Goal: Task Accomplishment & Management: Complete application form

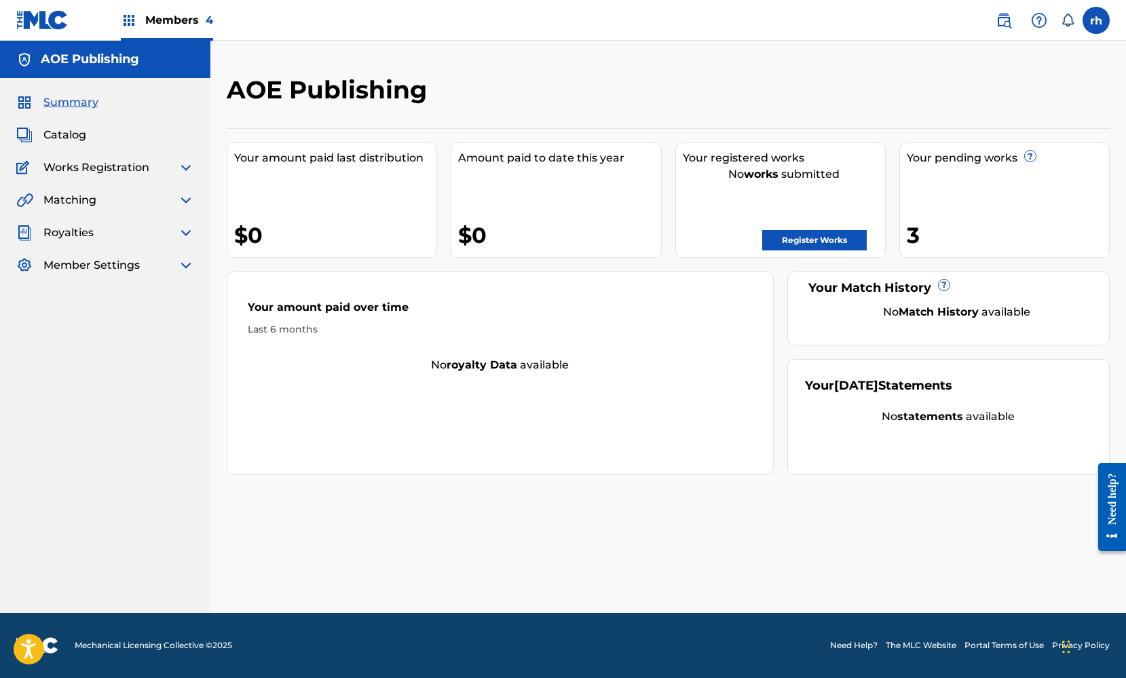
click at [69, 130] on span "Catalog" at bounding box center [64, 135] width 43 height 16
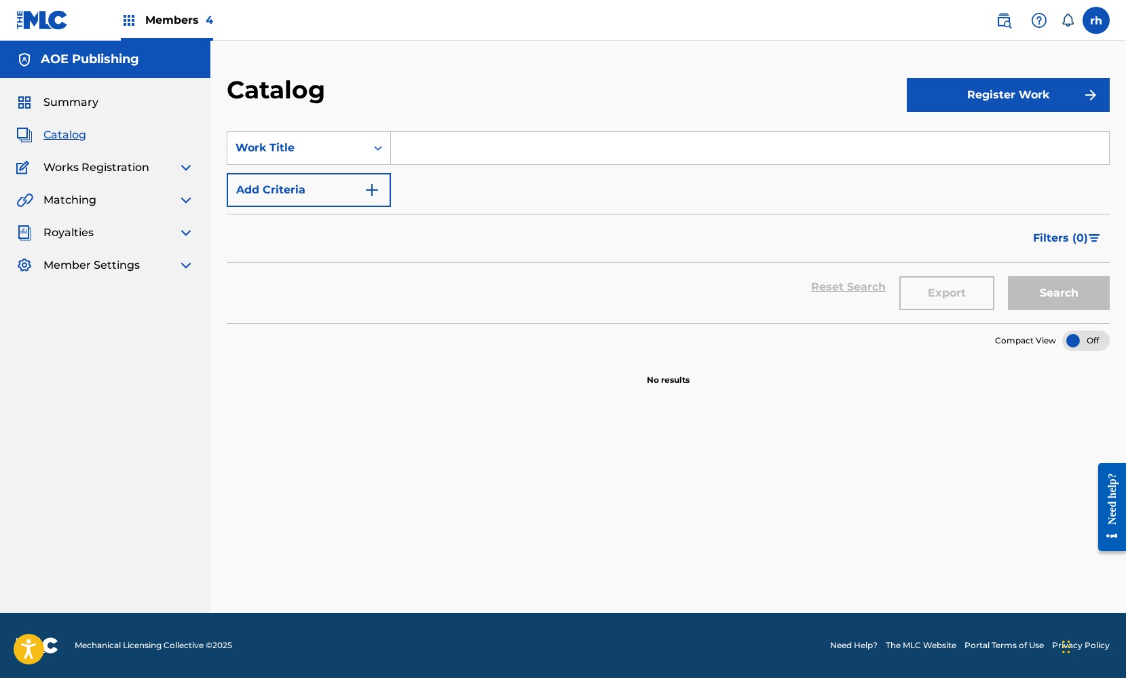
click at [1013, 97] on button "Register Work" at bounding box center [1008, 95] width 203 height 34
click at [938, 136] on link "Individual" at bounding box center [1008, 139] width 203 height 33
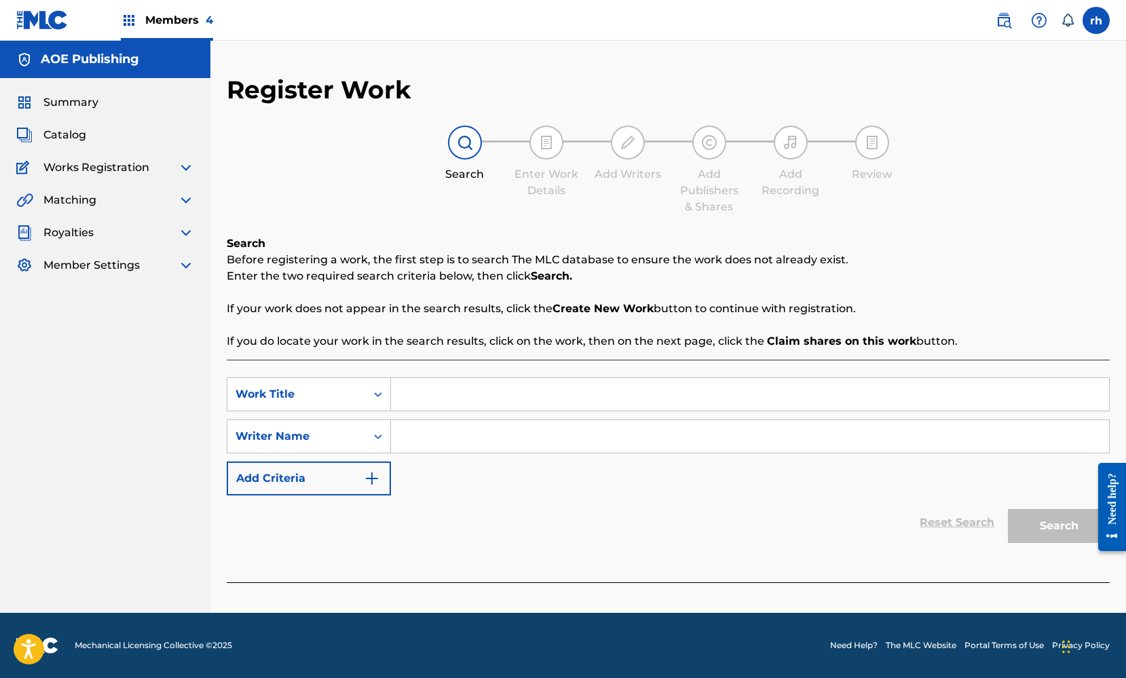
click at [453, 400] on input "Search Form" at bounding box center [750, 394] width 718 height 33
type input "we should"
click at [447, 443] on input "Search Form" at bounding box center [750, 436] width 718 height 33
type input "[PERSON_NAME]"
click at [1046, 520] on button "Search" at bounding box center [1059, 526] width 102 height 34
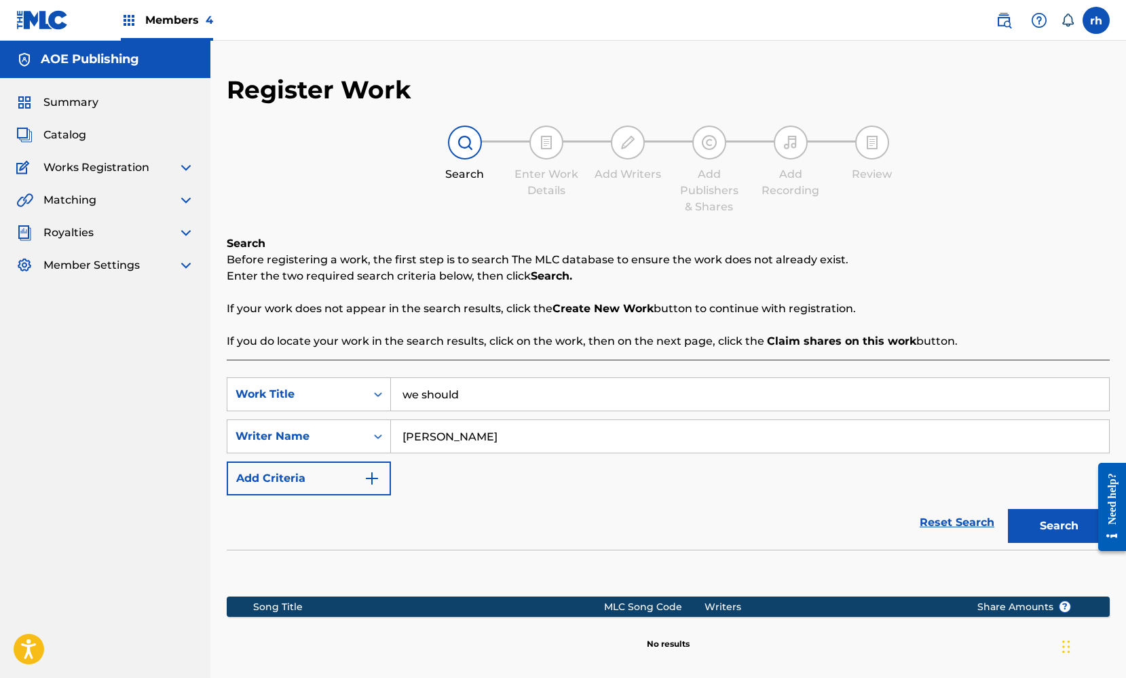
click at [824, 526] on div "Reset Search Search" at bounding box center [668, 523] width 883 height 54
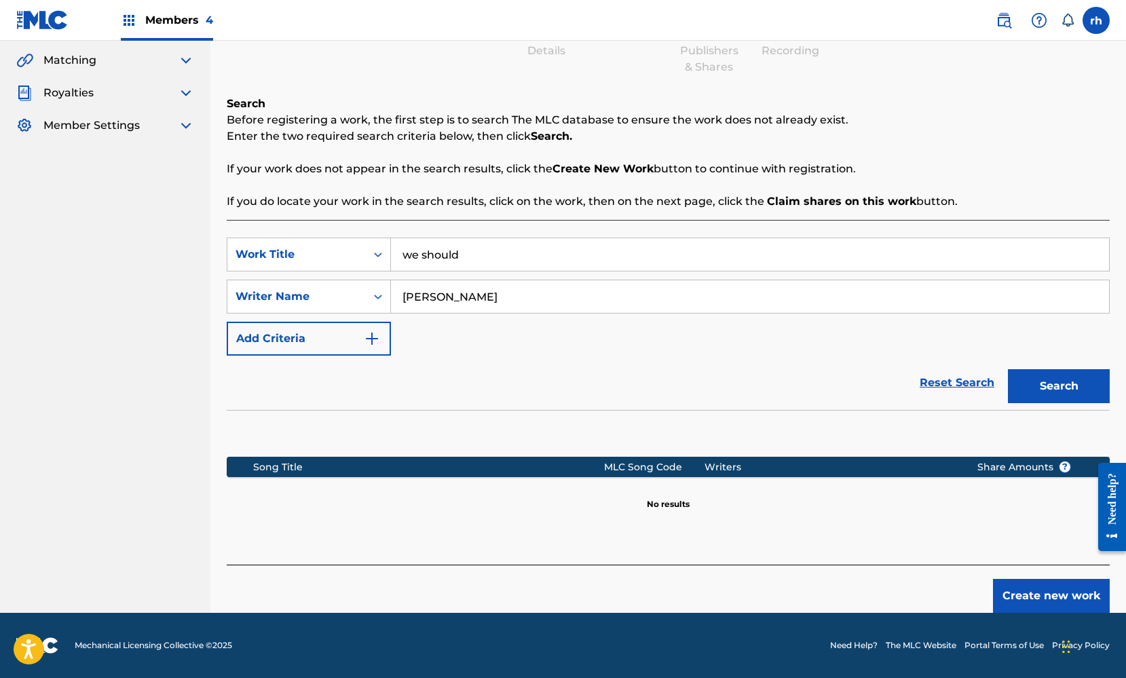
scroll to position [140, 0]
click at [1069, 591] on button "Create new work" at bounding box center [1051, 596] width 117 height 34
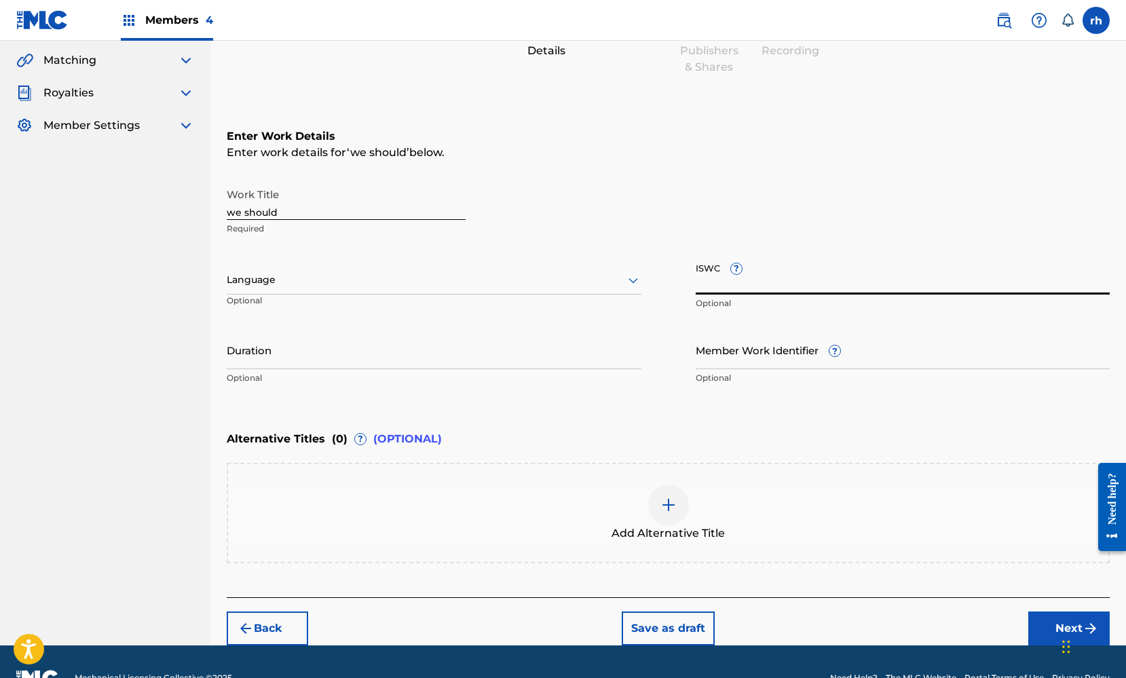
click at [773, 285] on input "ISWC ?" at bounding box center [903, 275] width 415 height 39
paste input "T3128186090"
type input "T3128186090"
click at [615, 283] on div at bounding box center [434, 280] width 415 height 17
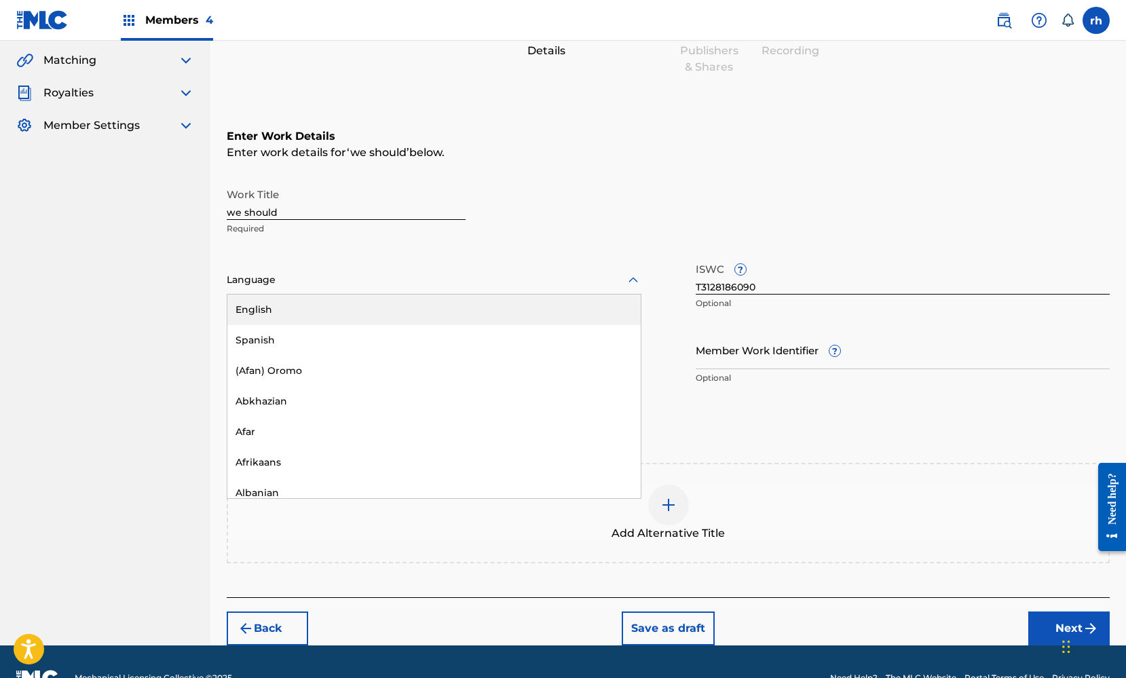
click at [555, 307] on div "English" at bounding box center [434, 310] width 414 height 31
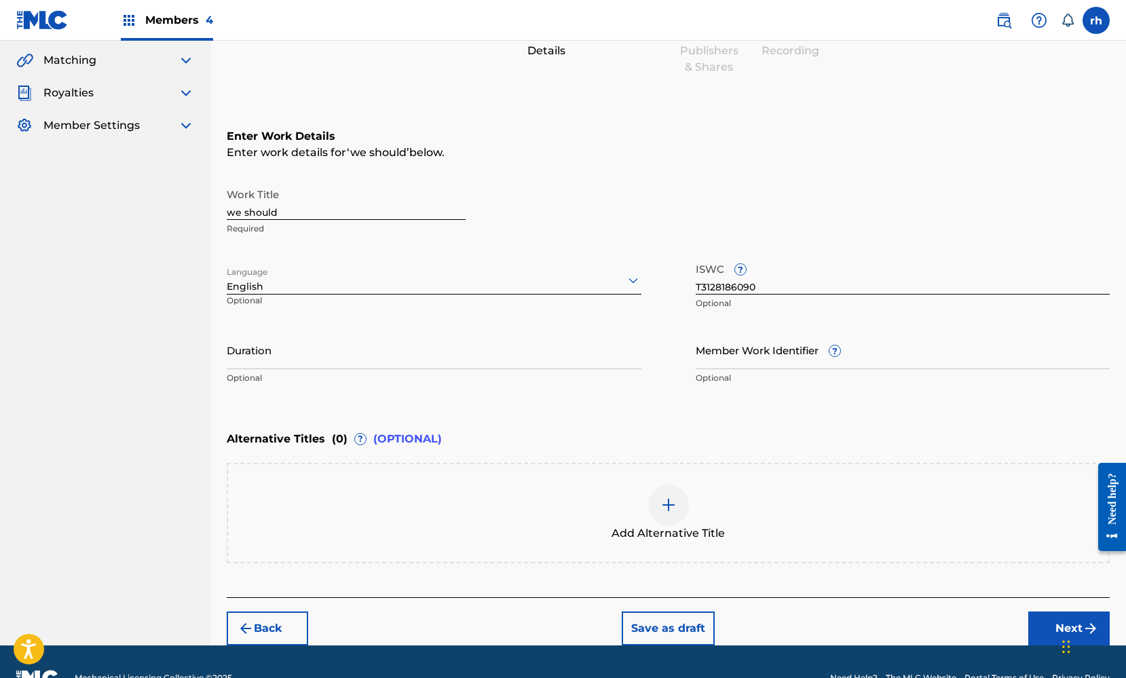
click at [1056, 621] on button "Next" at bounding box center [1069, 629] width 81 height 34
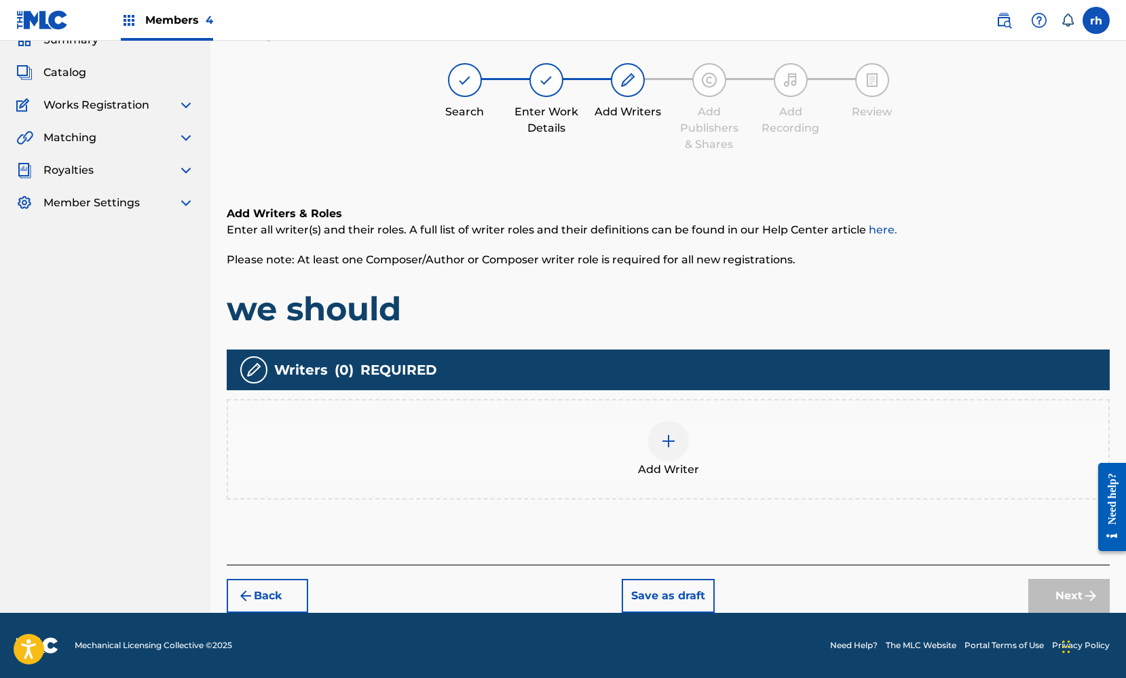
click at [664, 442] on img at bounding box center [669, 441] width 16 height 16
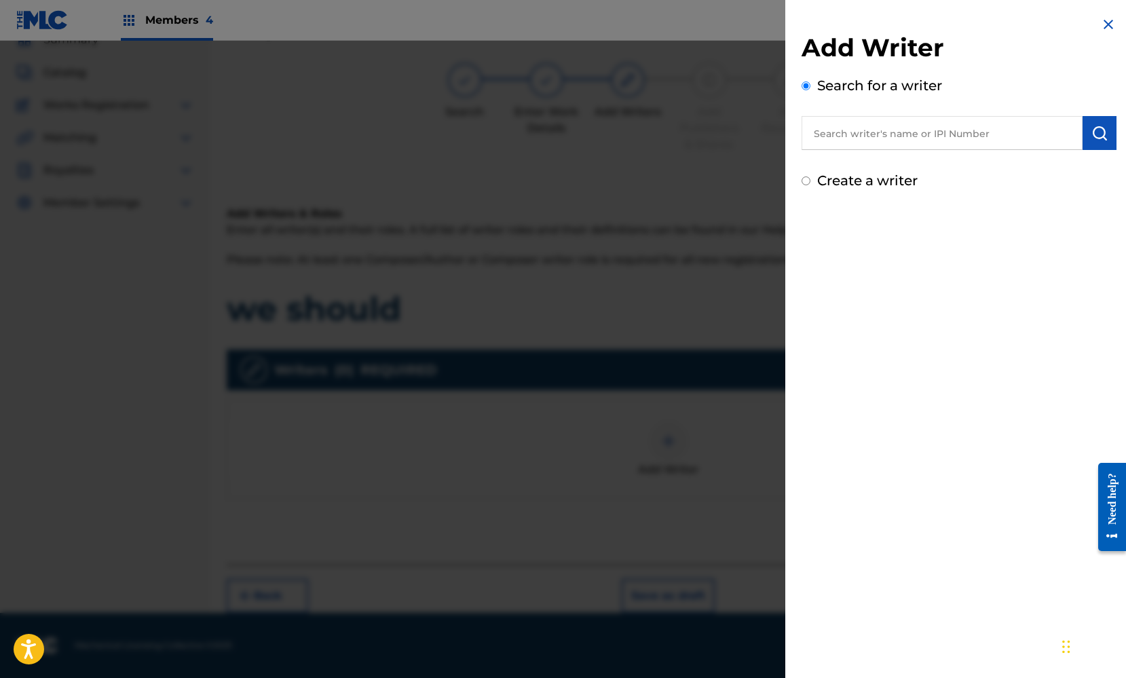
click at [891, 130] on input "text" at bounding box center [942, 133] width 281 height 34
paste input "339243852"
type input "339243852"
click at [1096, 138] on img "submit" at bounding box center [1100, 133] width 16 height 16
click at [879, 242] on label "Create a writer" at bounding box center [867, 238] width 100 height 16
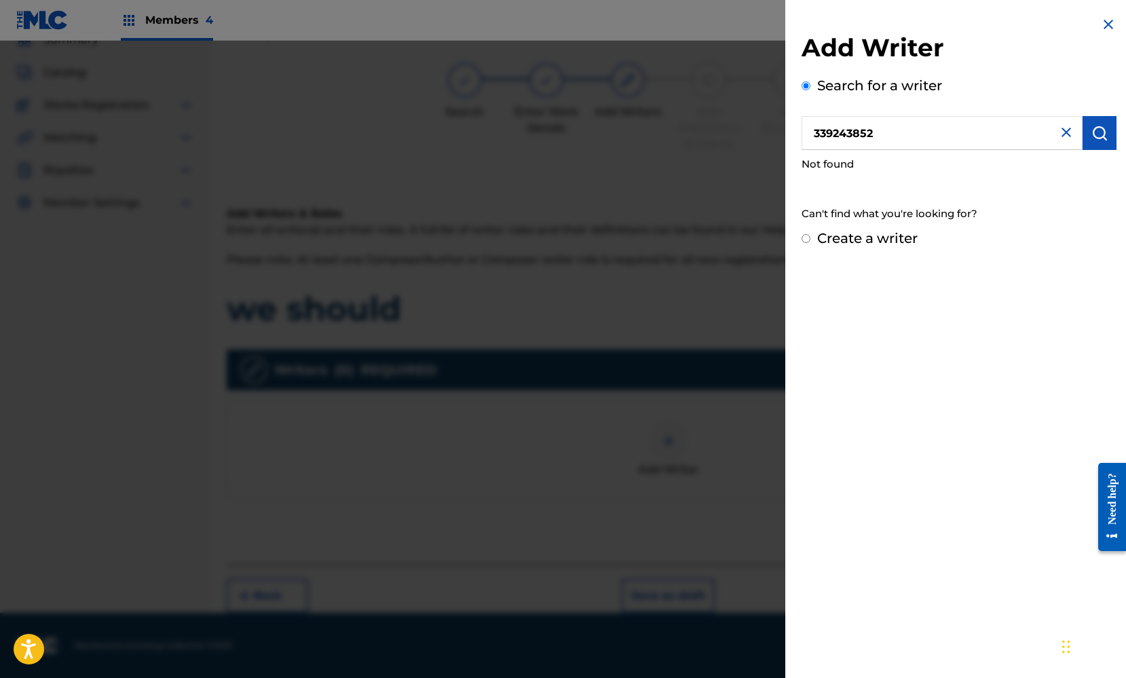
radio input "true"
click at [811, 242] on input "Create a writer" at bounding box center [806, 238] width 9 height 9
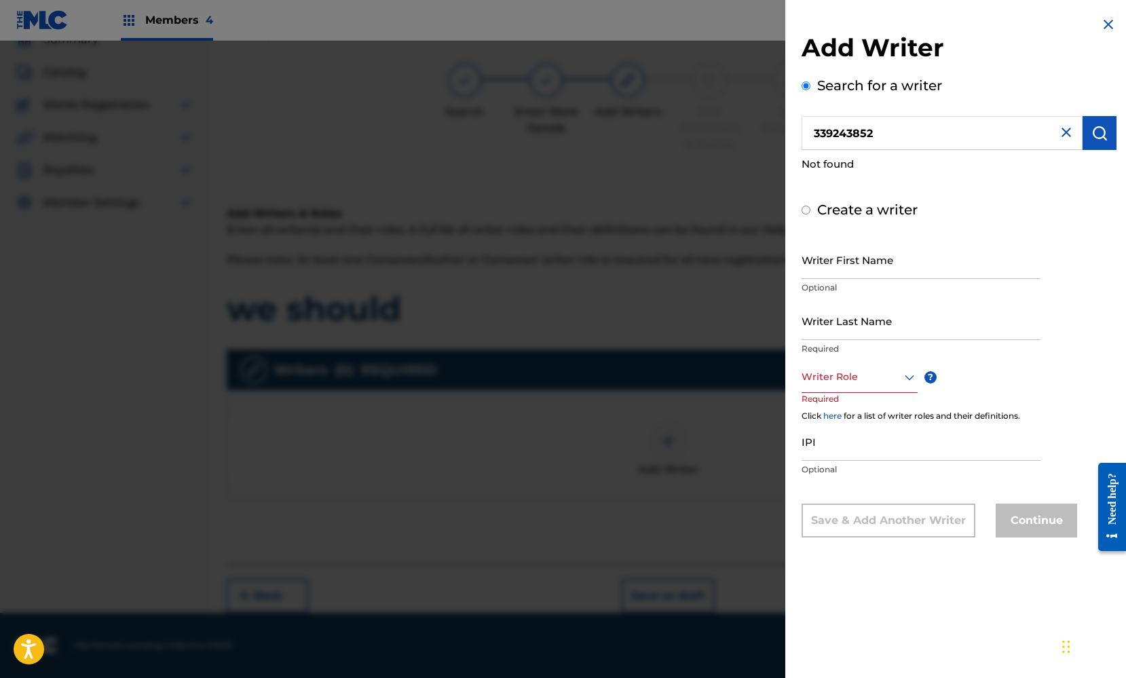
radio input "false"
radio input "true"
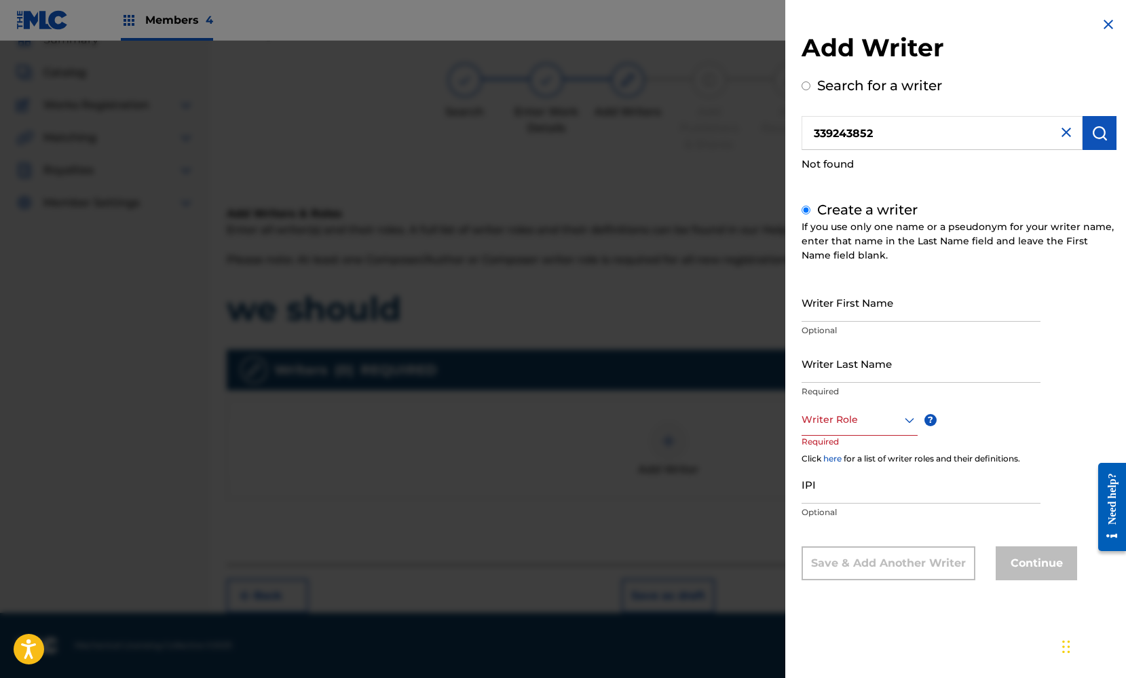
click at [855, 306] on input "Writer First Name" at bounding box center [921, 302] width 239 height 39
type input "[PERSON_NAME]"
drag, startPoint x: 855, startPoint y: 306, endPoint x: 885, endPoint y: 370, distance: 70.8
click at [885, 370] on input "Writer Last Name" at bounding box center [921, 363] width 239 height 39
type input "[PERSON_NAME]"
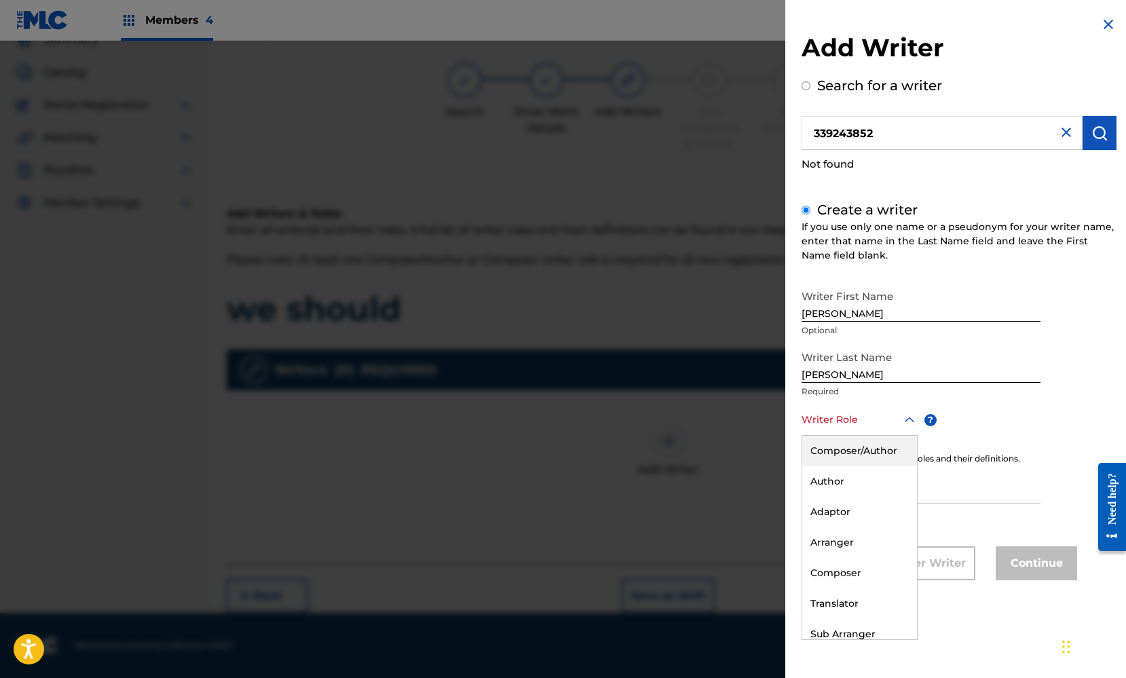
click at [899, 426] on div at bounding box center [860, 419] width 116 height 17
click at [887, 447] on div "Composer/Author" at bounding box center [860, 451] width 115 height 31
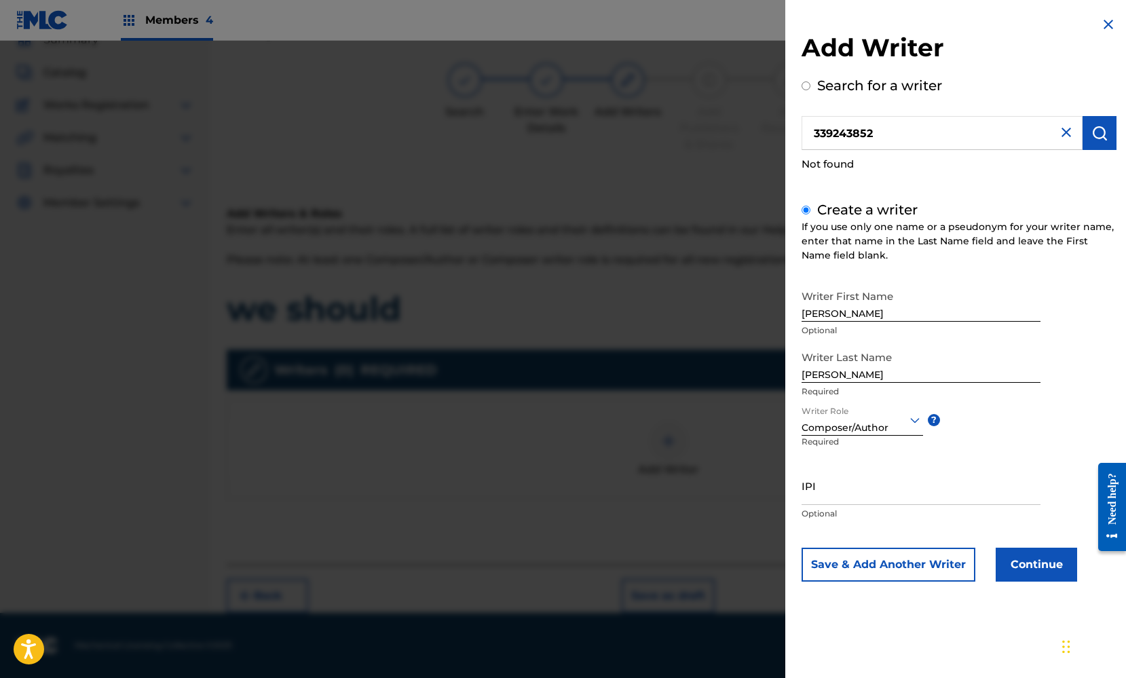
click at [855, 490] on input "IPI" at bounding box center [921, 485] width 239 height 39
paste input "339243852"
type input "339243852"
click at [1044, 570] on button "Continue" at bounding box center [1036, 565] width 81 height 34
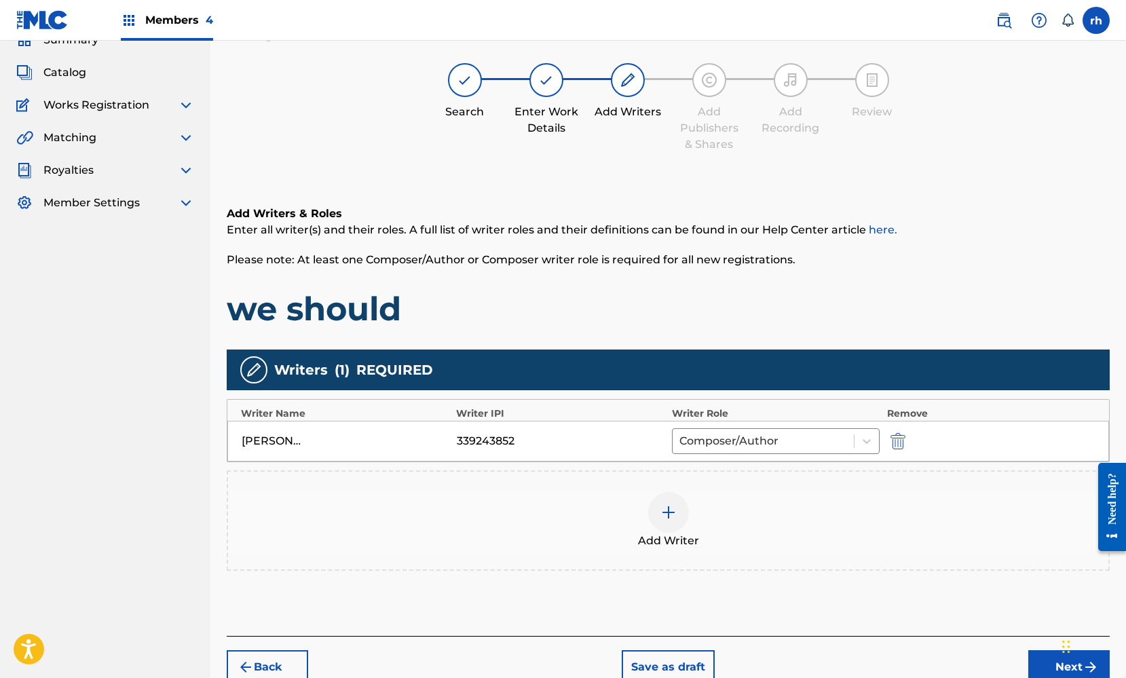
click at [663, 523] on div at bounding box center [668, 512] width 41 height 41
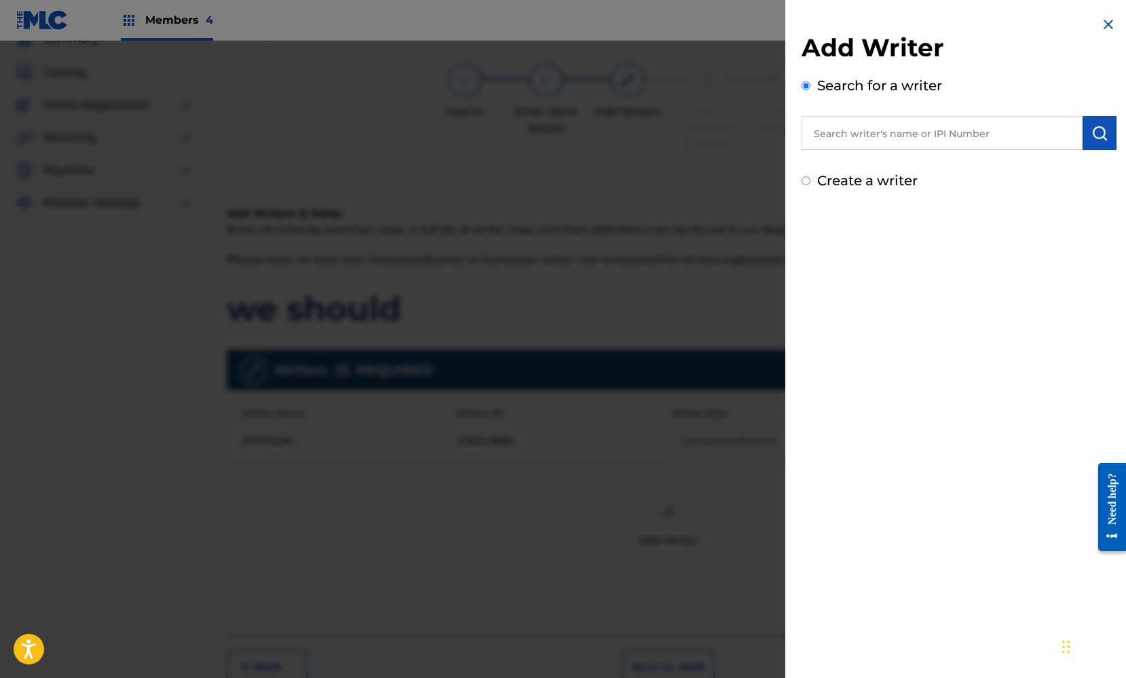
click at [870, 180] on label "Create a writer" at bounding box center [867, 180] width 100 height 16
radio input "true"
click at [811, 180] on input "Create a writer" at bounding box center [806, 181] width 9 height 9
radio input "false"
radio input "true"
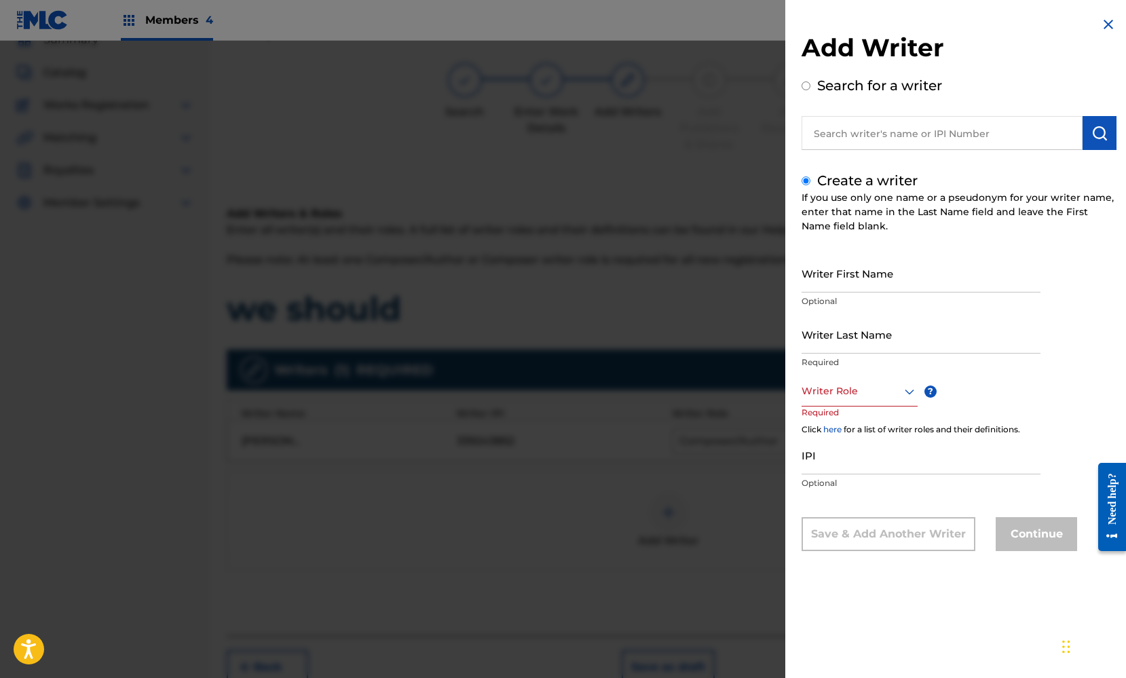
click at [826, 278] on input "Writer First Name" at bounding box center [921, 273] width 239 height 39
type input "[PERSON_NAME]"
click at [909, 328] on input "Writer Last Name" at bounding box center [921, 334] width 239 height 39
type input "Gee"
click at [908, 393] on icon at bounding box center [910, 392] width 16 height 16
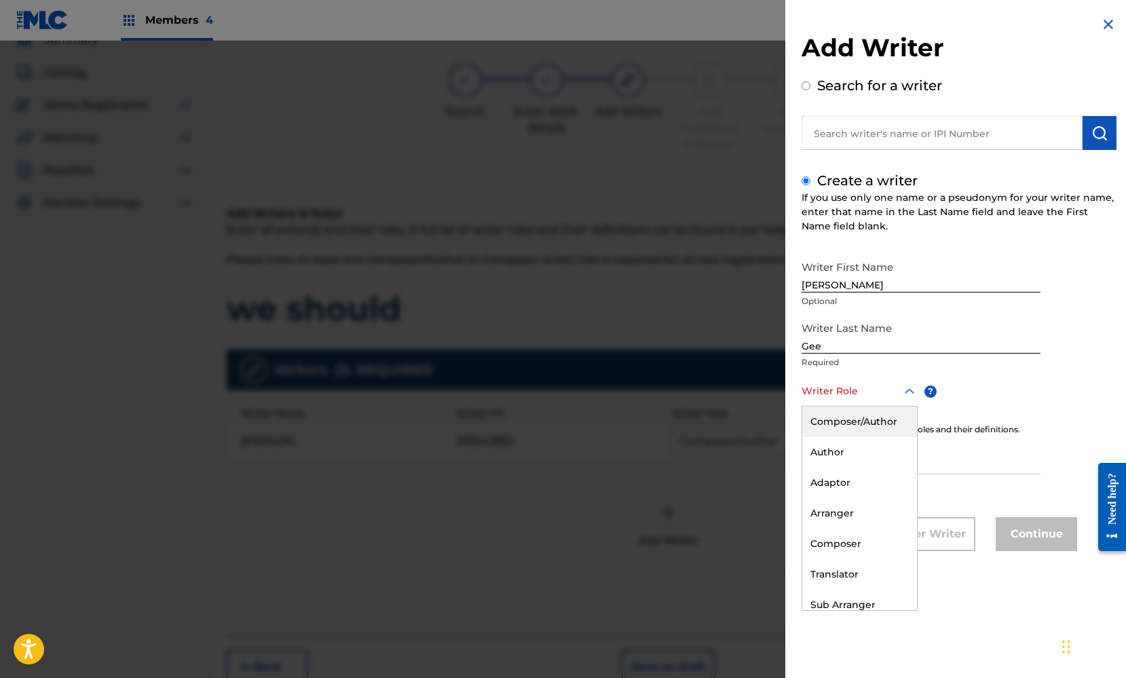
click at [887, 419] on div "Composer/Author" at bounding box center [860, 422] width 115 height 31
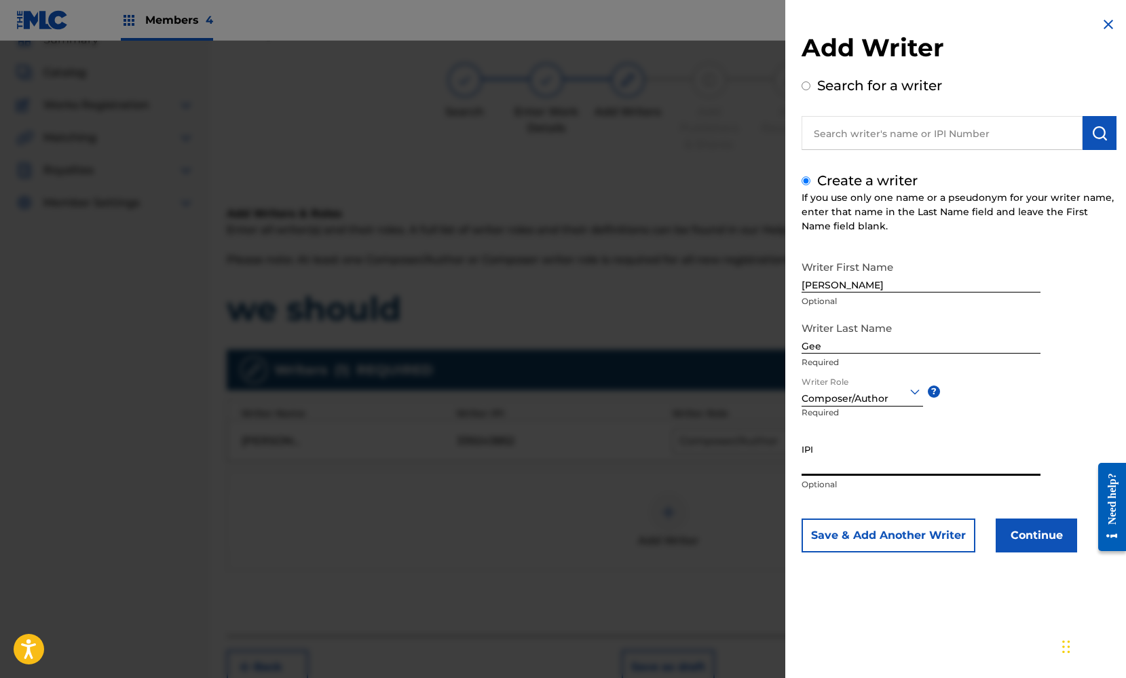
click at [844, 466] on input "IPI" at bounding box center [921, 456] width 239 height 39
paste input "339243852"
type input "339243852"
click at [1046, 535] on button "Continue" at bounding box center [1036, 536] width 81 height 34
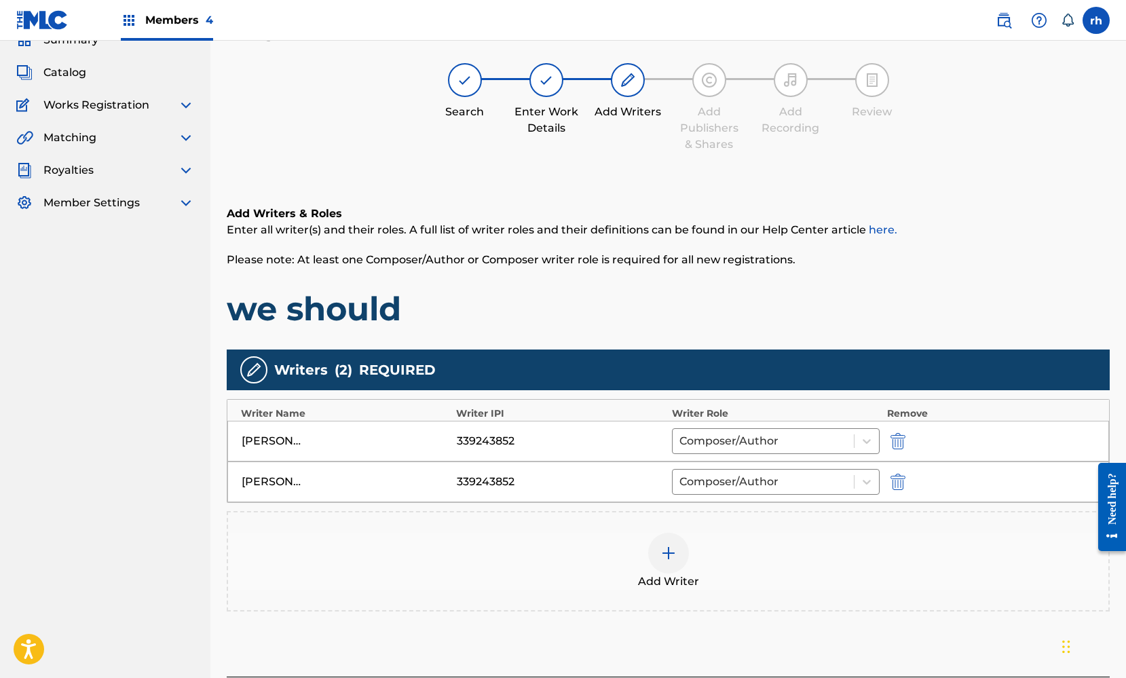
click at [665, 556] on img at bounding box center [669, 553] width 16 height 16
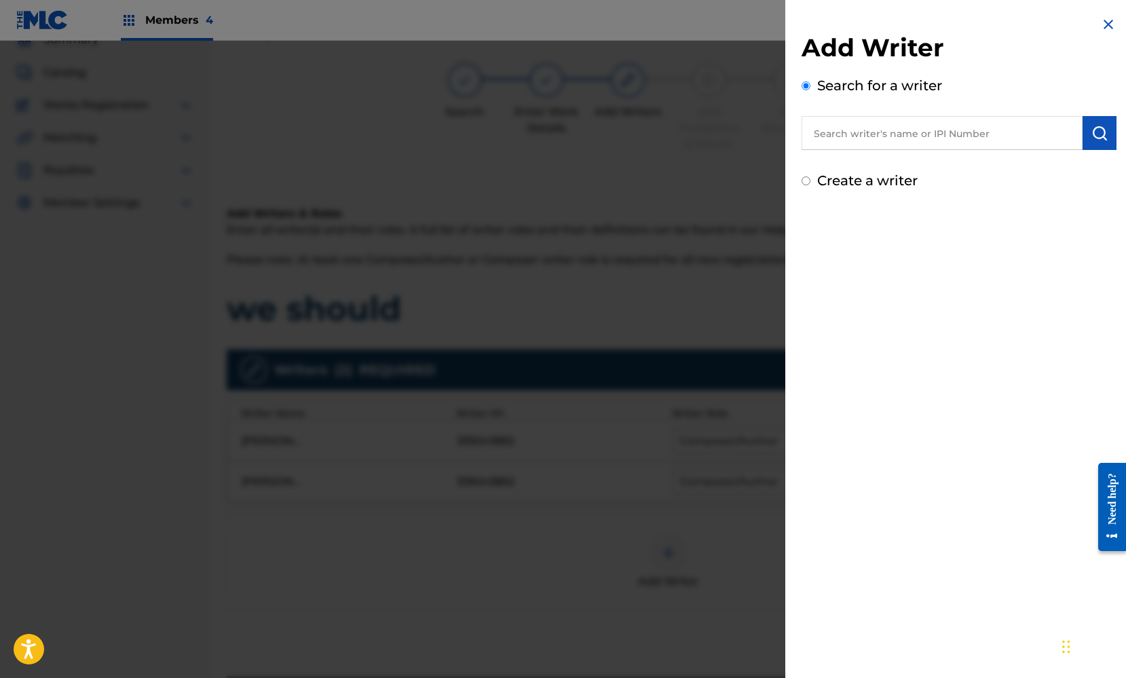
click at [883, 180] on label "Create a writer" at bounding box center [867, 180] width 100 height 16
radio input "true"
click at [811, 180] on input "Create a writer" at bounding box center [806, 181] width 9 height 9
radio input "false"
radio input "true"
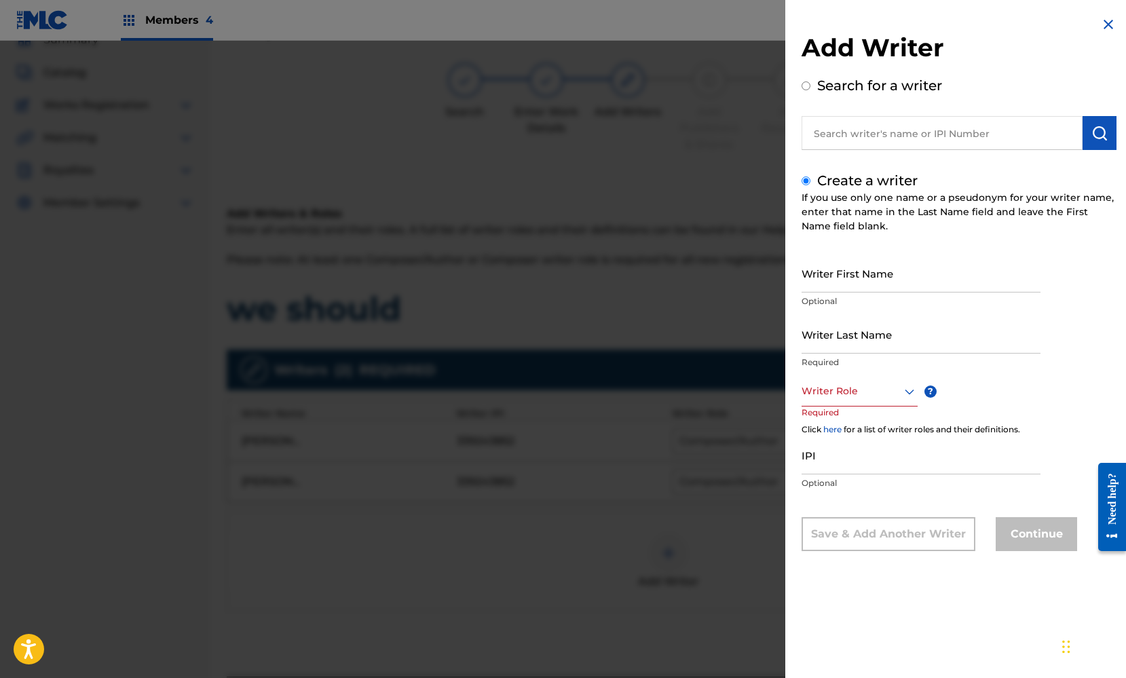
click at [819, 460] on input "IPI" at bounding box center [921, 455] width 239 height 39
paste input "341781956"
type input "341781956"
click at [851, 276] on input "Writer First Name" at bounding box center [921, 273] width 239 height 39
paste input "HOUFF KAMERON"
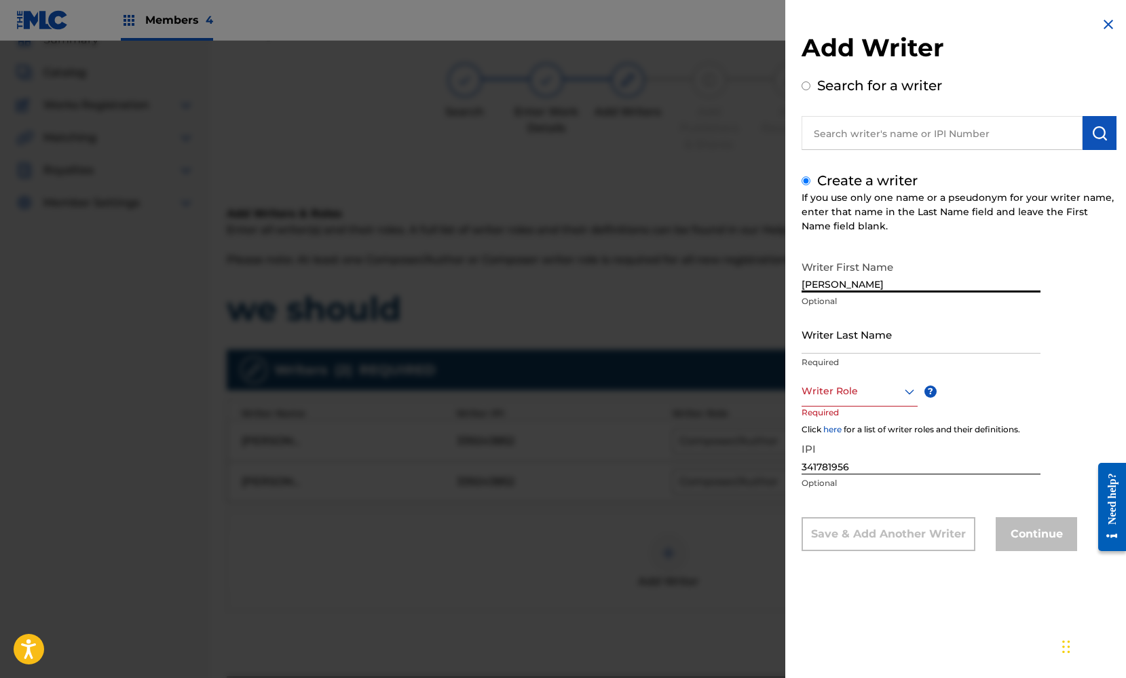
drag, startPoint x: 841, startPoint y: 281, endPoint x: 801, endPoint y: 283, distance: 40.1
click at [801, 283] on div "Add Writer Search for a writer Create a writer If you use only one name or a ps…" at bounding box center [960, 294] width 348 height 588
type input "KAMERON"
click at [810, 337] on input "Writer Last Name" at bounding box center [921, 334] width 239 height 39
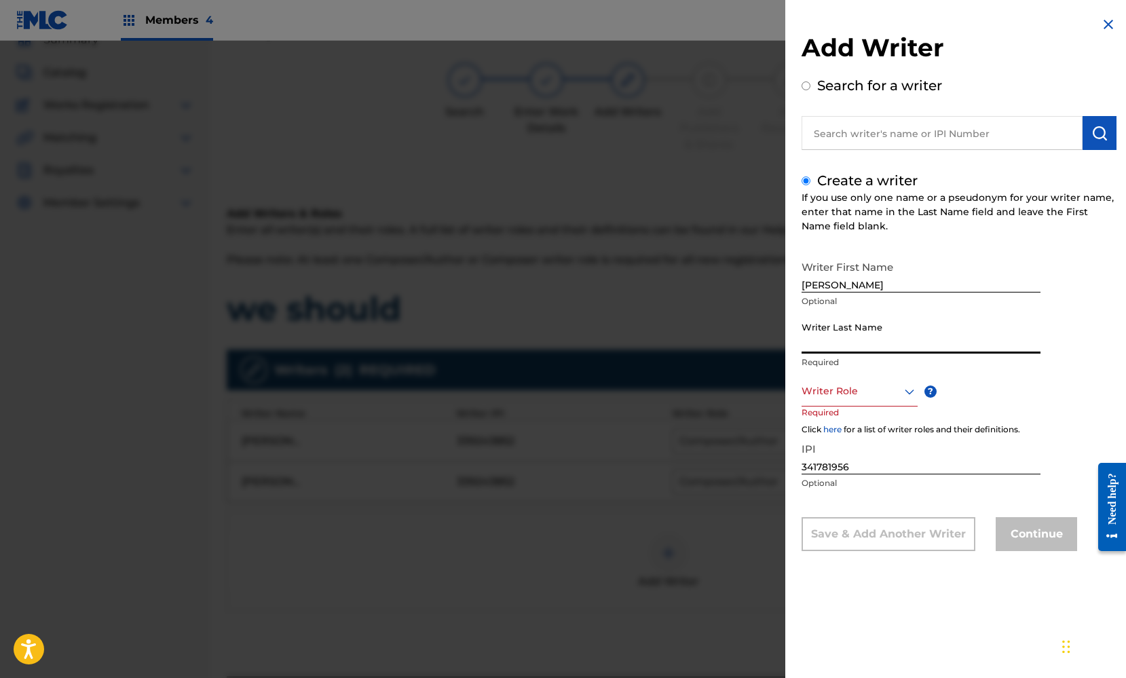
paste input "HOUFF"
type input "HOUFF"
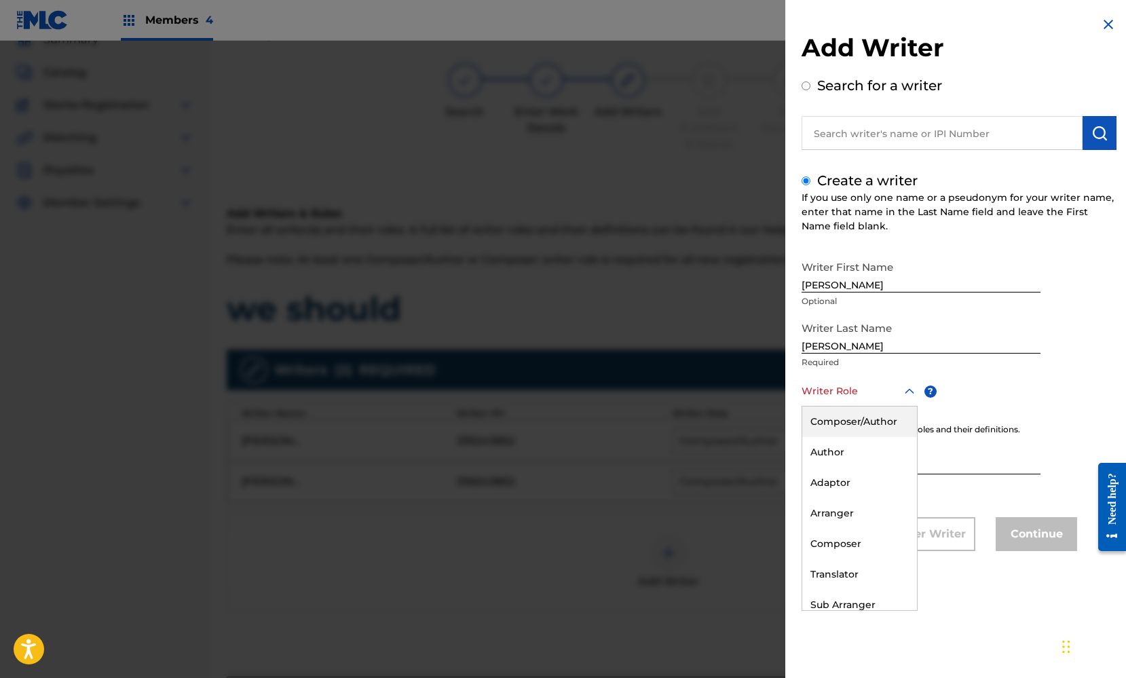
click at [889, 393] on div at bounding box center [860, 391] width 116 height 17
click at [876, 418] on div "Composer/Author" at bounding box center [860, 422] width 115 height 31
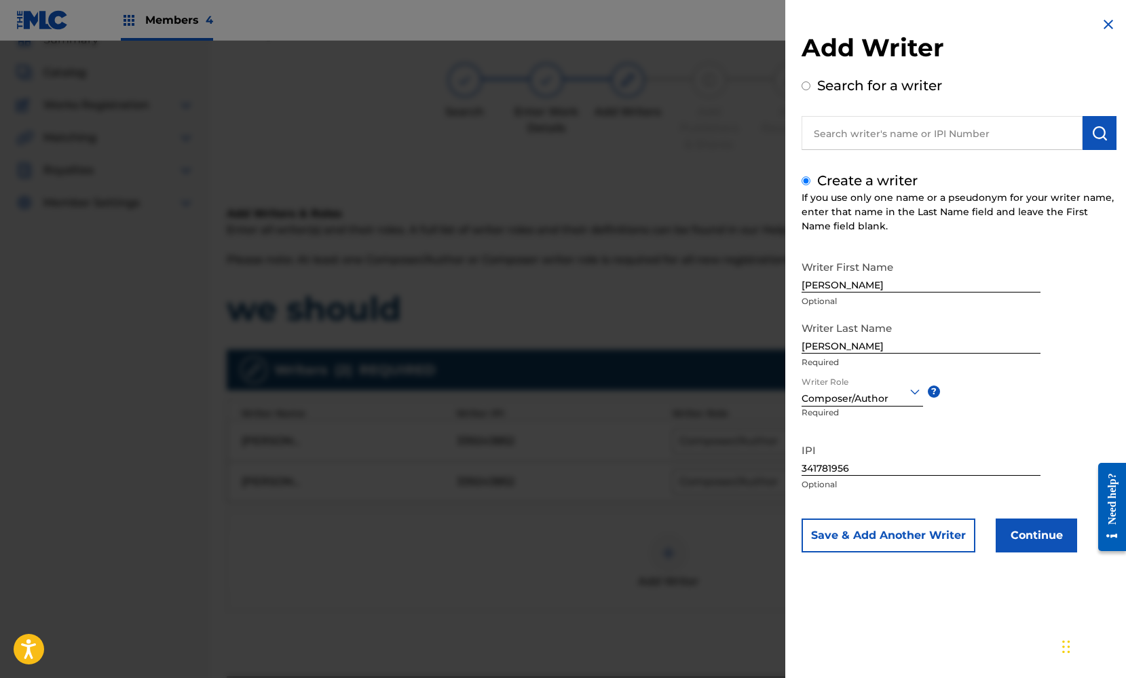
click at [1038, 540] on button "Continue" at bounding box center [1036, 536] width 81 height 34
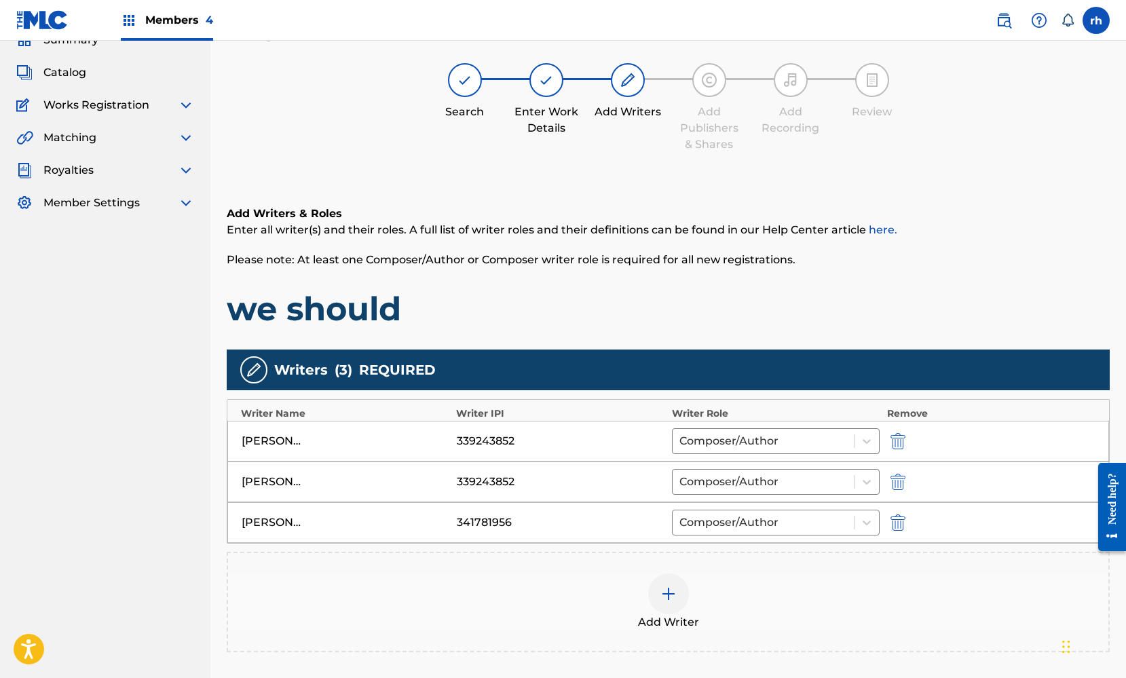
click at [657, 598] on div at bounding box center [668, 594] width 41 height 41
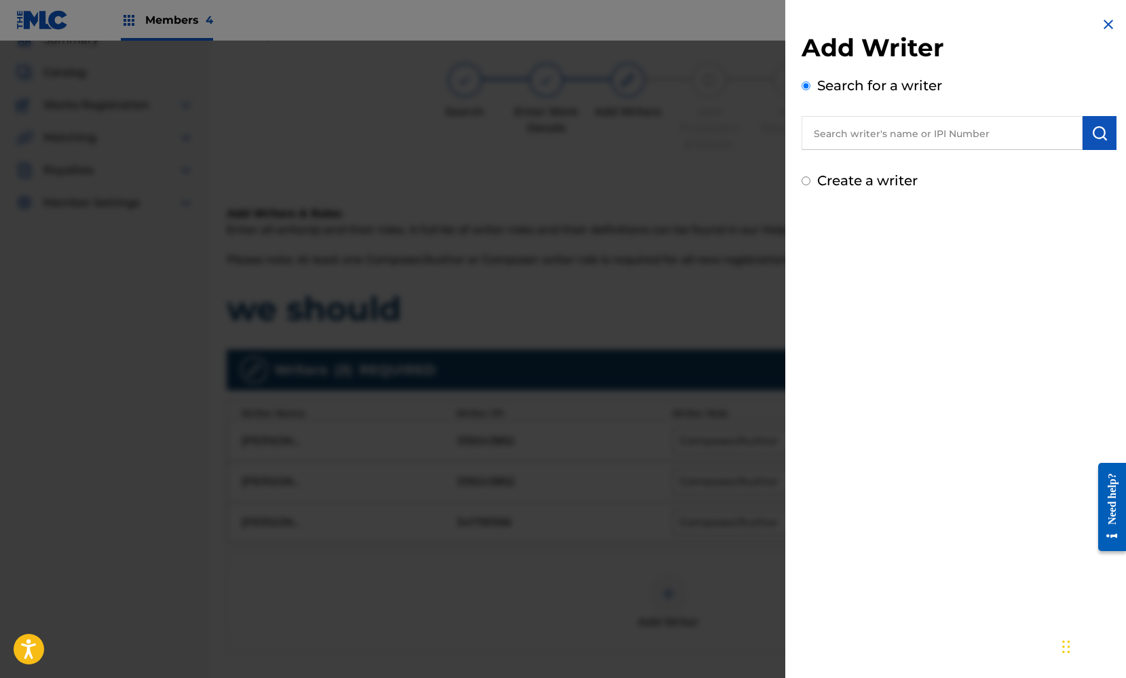
click at [809, 181] on input "Create a writer" at bounding box center [806, 181] width 9 height 9
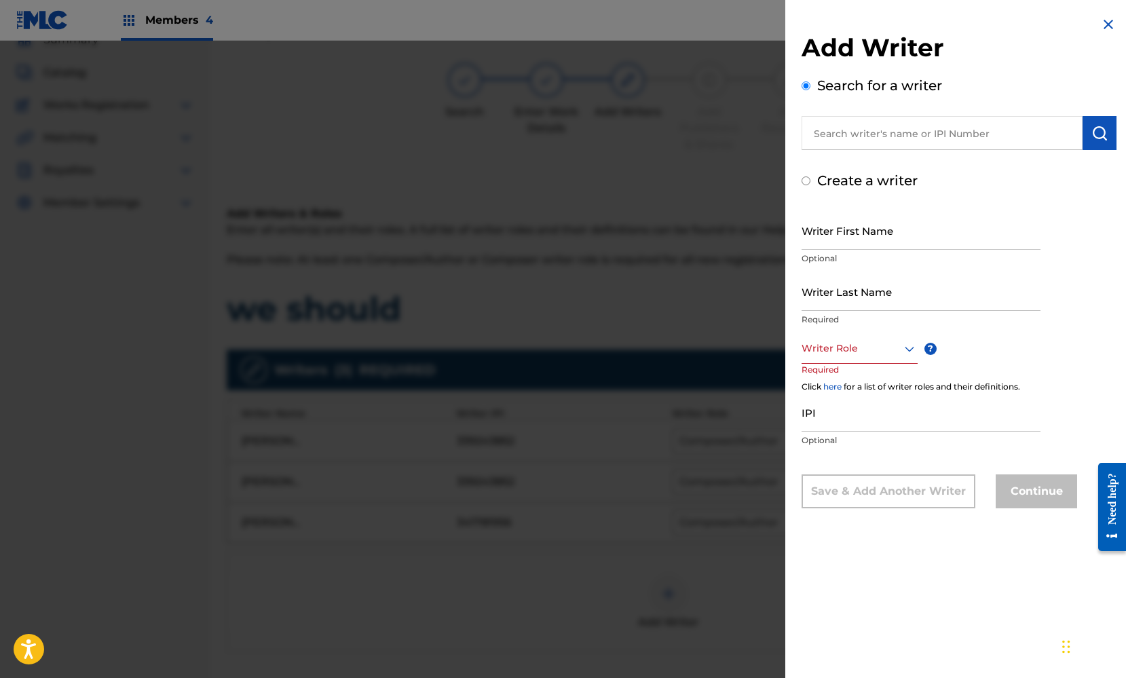
radio input "false"
radio input "true"
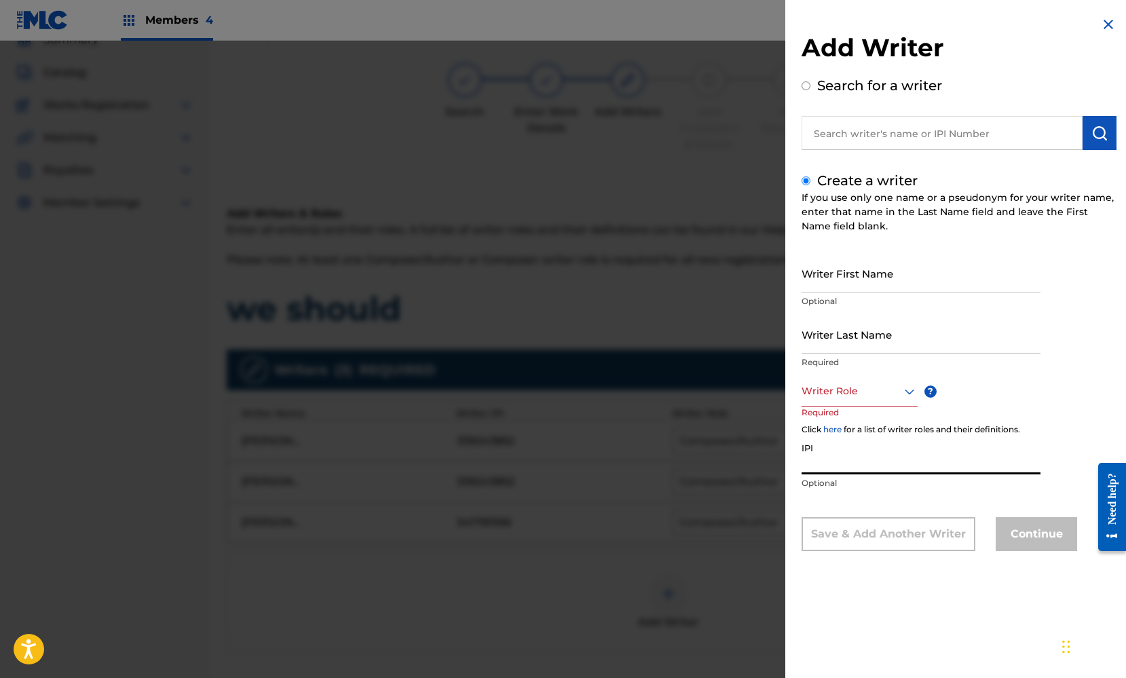
click at [822, 464] on input "IPI" at bounding box center [921, 455] width 239 height 39
paste input "709129248"
type input "709129248"
click at [903, 392] on icon at bounding box center [910, 392] width 16 height 16
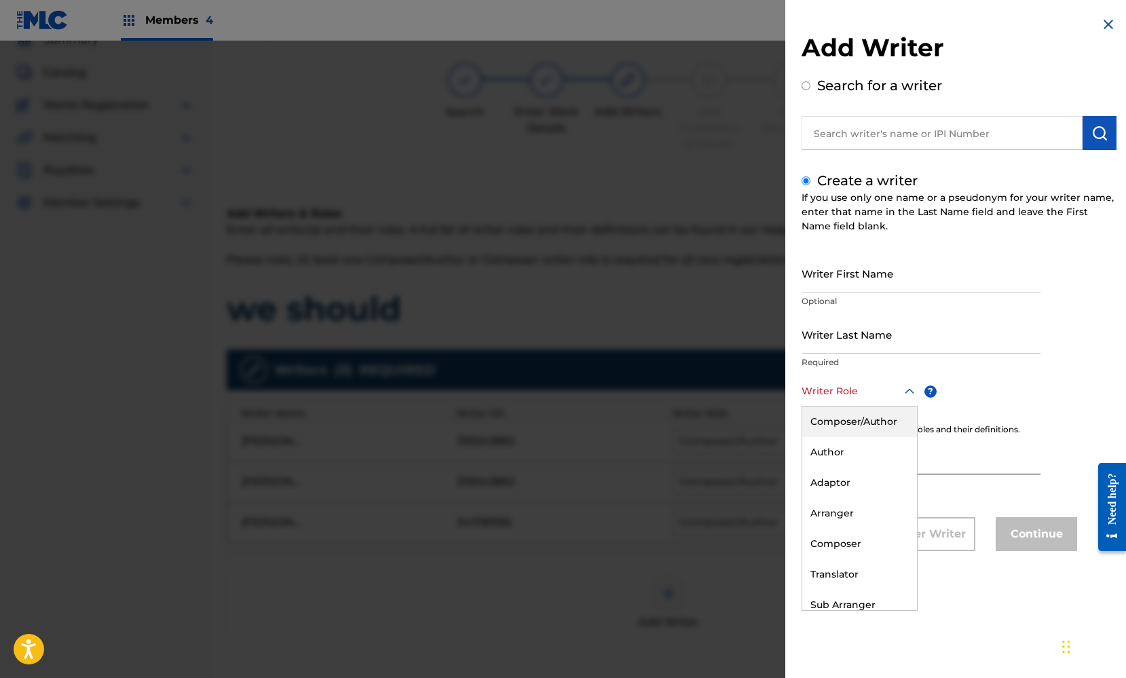
click at [878, 418] on div "Composer/Author" at bounding box center [860, 422] width 115 height 31
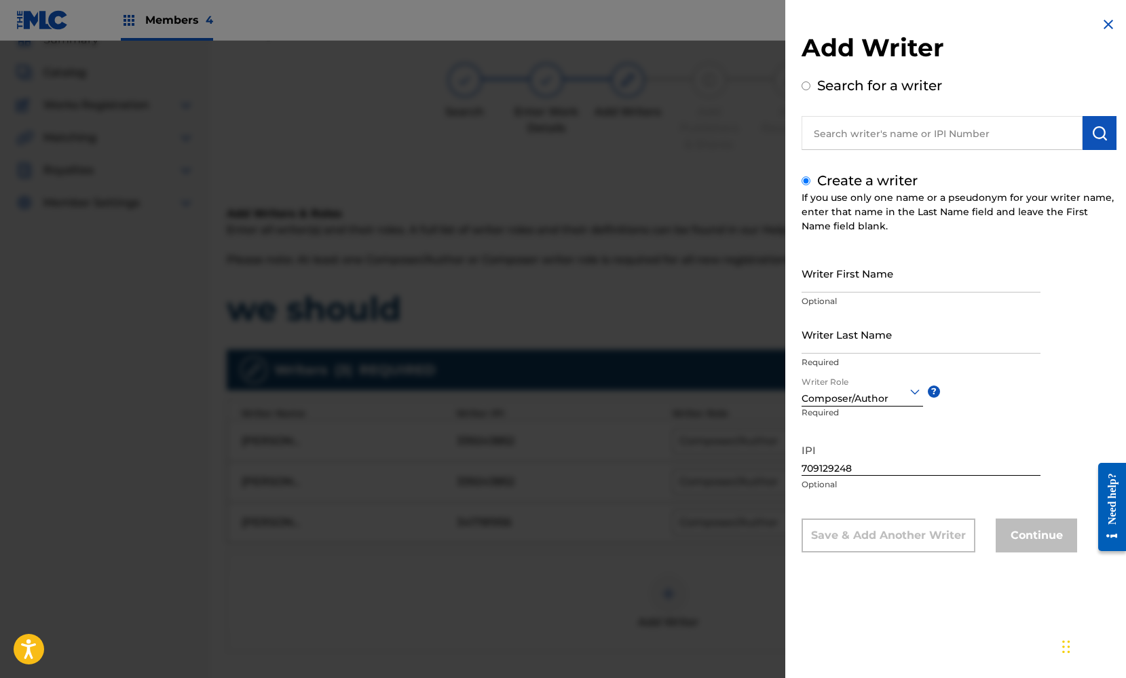
click at [849, 339] on input "Writer Last Name" at bounding box center [921, 334] width 239 height 39
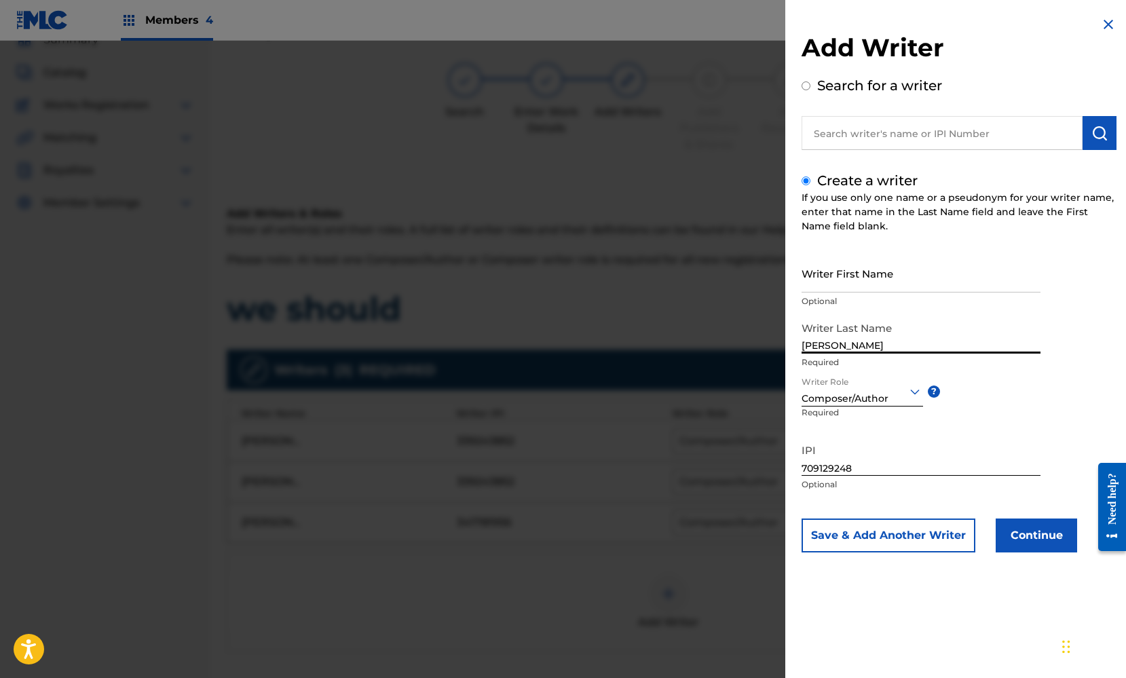
type input "Scott"
drag, startPoint x: 849, startPoint y: 339, endPoint x: 834, endPoint y: 281, distance: 59.4
click at [834, 281] on input "Writer First Name" at bounding box center [921, 273] width 239 height 39
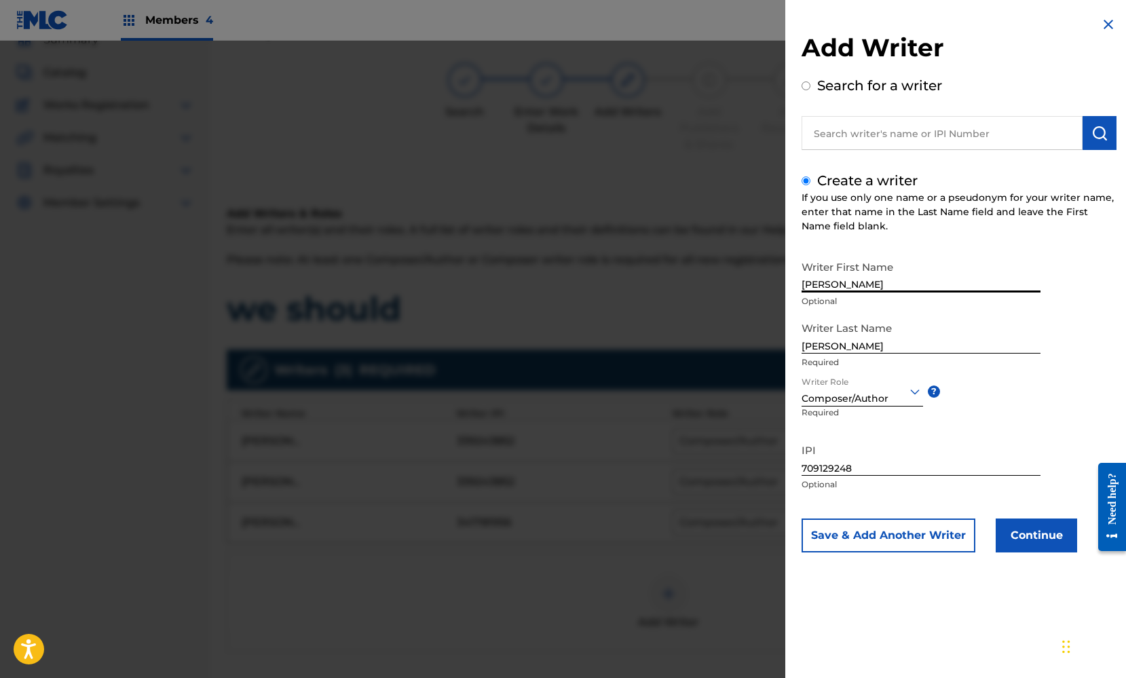
type input "Spencer"
click at [1040, 536] on button "Continue" at bounding box center [1036, 536] width 81 height 34
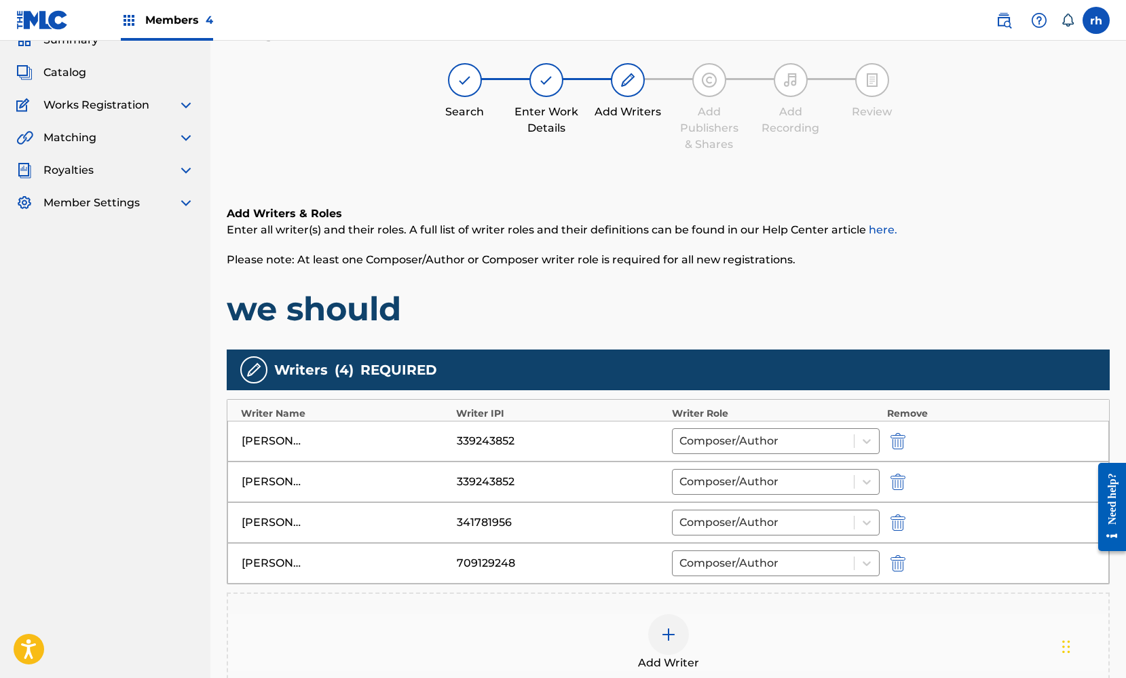
click at [671, 636] on img at bounding box center [669, 635] width 16 height 16
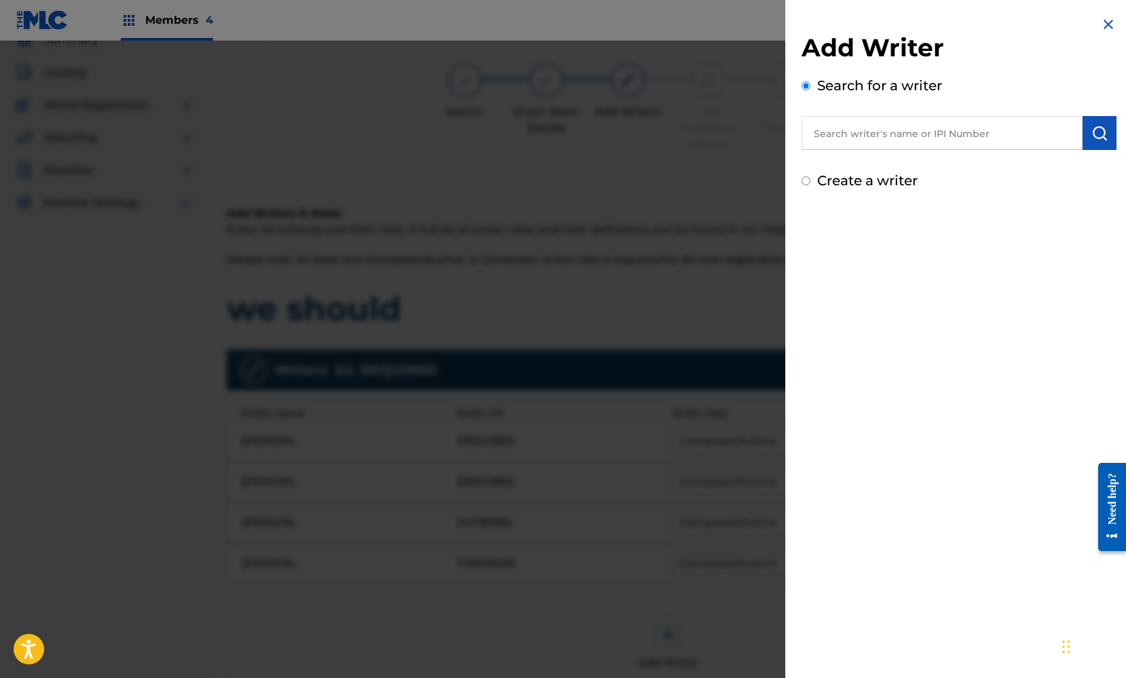
click at [800, 182] on div "Add Writer Search for a writer Create a writer" at bounding box center [960, 103] width 348 height 207
click at [807, 182] on input "Create a writer" at bounding box center [806, 181] width 9 height 9
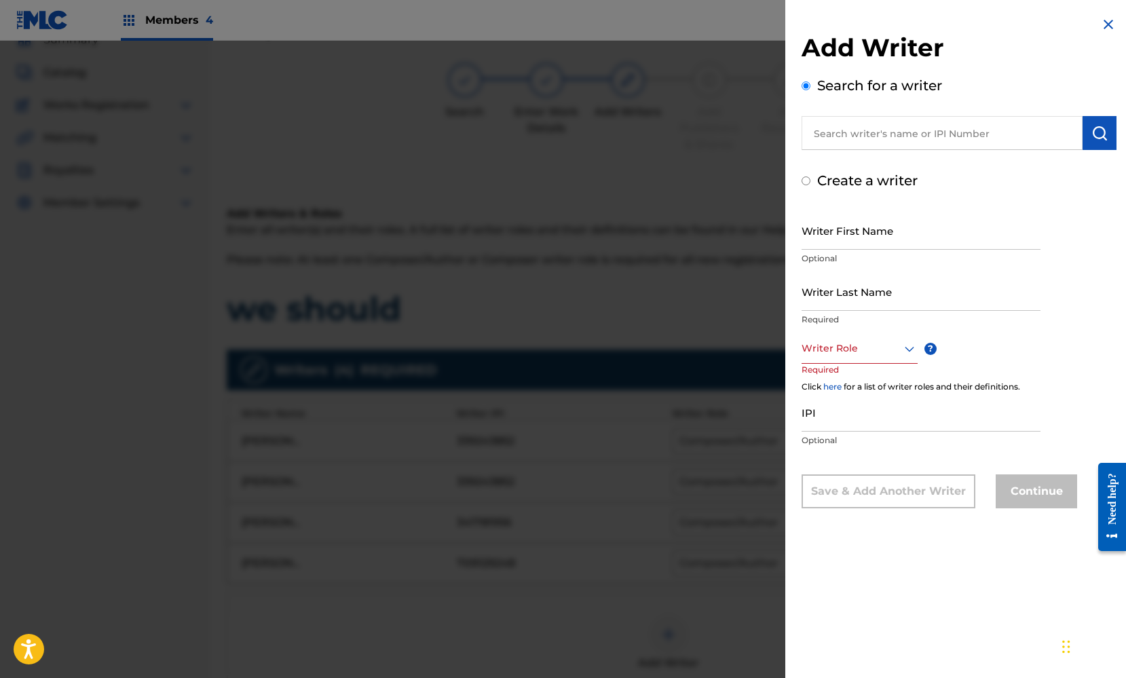
radio input "false"
radio input "true"
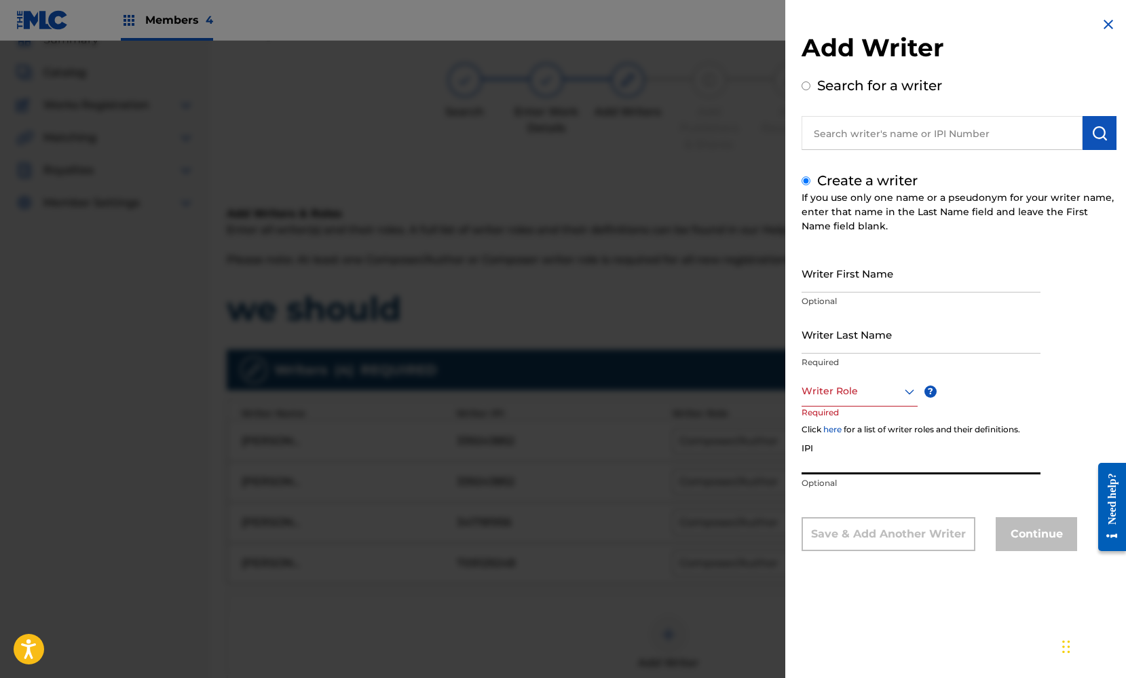
click at [826, 461] on input "IPI" at bounding box center [921, 455] width 239 height 39
paste input "354130886"
type input "354130886"
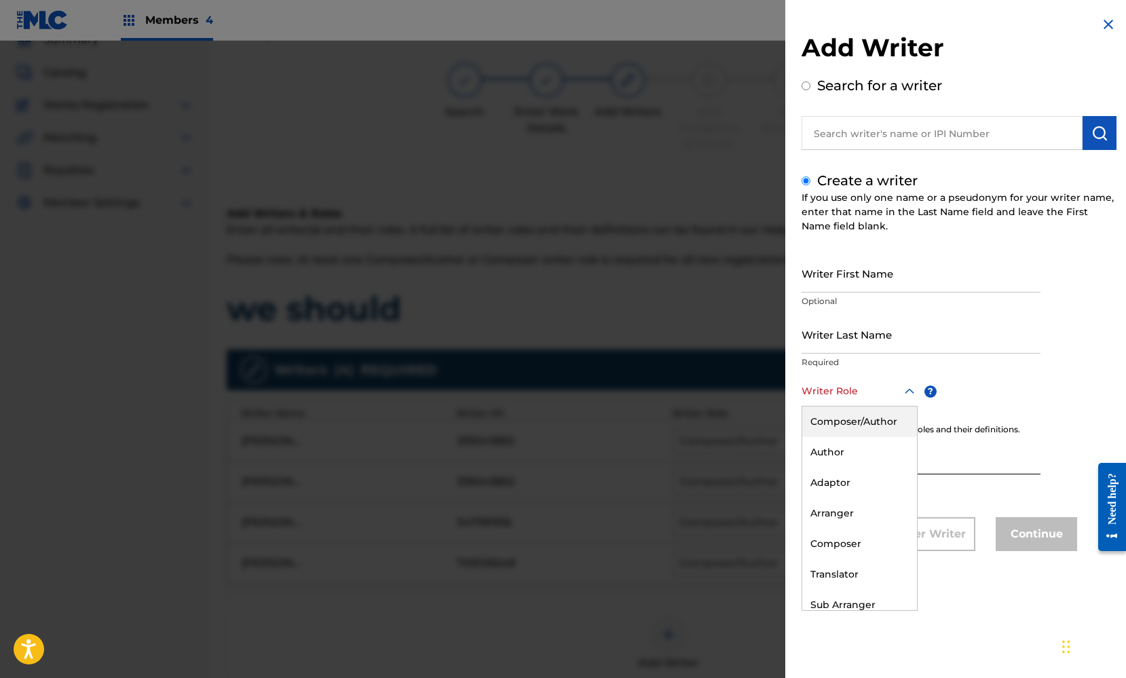
click at [911, 390] on icon at bounding box center [910, 390] width 10 height 5
click at [878, 425] on div "Composer/Author" at bounding box center [860, 422] width 115 height 31
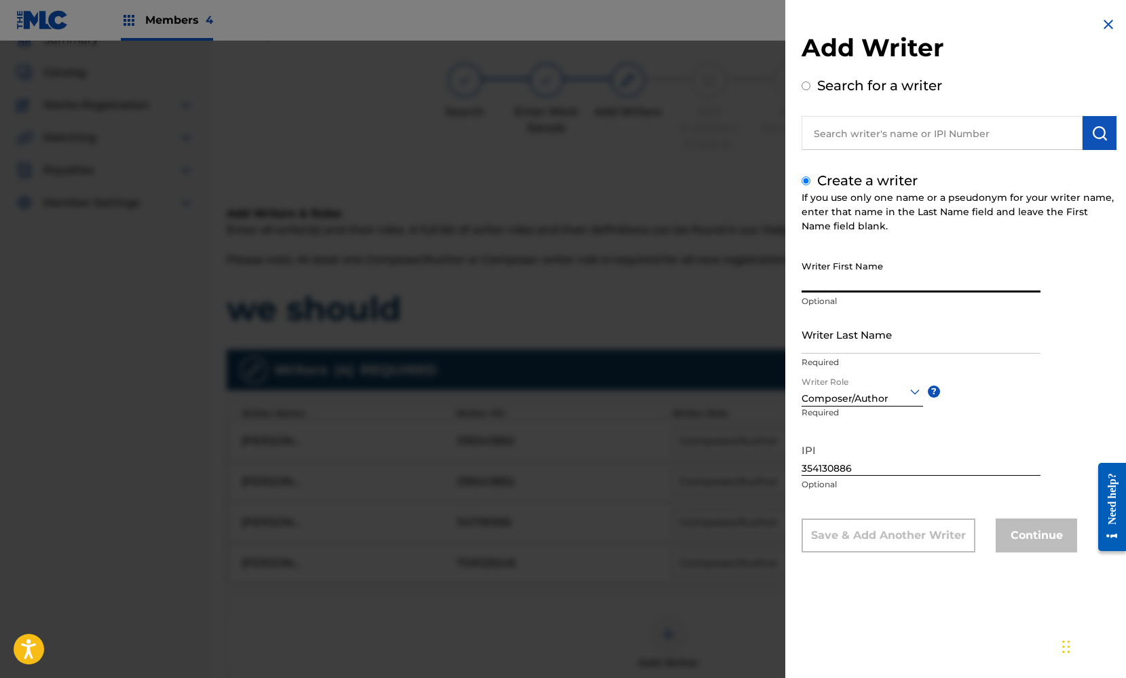
click at [831, 274] on input "Writer First Name" at bounding box center [921, 273] width 239 height 39
type input "Scheffer"
click at [832, 337] on input "Writer Last Name" at bounding box center [921, 334] width 239 height 39
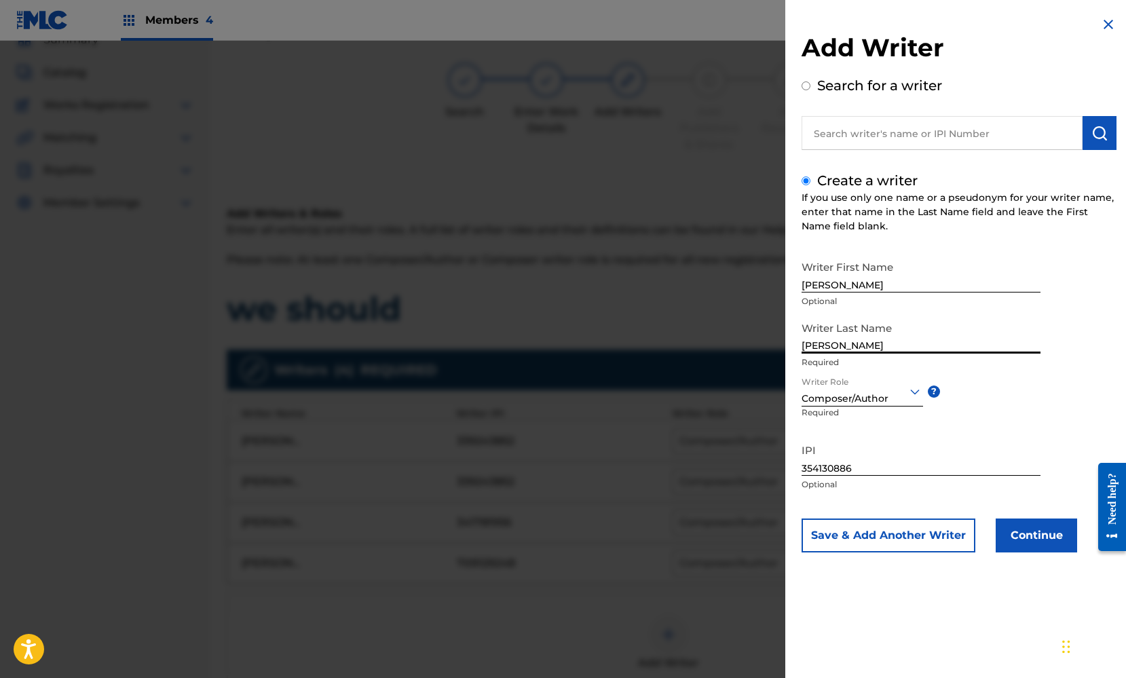
type input "Smith"
click at [1013, 430] on div "Writer First Name Scheffer Optional Writer Last Name Smith Required Writer Role…" at bounding box center [959, 403] width 315 height 299
click at [1037, 538] on button "Continue" at bounding box center [1036, 536] width 81 height 34
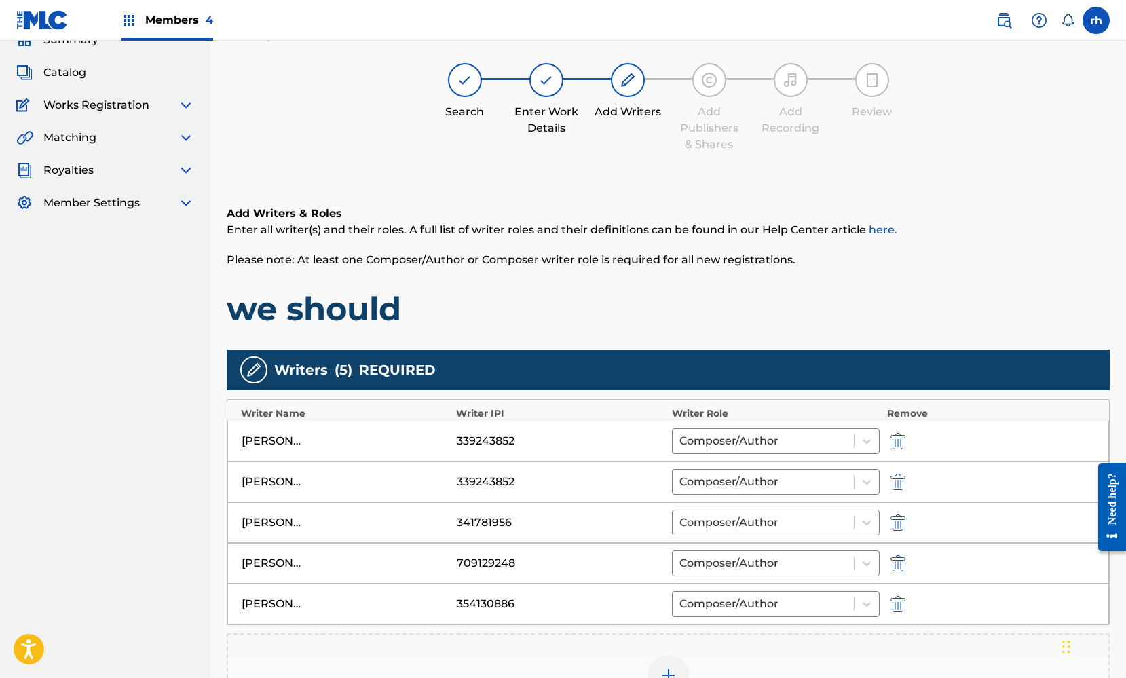
click at [672, 664] on div at bounding box center [668, 675] width 41 height 41
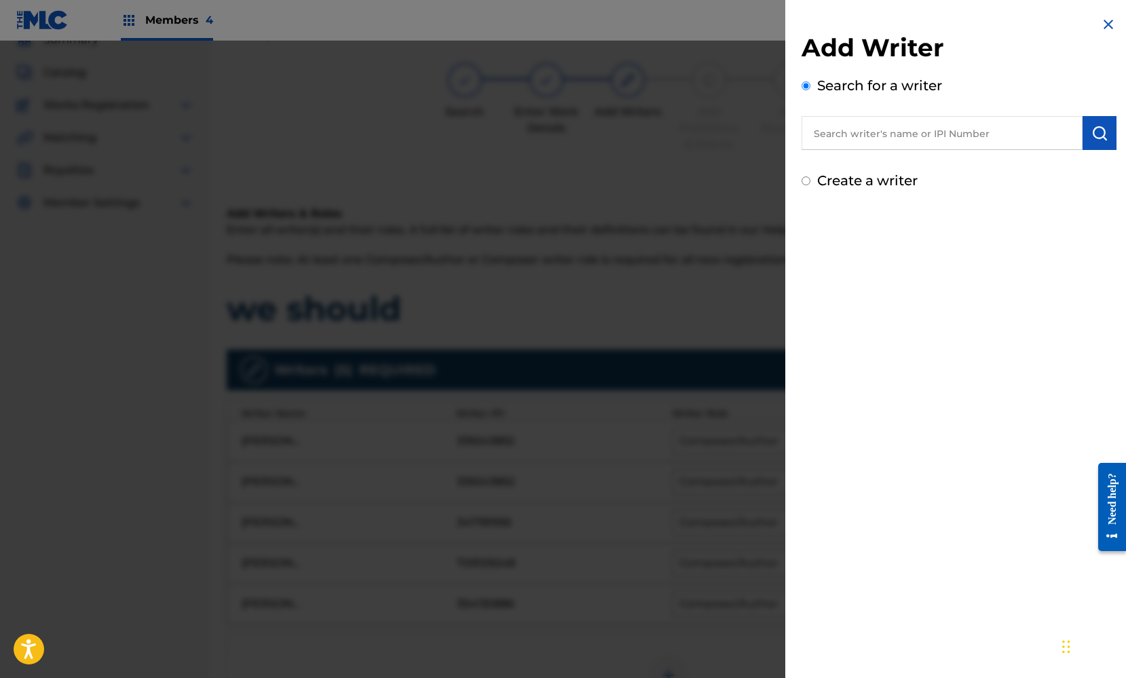
click at [910, 191] on div "Add Writer Search for a writer Create a writer" at bounding box center [960, 103] width 348 height 207
click at [807, 187] on div "Create a writer" at bounding box center [959, 180] width 315 height 20
click at [807, 183] on input "Create a writer" at bounding box center [806, 181] width 9 height 9
radio input "false"
radio input "true"
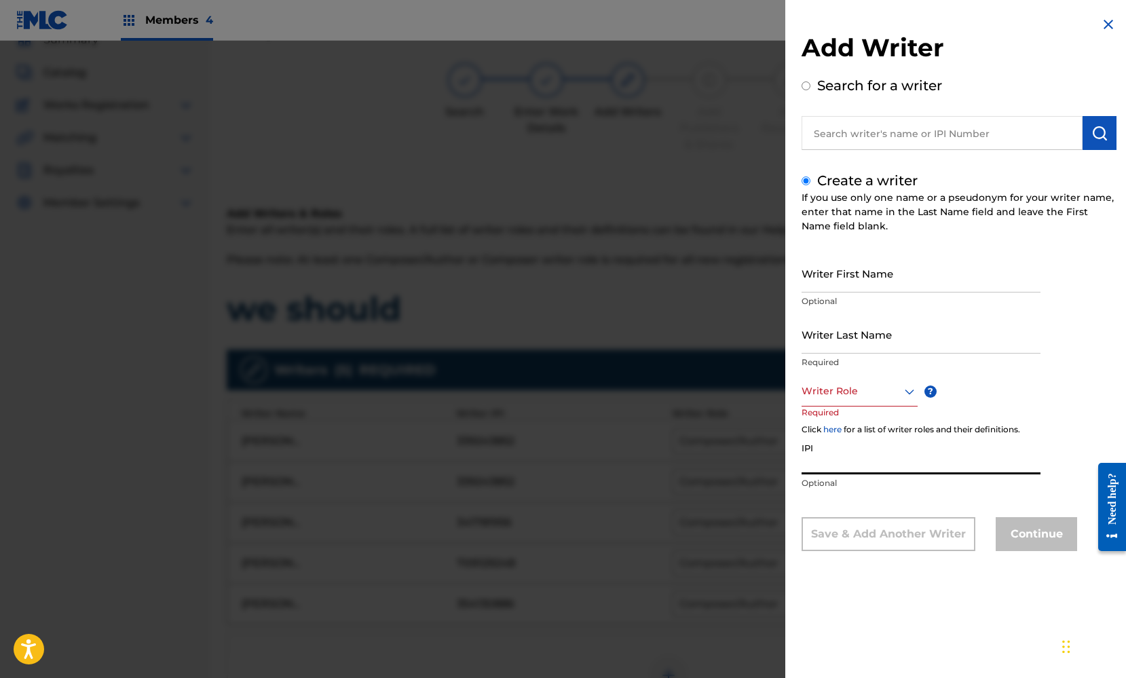
click at [839, 462] on input "IPI" at bounding box center [921, 455] width 239 height 39
paste input "1114543790"
type input "1114543790"
click at [902, 392] on icon at bounding box center [910, 392] width 16 height 16
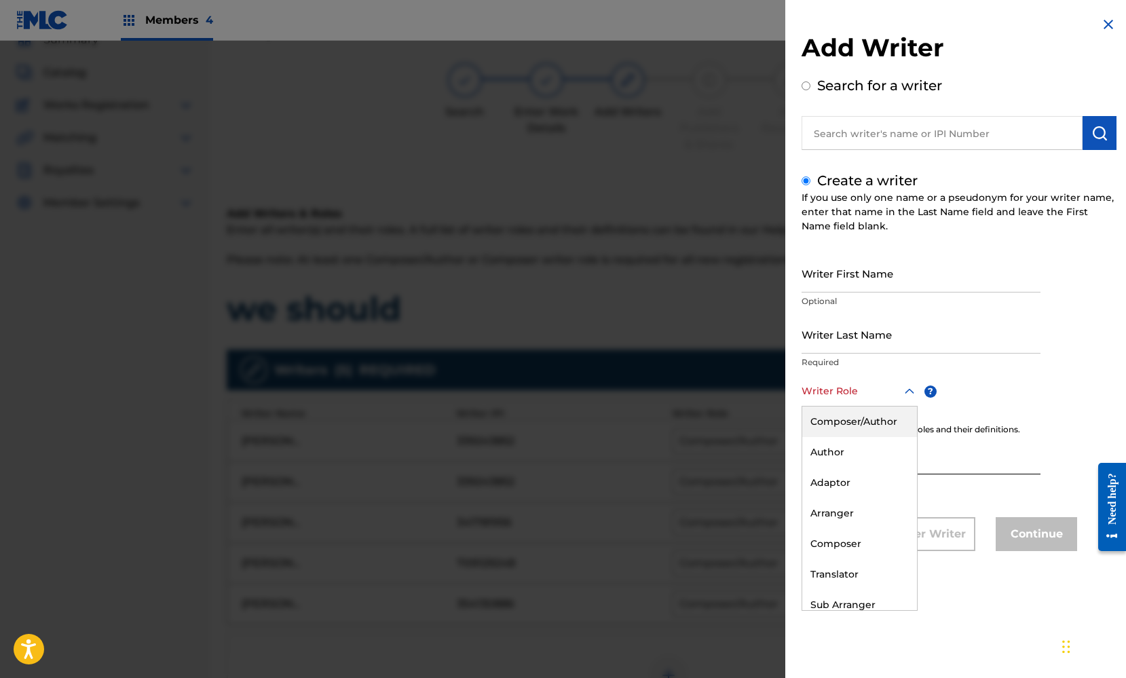
click at [882, 419] on div "Composer/Author" at bounding box center [860, 422] width 115 height 31
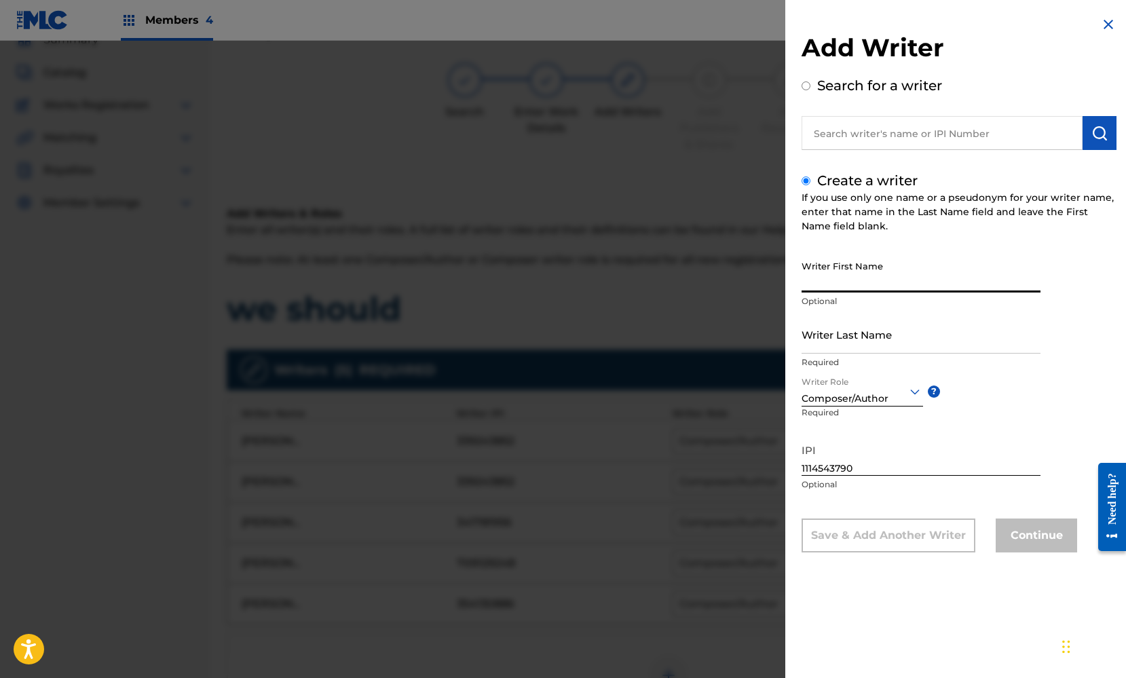
click at [828, 277] on input "Writer First Name" at bounding box center [921, 273] width 239 height 39
paste input "EBONG UFORO"
drag, startPoint x: 839, startPoint y: 284, endPoint x: 794, endPoint y: 287, distance: 44.2
click at [794, 287] on div "Add Writer Search for a writer Create a writer If you use only one name or a ps…" at bounding box center [960, 294] width 348 height 589
type input "EBONG UFORO"
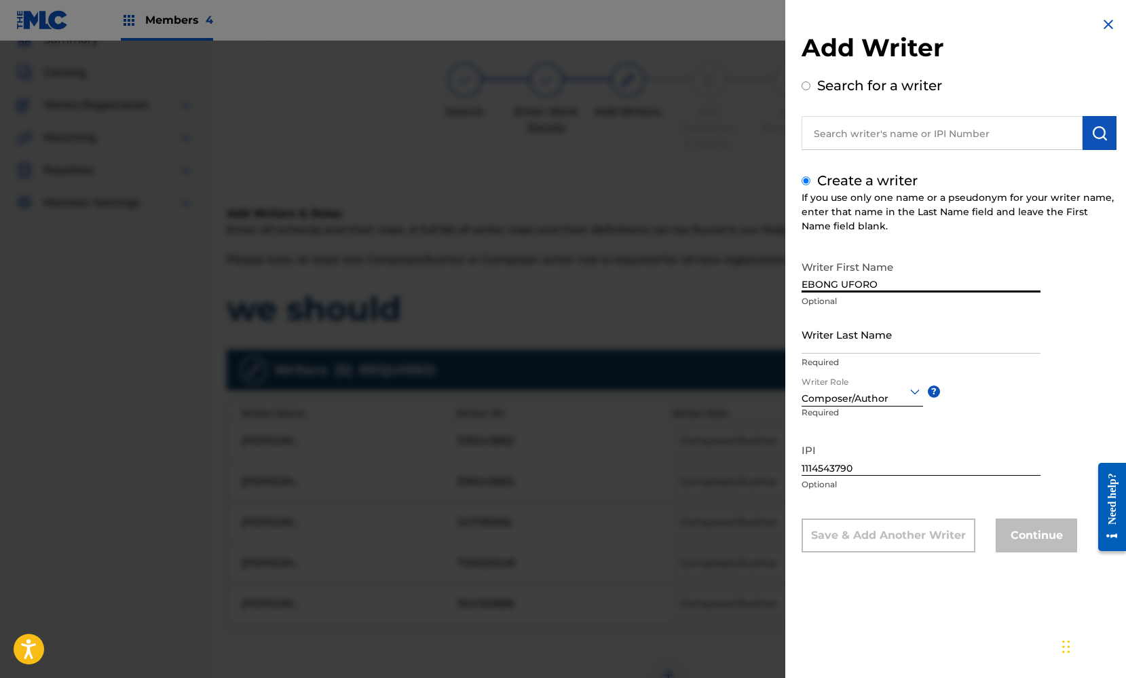
click at [810, 343] on input "Writer Last Name" at bounding box center [921, 334] width 239 height 39
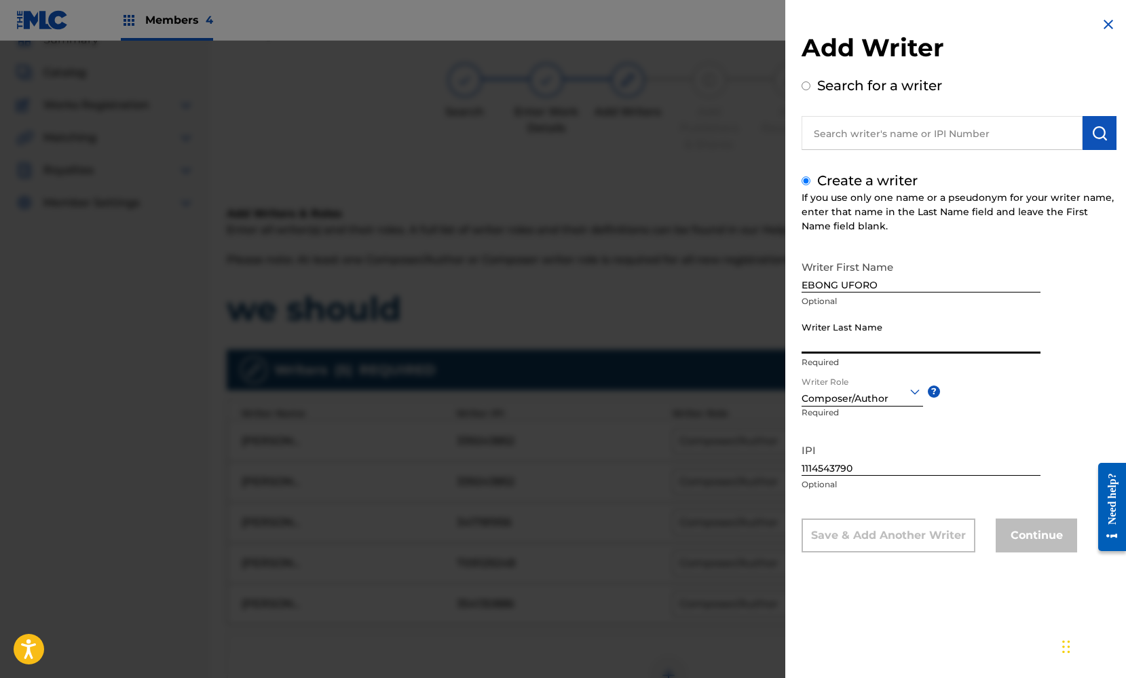
paste input "EBONG"
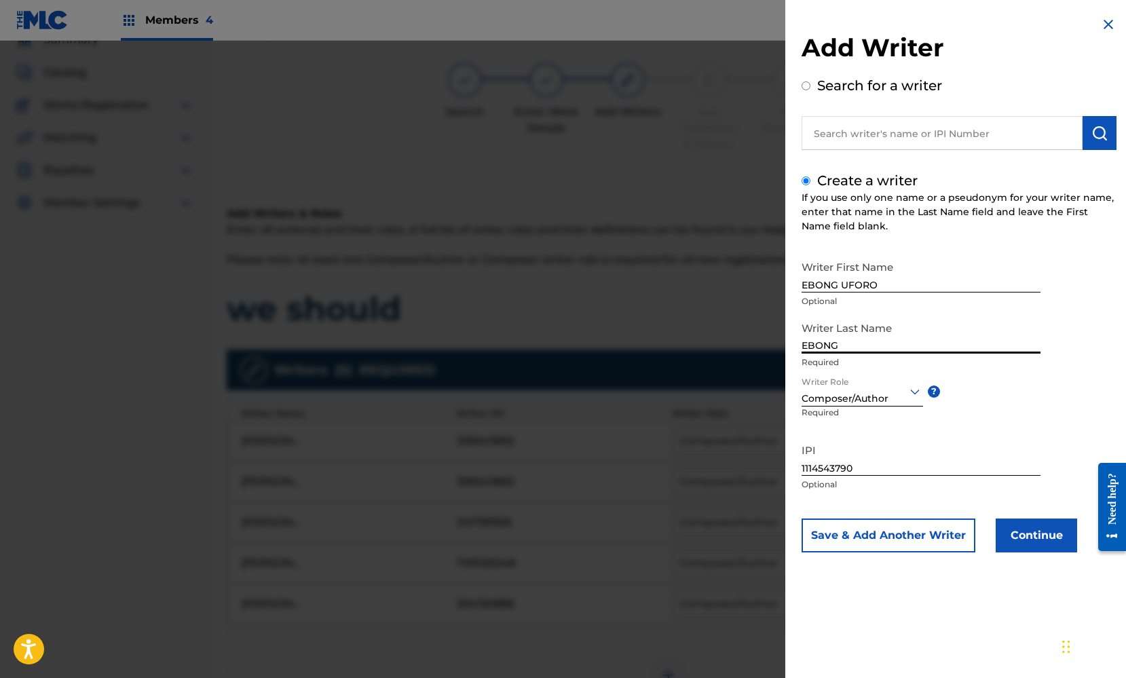
type input "EBONG"
drag, startPoint x: 841, startPoint y: 284, endPoint x: 790, endPoint y: 285, distance: 50.9
click at [790, 285] on div "Add Writer Search for a writer Create a writer If you use only one name or a ps…" at bounding box center [960, 294] width 348 height 589
type input "UFORO"
click at [1037, 539] on button "Continue" at bounding box center [1036, 536] width 81 height 34
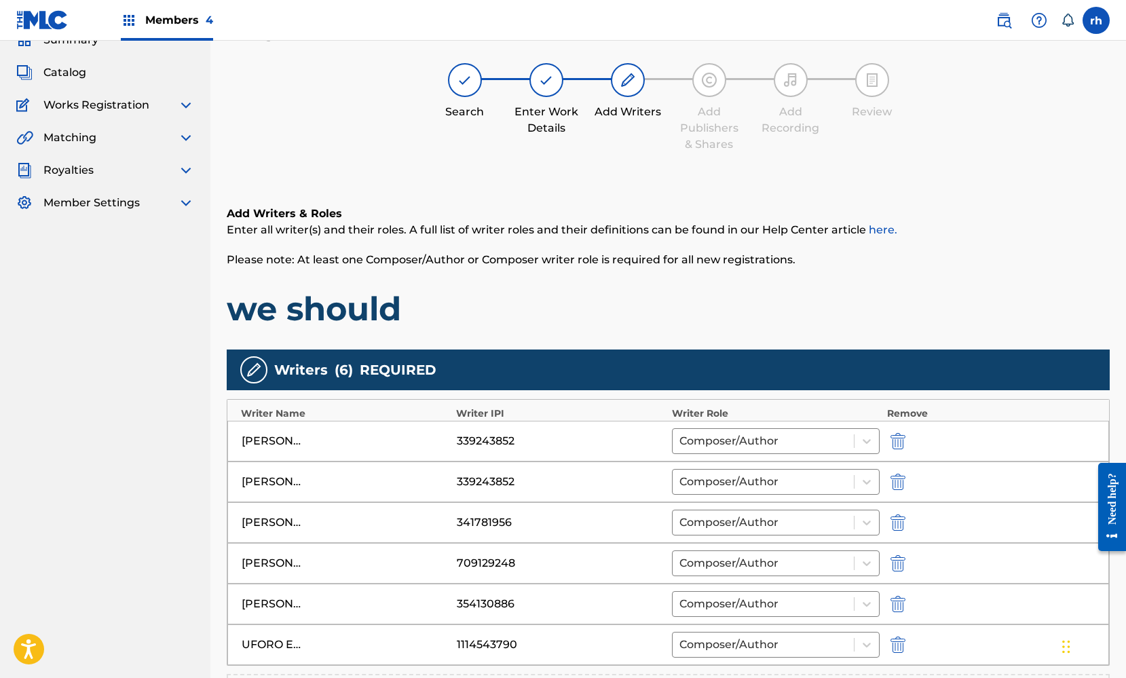
click at [973, 263] on p "Please note: At least one Composer/Author or Composer writer role is required f…" at bounding box center [668, 260] width 883 height 16
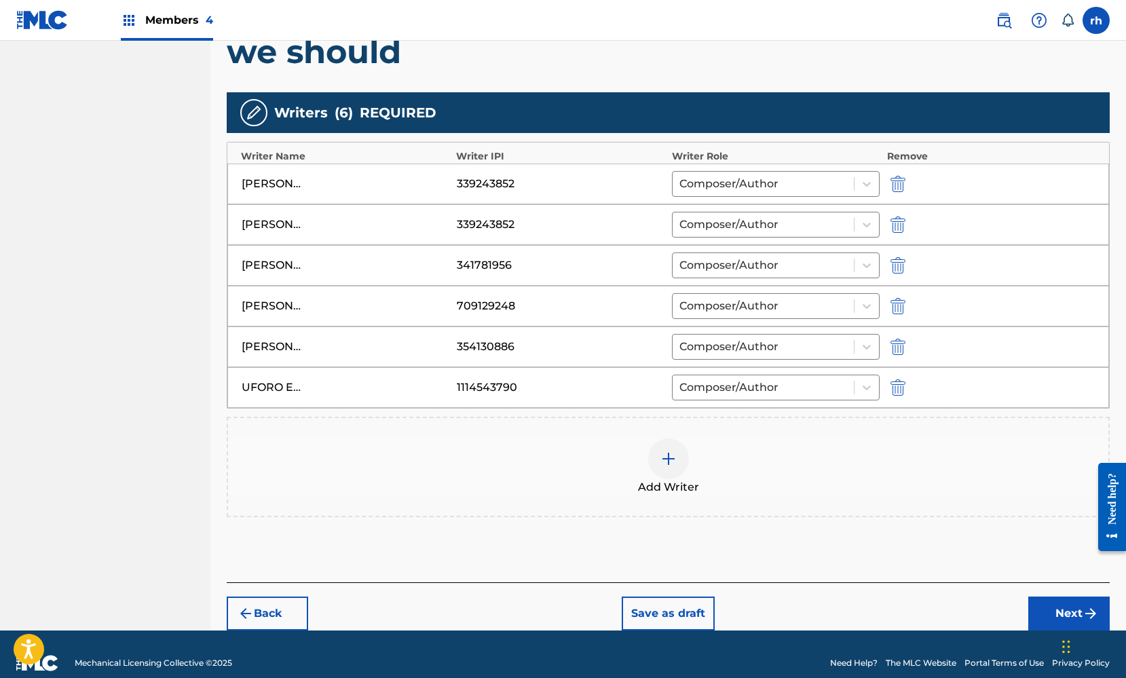
scroll to position [340, 0]
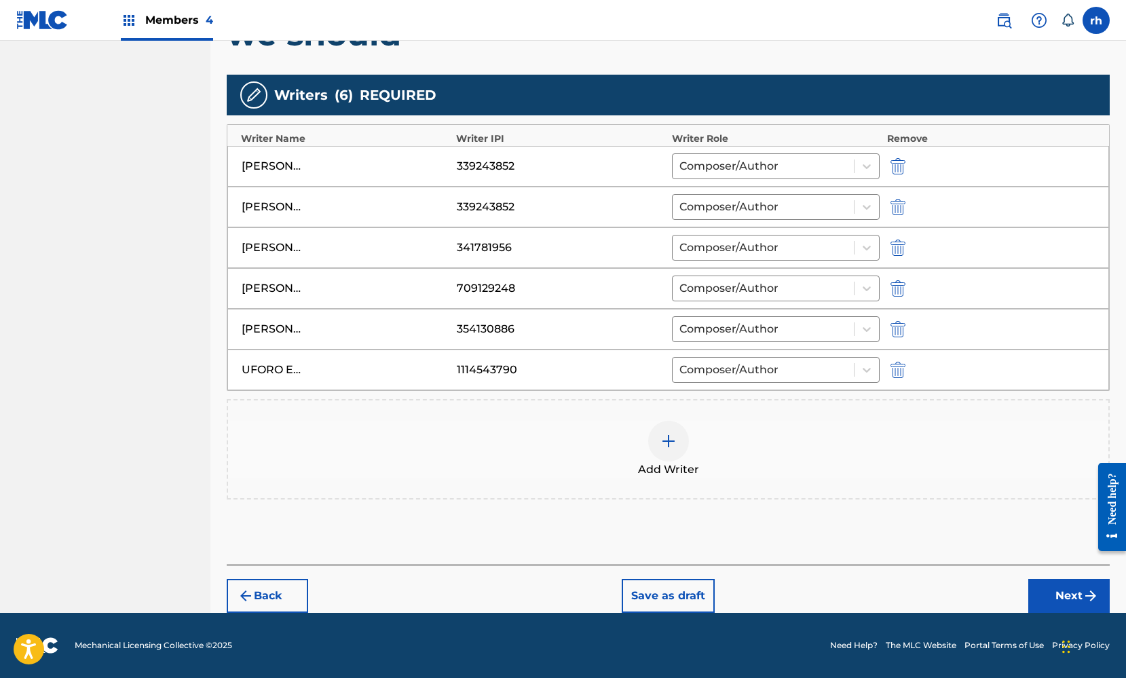
click at [1060, 585] on button "Next" at bounding box center [1069, 596] width 81 height 34
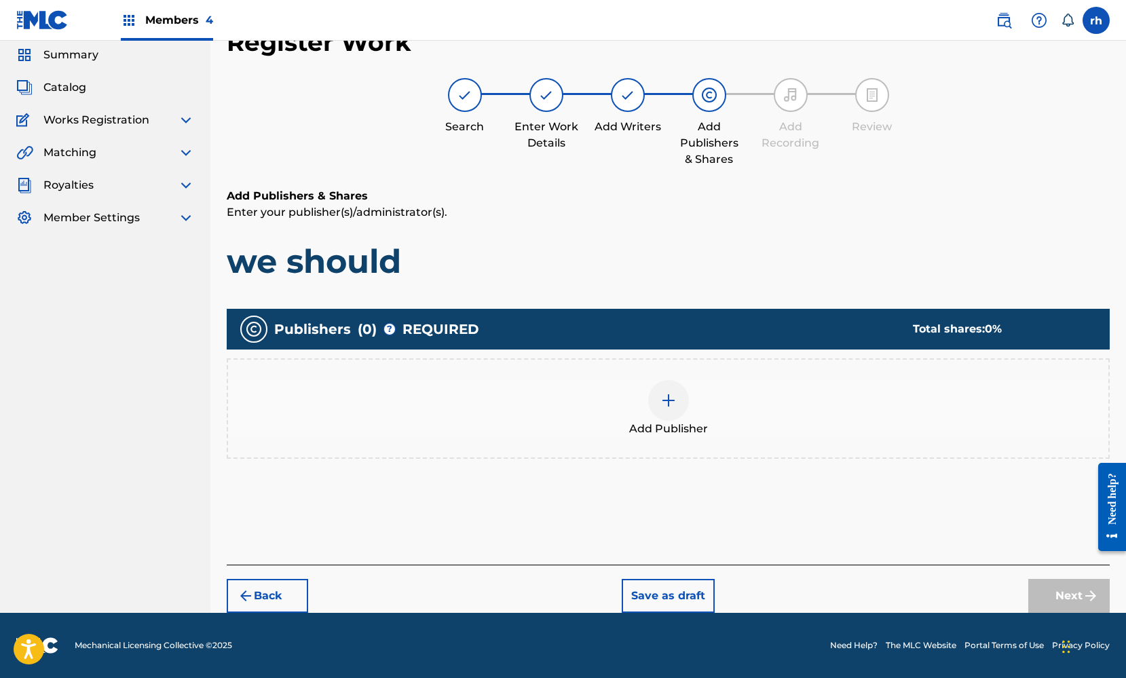
scroll to position [48, 0]
click at [659, 405] on div at bounding box center [668, 400] width 41 height 41
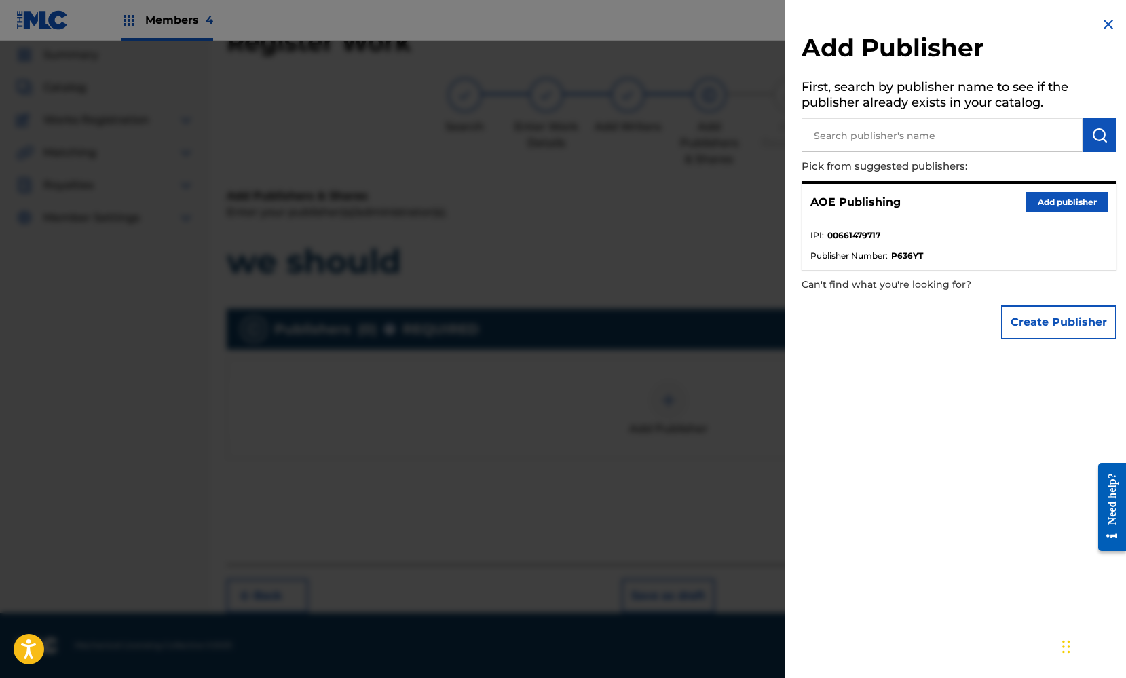
click at [1065, 202] on button "Add publisher" at bounding box center [1067, 202] width 81 height 20
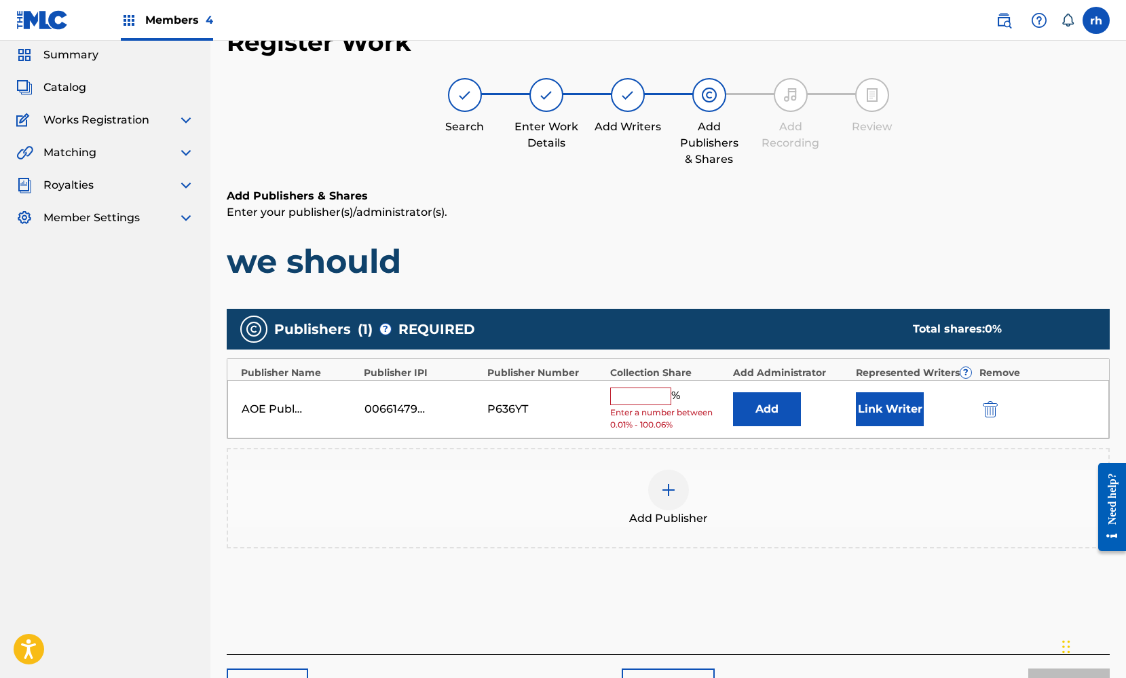
click at [633, 397] on input "text" at bounding box center [640, 397] width 61 height 18
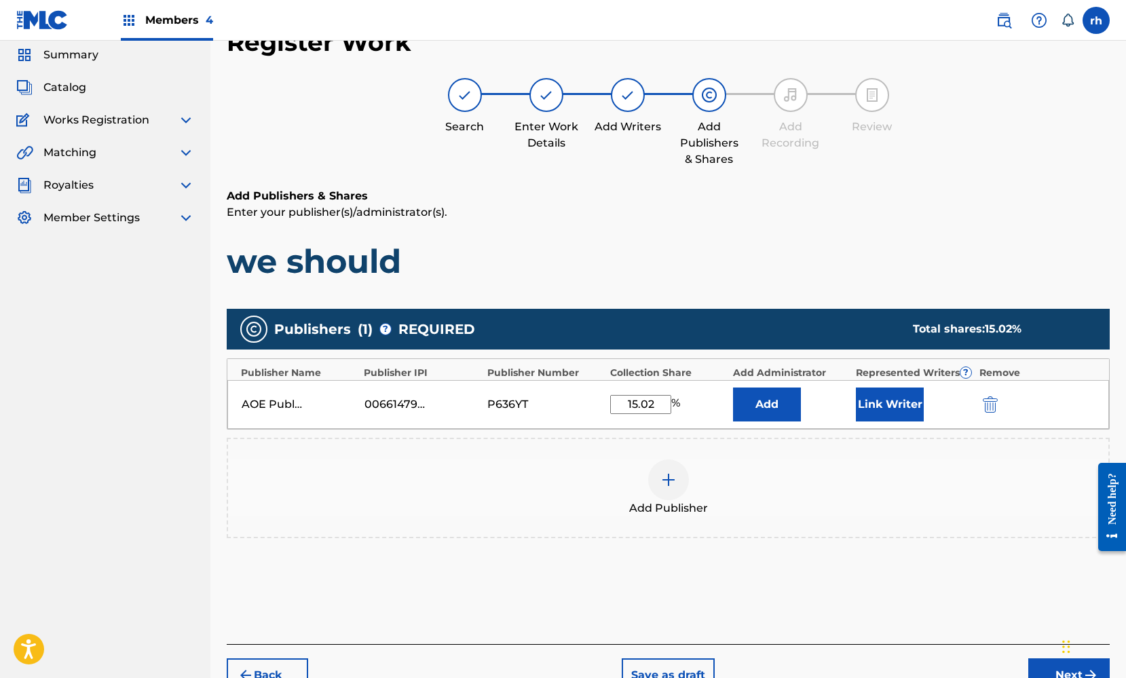
type input "15.02"
click at [900, 412] on button "Link Writer" at bounding box center [890, 405] width 68 height 34
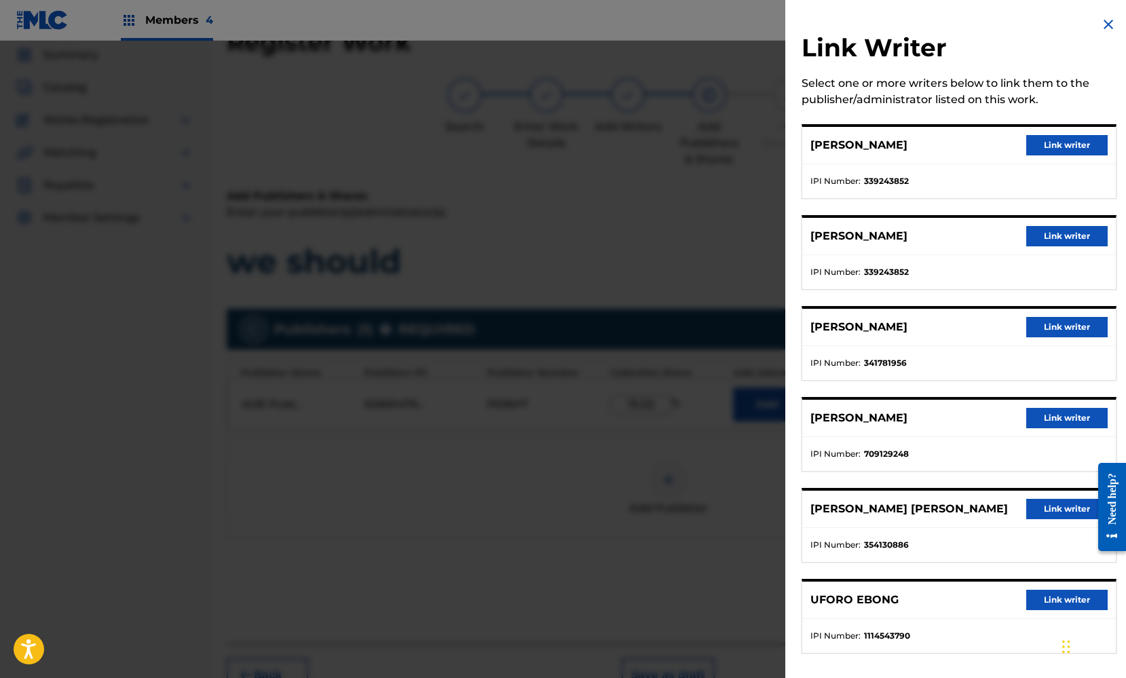
click at [1060, 238] on button "Link writer" at bounding box center [1067, 236] width 81 height 20
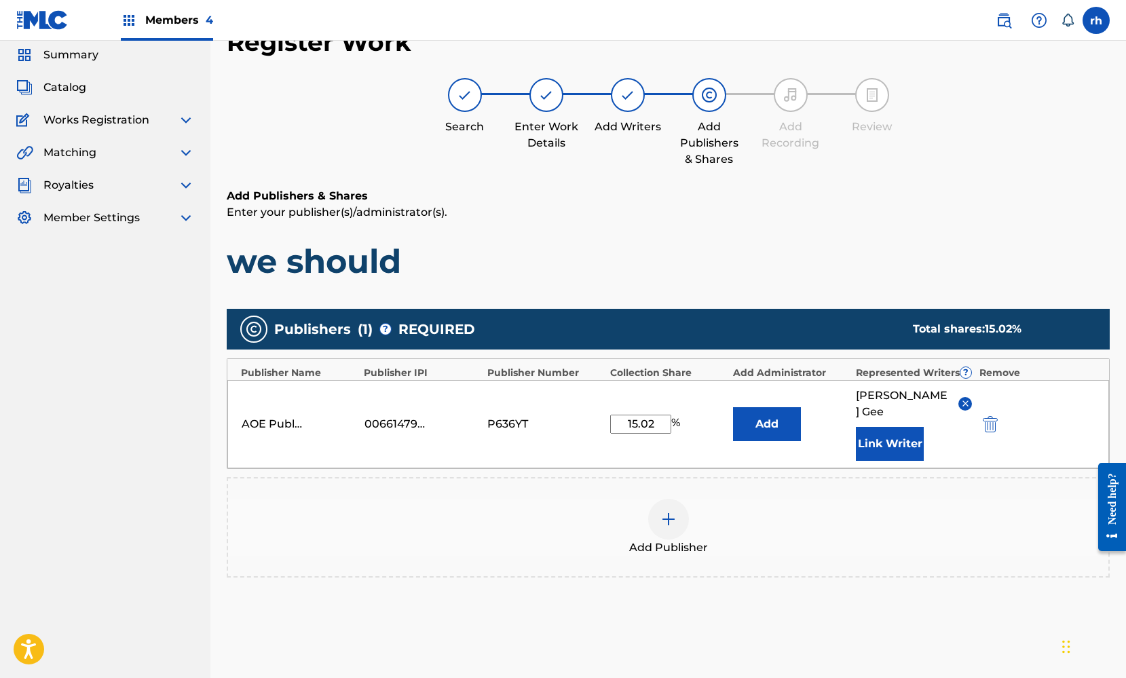
click at [944, 551] on div "Add Publisher" at bounding box center [668, 527] width 883 height 100
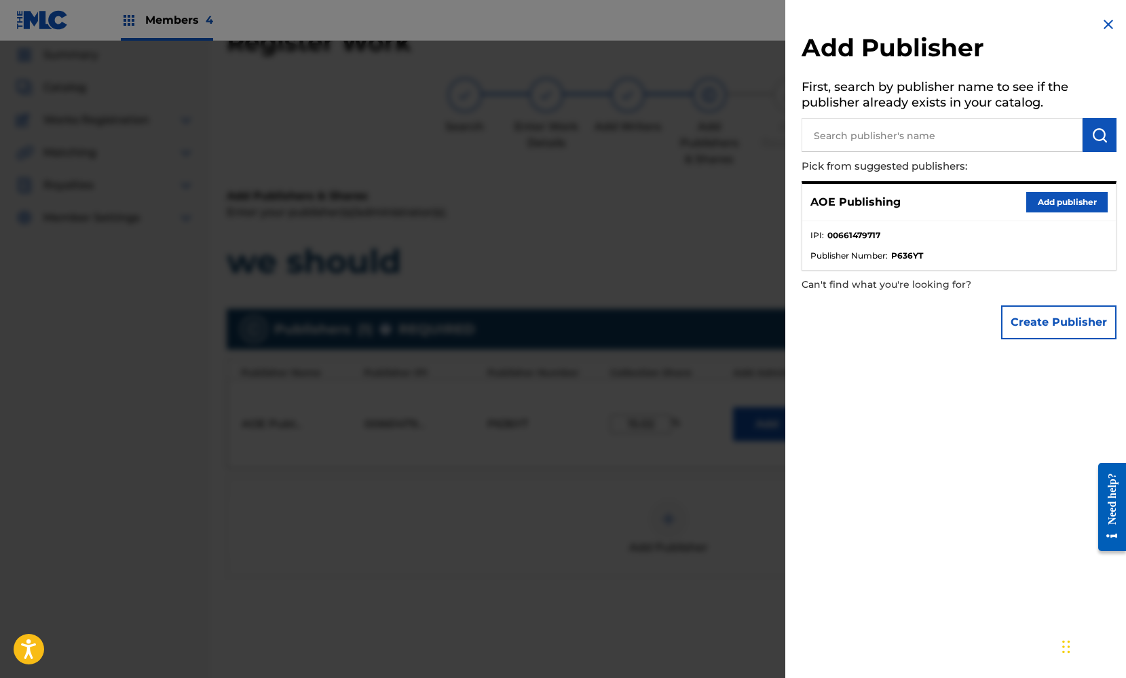
click at [1107, 29] on img at bounding box center [1109, 24] width 16 height 16
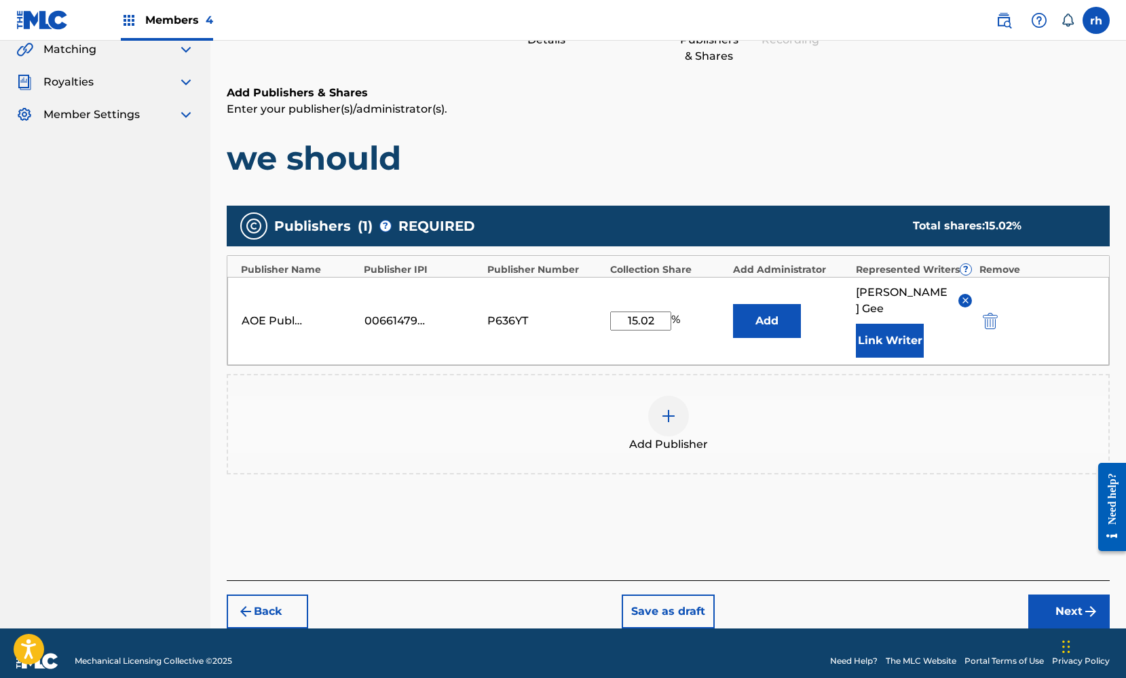
scroll to position [150, 0]
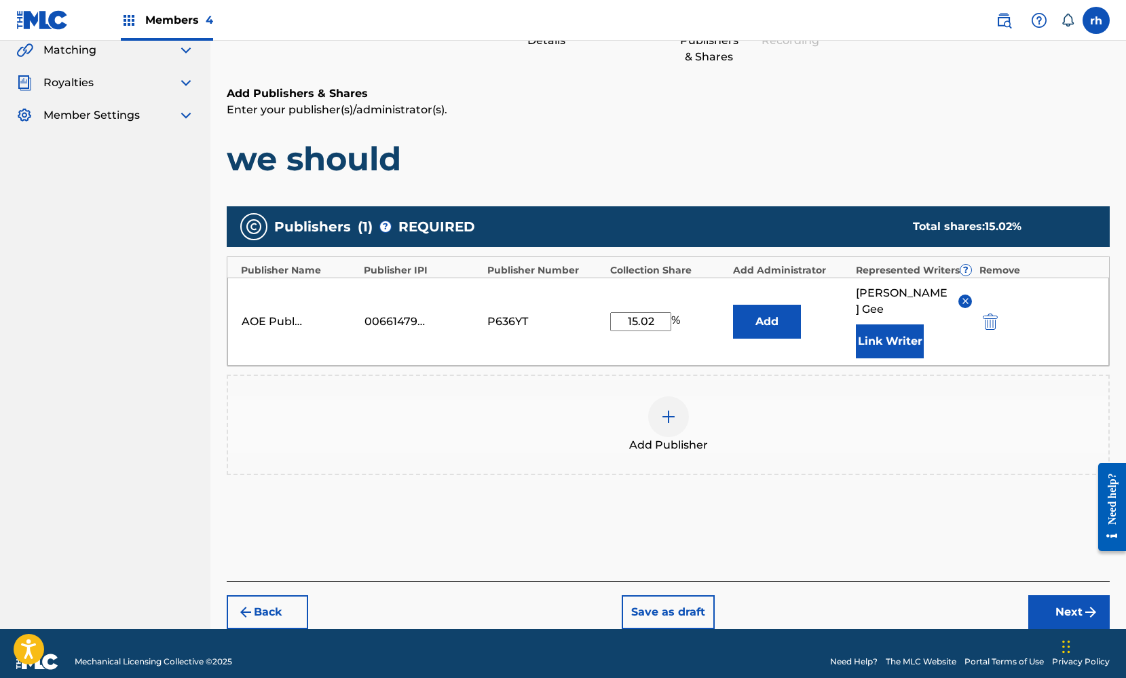
click at [1068, 595] on button "Next" at bounding box center [1069, 612] width 81 height 34
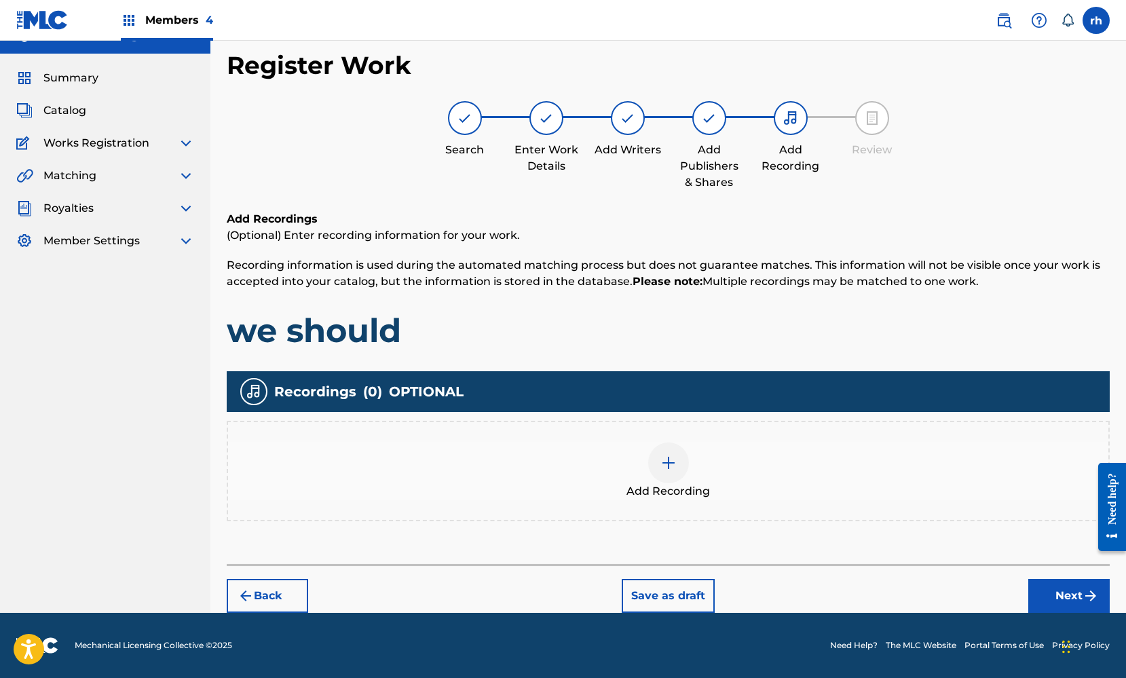
scroll to position [24, 0]
click at [1060, 593] on button "Next" at bounding box center [1069, 596] width 81 height 34
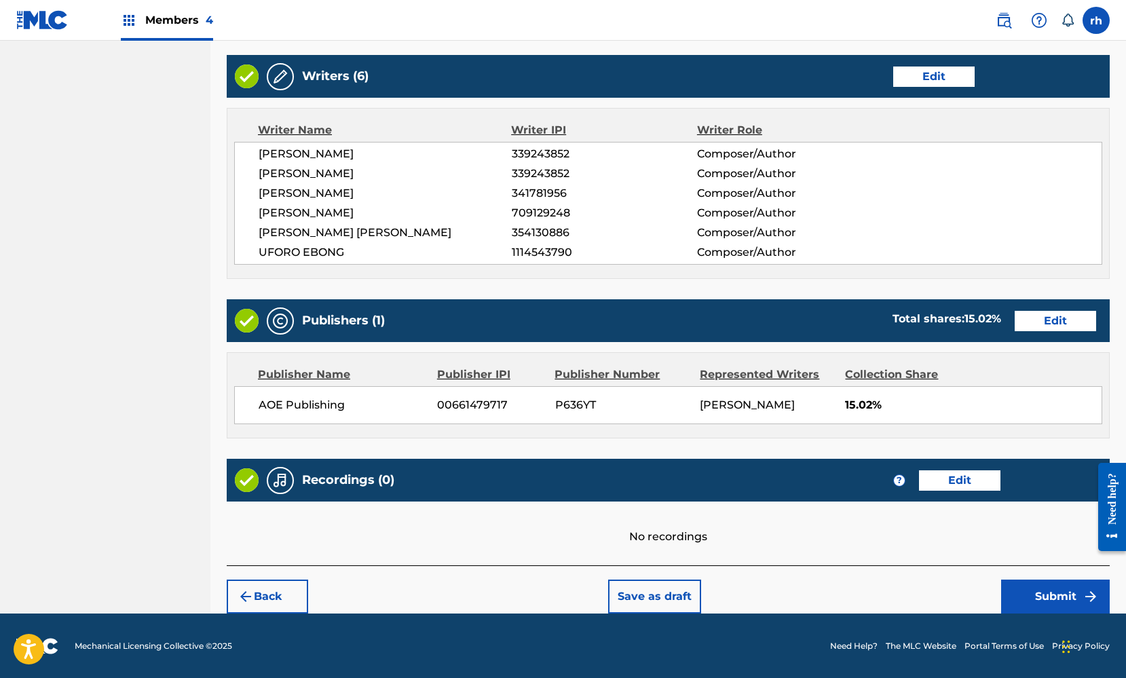
scroll to position [513, 0]
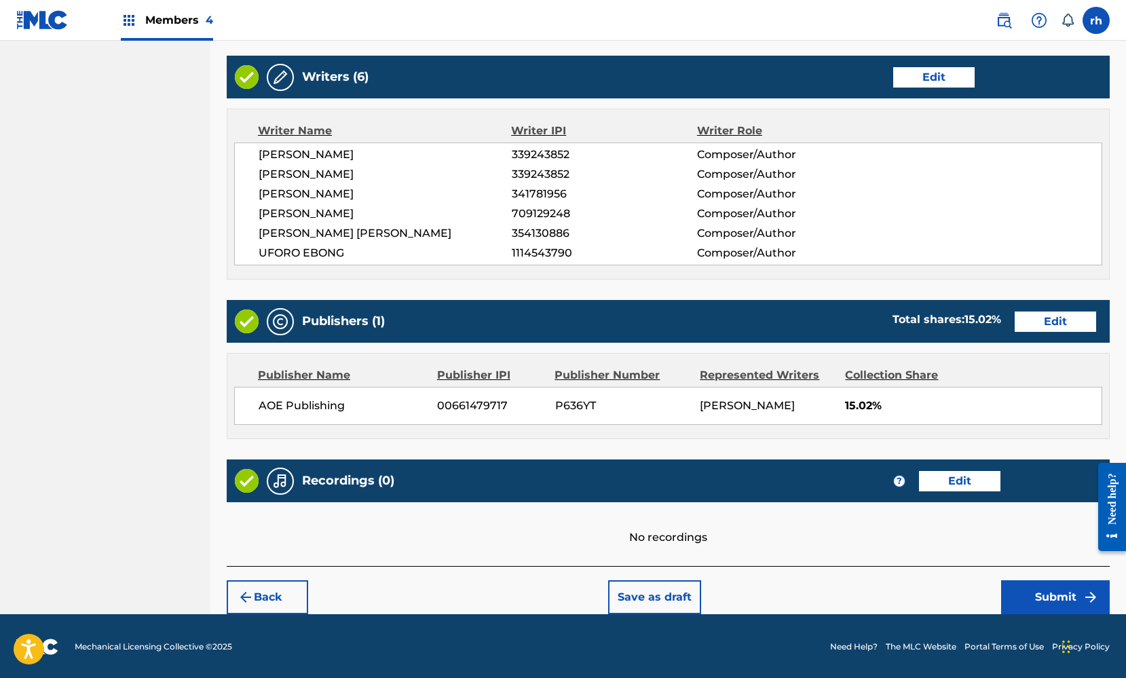
click at [1052, 595] on button "Submit" at bounding box center [1055, 598] width 109 height 34
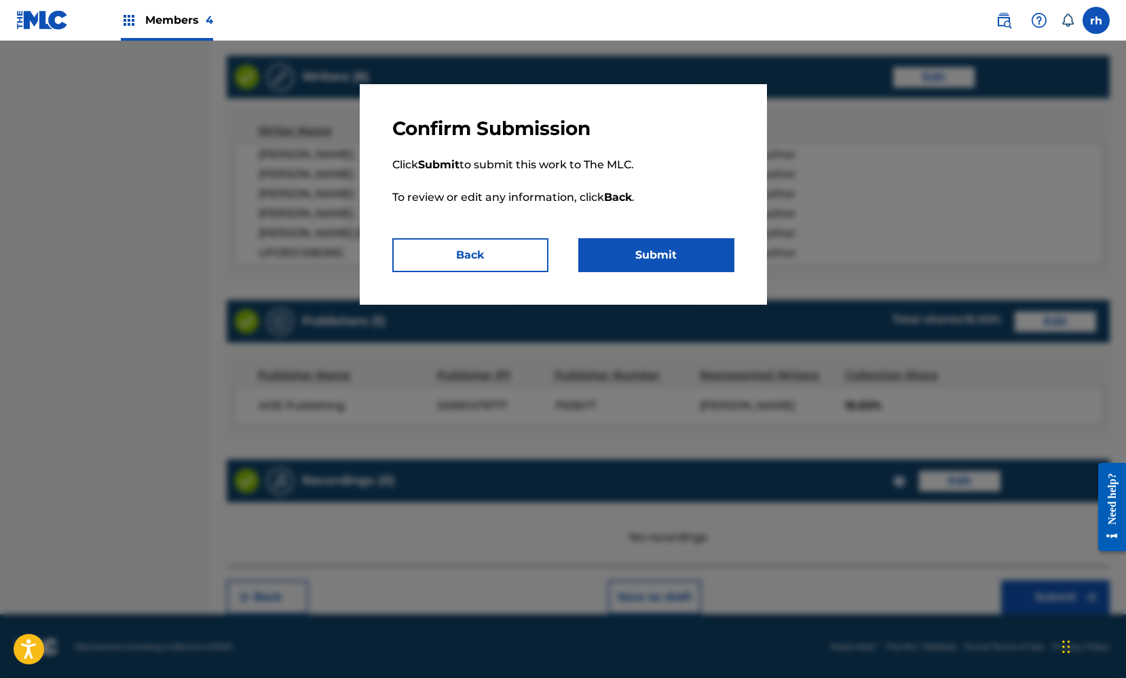
click at [701, 261] on button "Submit" at bounding box center [656, 255] width 156 height 34
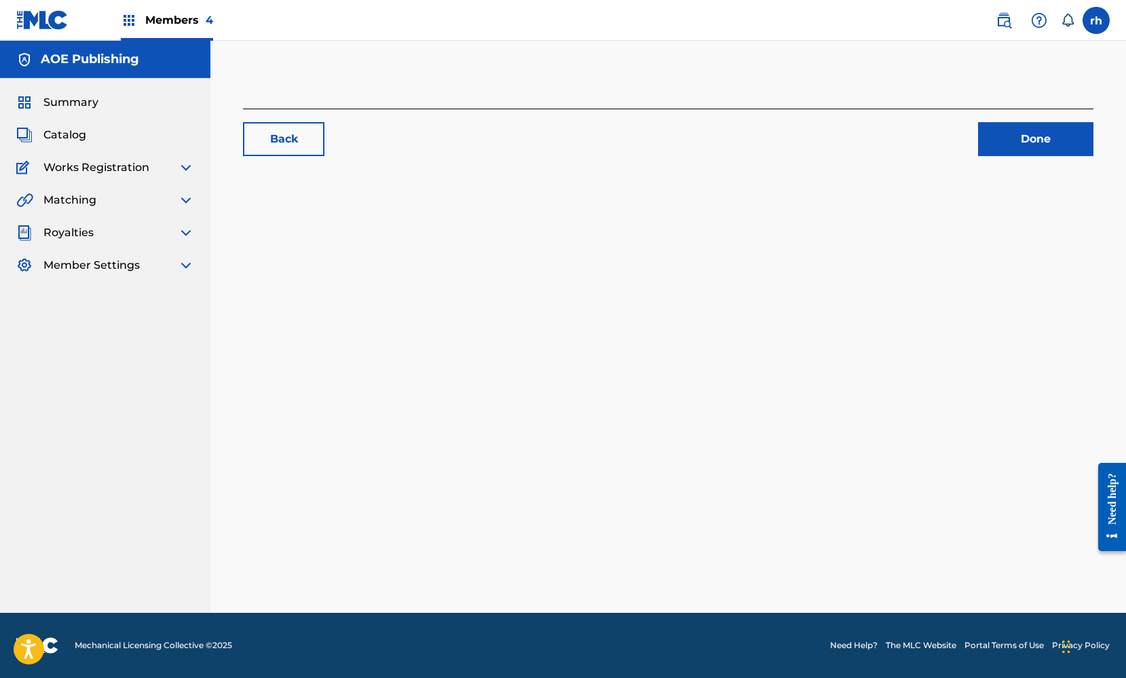
click at [1057, 144] on link "Done" at bounding box center [1035, 139] width 115 height 34
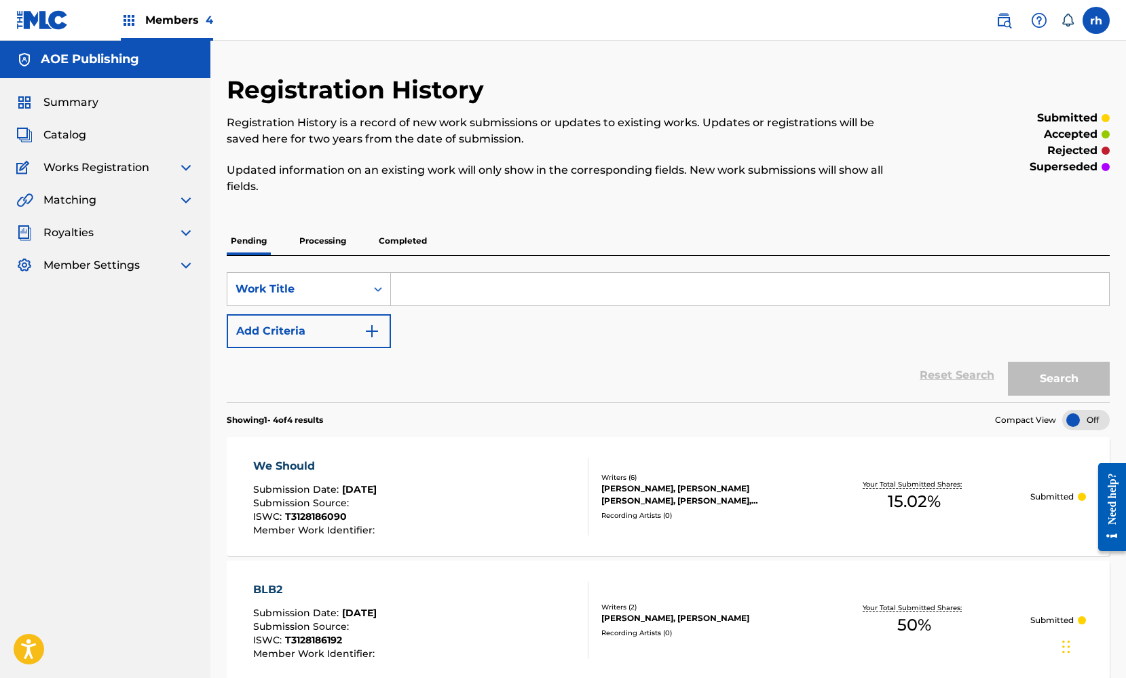
click at [84, 100] on span "Summary" at bounding box center [70, 102] width 55 height 16
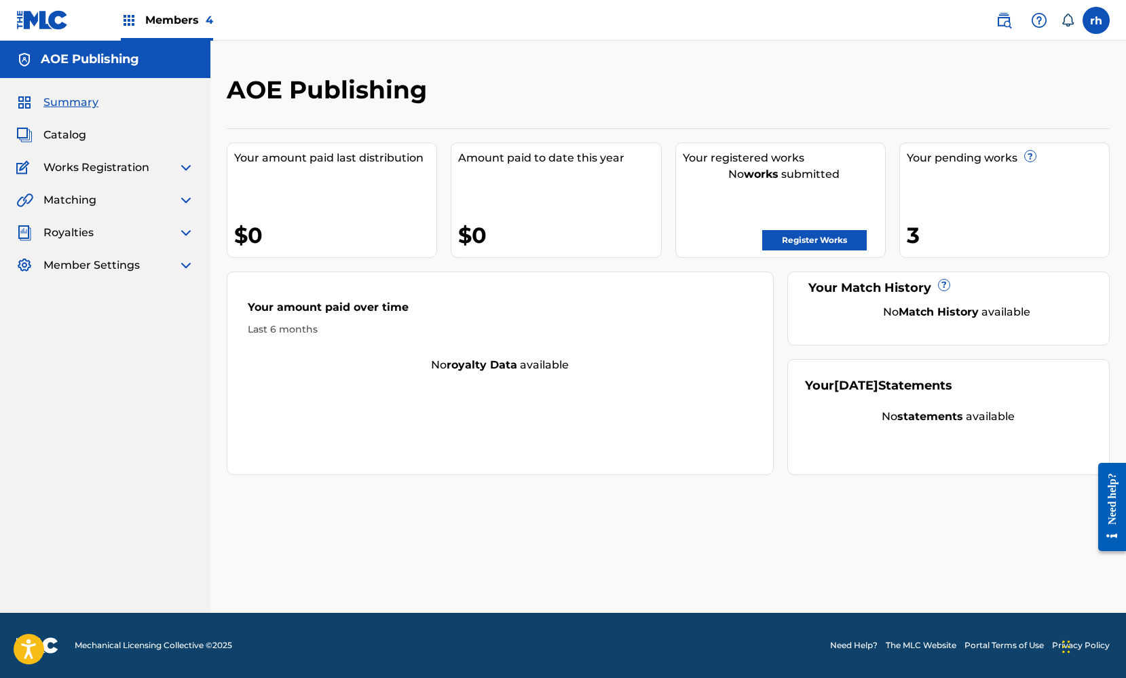
click at [830, 241] on link "Register Works" at bounding box center [814, 240] width 105 height 20
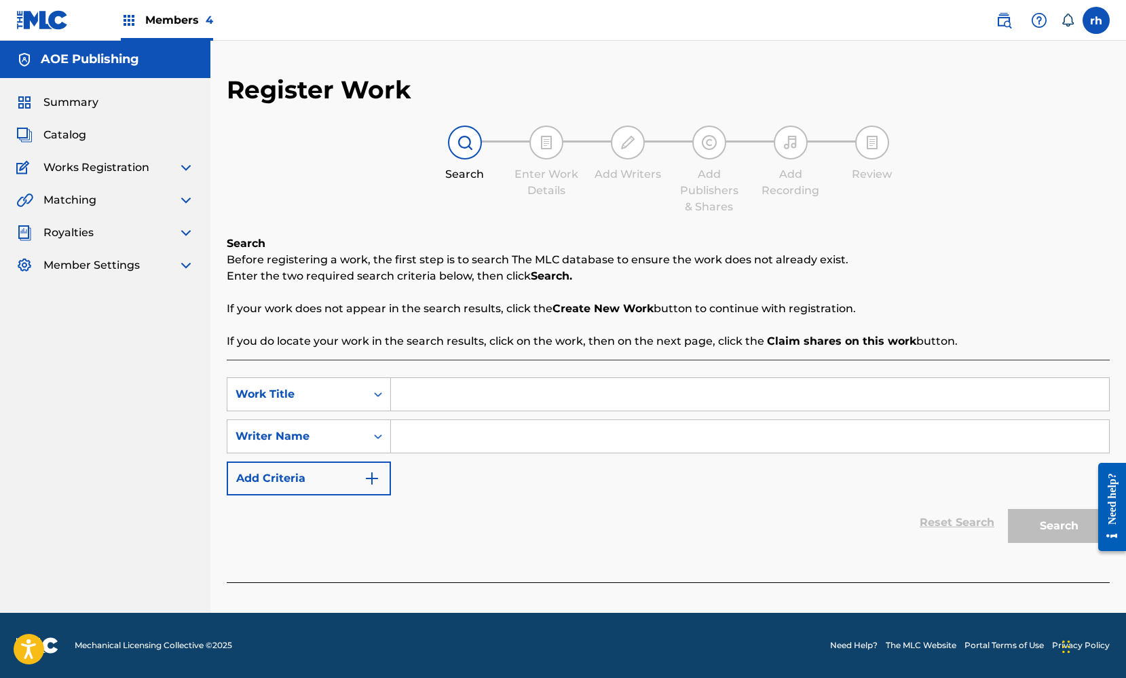
click at [1023, 243] on div "Search Before registering a work, the first step is to search The MLC database …" at bounding box center [668, 293] width 883 height 114
click at [433, 407] on input "Search Form" at bounding box center [750, 394] width 718 height 33
type input "right now"
click at [423, 443] on input "Search Form" at bounding box center [750, 436] width 718 height 33
type input "[PERSON_NAME]"
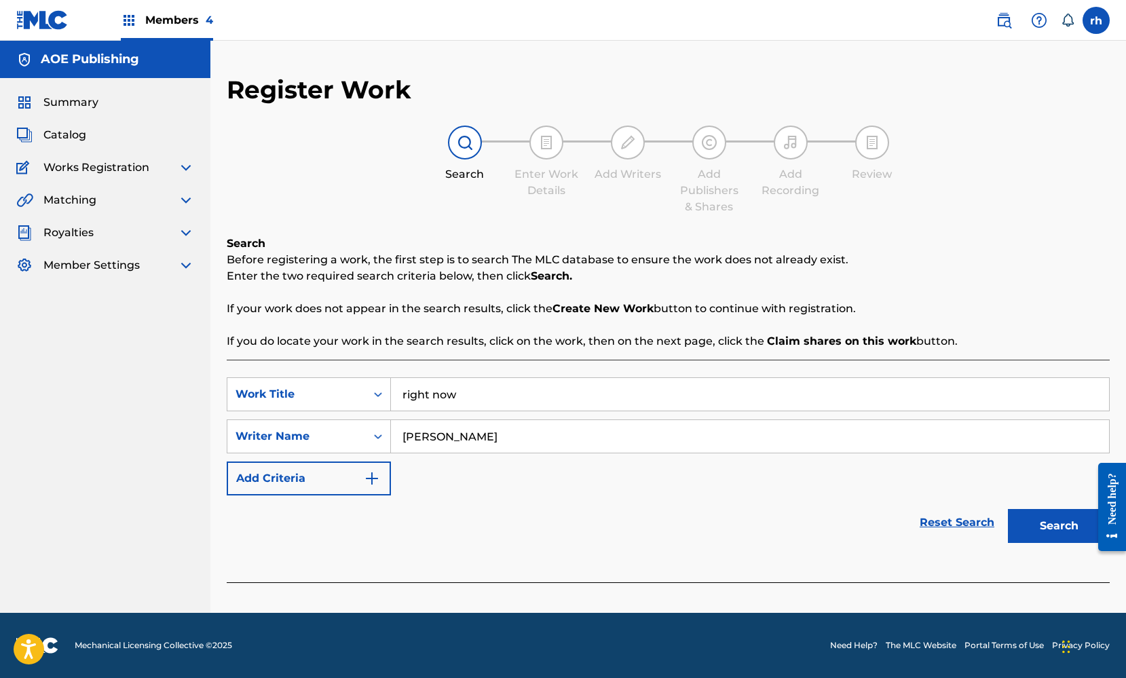
click at [1058, 527] on button "Search" at bounding box center [1059, 526] width 102 height 34
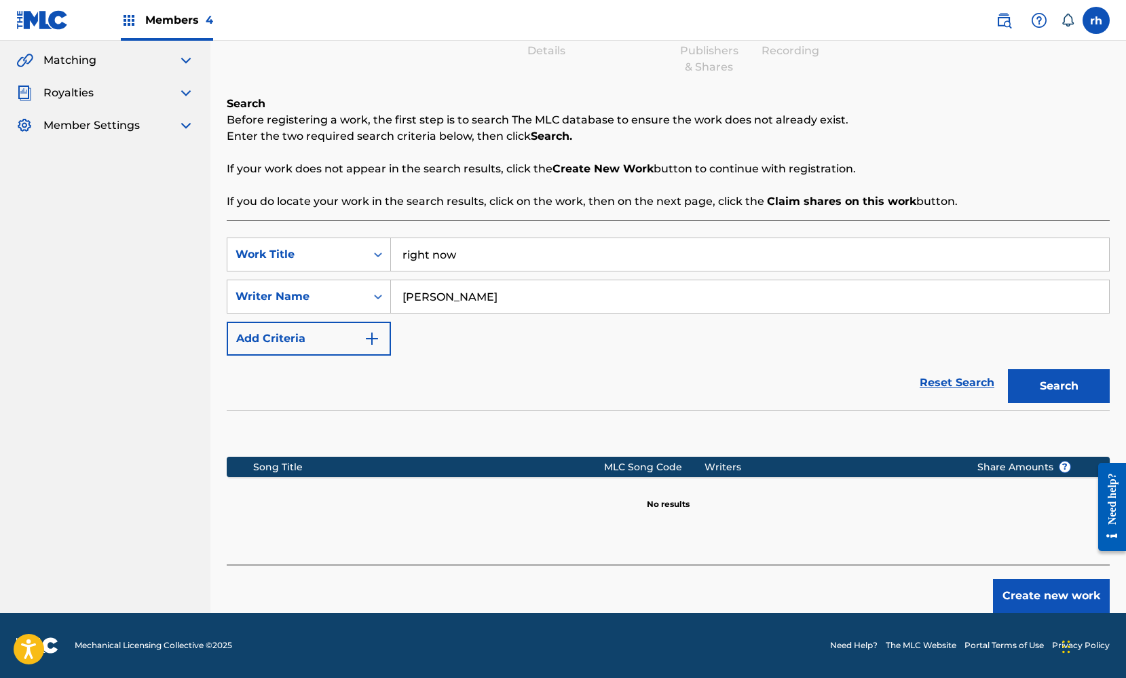
scroll to position [140, 0]
click at [1047, 591] on button "Create new work" at bounding box center [1051, 596] width 117 height 34
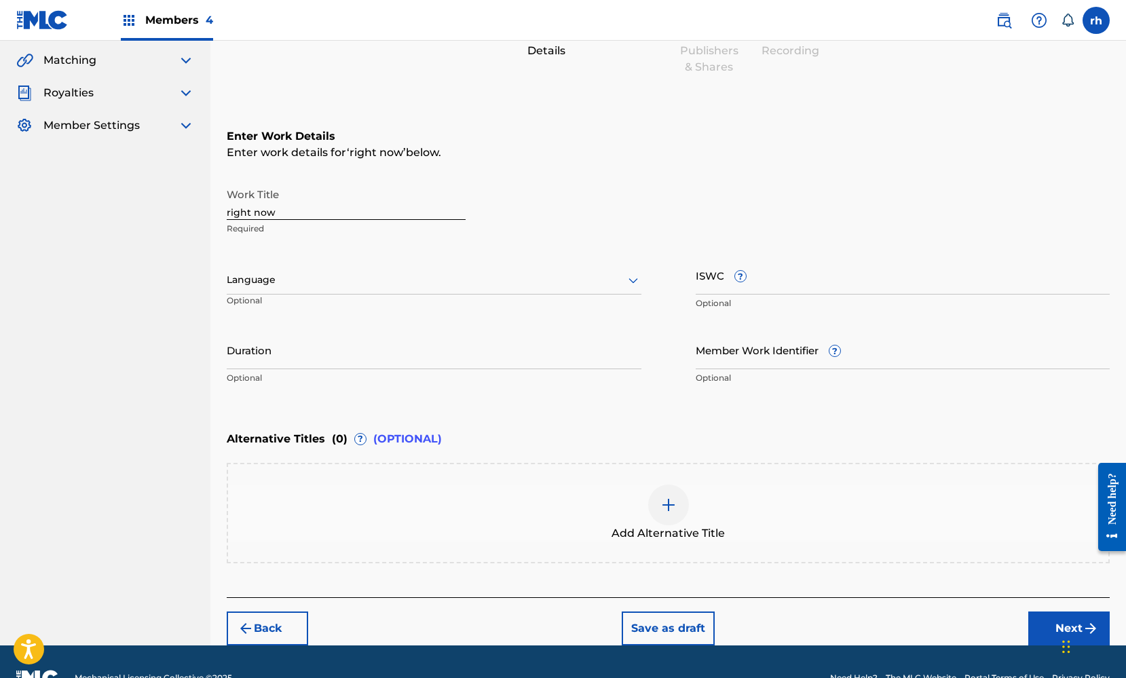
click at [1065, 627] on div "Chat Widget" at bounding box center [1093, 645] width 68 height 65
click at [890, 233] on div "Work Title right now Required" at bounding box center [668, 211] width 883 height 61
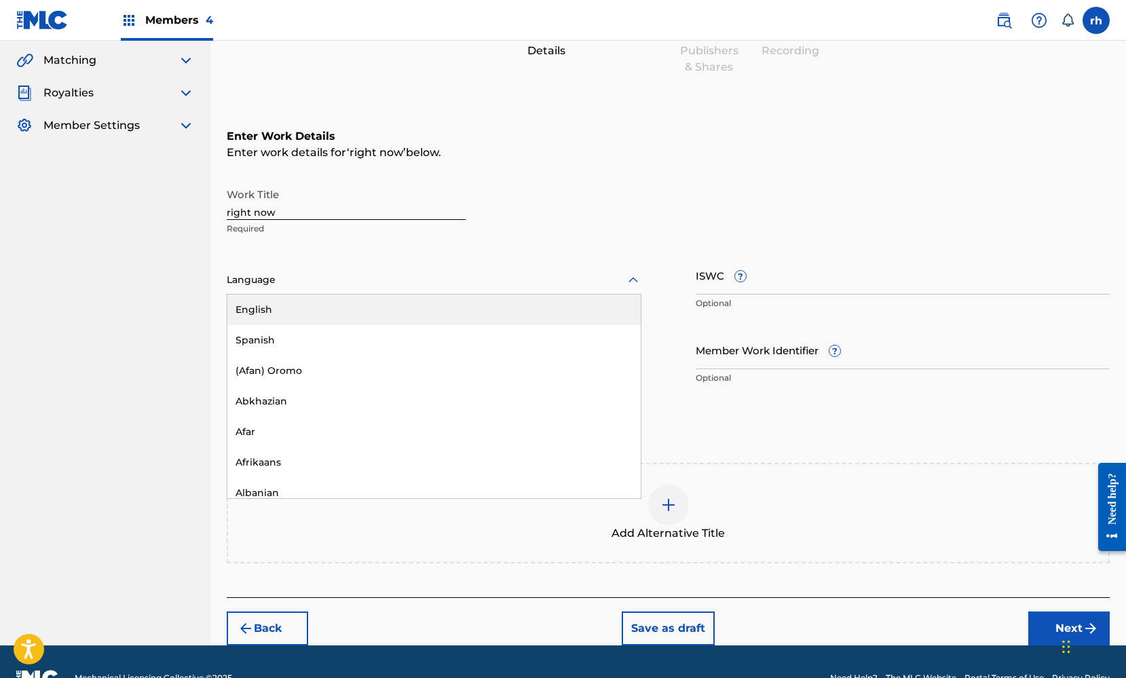
click at [631, 282] on icon at bounding box center [633, 280] width 16 height 16
click at [587, 300] on div "English" at bounding box center [434, 310] width 414 height 31
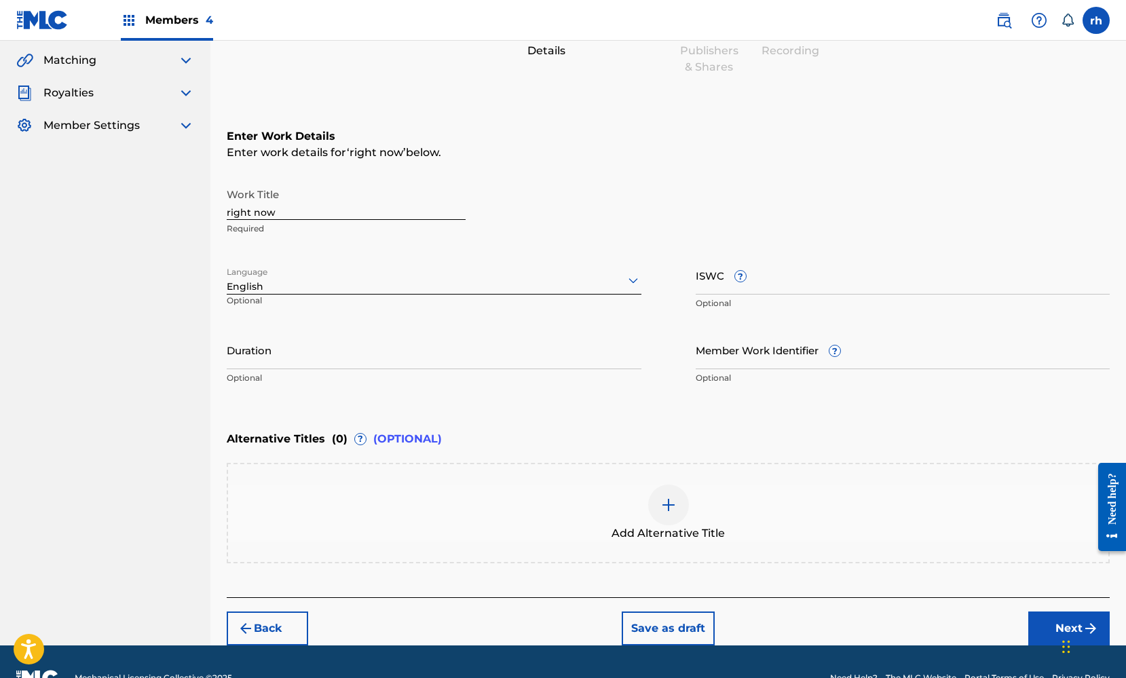
click at [760, 281] on input "ISWC ?" at bounding box center [903, 275] width 415 height 39
click at [1046, 622] on button "Next" at bounding box center [1069, 629] width 81 height 34
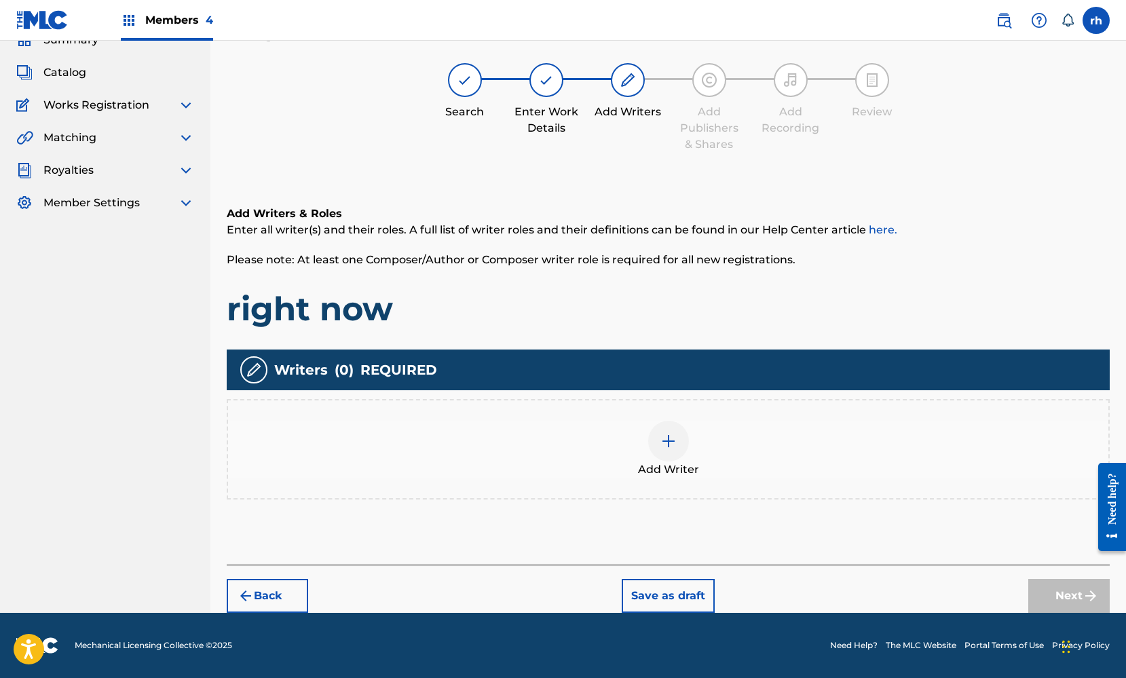
click at [666, 445] on img at bounding box center [669, 441] width 16 height 16
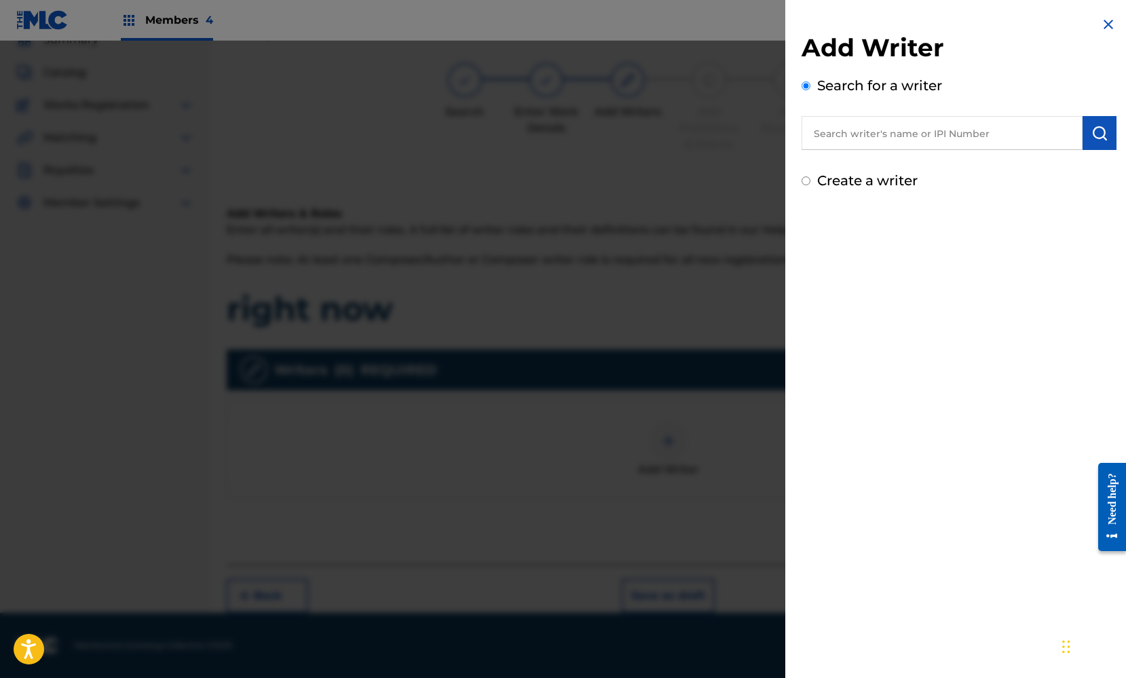
click at [807, 183] on input "Create a writer" at bounding box center [806, 181] width 9 height 9
radio input "false"
radio input "true"
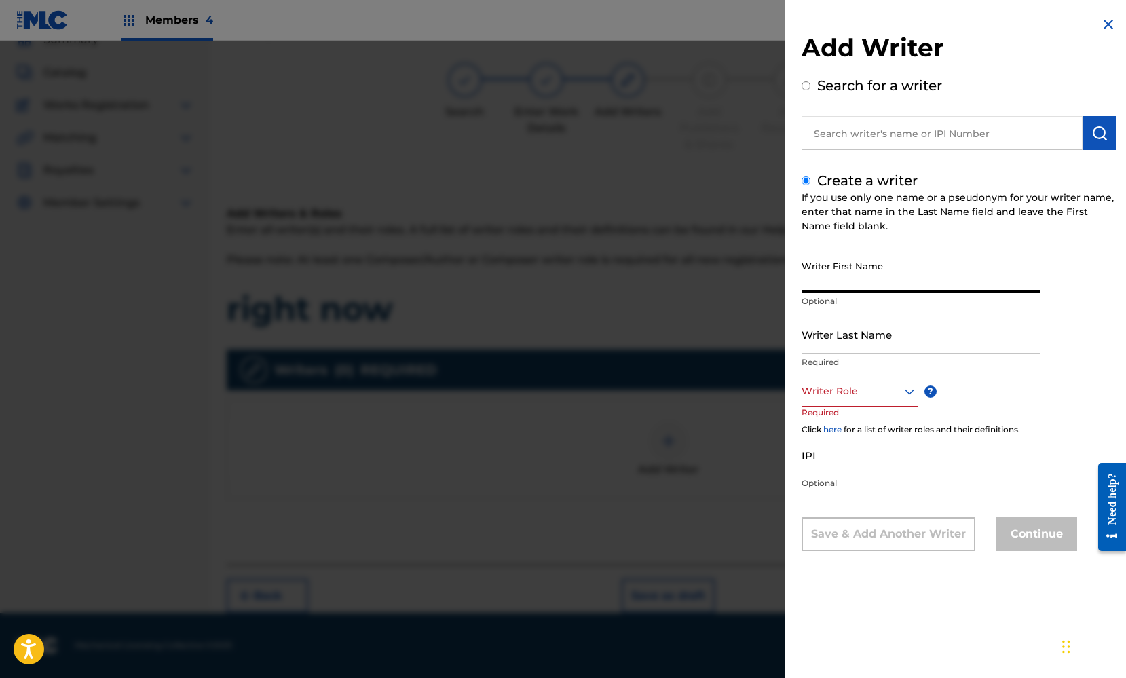
click at [833, 274] on input "Writer First Name" at bounding box center [921, 273] width 239 height 39
type input "[PERSON_NAME]"
click at [935, 329] on input "Writer Last Name" at bounding box center [921, 334] width 239 height 39
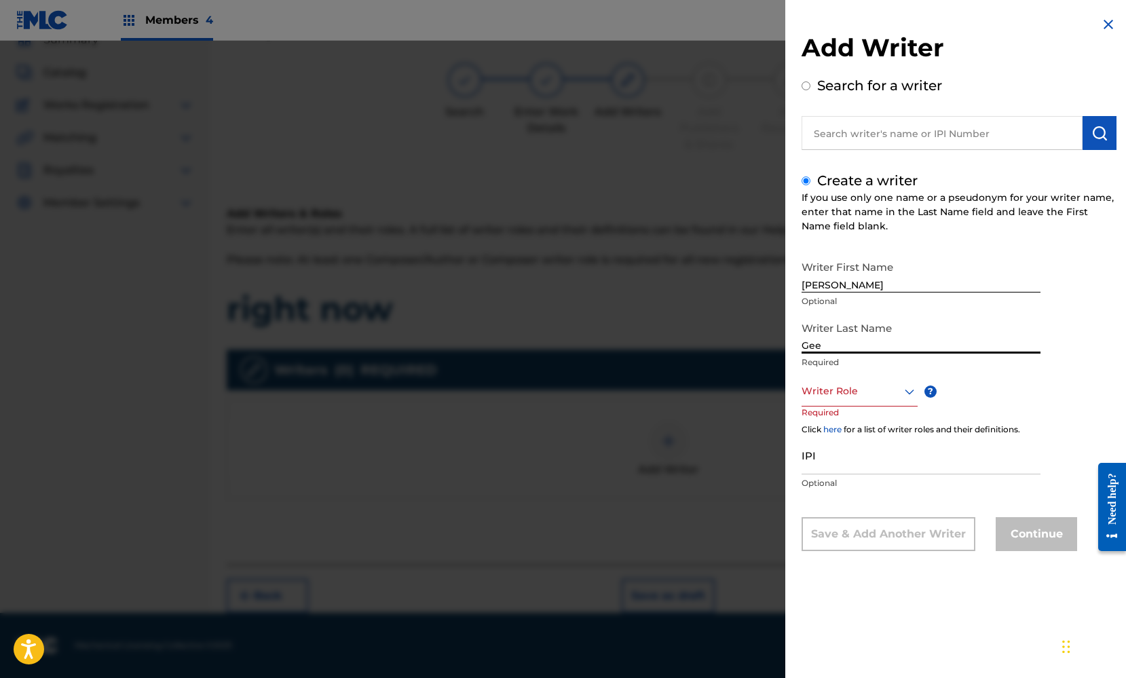
type input "Gee"
click at [1016, 390] on div "Writer First Name [PERSON_NAME] Optional Writer Last Name [PERSON_NAME] Require…" at bounding box center [959, 402] width 315 height 297
click at [862, 388] on div at bounding box center [860, 391] width 116 height 17
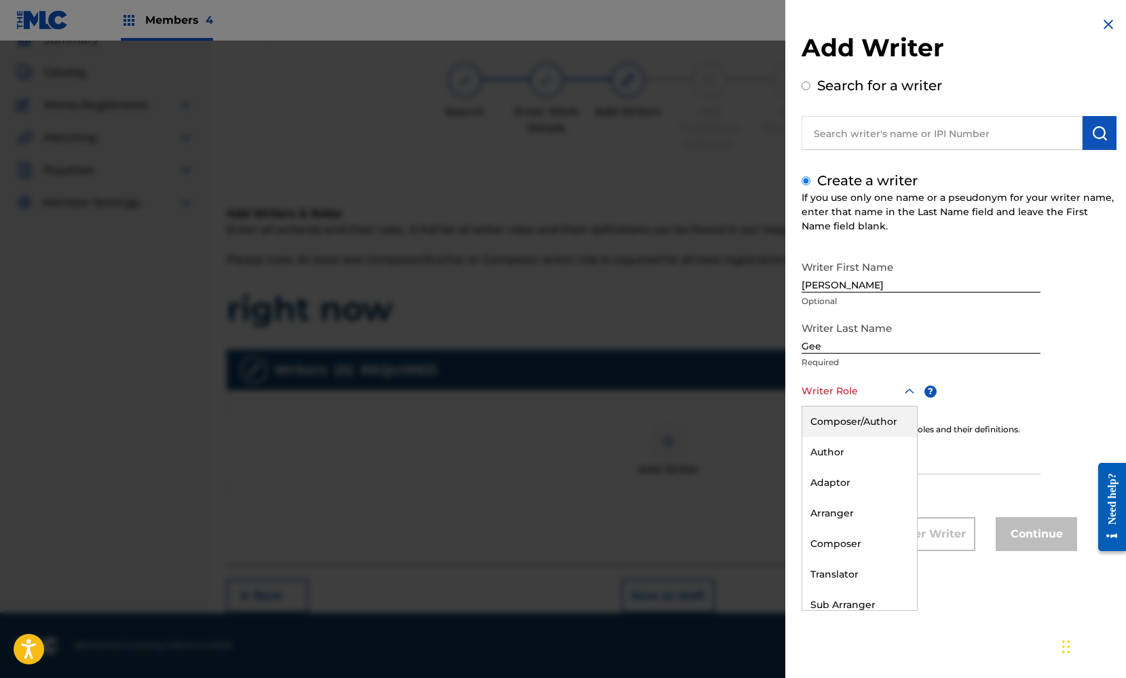
click at [864, 411] on div "Composer/Author" at bounding box center [860, 422] width 115 height 31
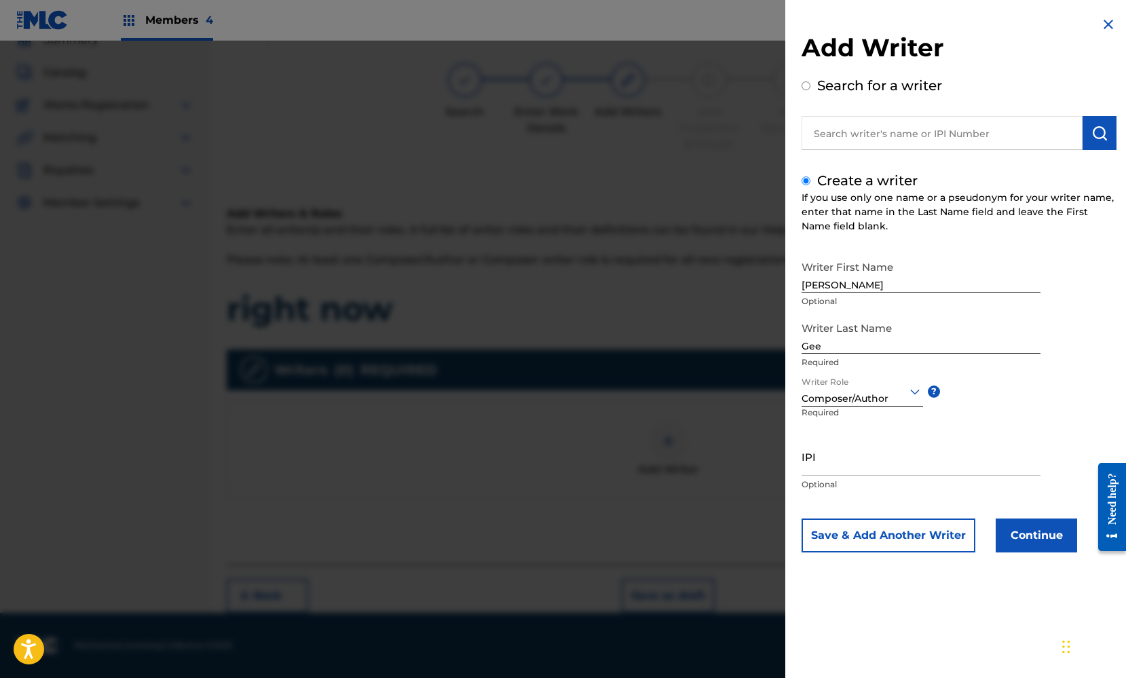
click at [858, 468] on input "IPI" at bounding box center [921, 456] width 239 height 39
paste input "369664114"
type input "369664114"
click at [1033, 539] on button "Continue" at bounding box center [1036, 536] width 81 height 34
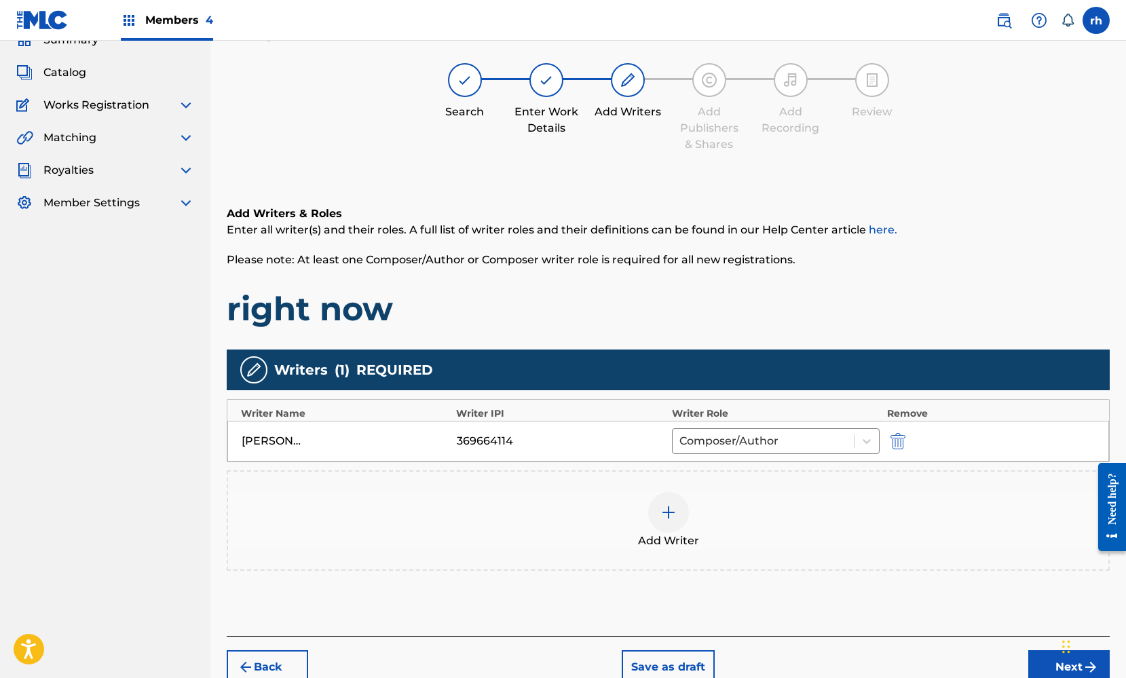
click at [674, 519] on img at bounding box center [669, 512] width 16 height 16
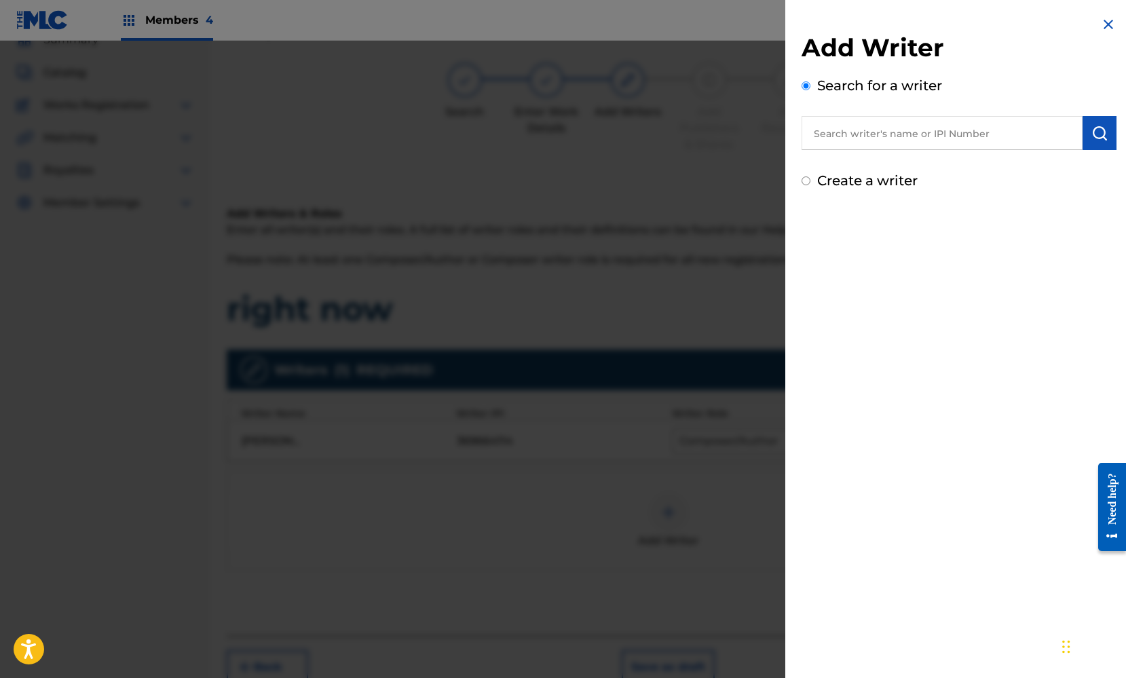
click at [810, 180] on div "Create a writer" at bounding box center [959, 180] width 315 height 20
click at [808, 183] on input "Create a writer" at bounding box center [806, 181] width 9 height 9
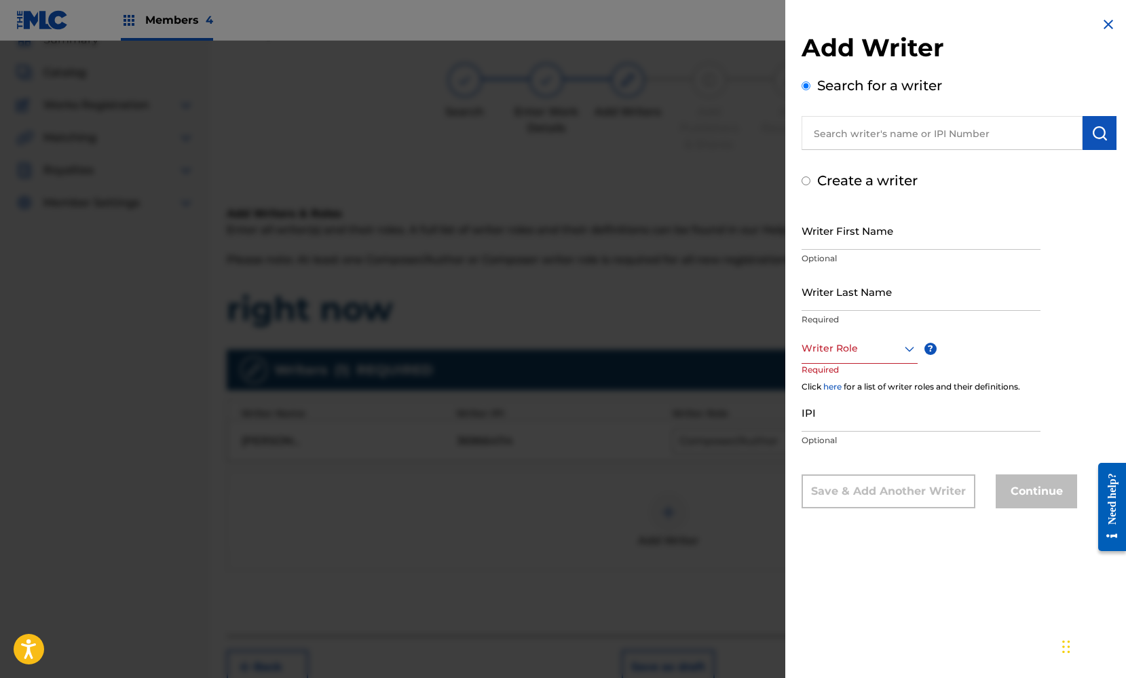
radio input "false"
radio input "true"
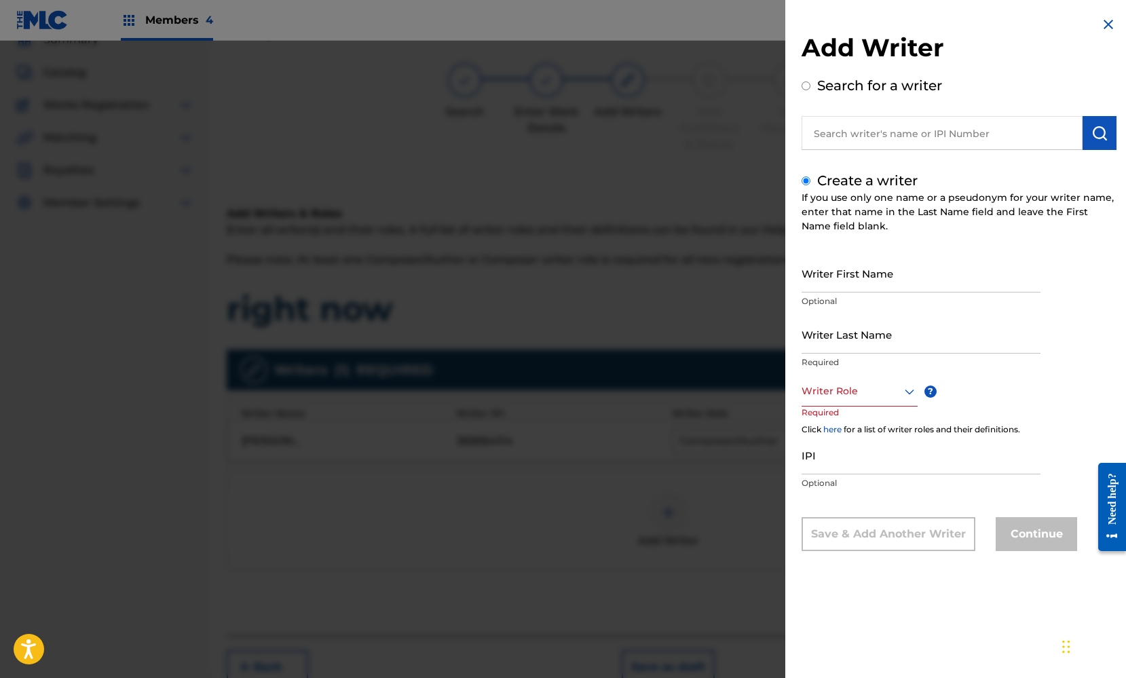
click at [837, 284] on input "Writer First Name" at bounding box center [921, 273] width 239 height 39
type input "[PERSON_NAME]"
click at [883, 348] on input "Writer Last Name" at bounding box center [921, 334] width 239 height 39
type input "[PERSON_NAME]"
click at [904, 392] on icon at bounding box center [910, 392] width 16 height 16
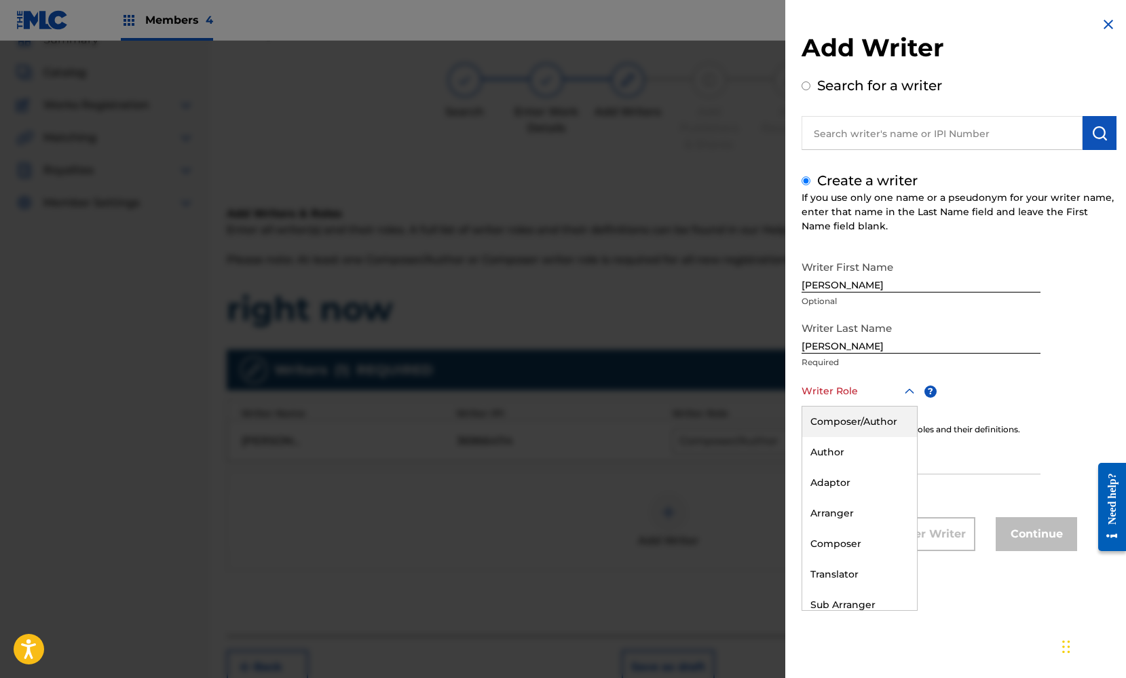
click at [878, 420] on div "Composer/Author" at bounding box center [860, 422] width 115 height 31
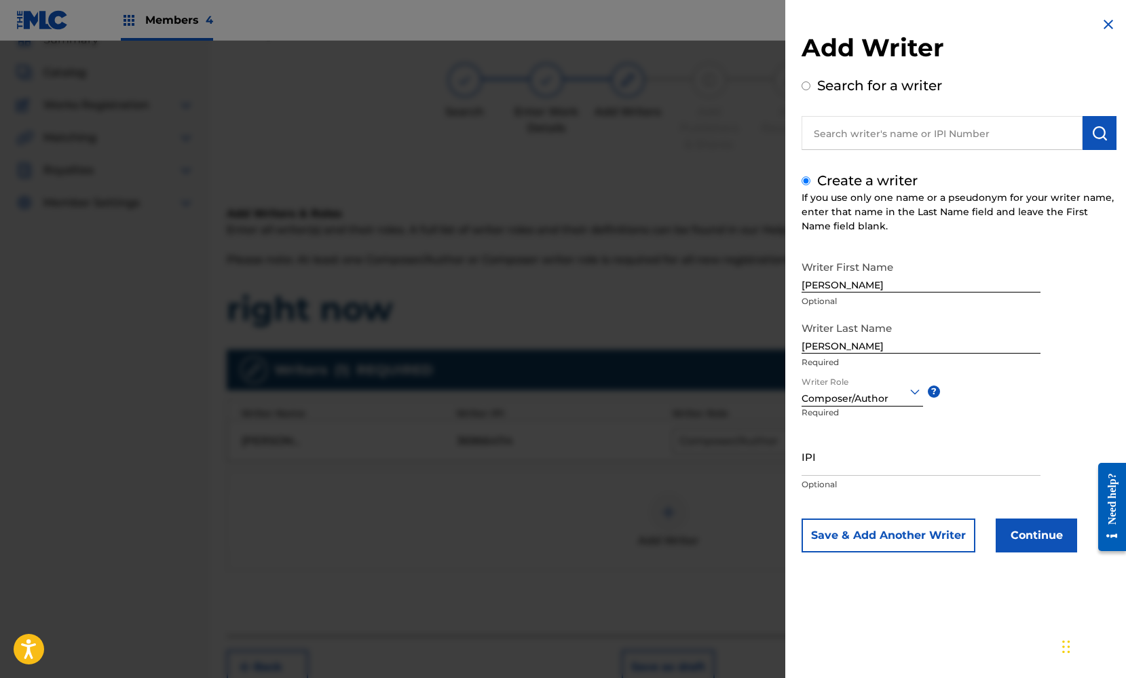
click at [845, 461] on input "IPI" at bounding box center [921, 456] width 239 height 39
paste input "339243852"
type input "339243852"
click at [1038, 537] on button "Continue" at bounding box center [1036, 536] width 81 height 34
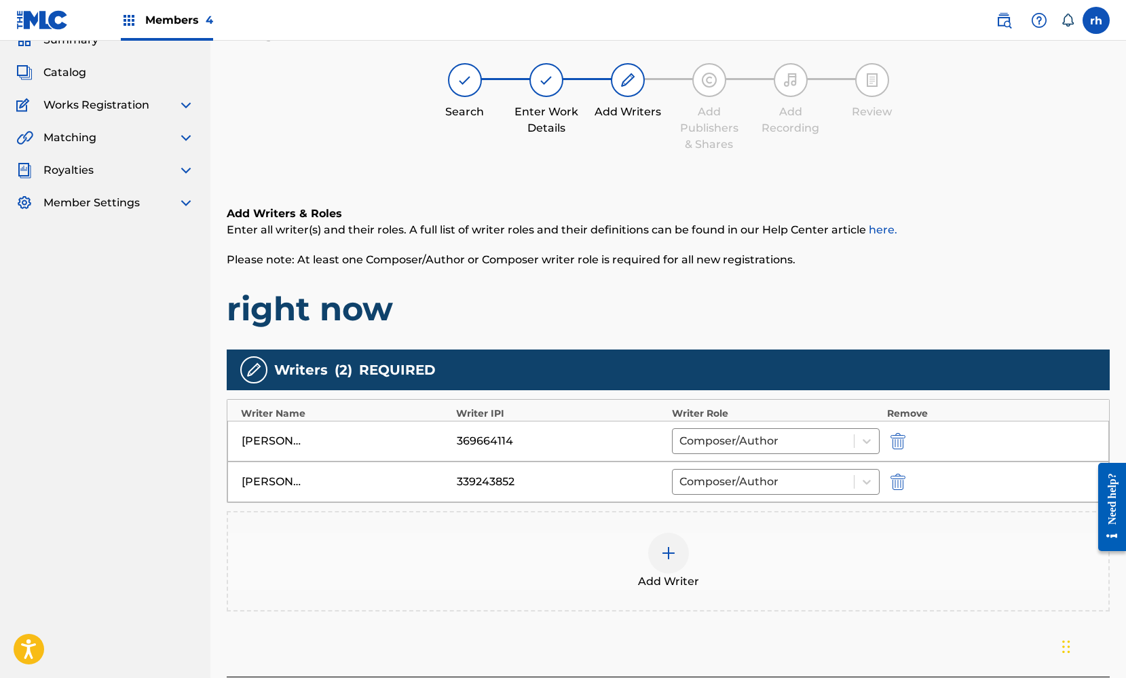
click at [676, 555] on img at bounding box center [669, 553] width 16 height 16
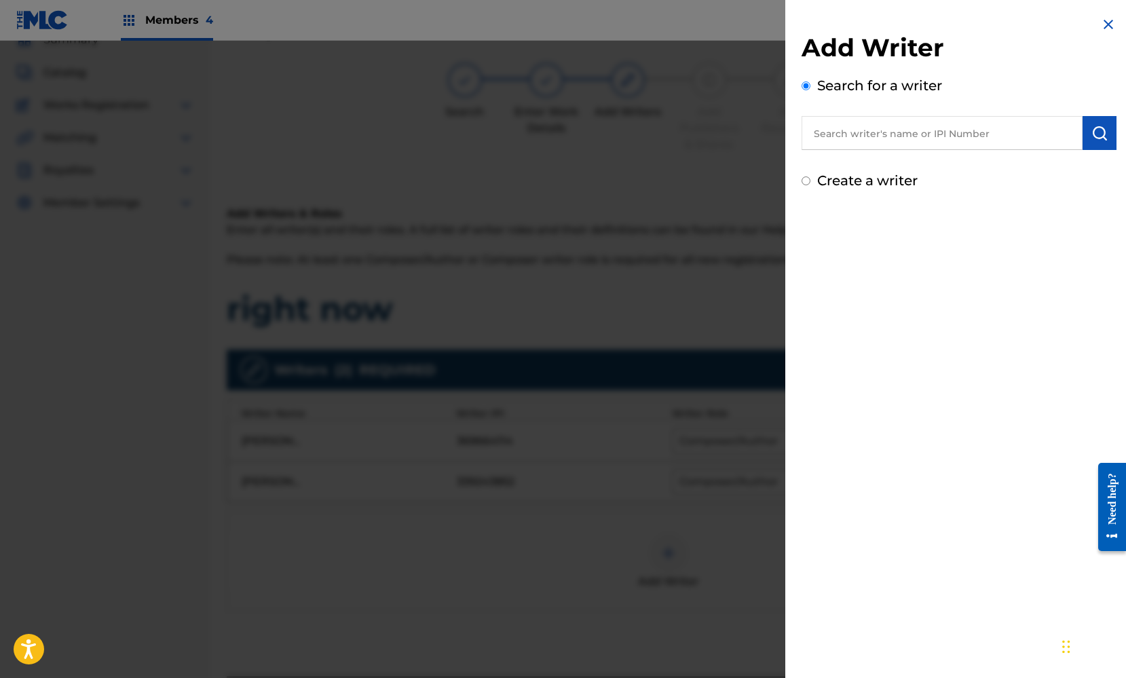
click at [1102, 26] on img at bounding box center [1109, 24] width 16 height 16
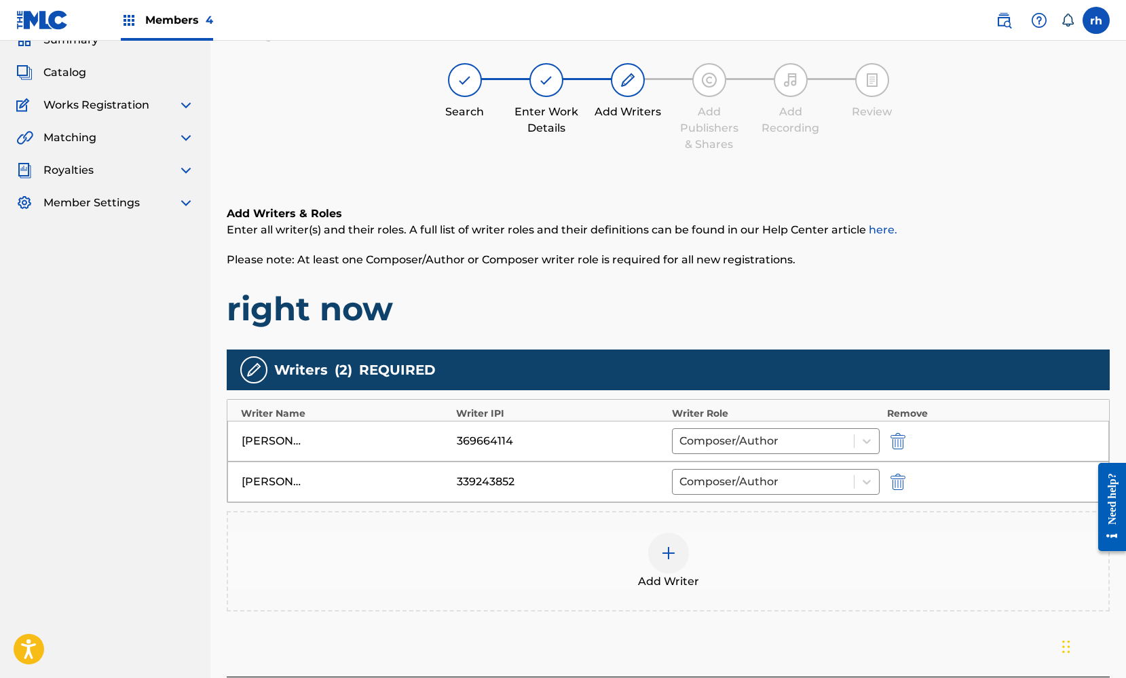
click at [919, 537] on div "Add Writer" at bounding box center [668, 561] width 881 height 57
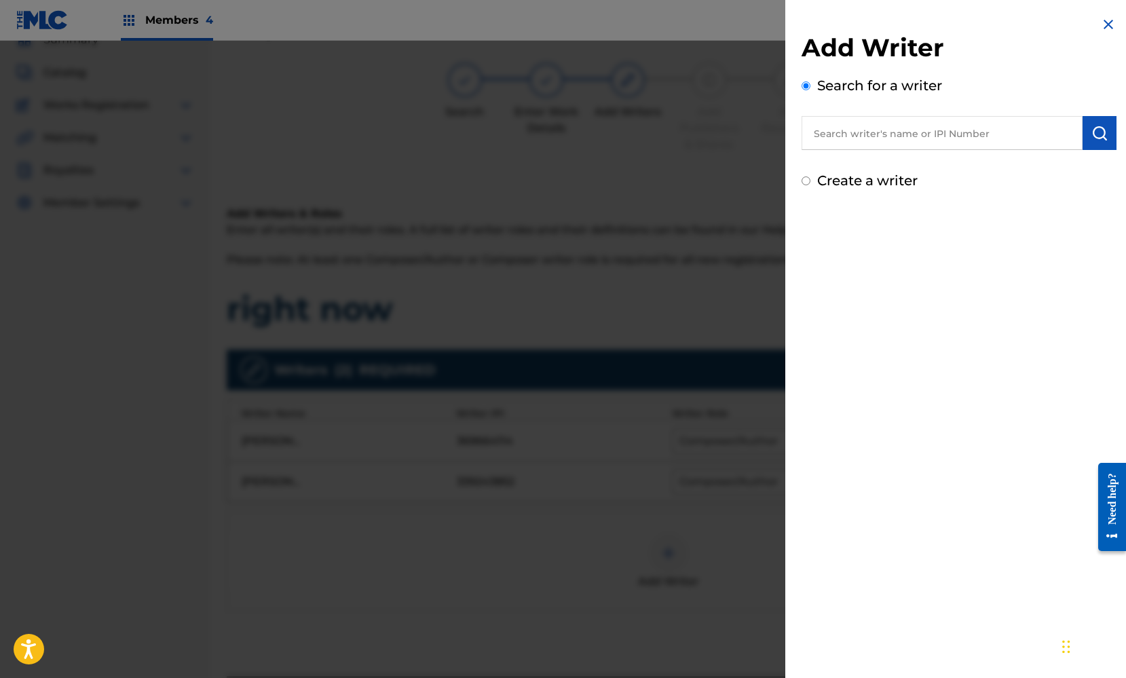
click at [1109, 25] on img at bounding box center [1109, 24] width 16 height 16
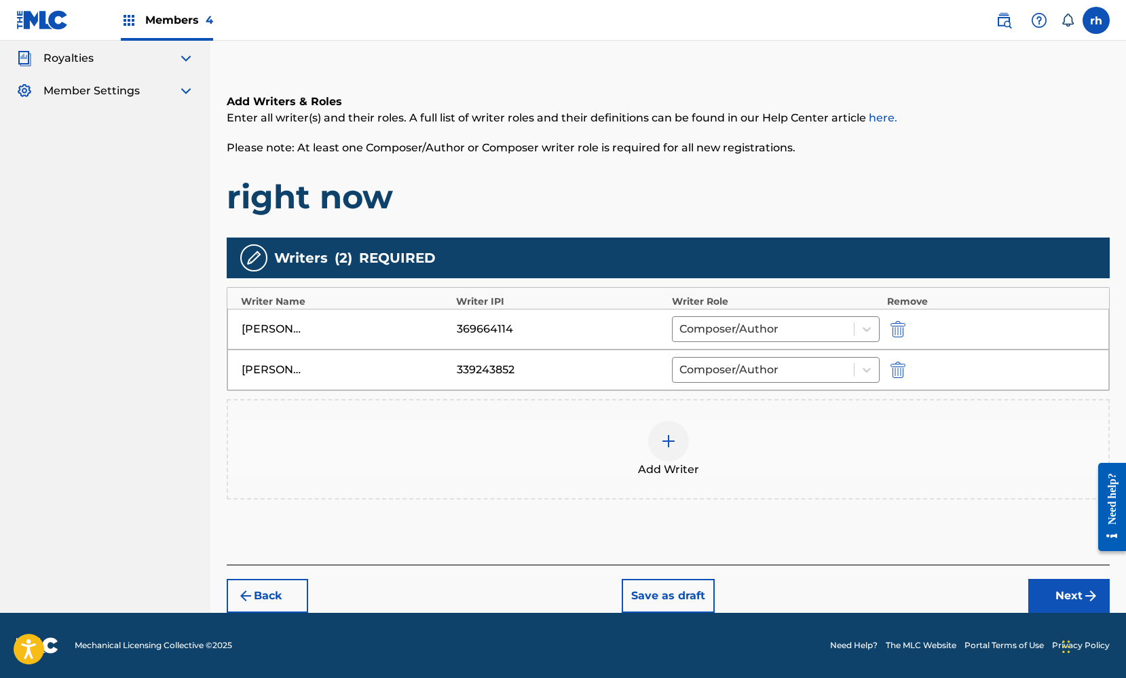
scroll to position [174, 0]
click at [1052, 598] on button "Next" at bounding box center [1069, 596] width 81 height 34
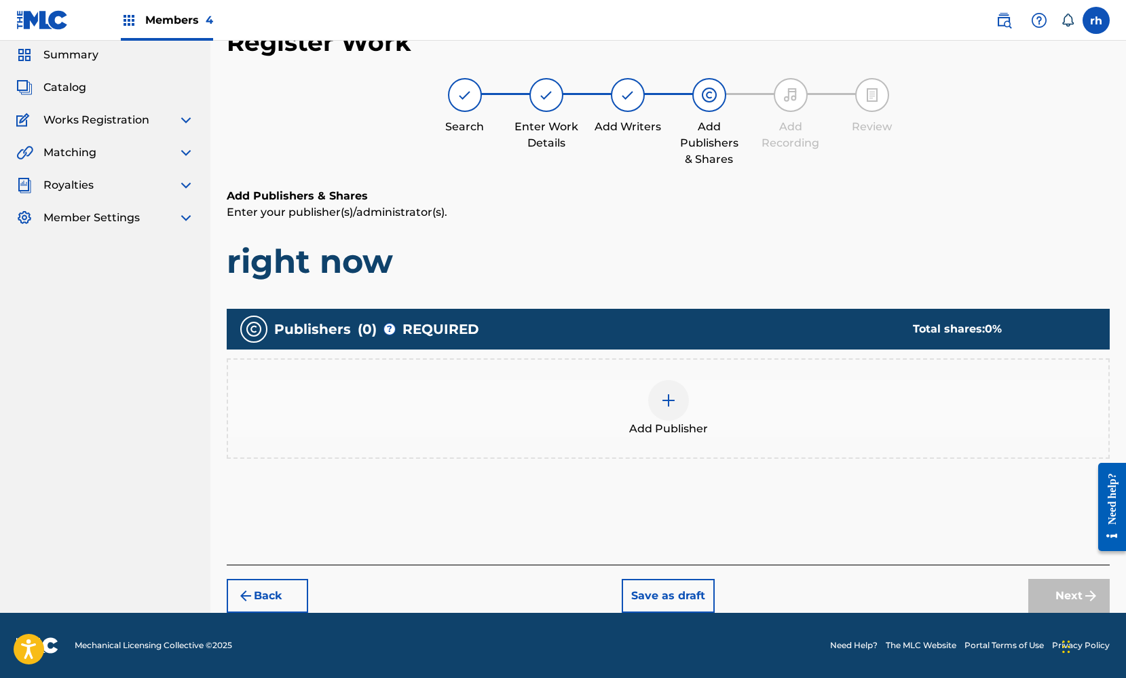
click at [673, 405] on img at bounding box center [669, 400] width 16 height 16
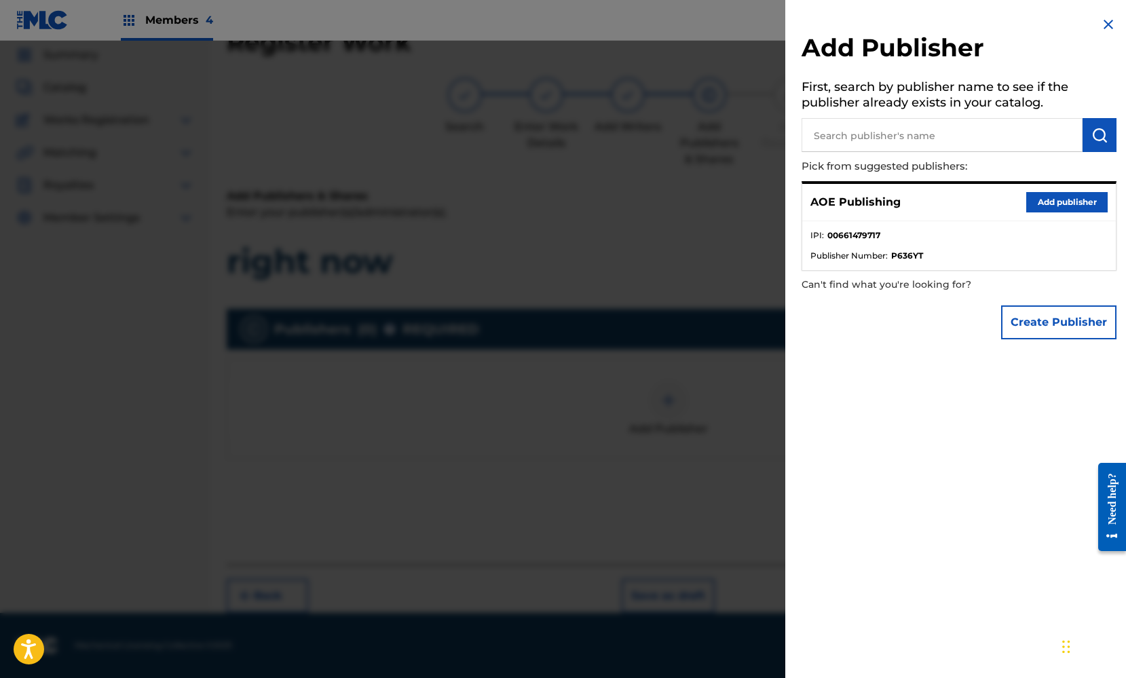
click at [1046, 196] on button "Add publisher" at bounding box center [1067, 202] width 81 height 20
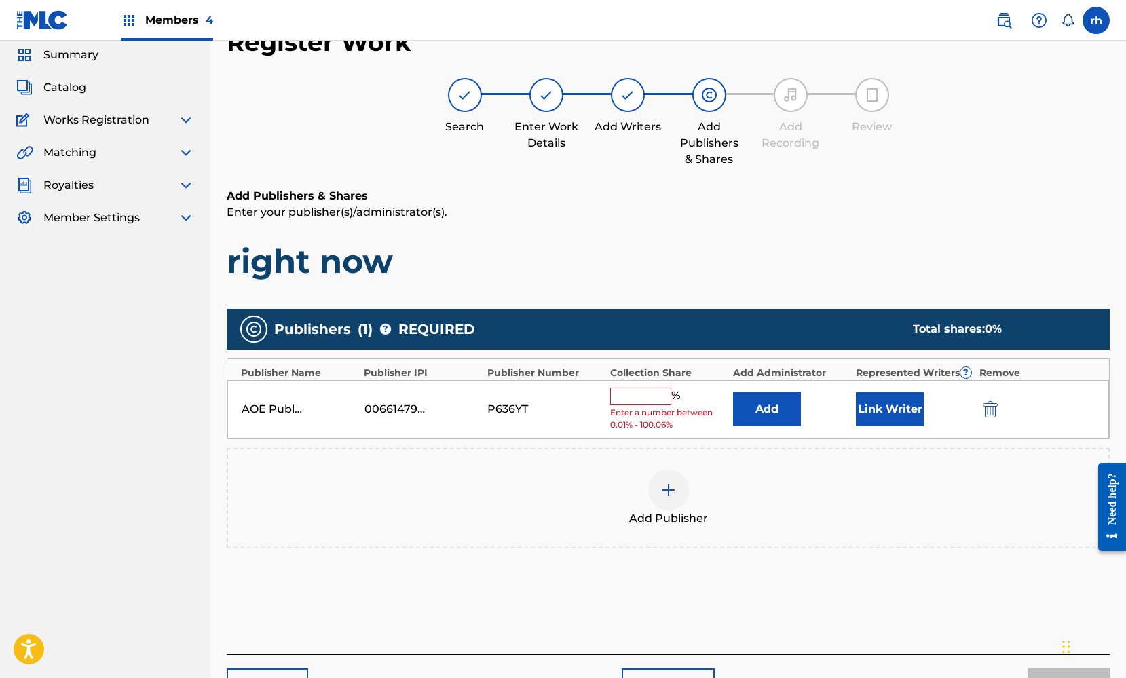
click at [632, 398] on input "text" at bounding box center [640, 397] width 61 height 18
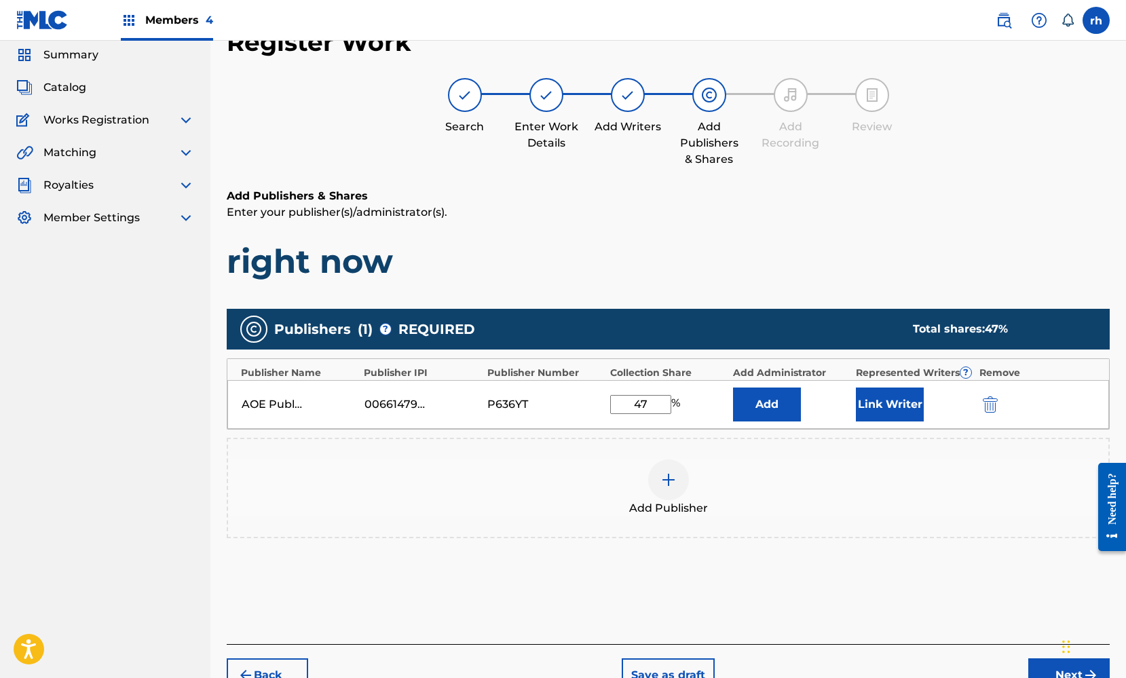
type input "4"
type input "95"
click at [895, 418] on button "Link Writer" at bounding box center [890, 405] width 68 height 34
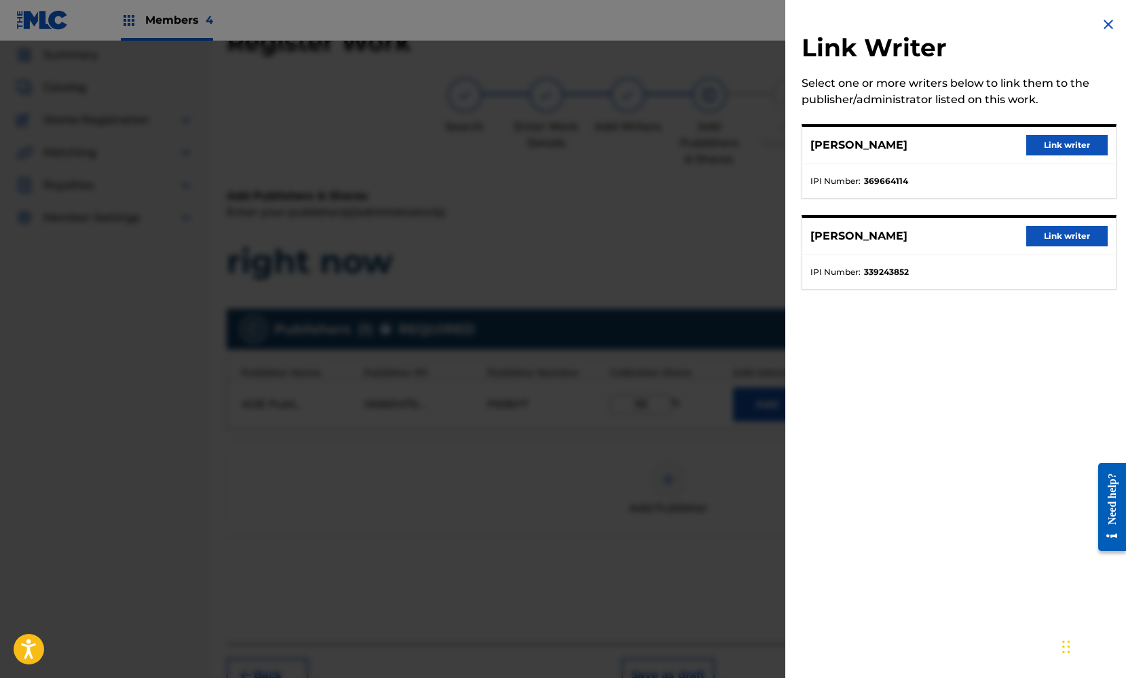
click at [1063, 146] on button "Link writer" at bounding box center [1067, 145] width 81 height 20
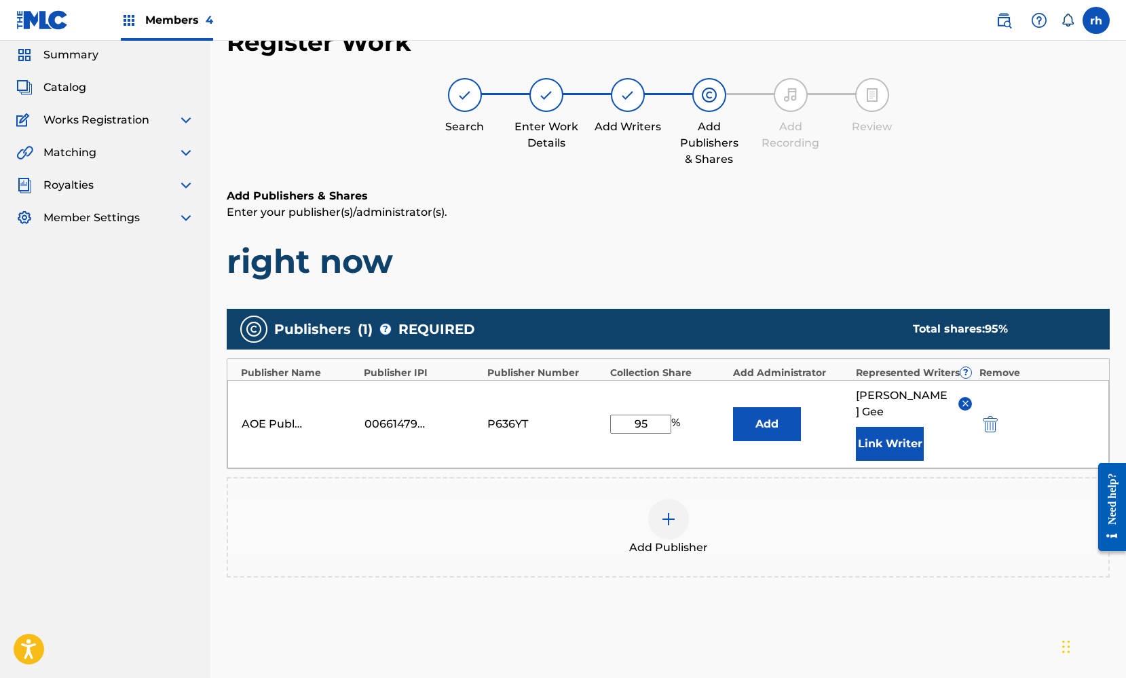
click at [895, 433] on button "Link Writer" at bounding box center [890, 444] width 68 height 34
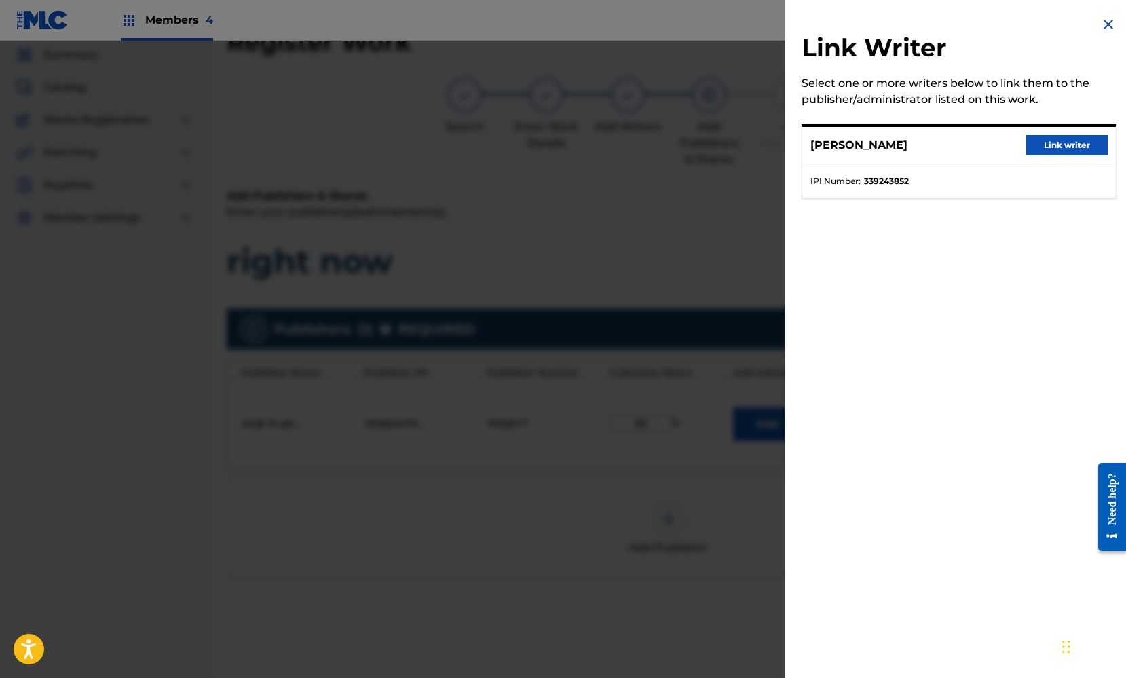
click at [1059, 141] on button "Link writer" at bounding box center [1067, 145] width 81 height 20
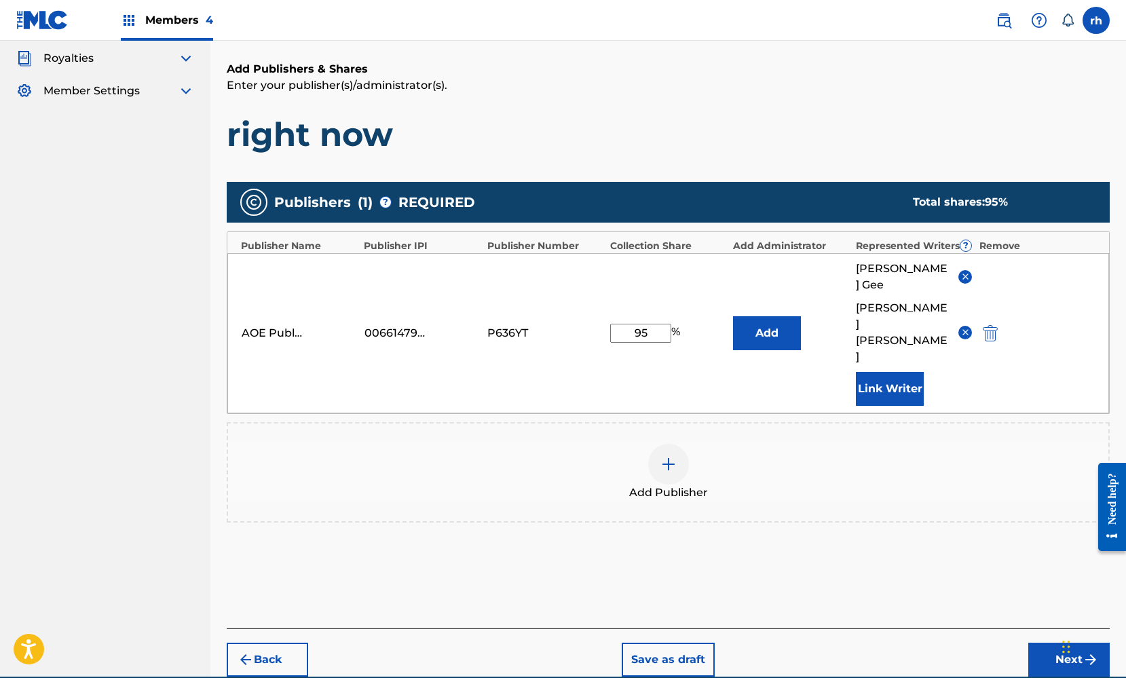
scroll to position [173, 0]
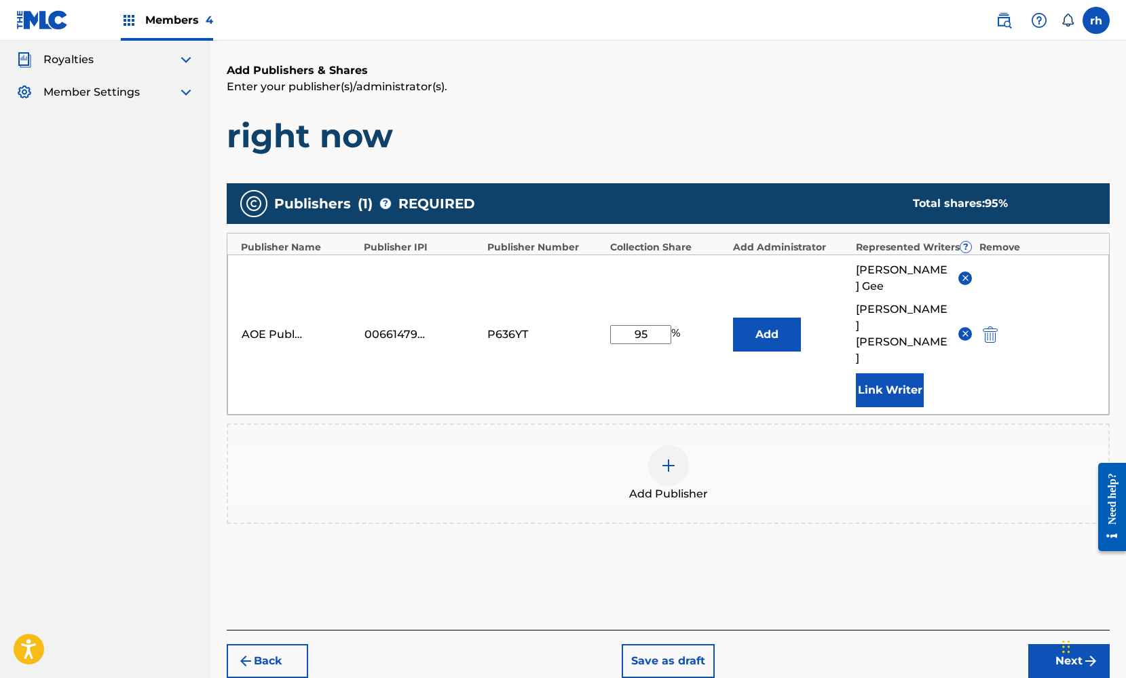
click at [1076, 644] on button "Next" at bounding box center [1069, 661] width 81 height 34
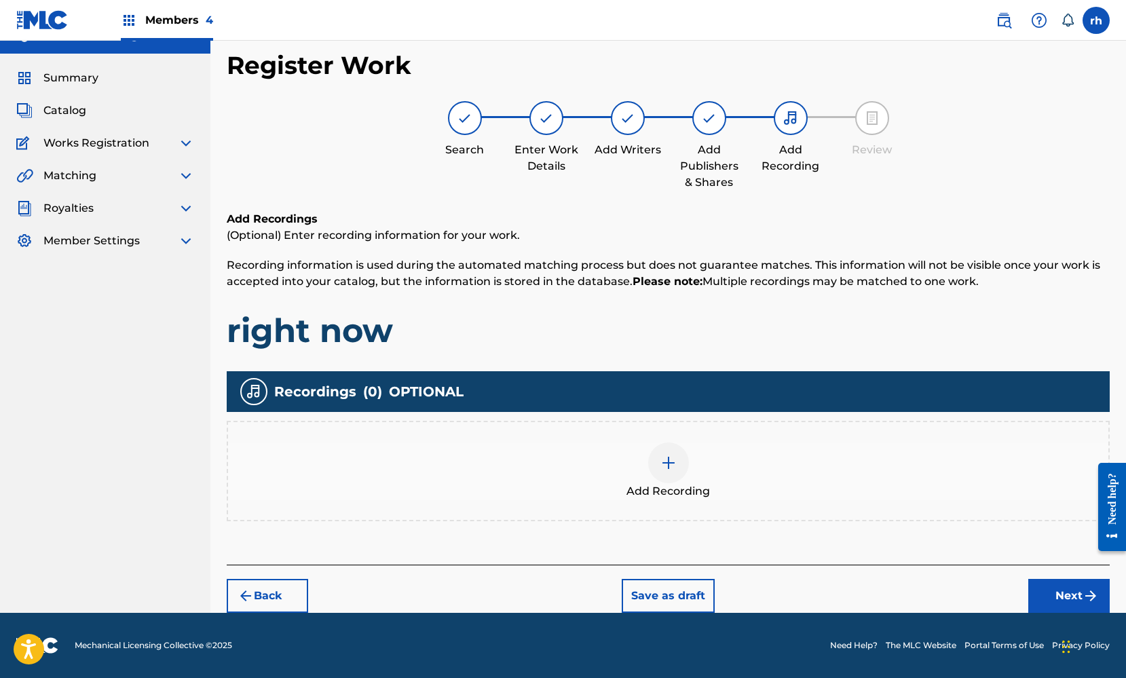
scroll to position [24, 0]
click at [1066, 587] on button "Next" at bounding box center [1069, 596] width 81 height 34
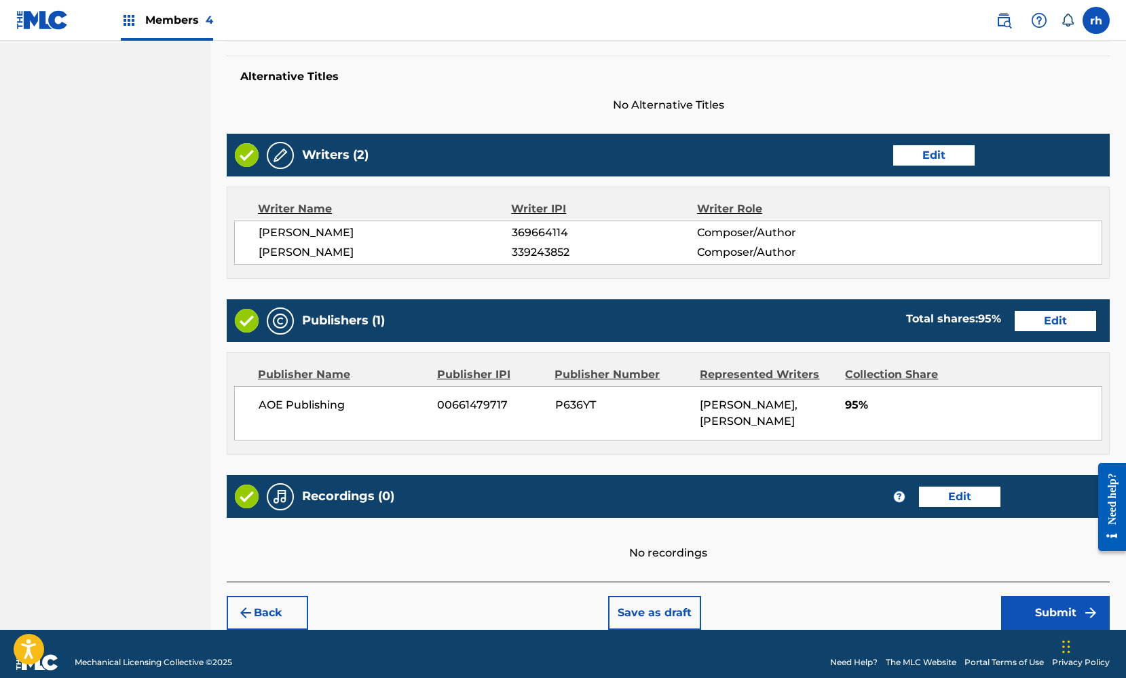
scroll to position [434, 0]
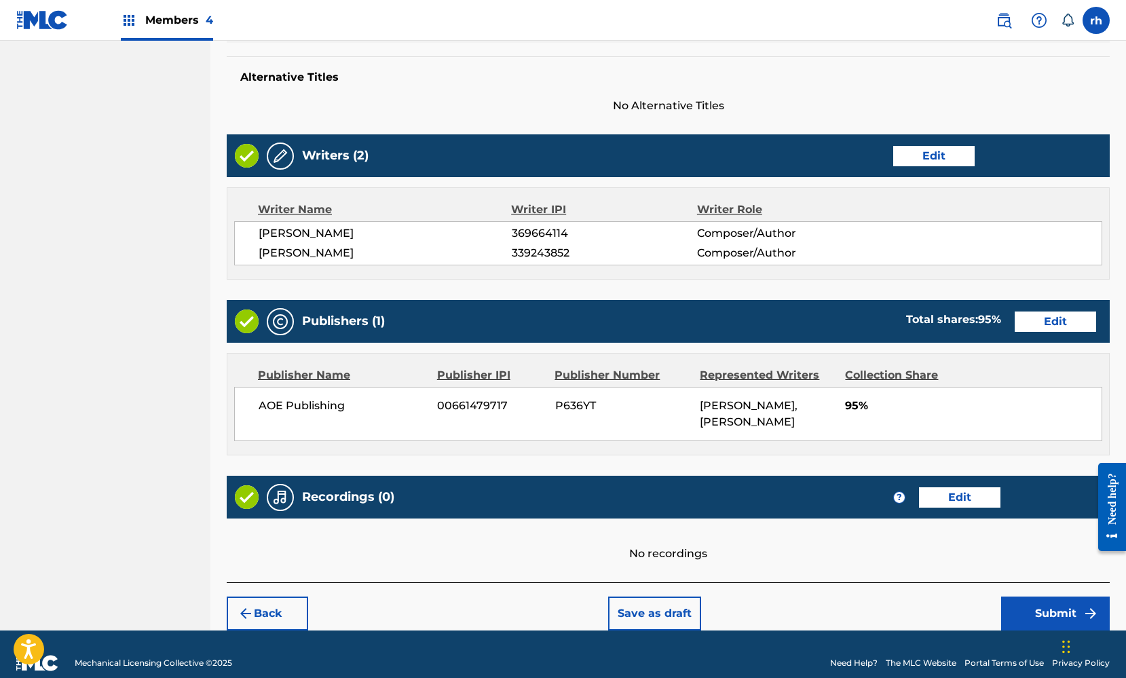
click at [1058, 597] on button "Submit" at bounding box center [1055, 614] width 109 height 34
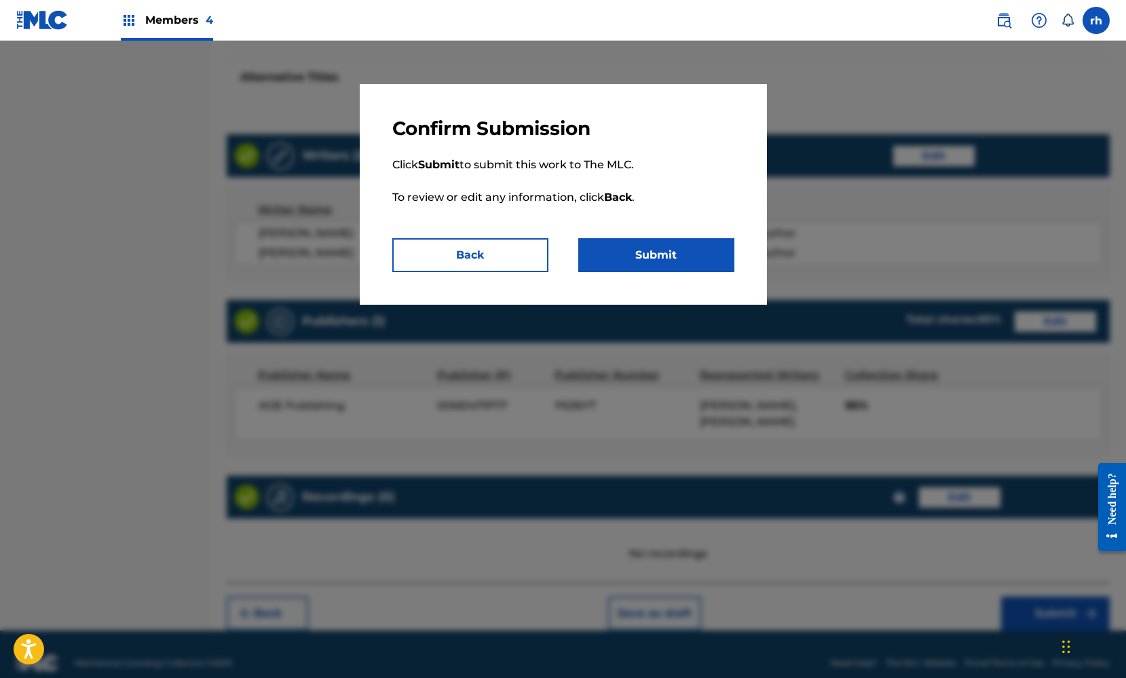
click at [709, 259] on button "Submit" at bounding box center [656, 255] width 156 height 34
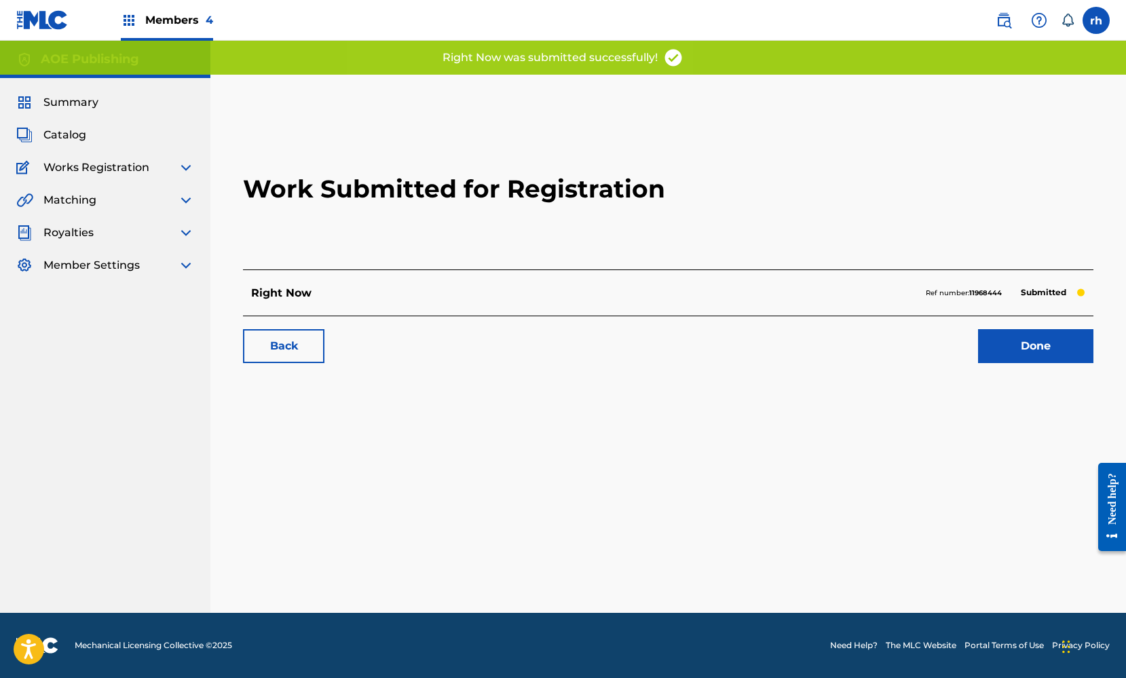
click at [1031, 346] on link "Done" at bounding box center [1035, 346] width 115 height 34
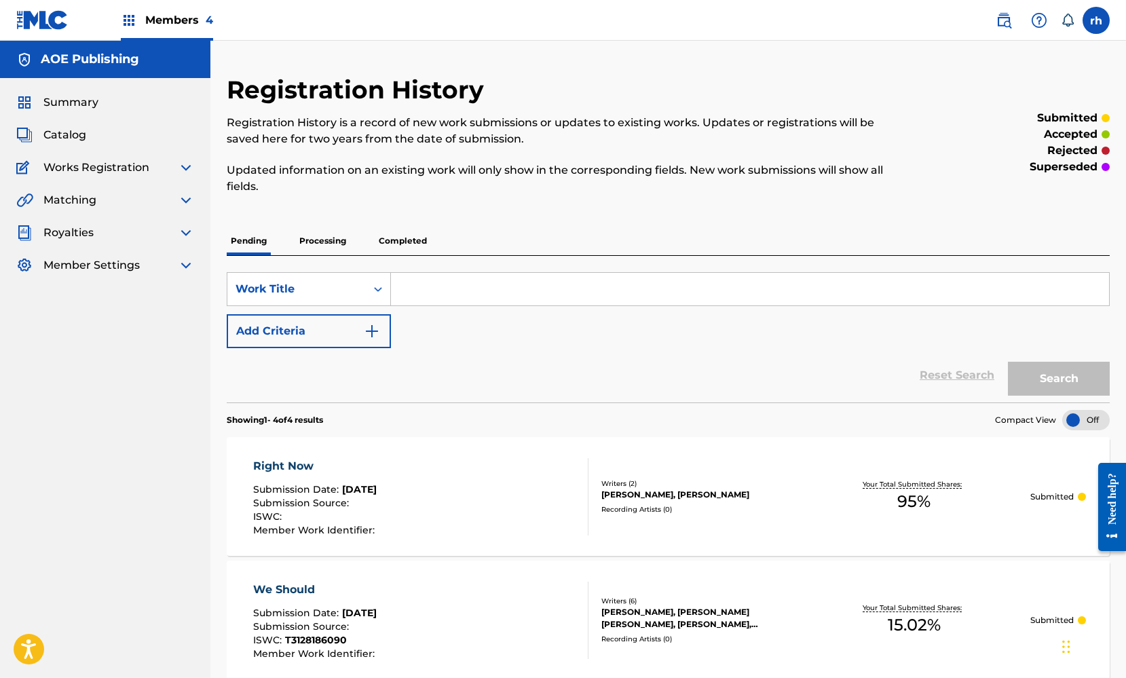
click at [77, 102] on span "Summary" at bounding box center [70, 102] width 55 height 16
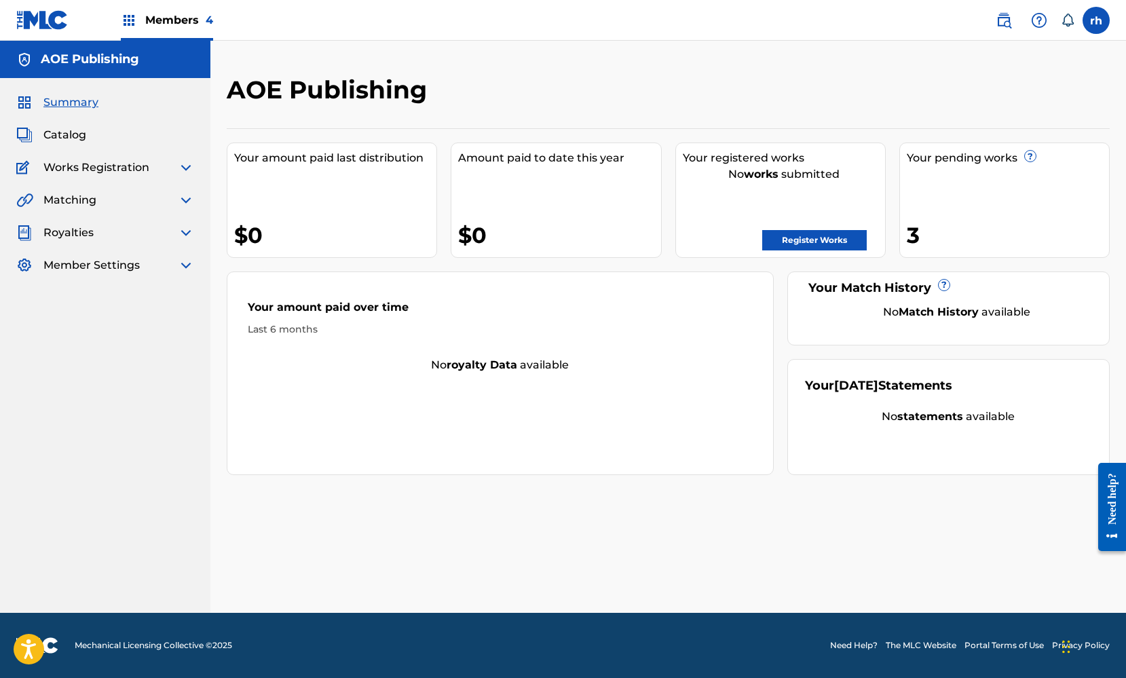
click at [77, 136] on span "Catalog" at bounding box center [64, 135] width 43 height 16
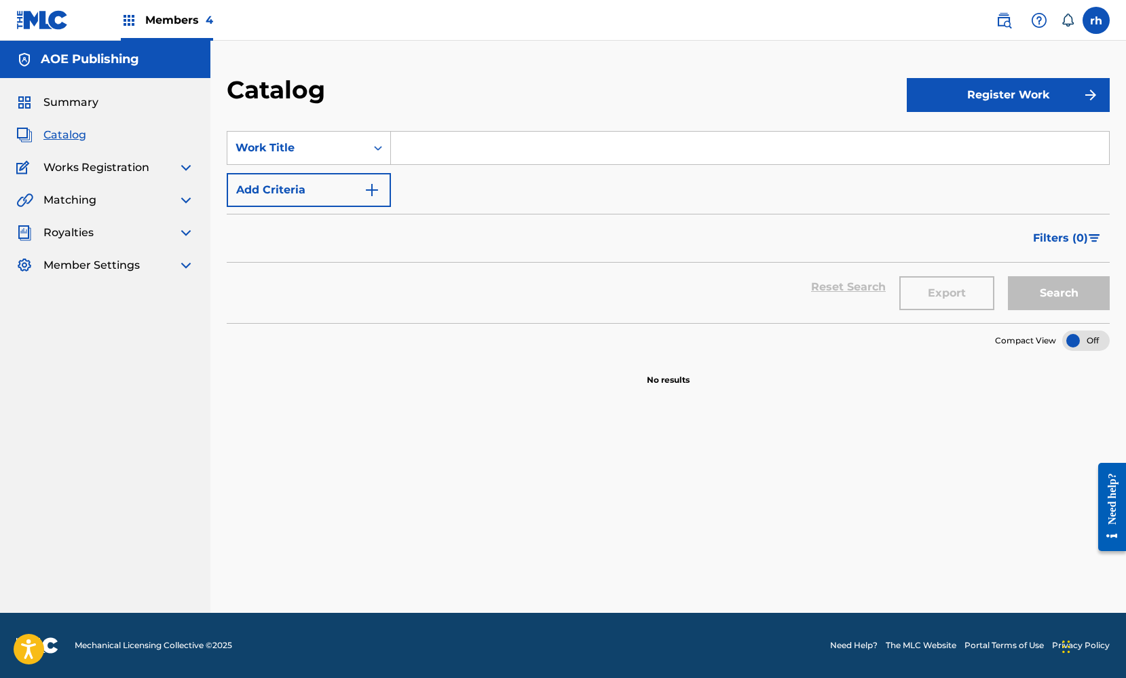
click at [1023, 106] on button "Register Work" at bounding box center [1008, 95] width 203 height 34
click at [983, 137] on link "Individual" at bounding box center [1008, 139] width 203 height 33
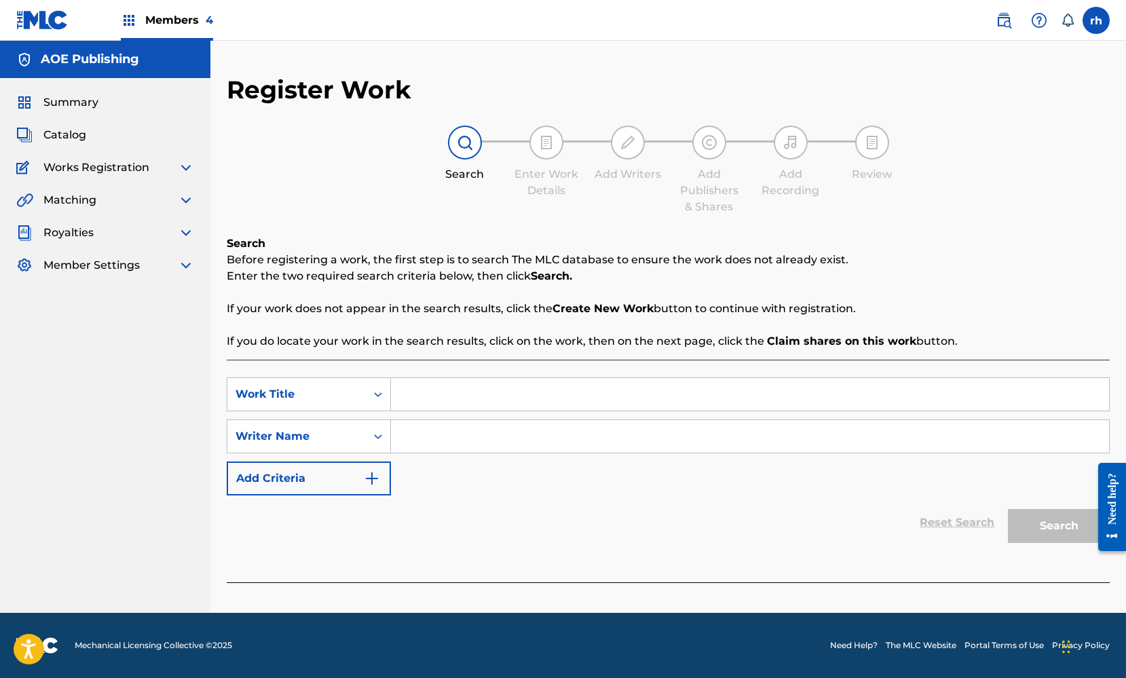
click at [459, 396] on input "Search Form" at bounding box center [750, 394] width 718 height 33
type input "A Hunnid"
click at [437, 445] on input "Search Form" at bounding box center [750, 436] width 718 height 33
type input "[PERSON_NAME]"
click at [1062, 529] on button "Search" at bounding box center [1059, 526] width 102 height 34
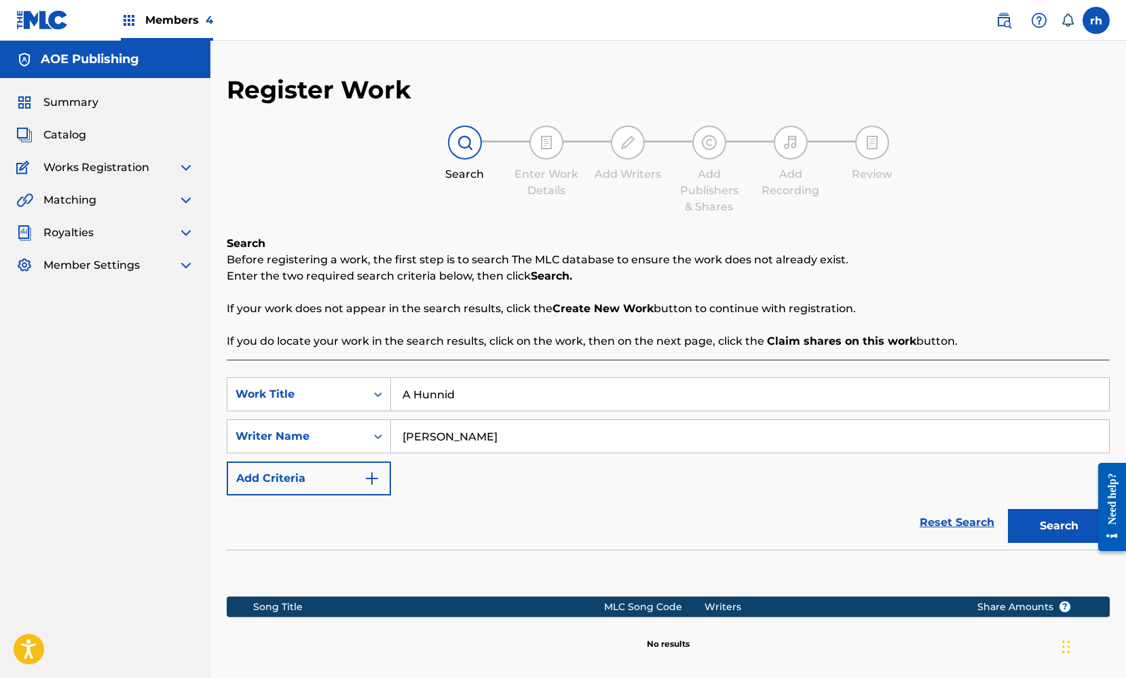
click at [820, 545] on div "Reset Search Search" at bounding box center [668, 523] width 883 height 54
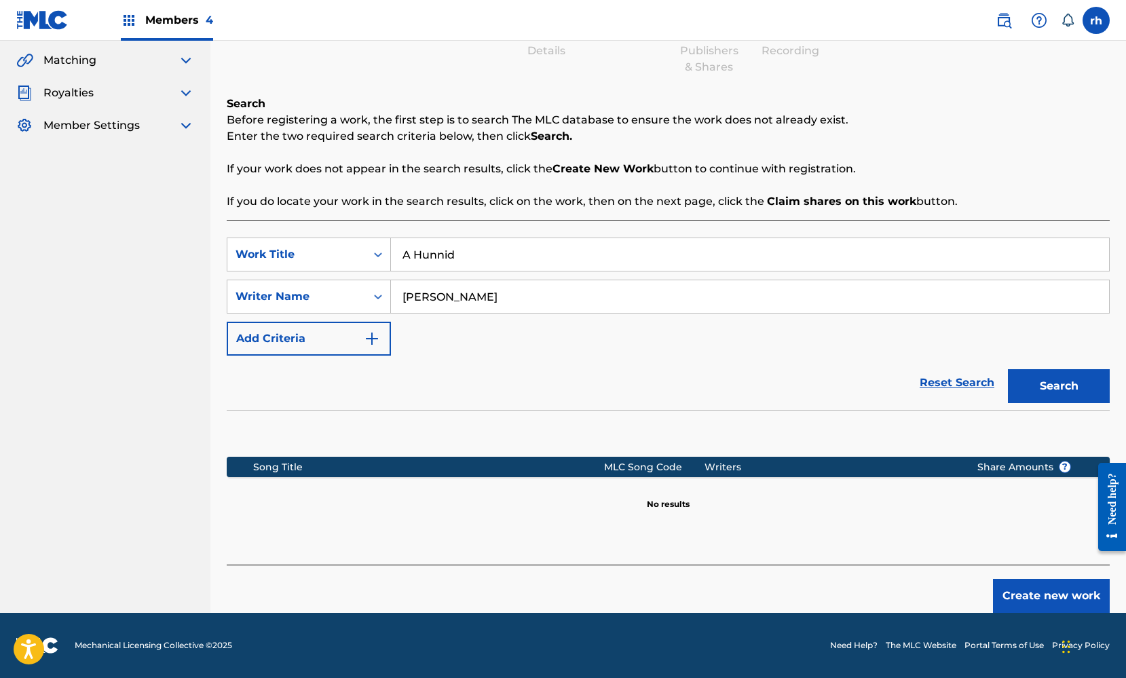
scroll to position [140, 0]
click at [1021, 597] on button "Create new work" at bounding box center [1051, 596] width 117 height 34
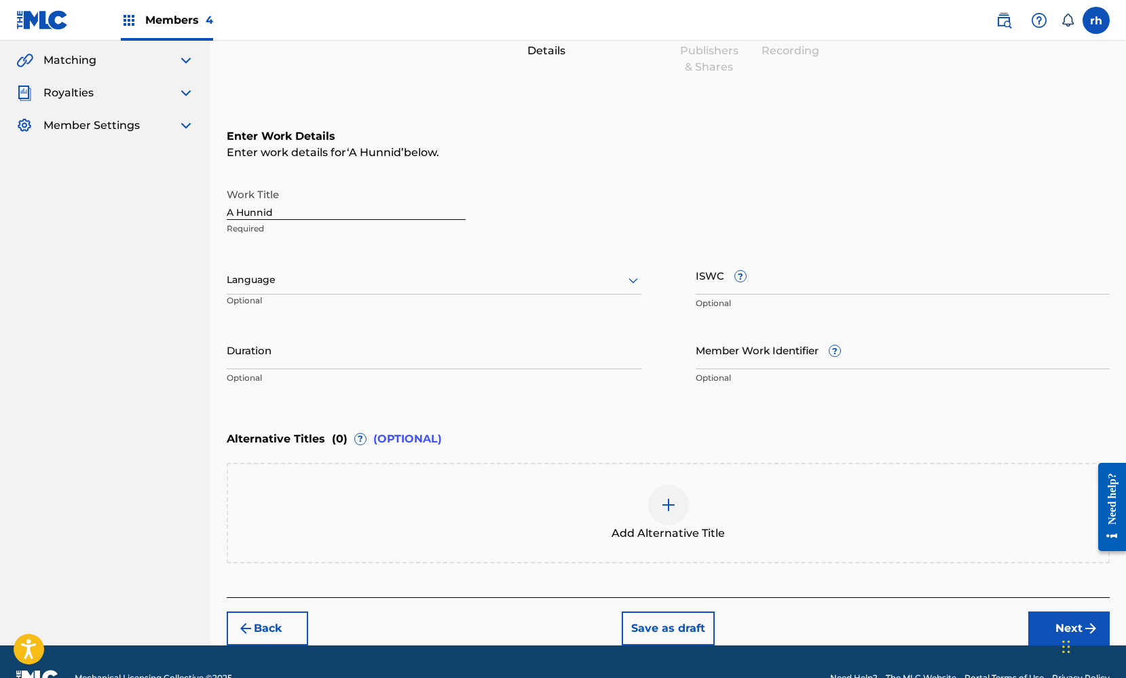
click at [474, 277] on div at bounding box center [434, 280] width 415 height 17
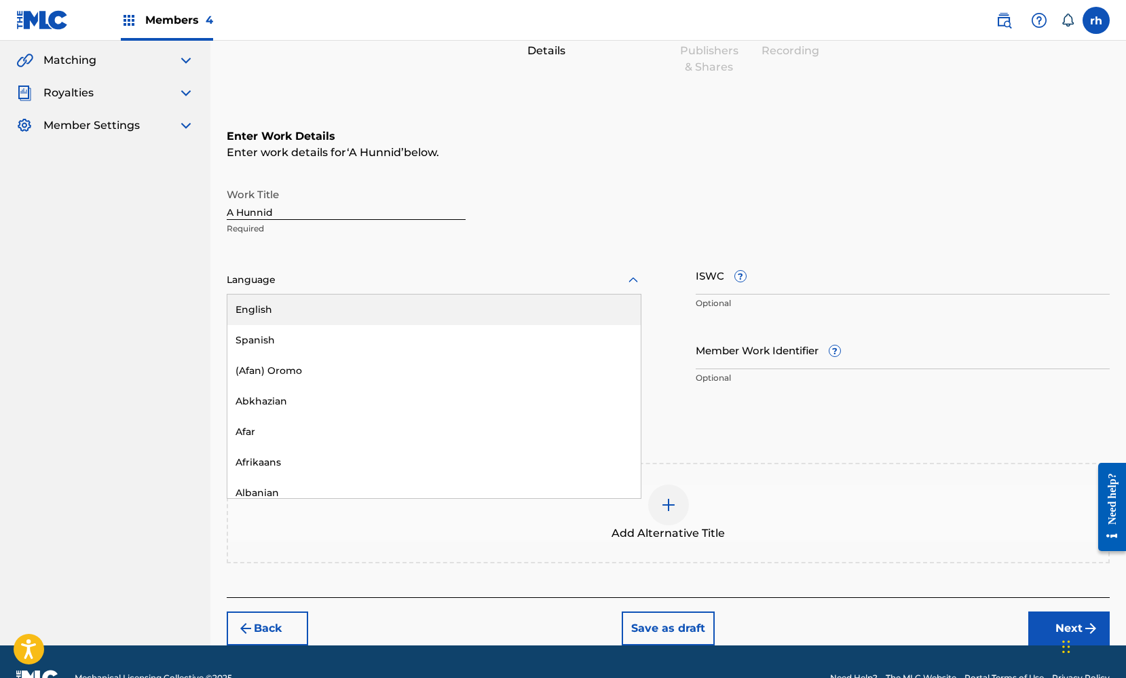
click at [459, 297] on div "English" at bounding box center [434, 310] width 414 height 31
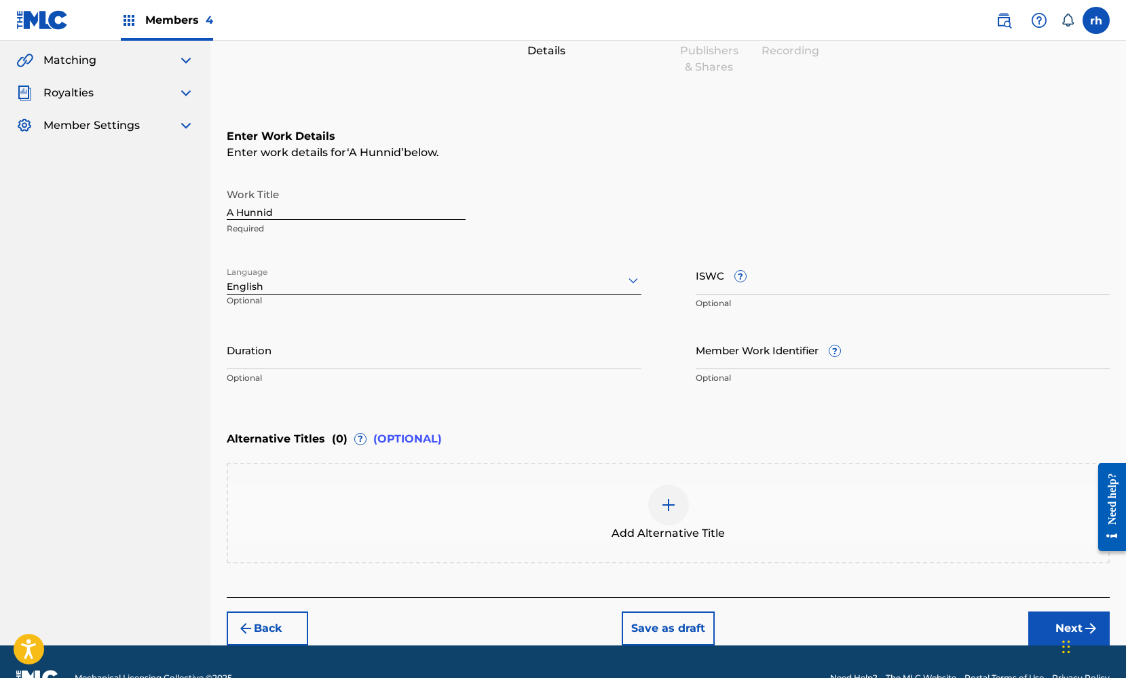
click at [771, 280] on input "ISWC ?" at bounding box center [903, 275] width 415 height 39
paste input "T3128186272"
type input "T3128186272"
click at [766, 433] on div "Alternative Titles ( 0 ) ? (OPTIONAL)" at bounding box center [668, 439] width 883 height 30
click at [1050, 627] on button "Next" at bounding box center [1069, 629] width 81 height 34
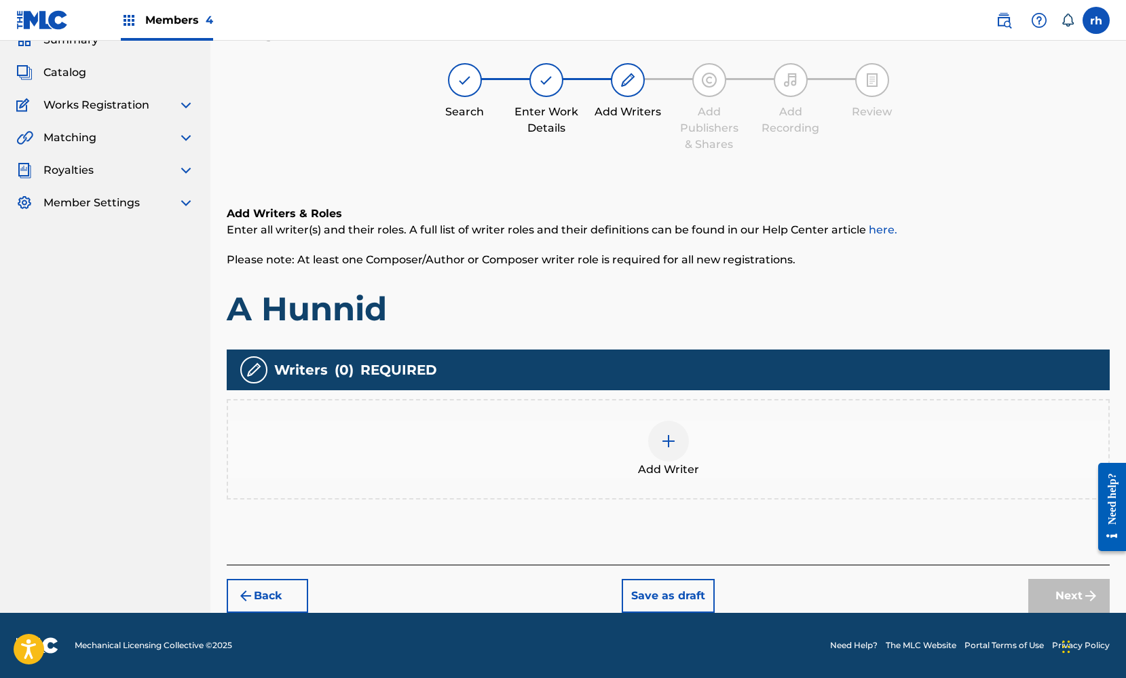
scroll to position [62, 0]
click at [674, 440] on img at bounding box center [669, 441] width 16 height 16
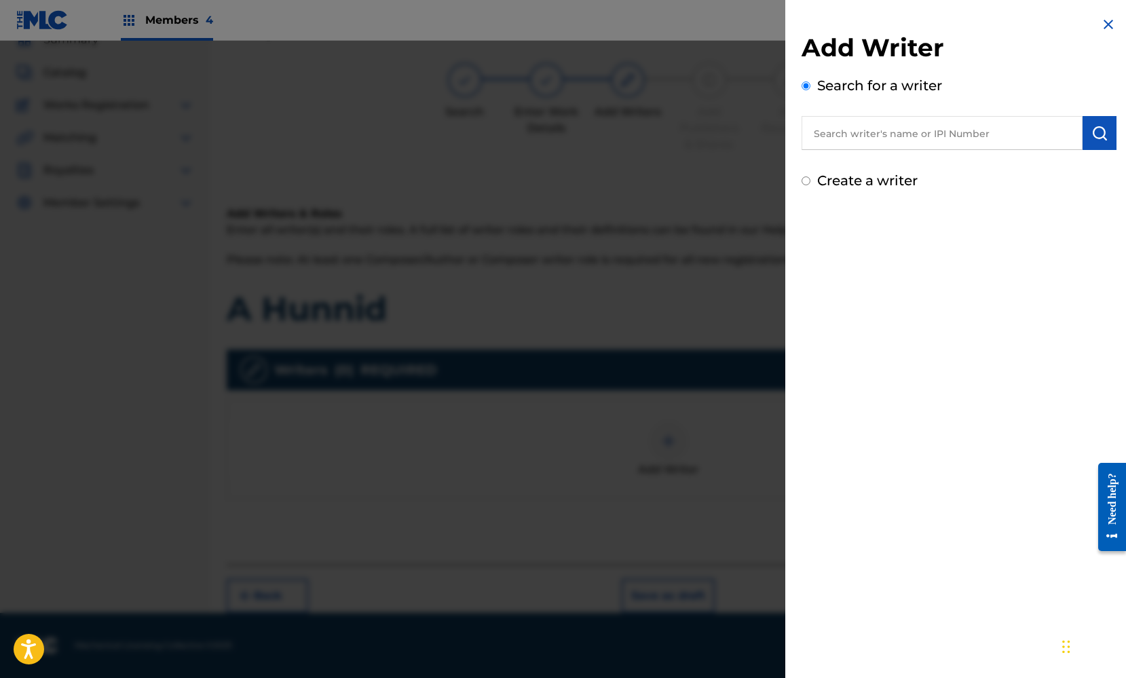
click at [828, 181] on label "Create a writer" at bounding box center [867, 180] width 100 height 16
radio input "true"
click at [811, 181] on input "Create a writer" at bounding box center [806, 181] width 9 height 9
radio input "false"
radio input "true"
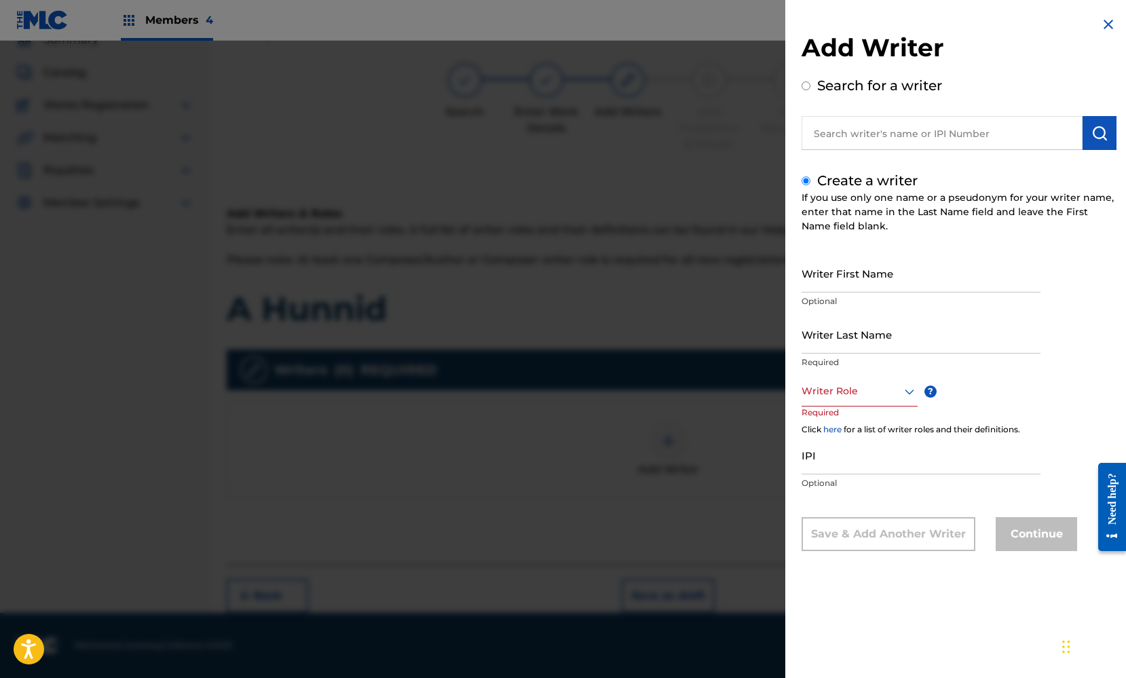
click at [845, 276] on input "Writer First Name" at bounding box center [921, 273] width 239 height 39
type input "[PERSON_NAME]"
click at [922, 334] on input "Writer Last Name" at bounding box center [921, 334] width 239 height 39
type input "Gee"
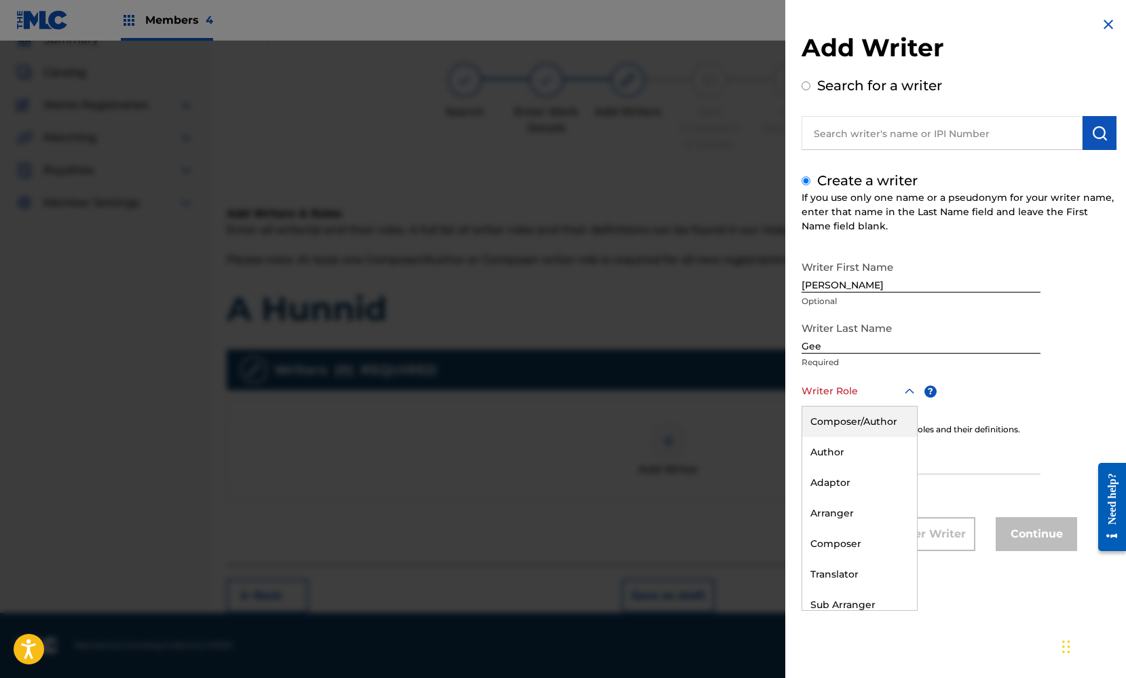
click at [909, 393] on icon at bounding box center [910, 392] width 16 height 16
click at [885, 420] on div "Composer/Author" at bounding box center [860, 422] width 115 height 31
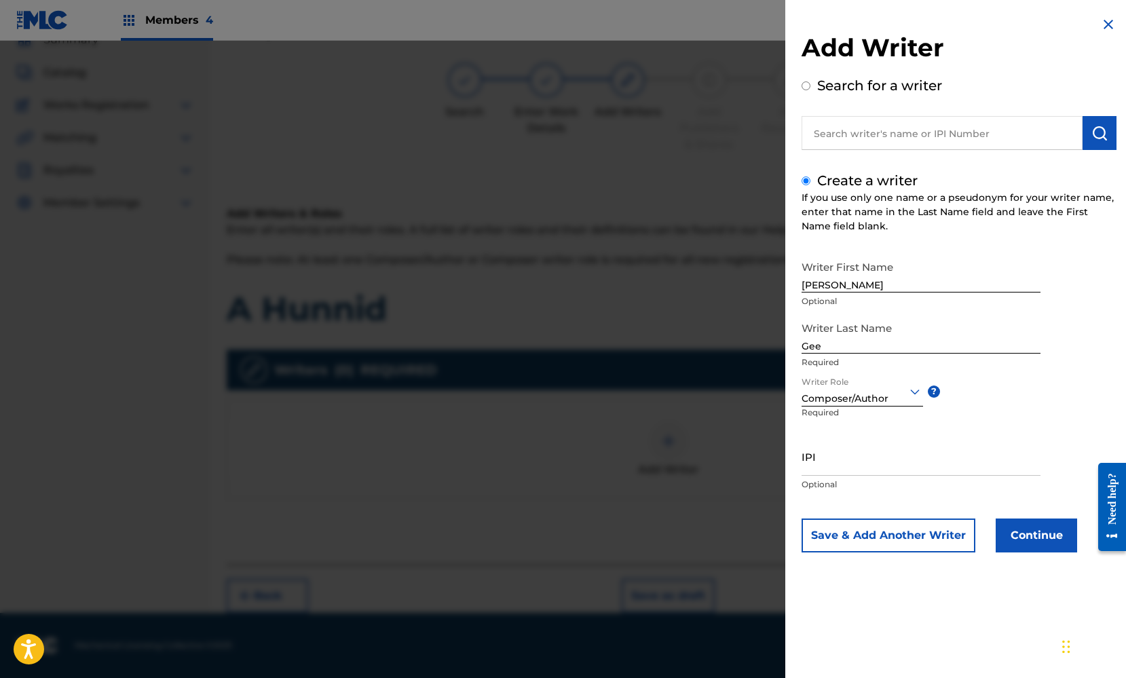
click at [858, 459] on input "IPI" at bounding box center [921, 456] width 239 height 39
paste input "369664114"
type input "369664114"
click at [1037, 540] on button "Continue" at bounding box center [1036, 536] width 81 height 34
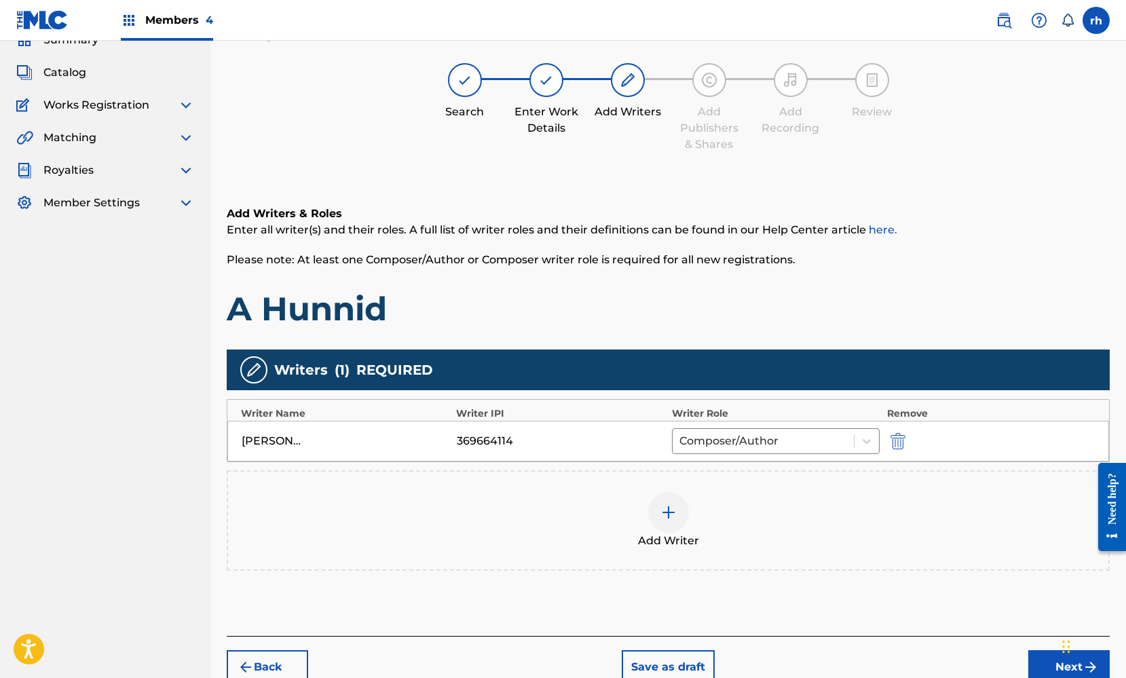
click at [1057, 661] on button "Next" at bounding box center [1069, 667] width 81 height 34
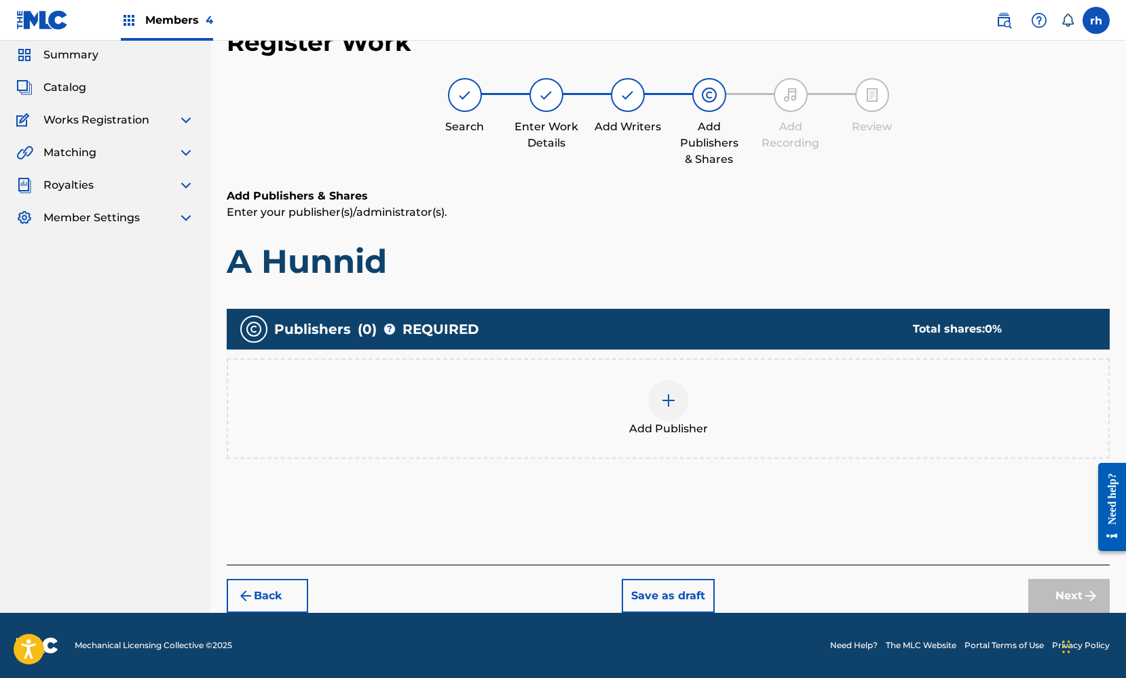
click at [674, 405] on img at bounding box center [669, 400] width 16 height 16
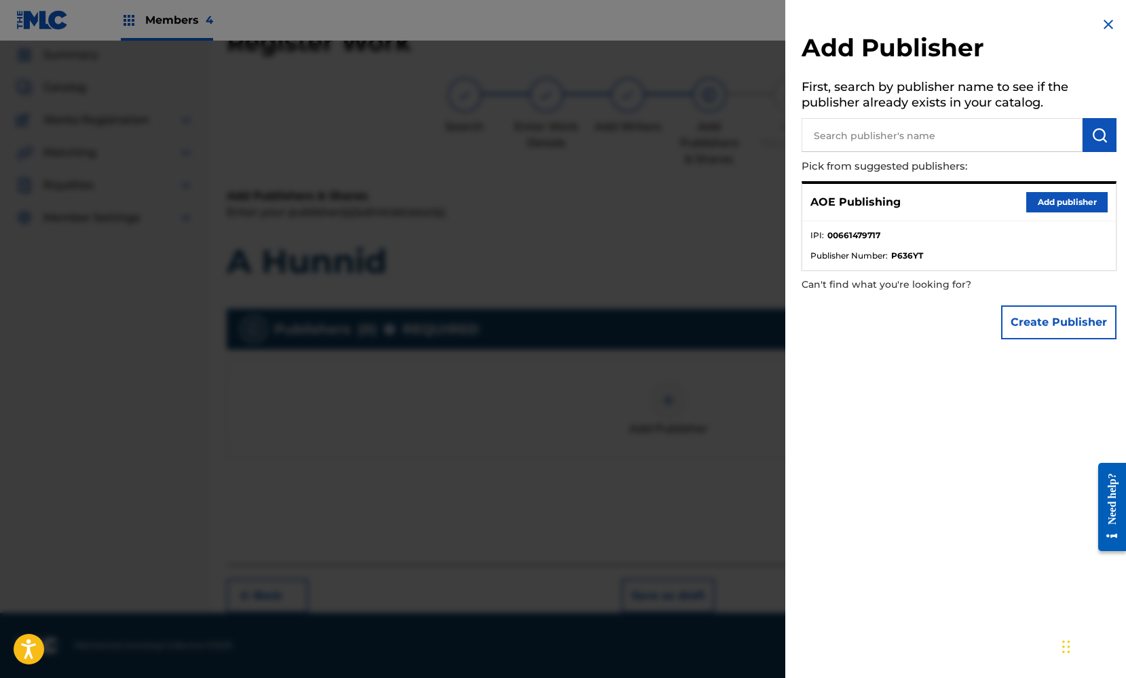
click at [1040, 200] on button "Add publisher" at bounding box center [1067, 202] width 81 height 20
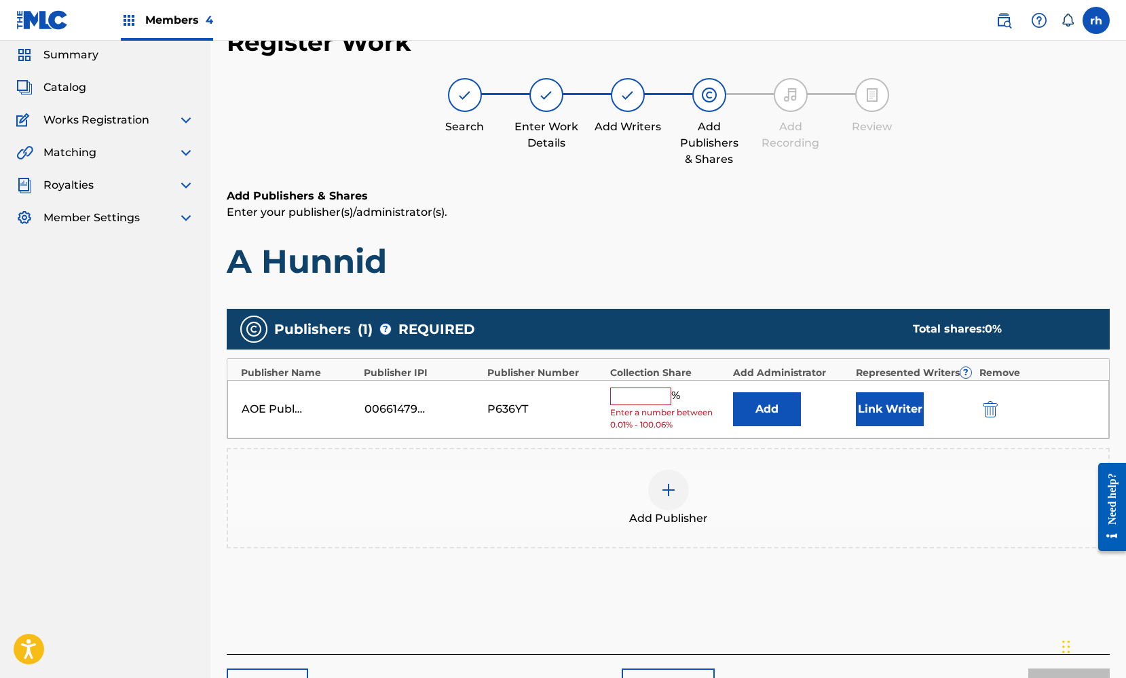
click at [648, 394] on input "text" at bounding box center [640, 397] width 61 height 18
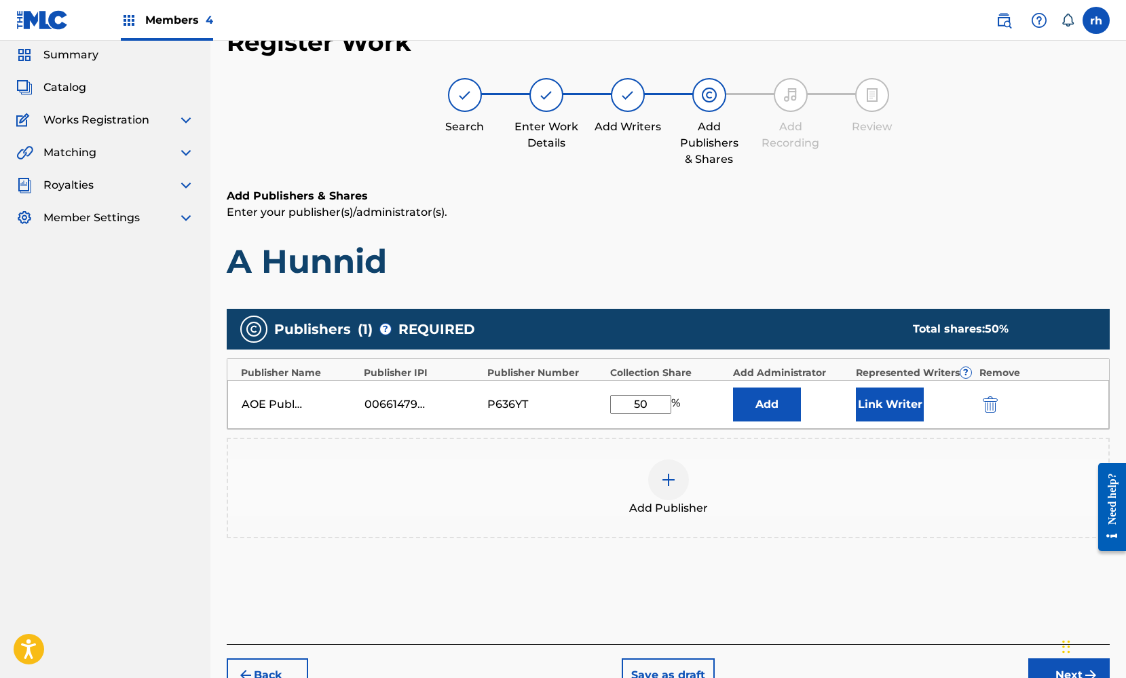
type input "5"
type input "100"
click at [872, 475] on div "Add Publisher" at bounding box center [668, 488] width 881 height 57
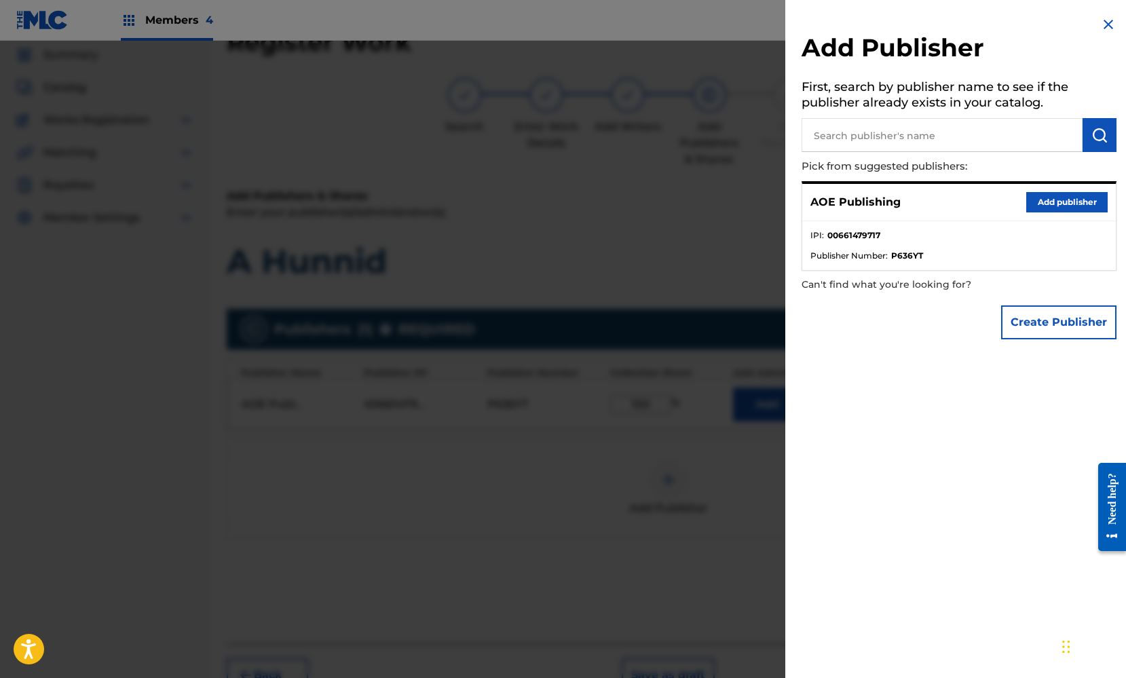
click at [1105, 20] on img at bounding box center [1109, 24] width 16 height 16
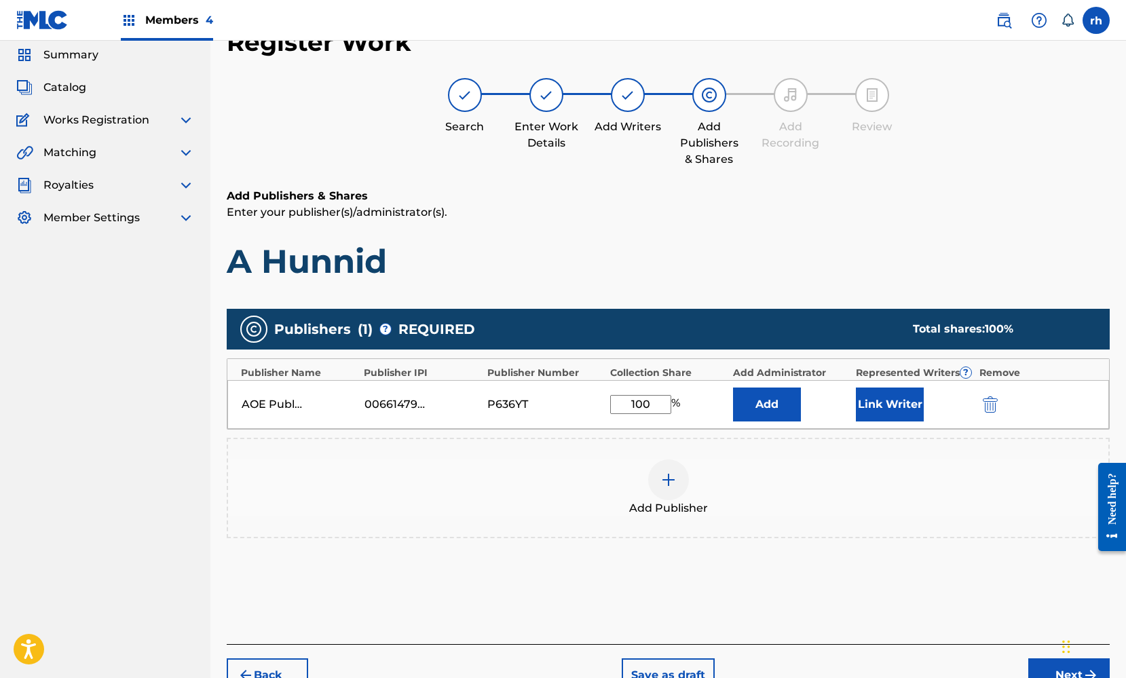
click at [900, 407] on button "Link Writer" at bounding box center [890, 405] width 68 height 34
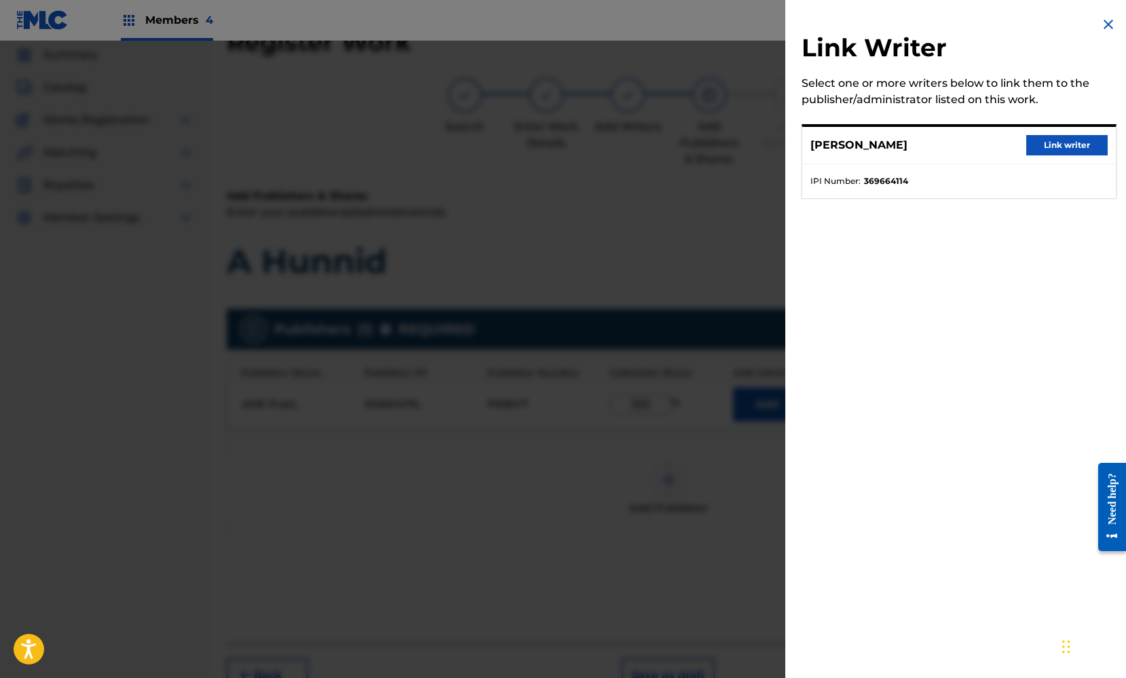
click at [1069, 146] on button "Link writer" at bounding box center [1067, 145] width 81 height 20
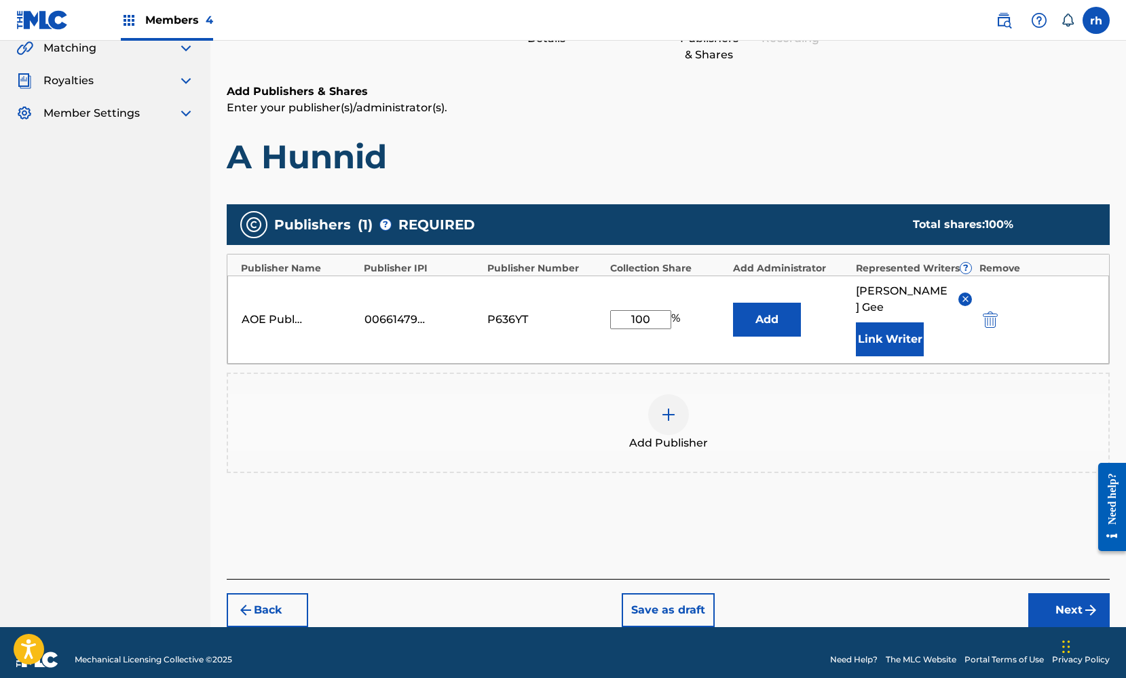
scroll to position [150, 0]
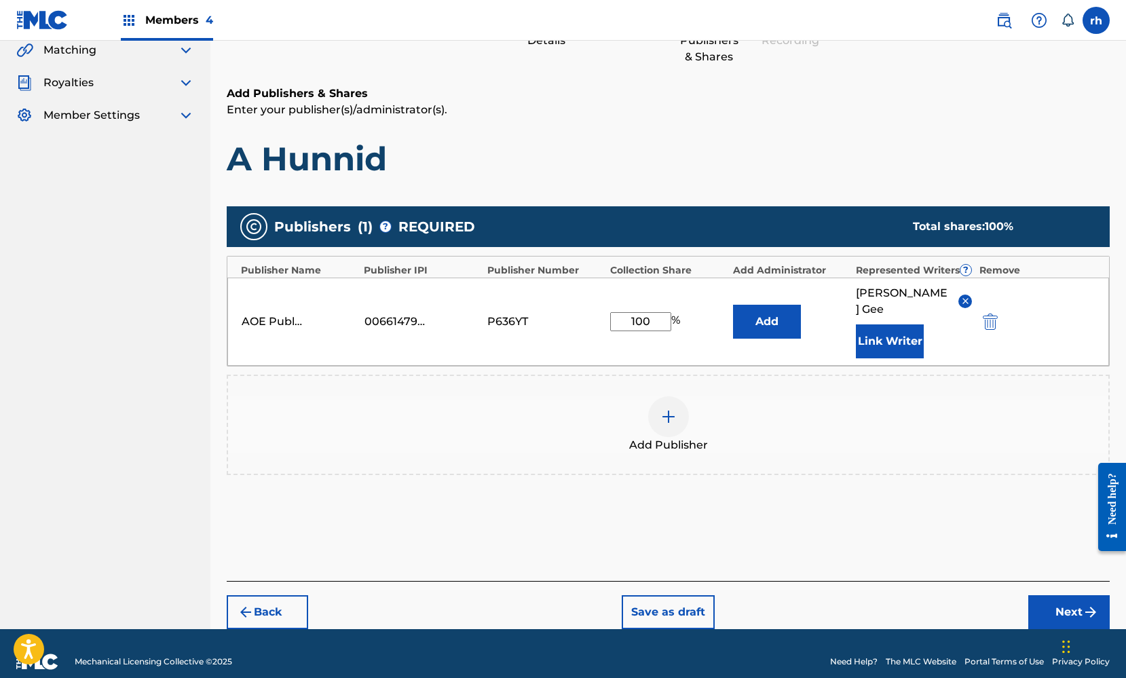
click at [1062, 598] on button "Next" at bounding box center [1069, 612] width 81 height 34
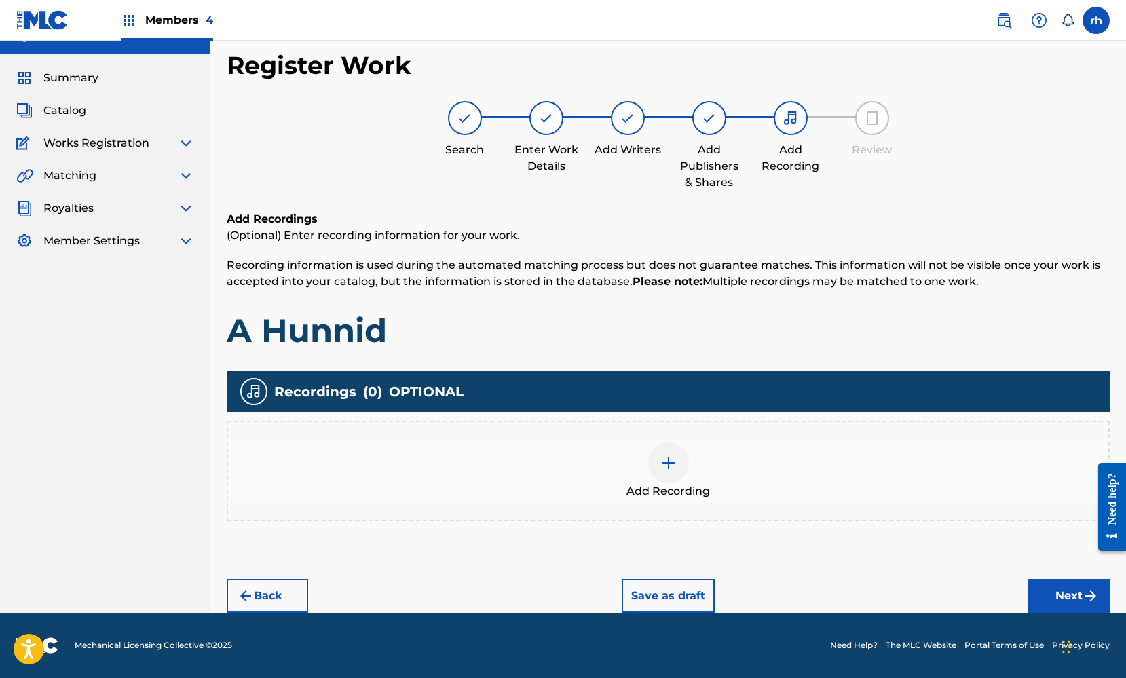
click at [1056, 595] on button "Next" at bounding box center [1069, 596] width 81 height 34
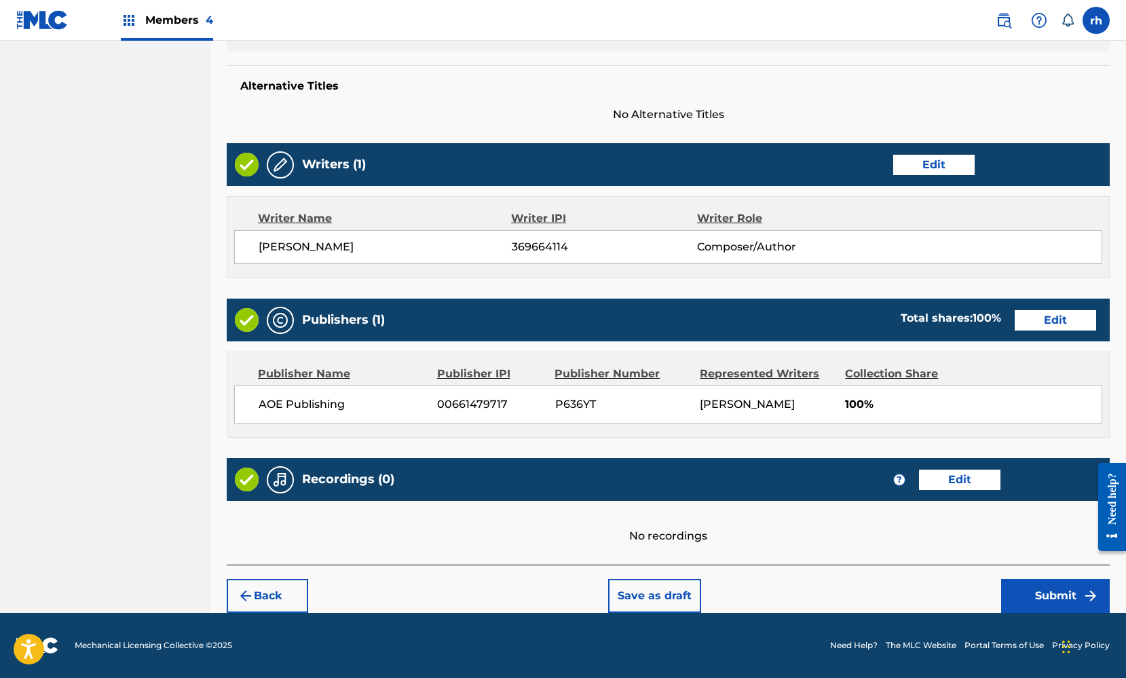
scroll to position [424, 0]
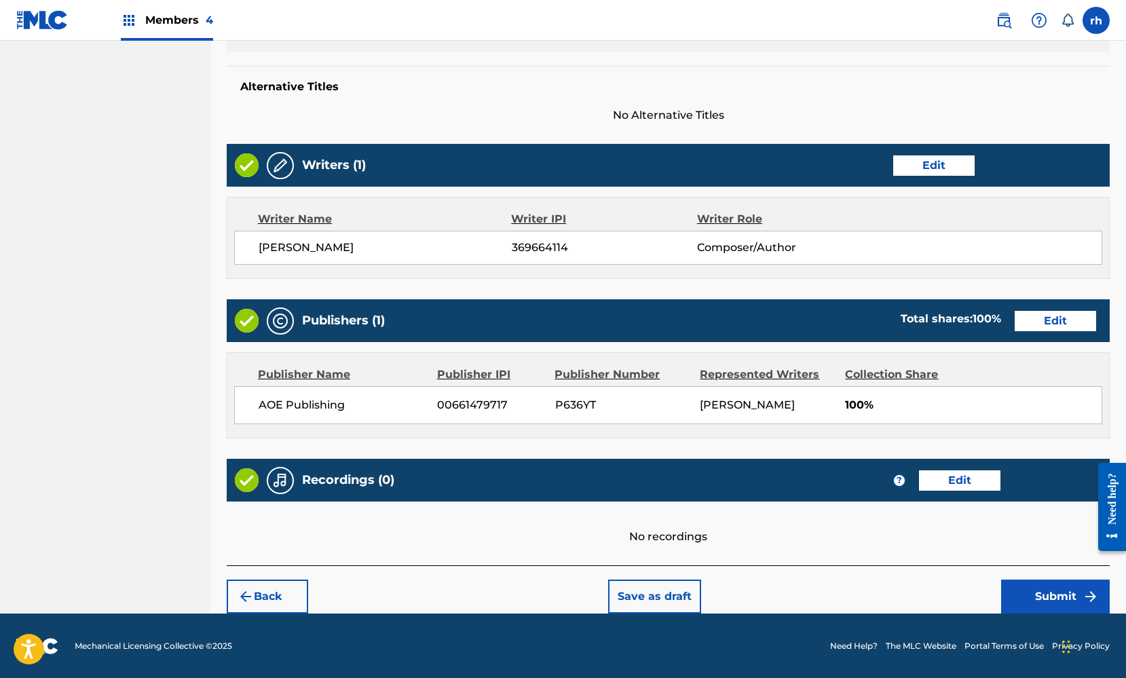
click at [1042, 591] on button "Submit" at bounding box center [1055, 597] width 109 height 34
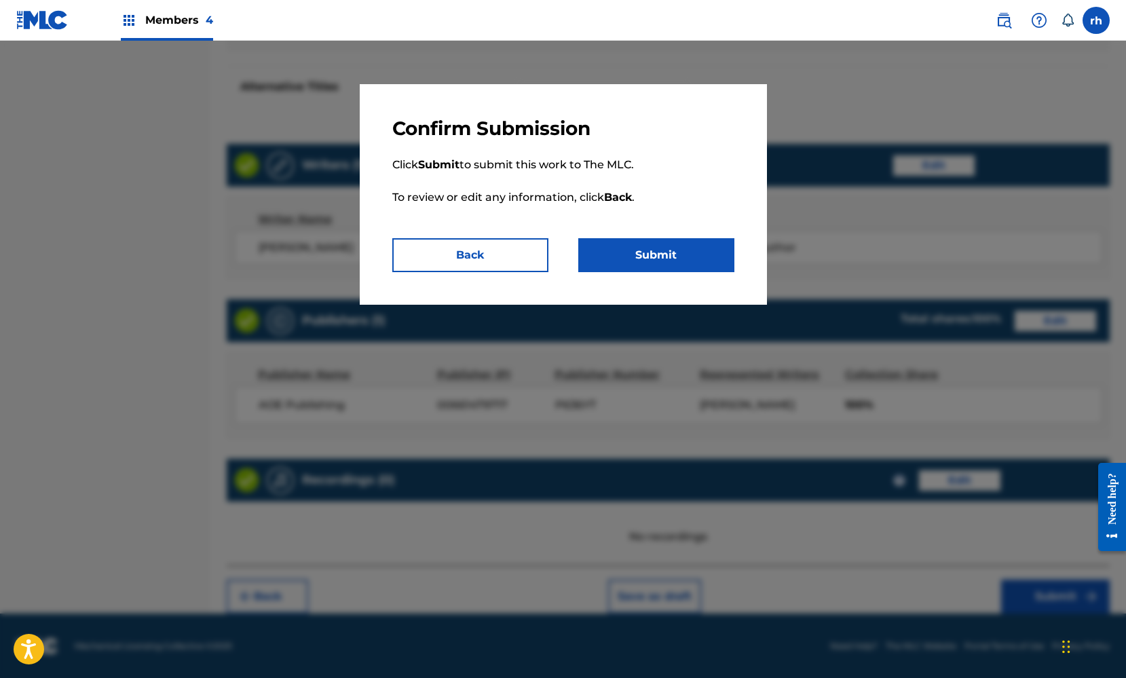
click at [680, 257] on button "Submit" at bounding box center [656, 255] width 156 height 34
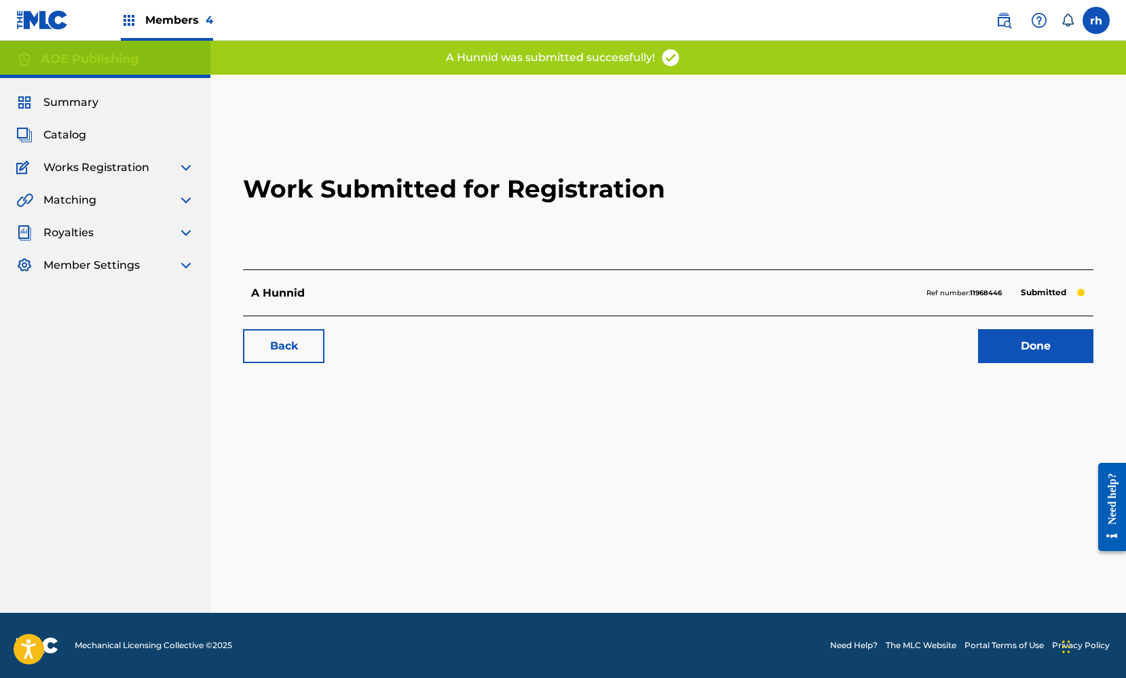
click at [83, 111] on div "Summary Catalog Works Registration Claiming Tool Individual Registration Tool B…" at bounding box center [105, 184] width 210 height 212
click at [60, 130] on span "Catalog" at bounding box center [64, 135] width 43 height 16
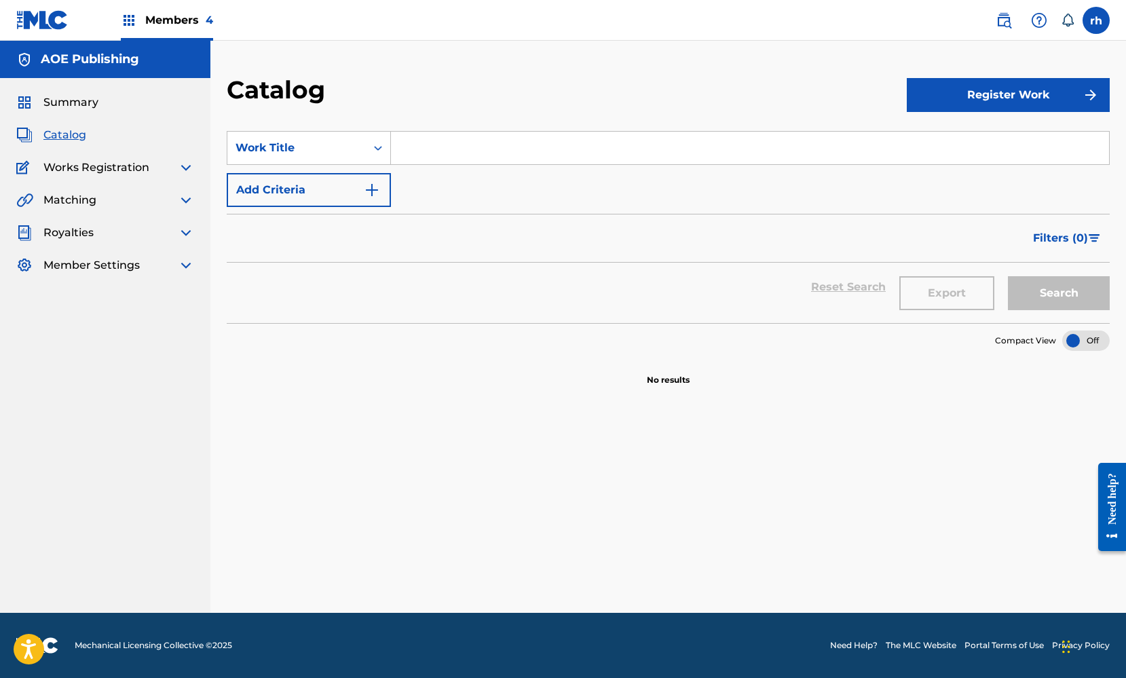
click at [82, 100] on span "Summary" at bounding box center [70, 102] width 55 height 16
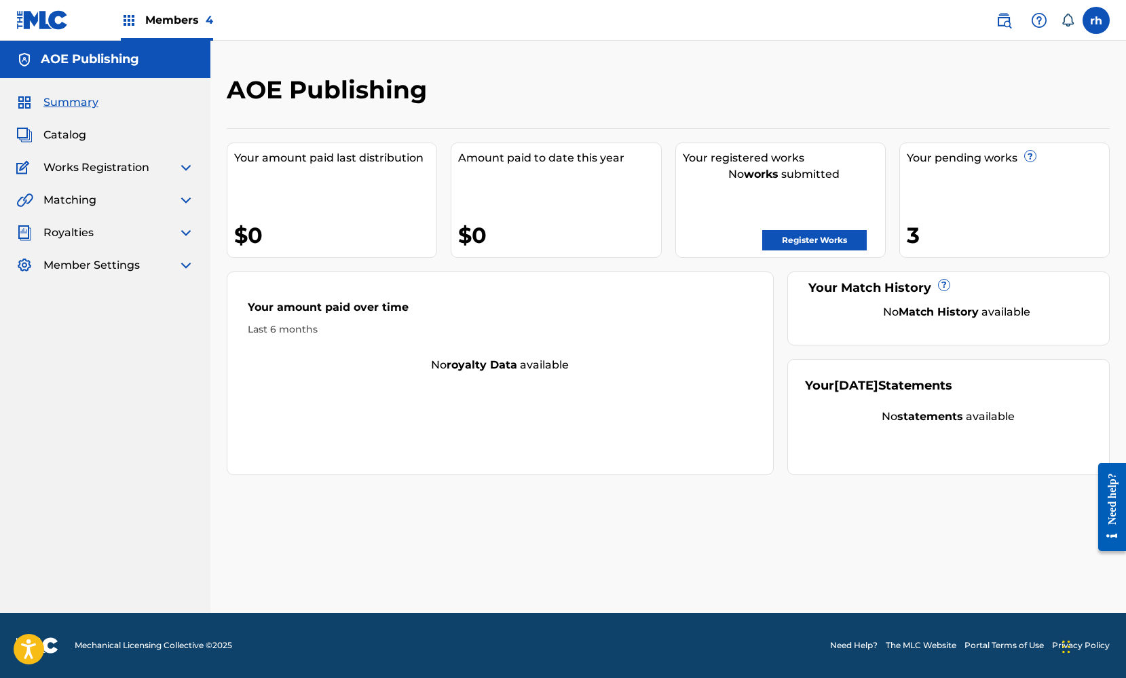
click at [179, 164] on img at bounding box center [186, 168] width 16 height 16
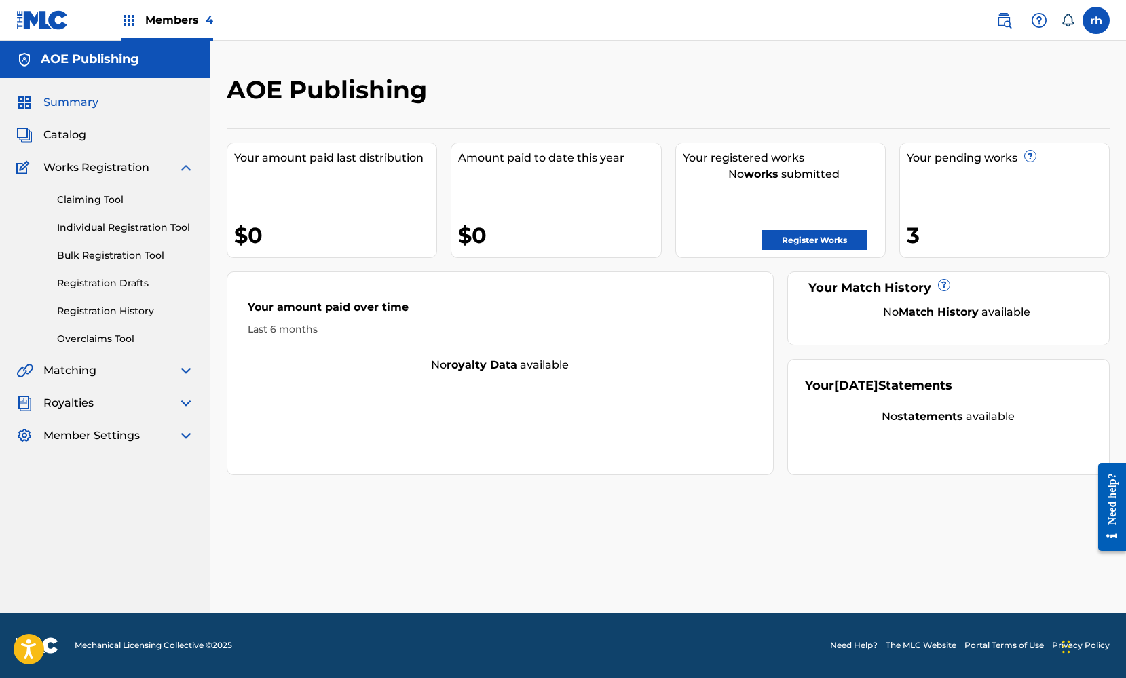
click at [912, 236] on div "3" at bounding box center [1008, 235] width 202 height 31
click at [1102, 25] on label at bounding box center [1096, 20] width 27 height 27
click at [1097, 20] on input "rh [PERSON_NAME] [PERSON_NAME][EMAIL_ADDRESS][DOMAIN_NAME] Notification Prefere…" at bounding box center [1097, 20] width 0 height 0
click at [974, 190] on p "Log out" at bounding box center [965, 192] width 32 height 12
click at [1097, 20] on input "rh [PERSON_NAME] [PERSON_NAME][EMAIL_ADDRESS][DOMAIN_NAME] Notification Prefere…" at bounding box center [1097, 20] width 0 height 0
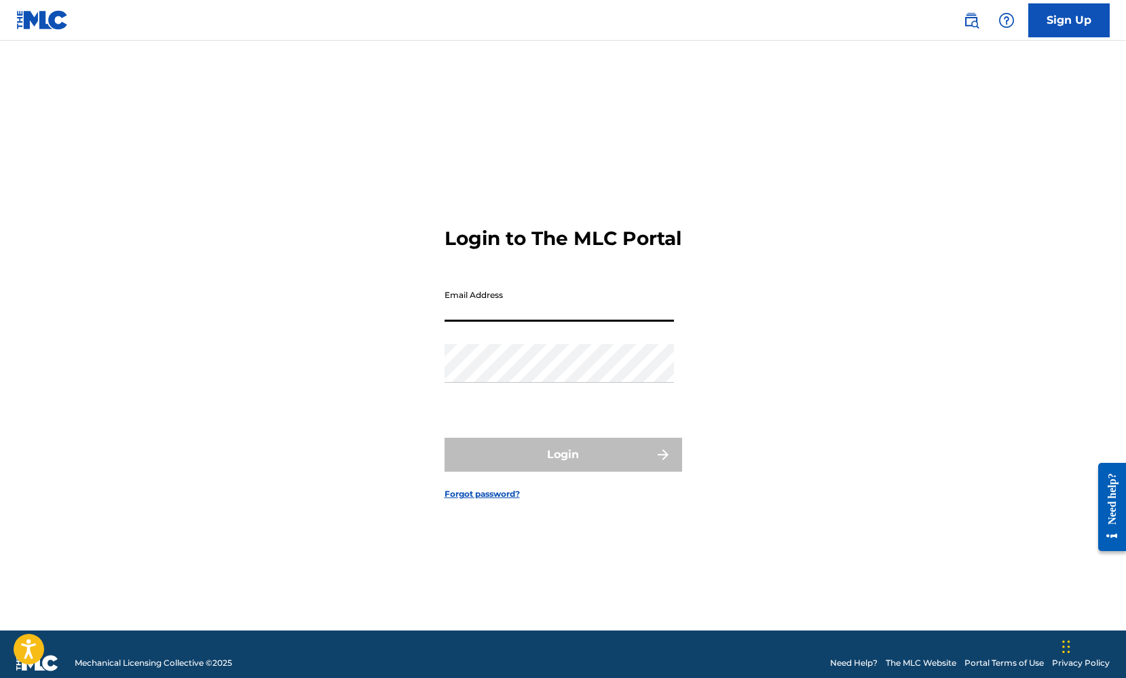
type input "[PERSON_NAME][EMAIL_ADDRESS][DOMAIN_NAME]"
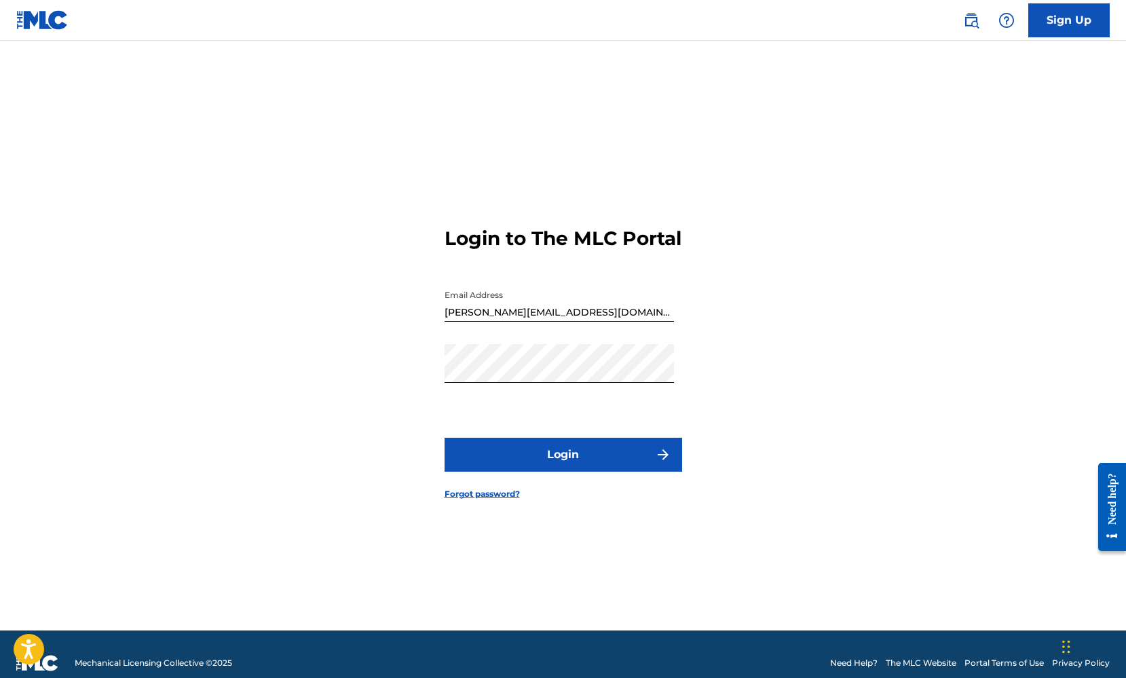
click at [576, 468] on button "Login" at bounding box center [564, 455] width 238 height 34
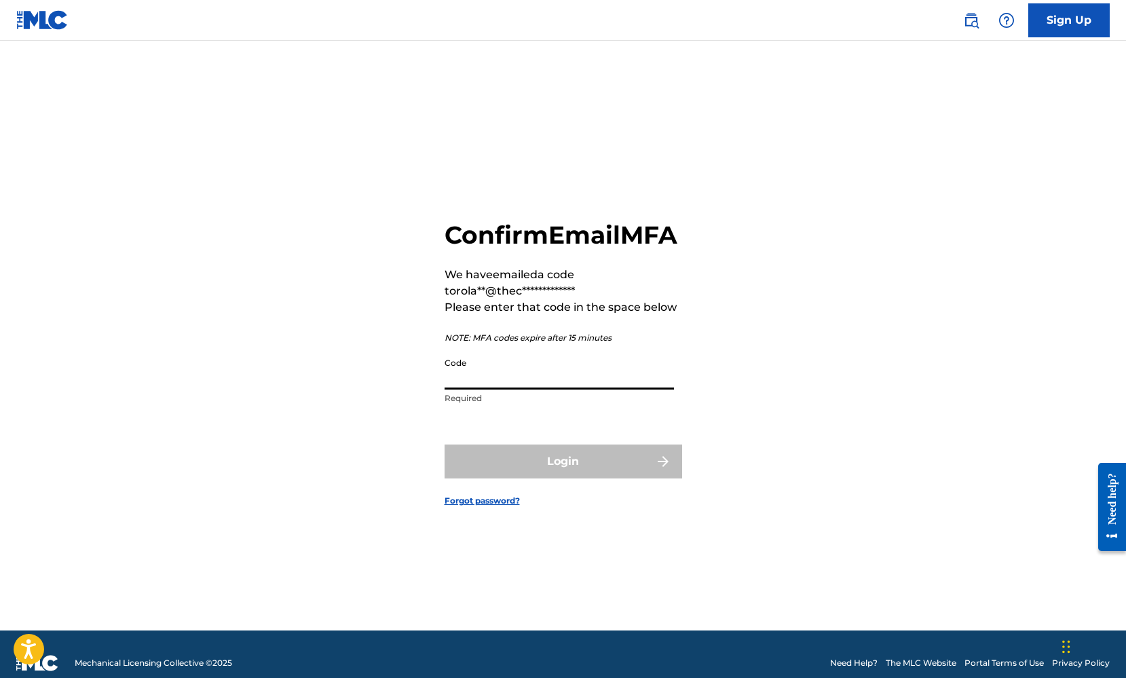
click at [542, 390] on input "Code" at bounding box center [559, 370] width 229 height 39
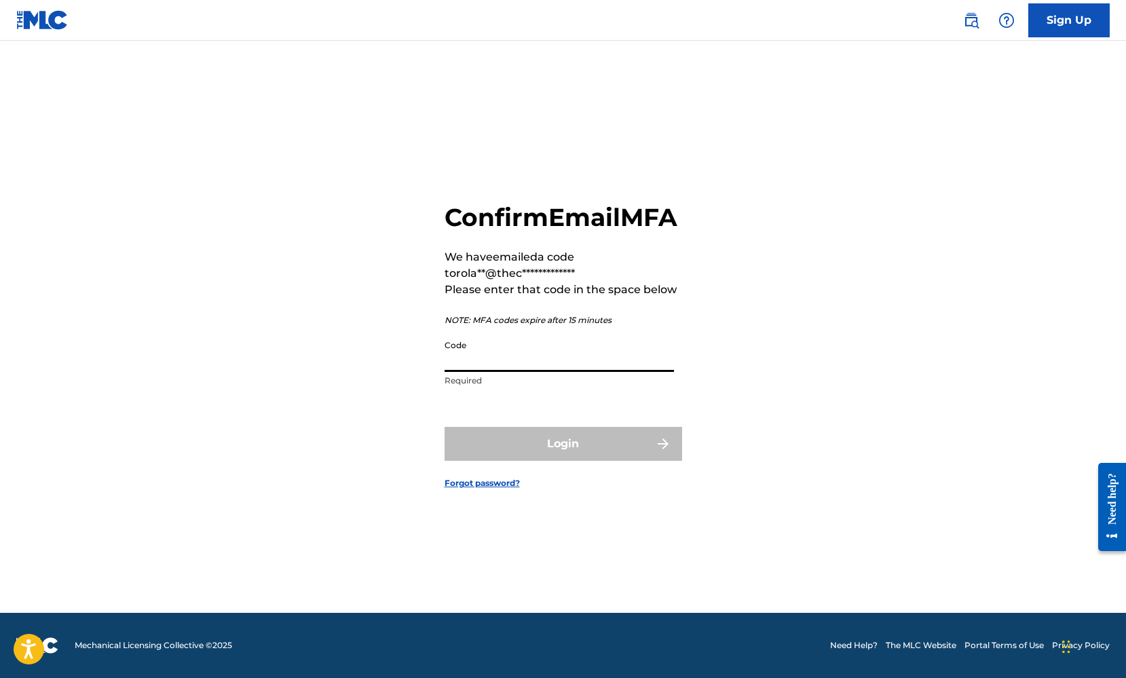
paste input "149316"
click at [600, 430] on form "**********" at bounding box center [564, 335] width 238 height 556
click at [587, 452] on div "Login" at bounding box center [564, 444] width 238 height 34
click at [582, 461] on div "Login" at bounding box center [564, 444] width 238 height 34
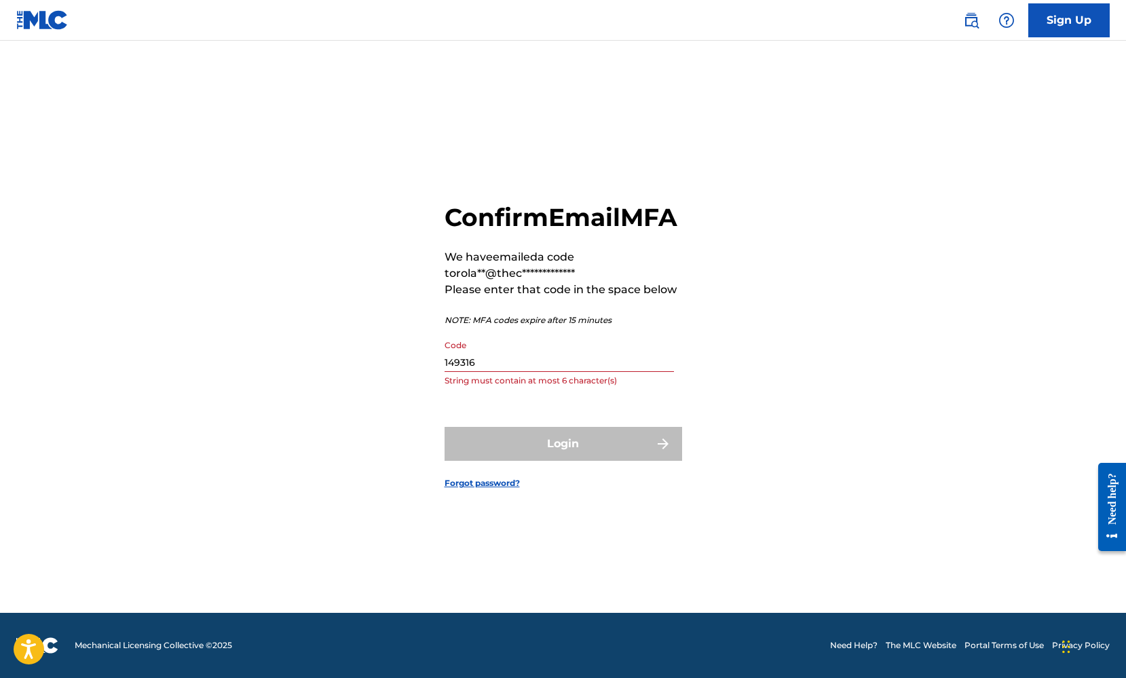
click at [582, 461] on div "Login" at bounding box center [564, 444] width 238 height 34
drag, startPoint x: 494, startPoint y: 380, endPoint x: 391, endPoint y: 373, distance: 102.7
click at [392, 375] on div "**********" at bounding box center [563, 335] width 951 height 556
paste input
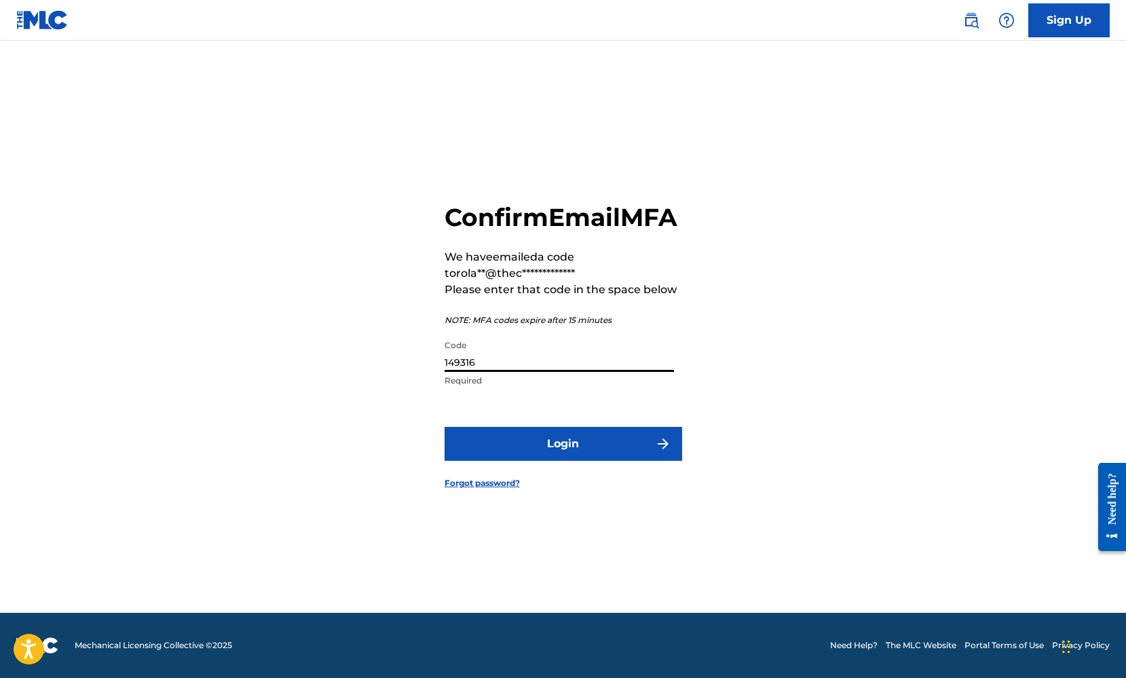
type input "149316"
click at [579, 461] on button "Login" at bounding box center [564, 444] width 238 height 34
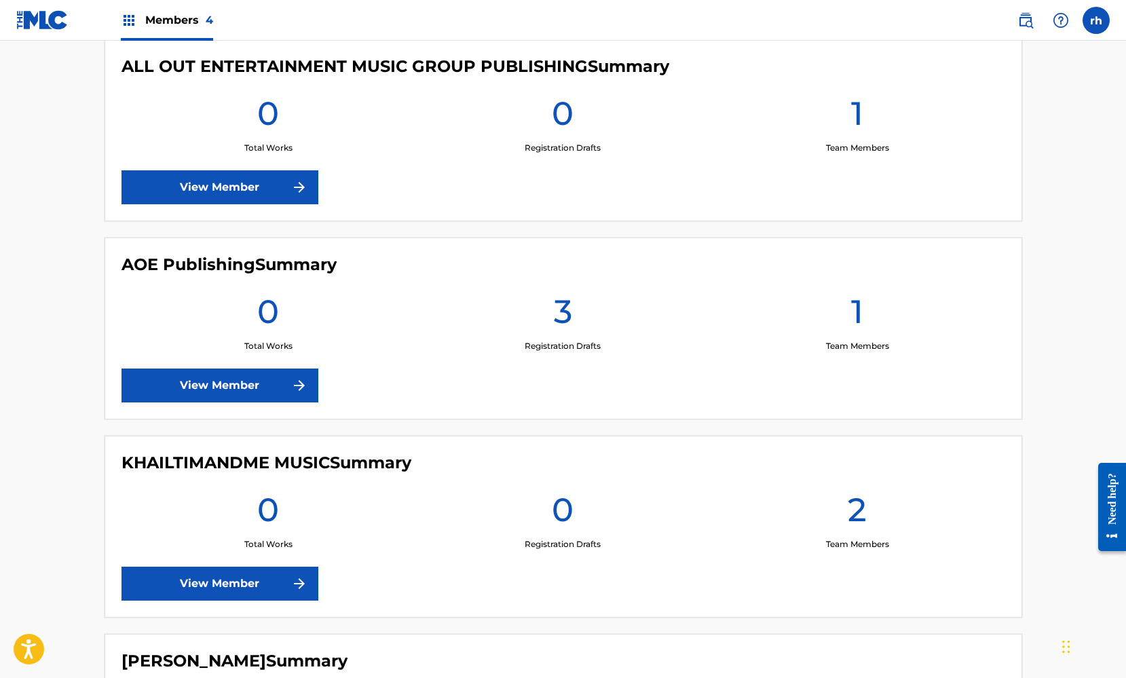
scroll to position [402, 0]
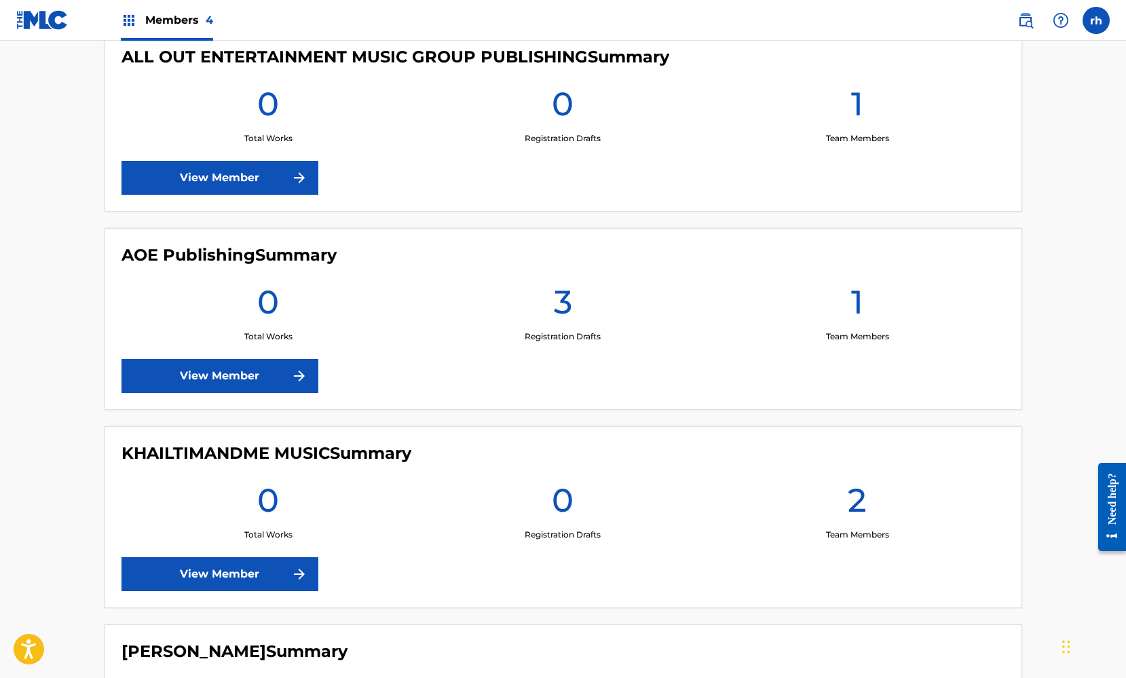
click at [274, 378] on link "View Member" at bounding box center [220, 376] width 197 height 34
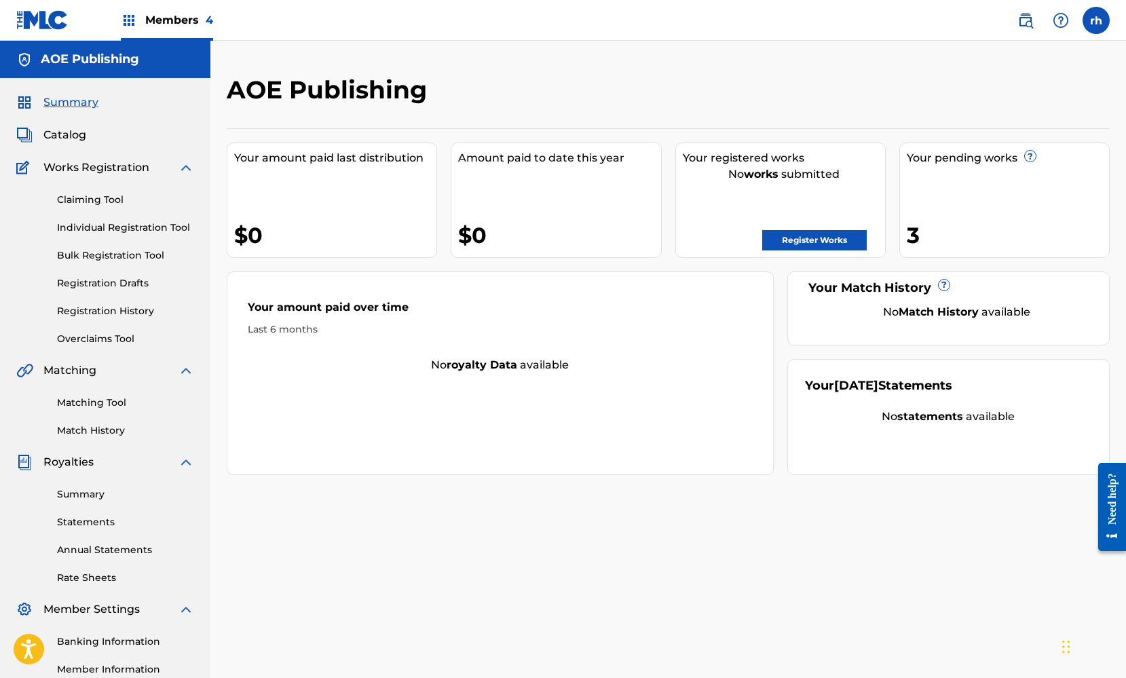
click at [808, 244] on link "Register Works" at bounding box center [814, 240] width 105 height 20
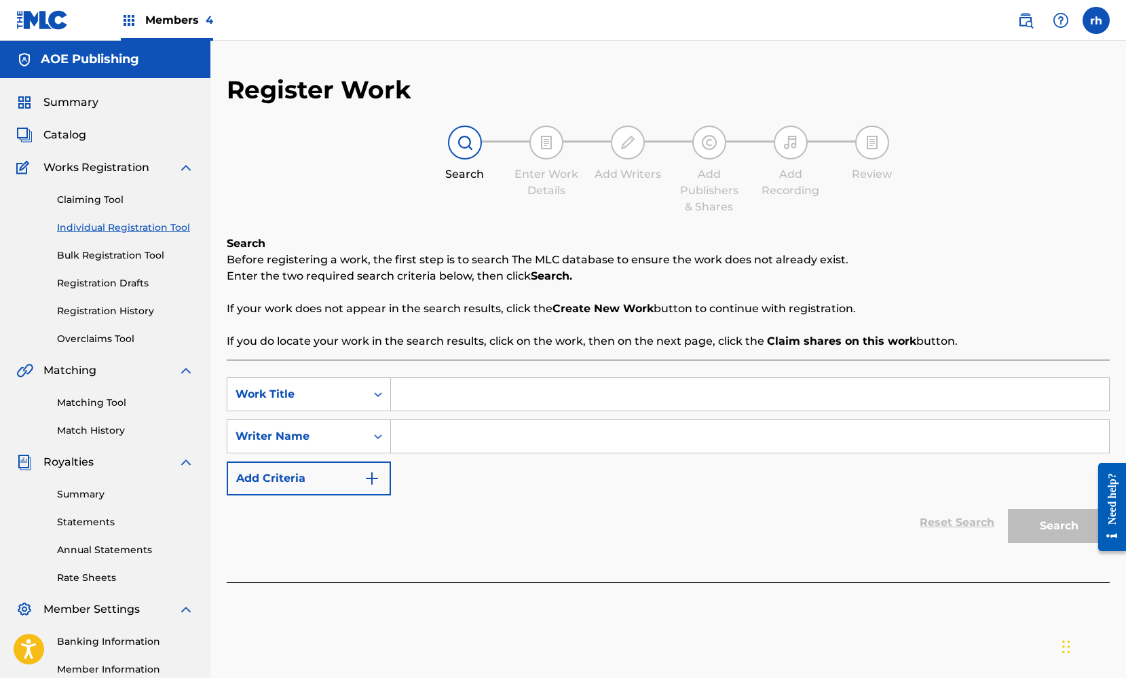
click at [80, 100] on span "Summary" at bounding box center [70, 102] width 55 height 16
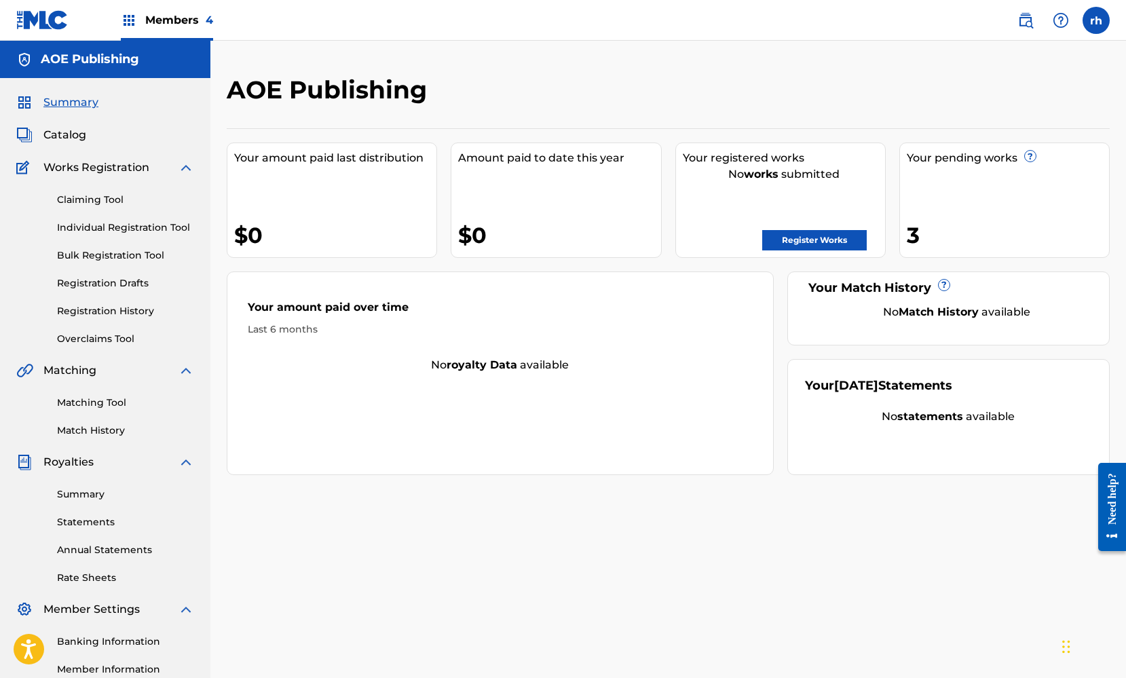
click at [131, 171] on span "Works Registration" at bounding box center [96, 168] width 106 height 16
click at [117, 197] on link "Claiming Tool" at bounding box center [125, 200] width 137 height 14
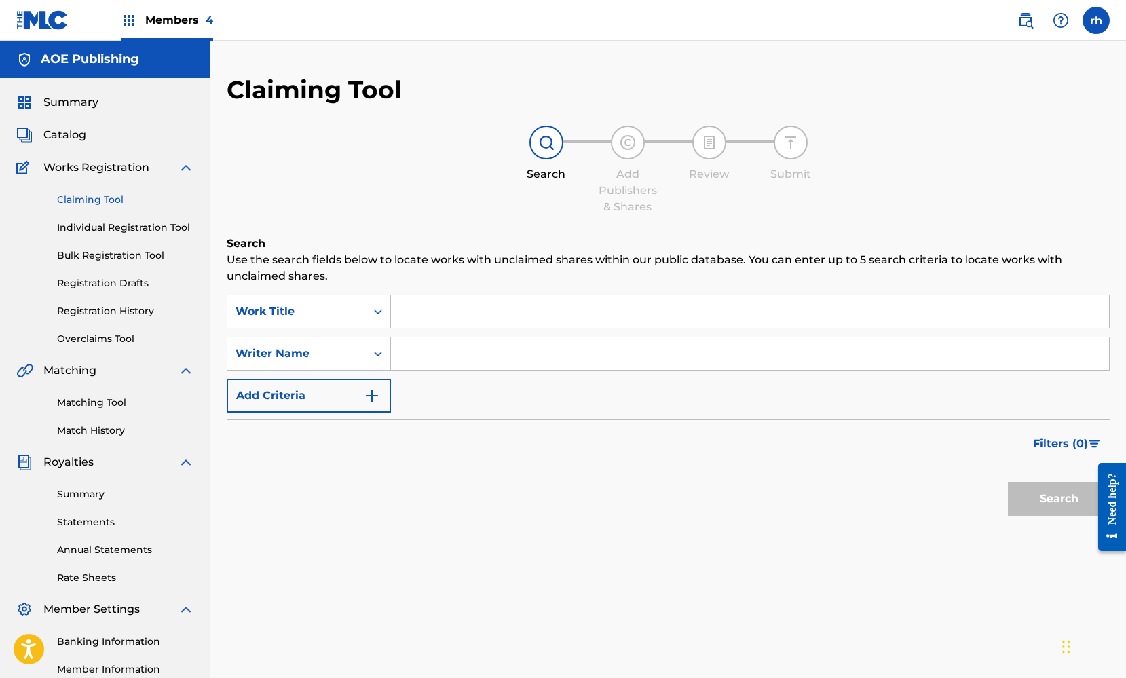
click at [127, 225] on link "Individual Registration Tool" at bounding box center [125, 228] width 137 height 14
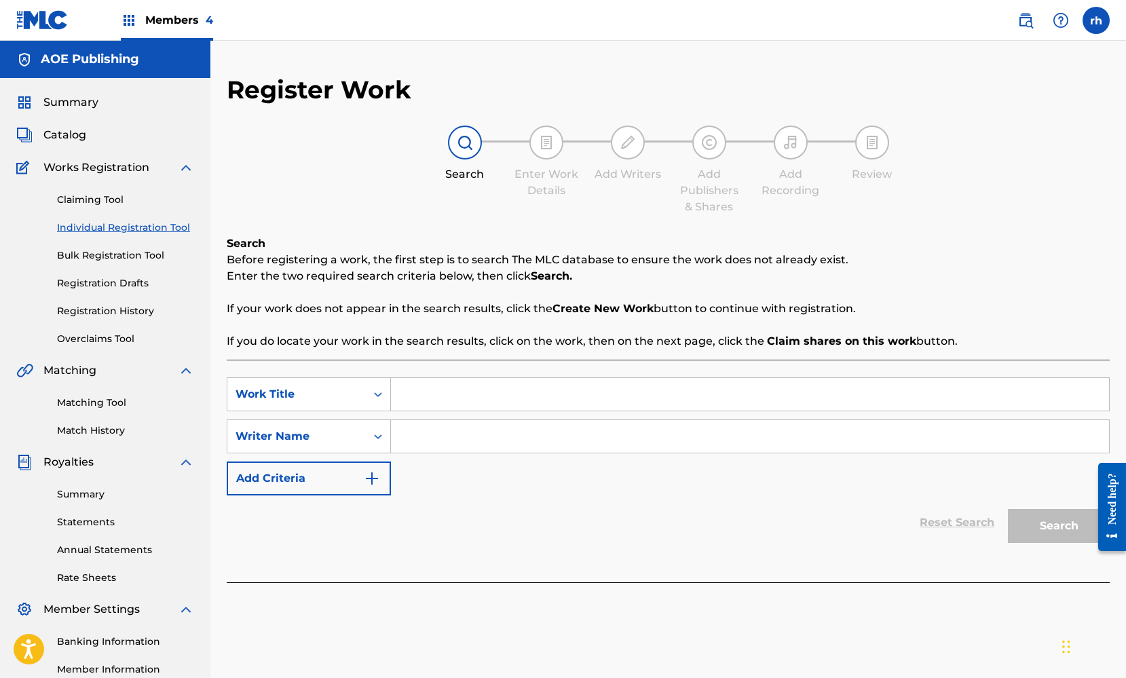
click at [130, 258] on link "Bulk Registration Tool" at bounding box center [125, 256] width 137 height 14
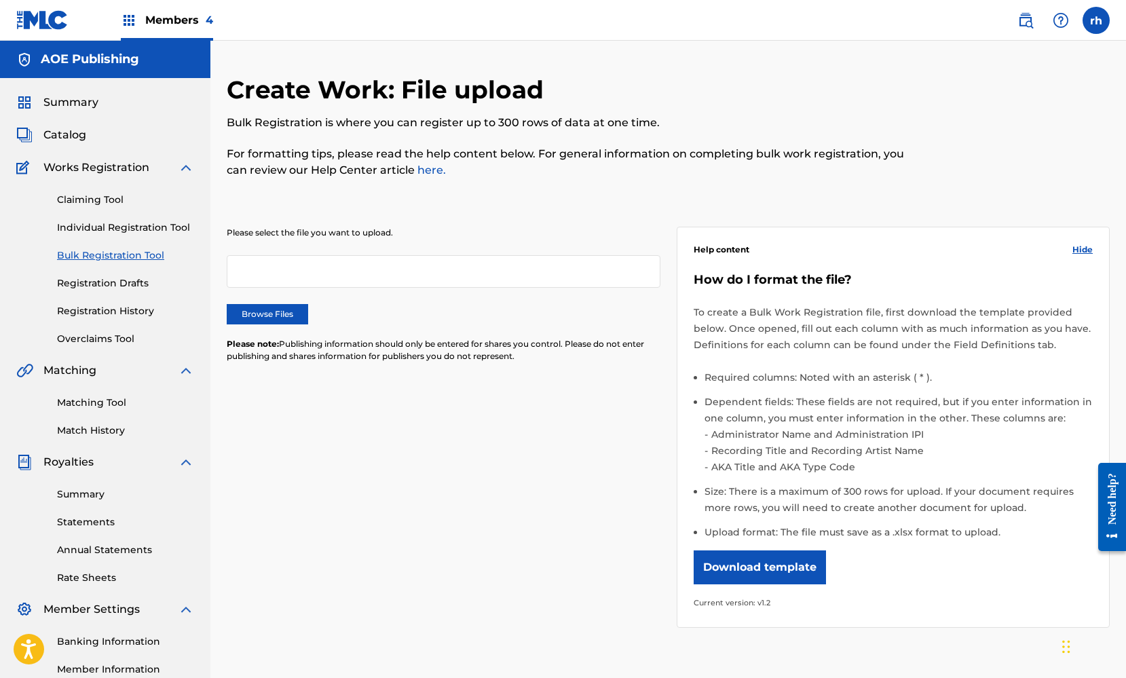
click at [131, 284] on link "Registration Drafts" at bounding box center [125, 283] width 137 height 14
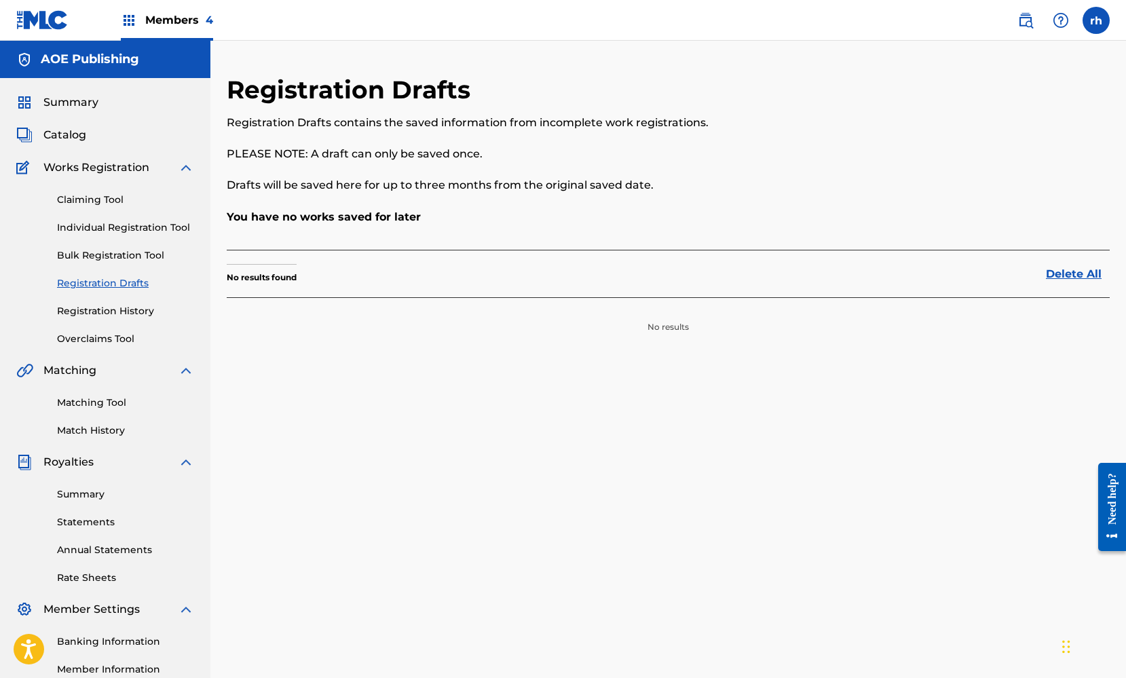
click at [131, 310] on link "Registration History" at bounding box center [125, 311] width 137 height 14
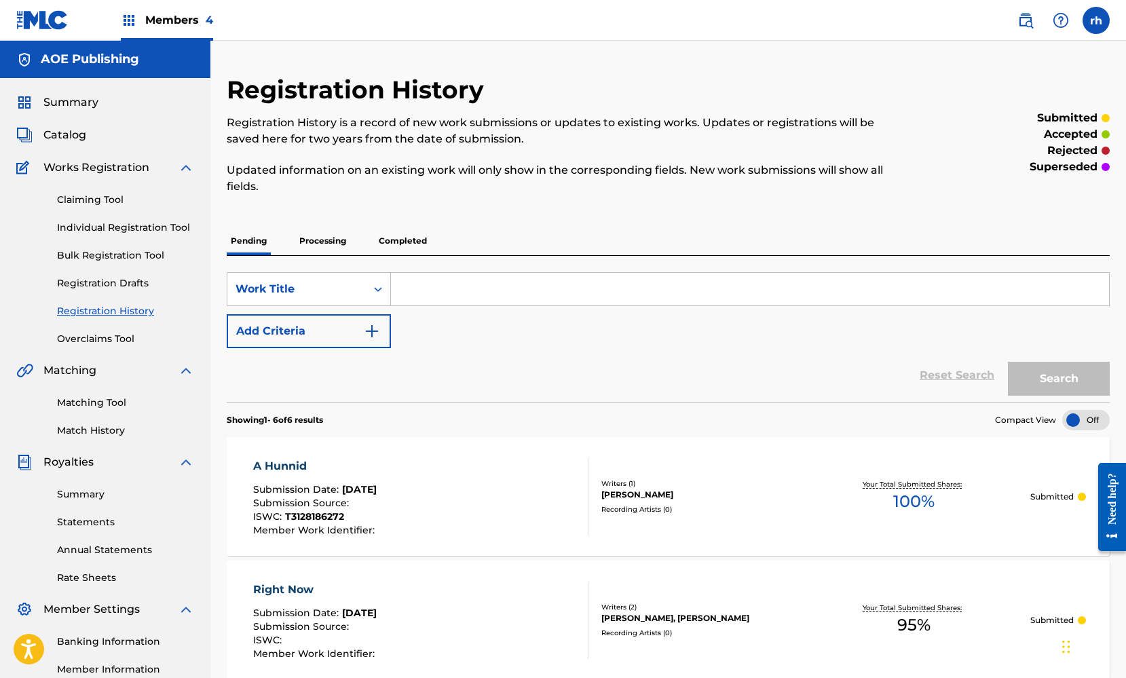
click at [184, 165] on img at bounding box center [186, 168] width 16 height 16
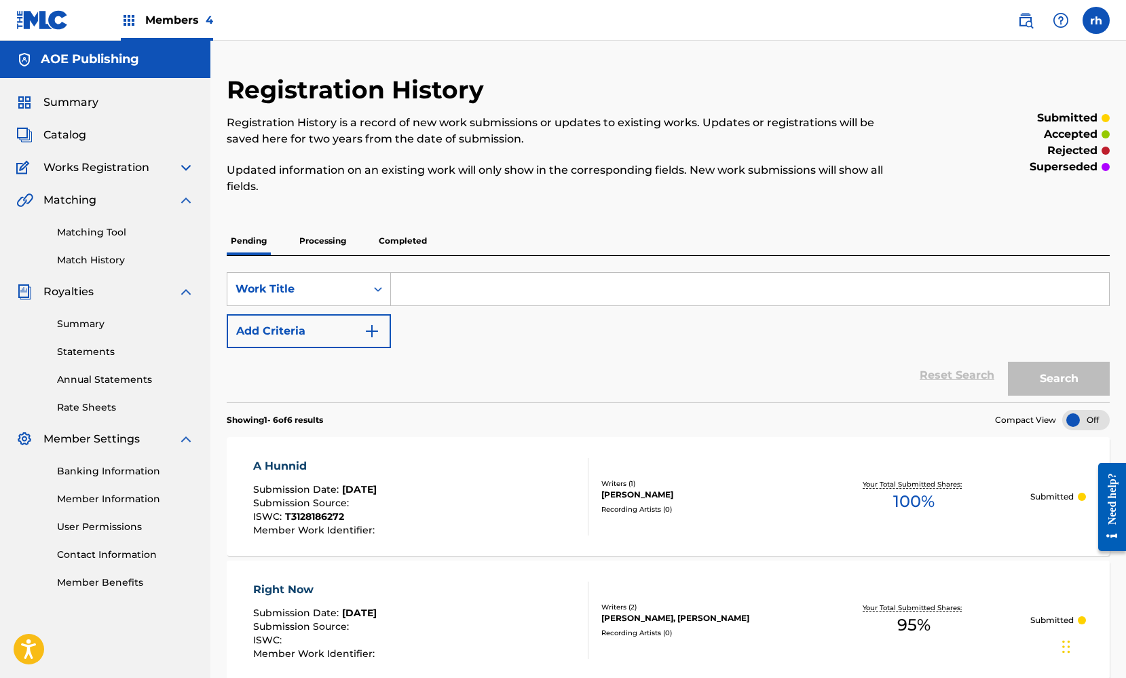
click at [71, 136] on span "Catalog" at bounding box center [64, 135] width 43 height 16
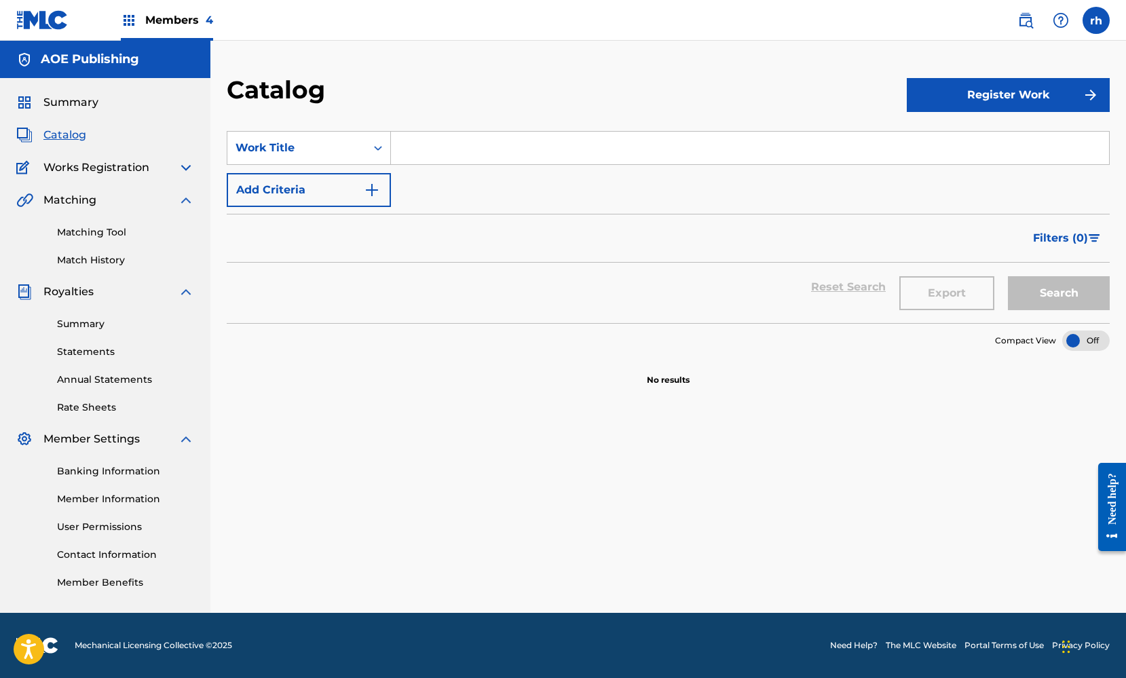
click at [983, 88] on button "Register Work" at bounding box center [1008, 95] width 203 height 34
click at [953, 138] on link "Individual" at bounding box center [1008, 139] width 203 height 33
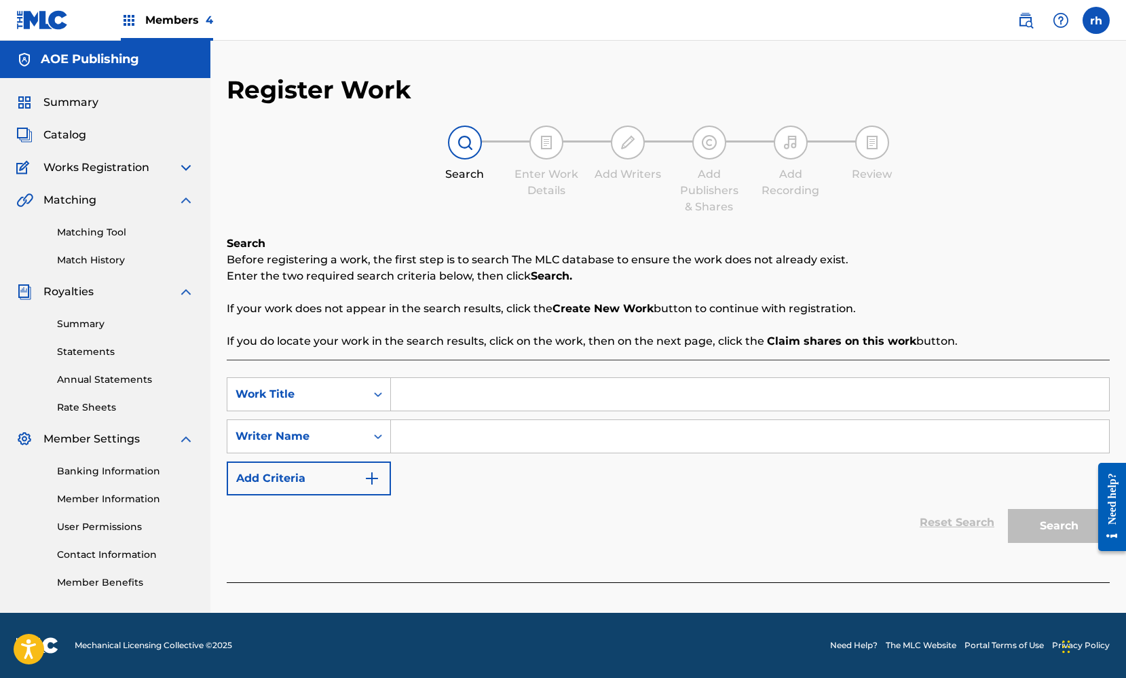
click at [454, 399] on input "Search Form" at bounding box center [750, 394] width 718 height 33
type input "iii"
click at [454, 441] on input "Search Form" at bounding box center [750, 436] width 718 height 33
type input "[PERSON_NAME]"
click at [1042, 529] on button "Search" at bounding box center [1059, 526] width 102 height 34
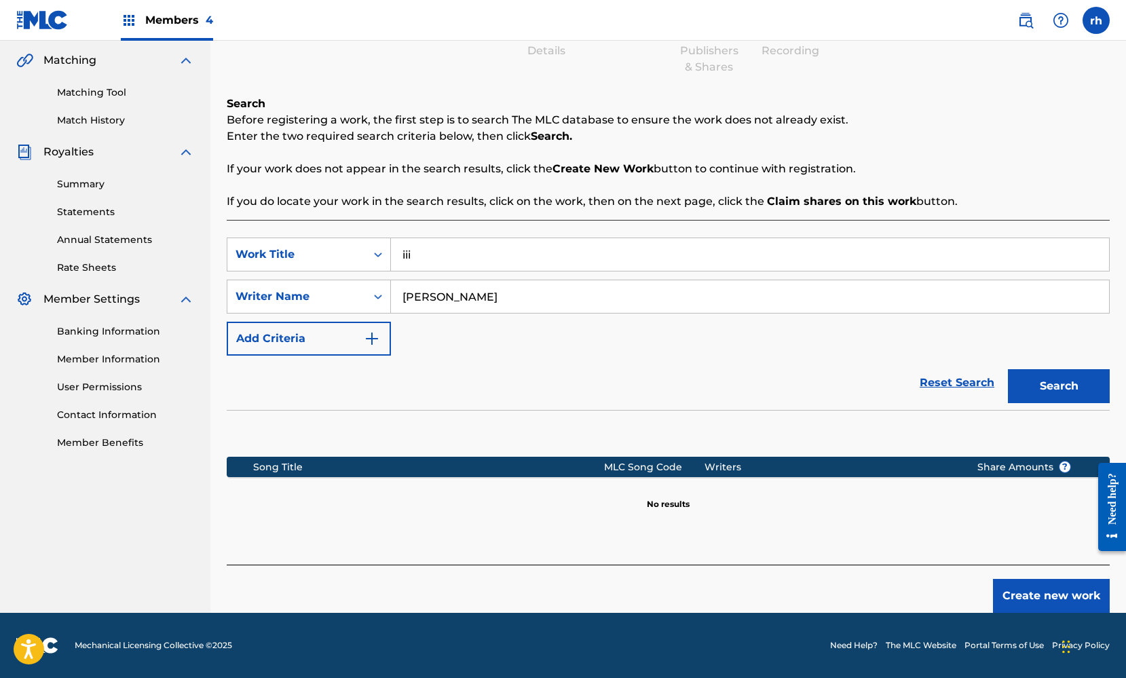
scroll to position [140, 0]
click at [1036, 596] on button "Create new work" at bounding box center [1051, 596] width 117 height 34
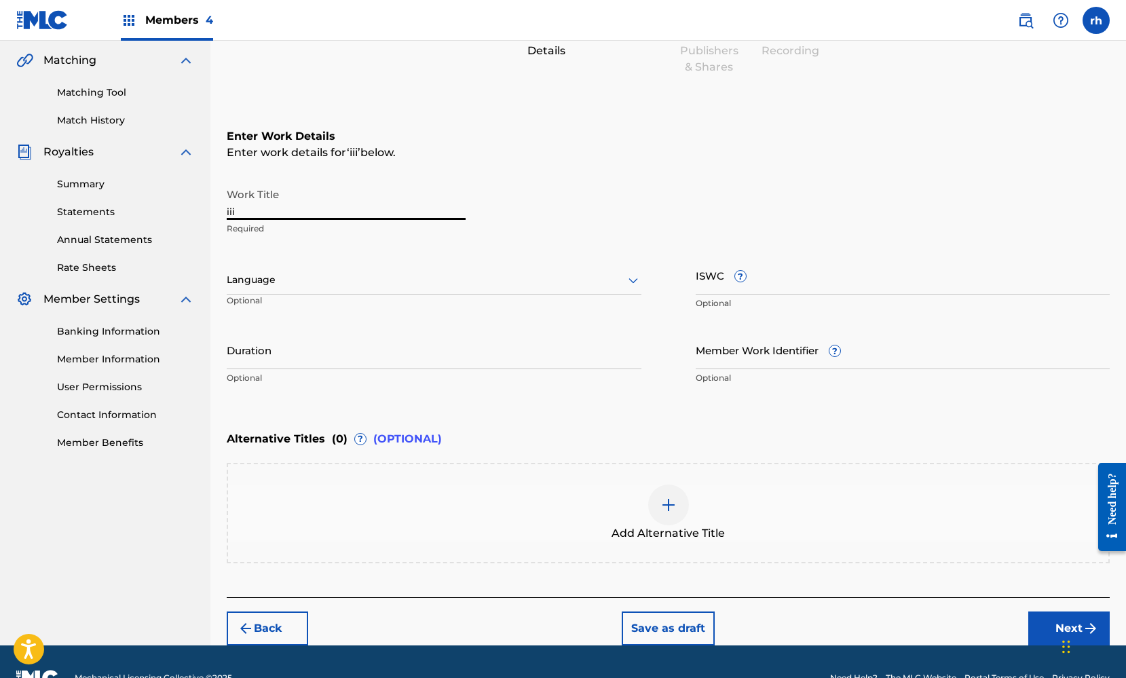
drag, startPoint x: 263, startPoint y: 214, endPoint x: 160, endPoint y: 213, distance: 103.9
click at [160, 213] on main "AOE Publishing Summary Catalog Works Registration Claiming Tool Individual Regi…" at bounding box center [563, 273] width 1126 height 745
type input "I Know What You Want"
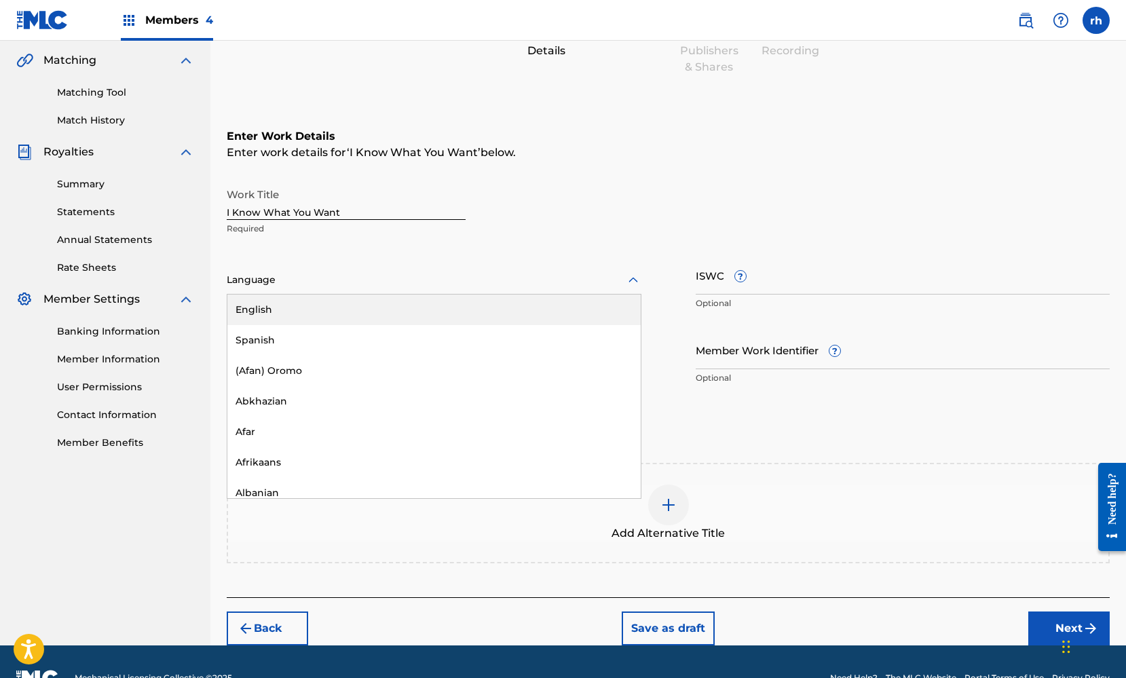
click at [498, 284] on div at bounding box center [434, 280] width 415 height 17
click at [475, 303] on div "English" at bounding box center [434, 310] width 414 height 31
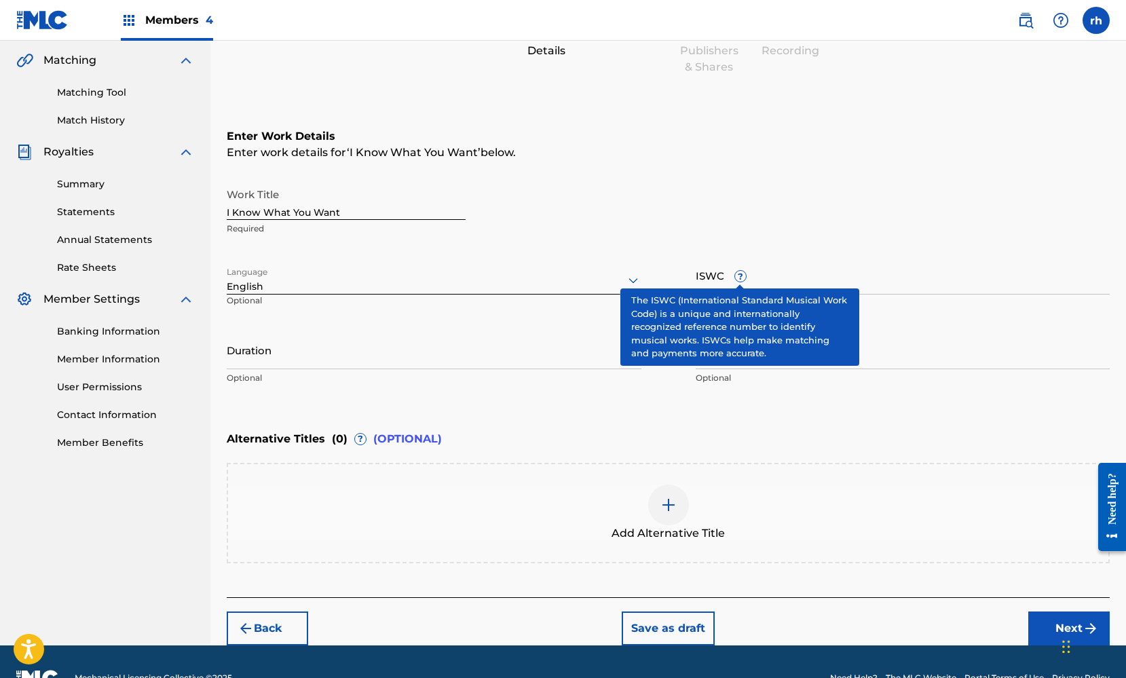
click at [735, 283] on input "ISWC ?" at bounding box center [903, 275] width 415 height 39
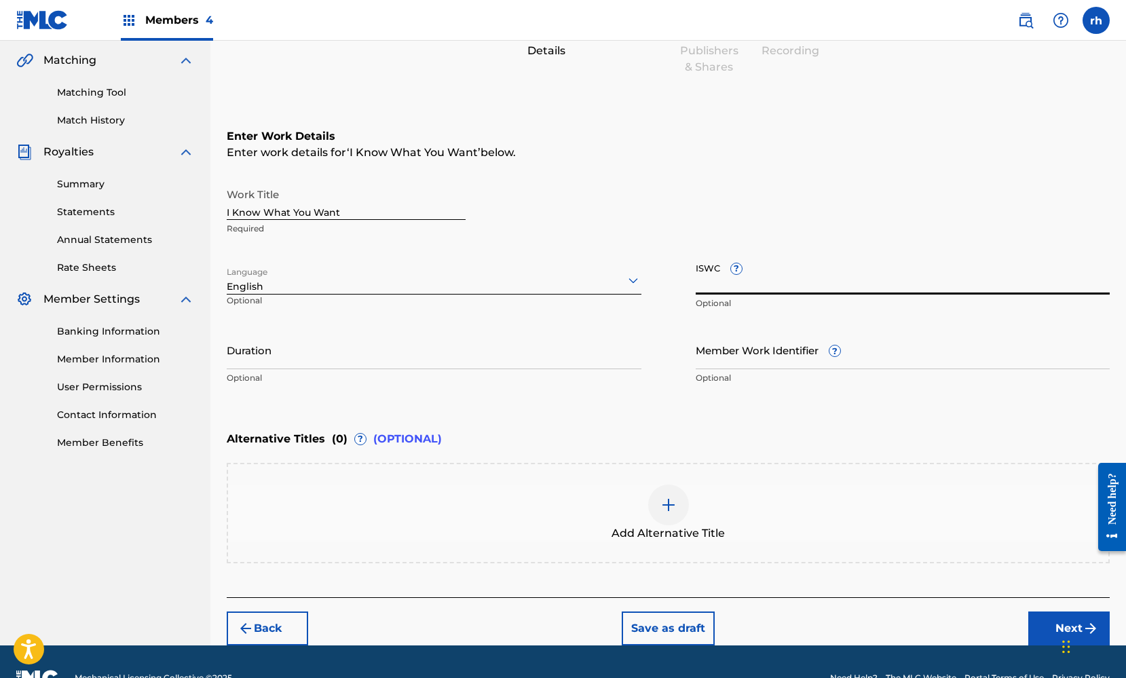
paste input "T3128186216"
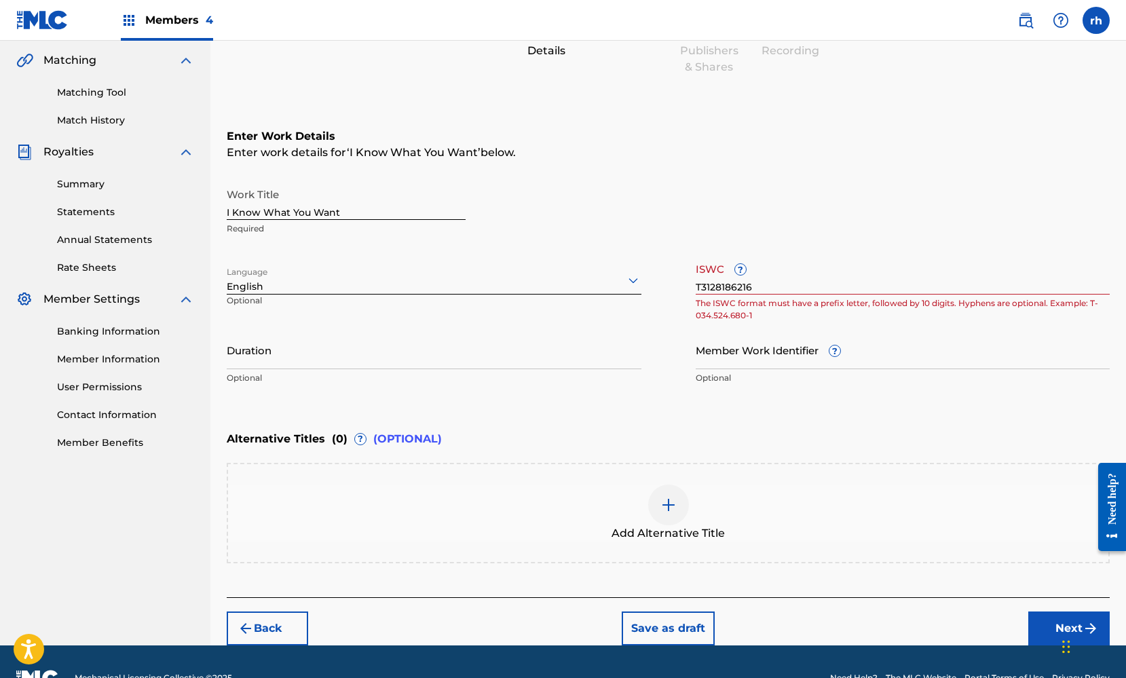
click at [664, 380] on div "Work Title I Know What You Want Required Language English Optional ISWC ? T3128…" at bounding box center [668, 286] width 883 height 210
click at [683, 431] on div "Alternative Titles ( 0 ) ? (OPTIONAL)" at bounding box center [668, 439] width 883 height 30
click at [819, 270] on input "T3128186216" at bounding box center [903, 275] width 415 height 39
drag, startPoint x: 764, startPoint y: 287, endPoint x: 688, endPoint y: 287, distance: 75.4
click at [688, 287] on div "Work Title I Know What You Want Required Language English Optional ISWC ? T3128…" at bounding box center [668, 286] width 883 height 210
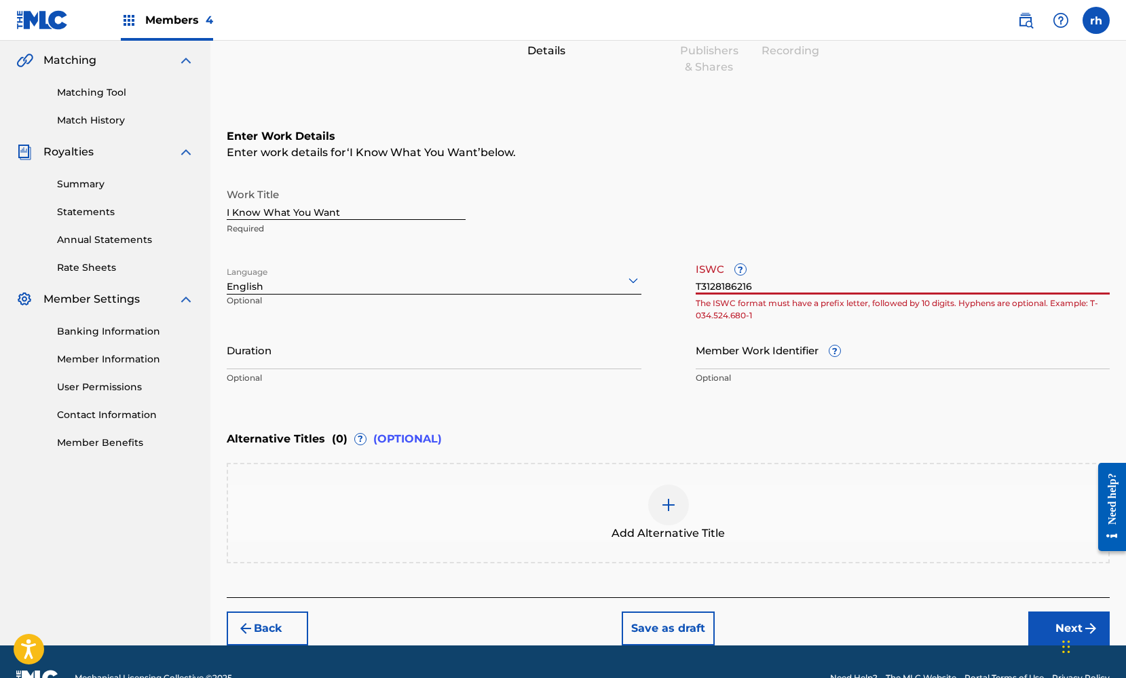
paste input "text"
type input "T3128186216"
click at [1056, 632] on button "Next" at bounding box center [1069, 629] width 81 height 34
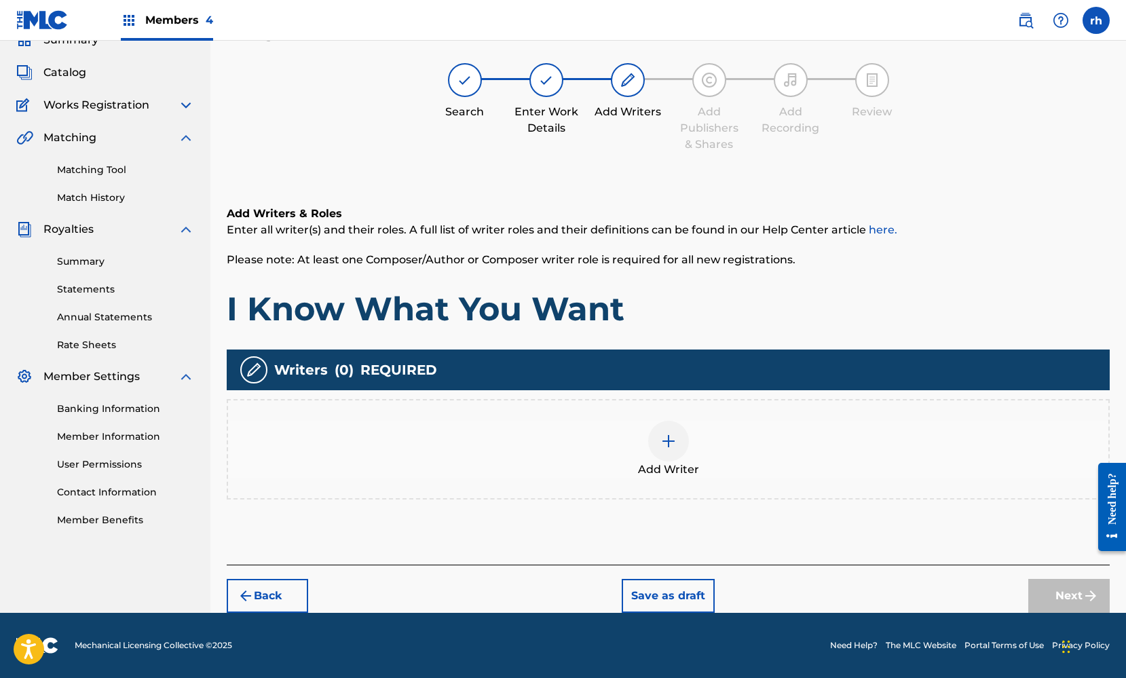
click at [674, 444] on img at bounding box center [669, 441] width 16 height 16
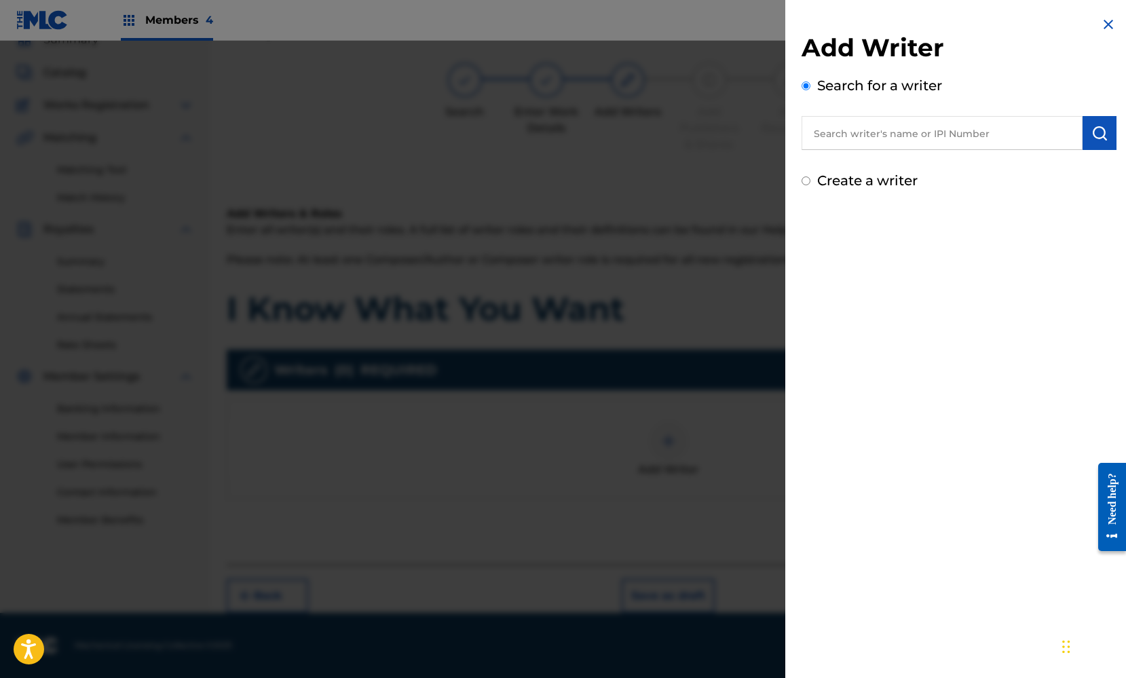
click at [810, 183] on div "Create a writer" at bounding box center [959, 180] width 315 height 20
click at [802, 185] on input "Create a writer" at bounding box center [806, 181] width 9 height 9
radio input "false"
radio input "true"
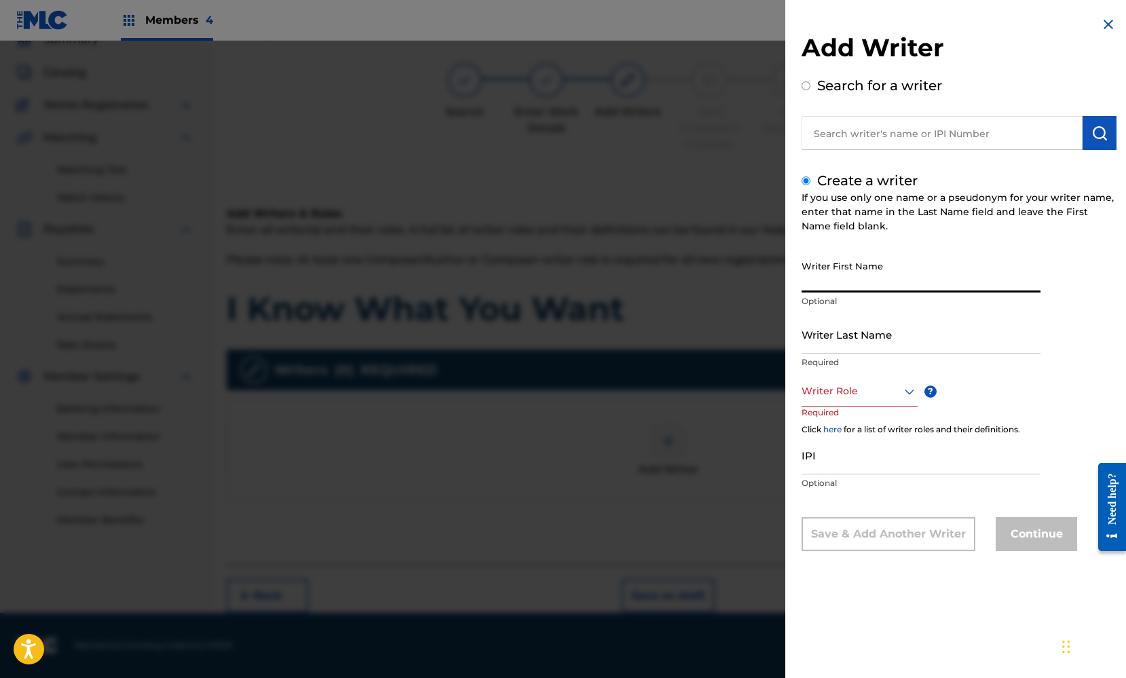
click at [835, 273] on input "Writer First Name" at bounding box center [921, 273] width 239 height 39
type input "[PERSON_NAME]"
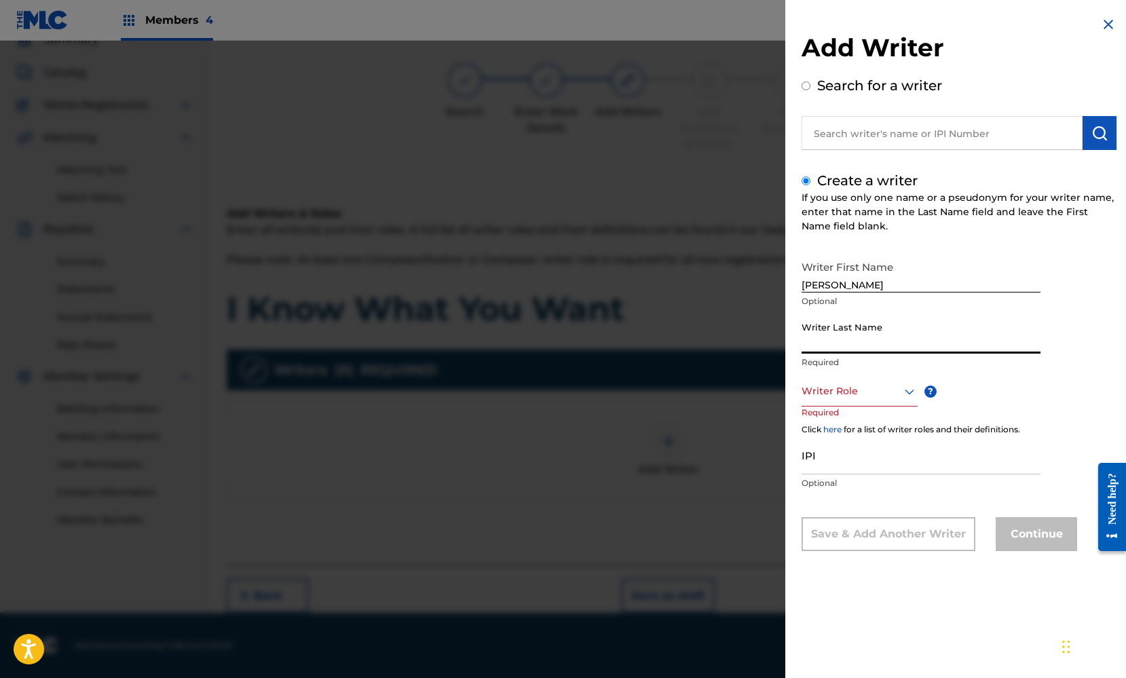
click at [921, 343] on input "Writer Last Name" at bounding box center [921, 334] width 239 height 39
type input "Gee"
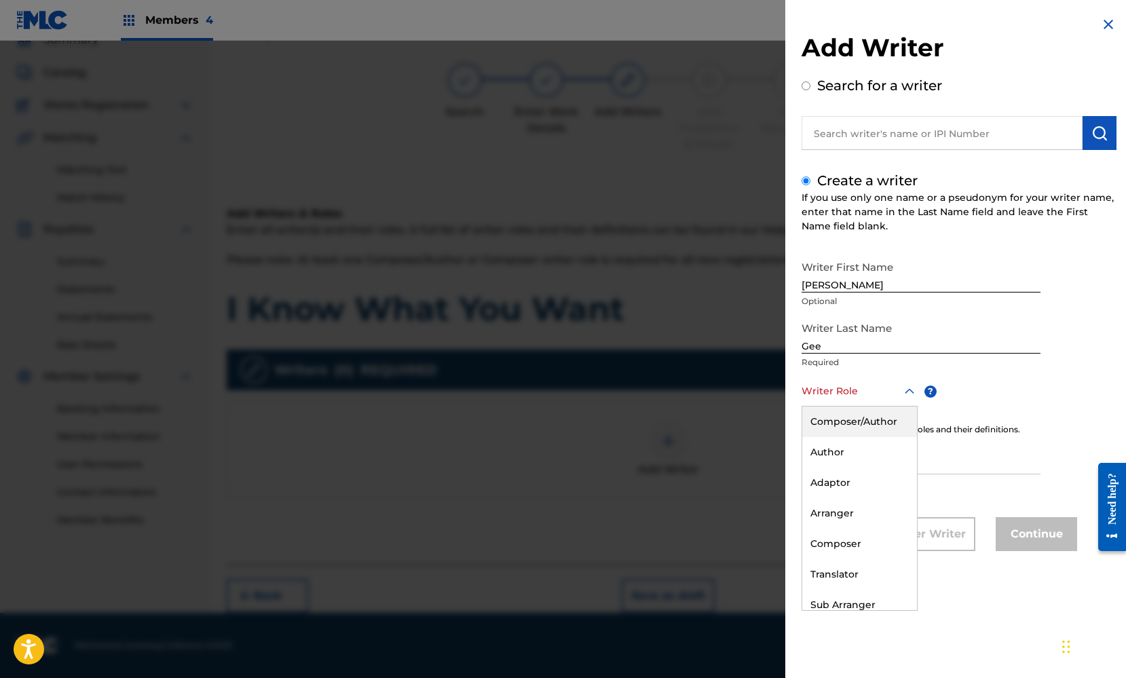
click at [913, 397] on icon at bounding box center [910, 392] width 16 height 16
click at [882, 422] on div "Composer/Author" at bounding box center [860, 422] width 115 height 31
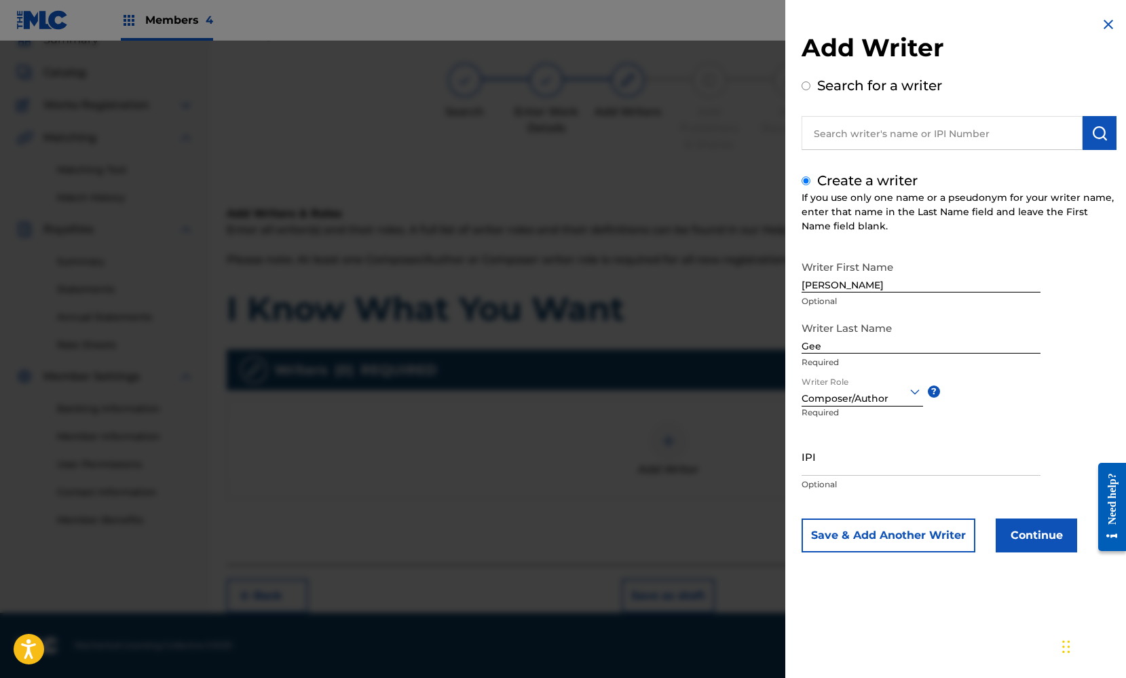
click at [848, 464] on input "IPI" at bounding box center [921, 456] width 239 height 39
paste input "T3128186216"
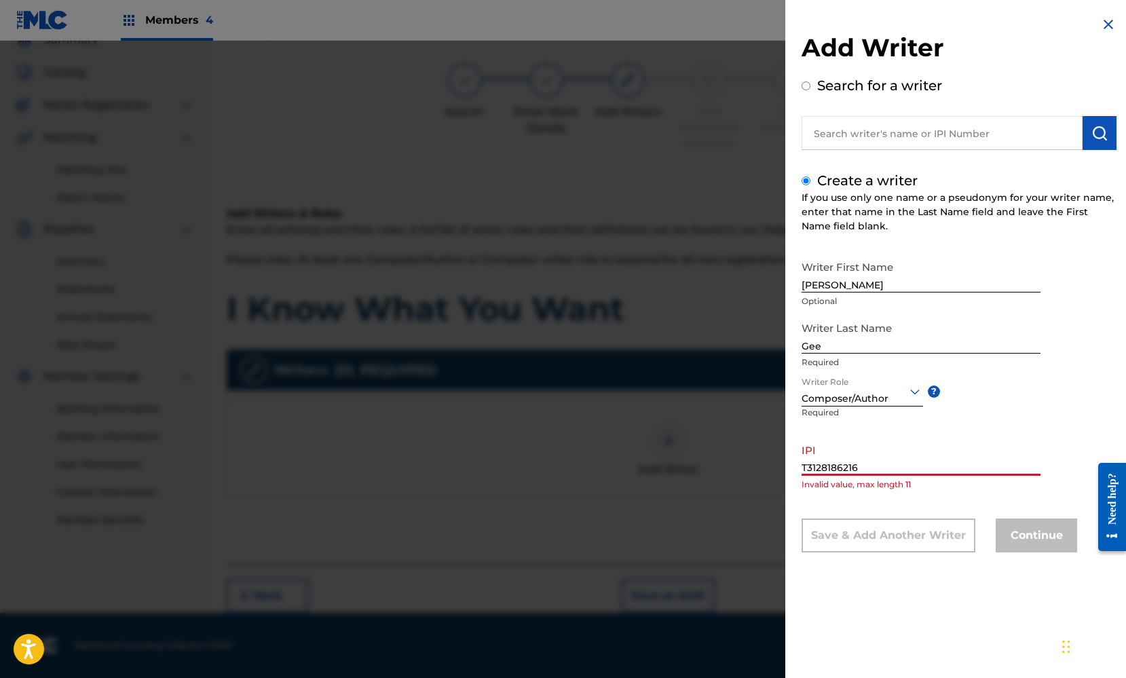
type input "T3128186216"
click at [1026, 538] on div "Continue" at bounding box center [1036, 536] width 81 height 34
click at [942, 509] on div "Writer First Name Kyle Optional Writer Last Name Gee Required Writer Role Compo…" at bounding box center [959, 403] width 315 height 299
click at [908, 459] on input "T3128186216" at bounding box center [921, 456] width 239 height 39
click at [888, 468] on input "T3128186216" at bounding box center [921, 456] width 239 height 39
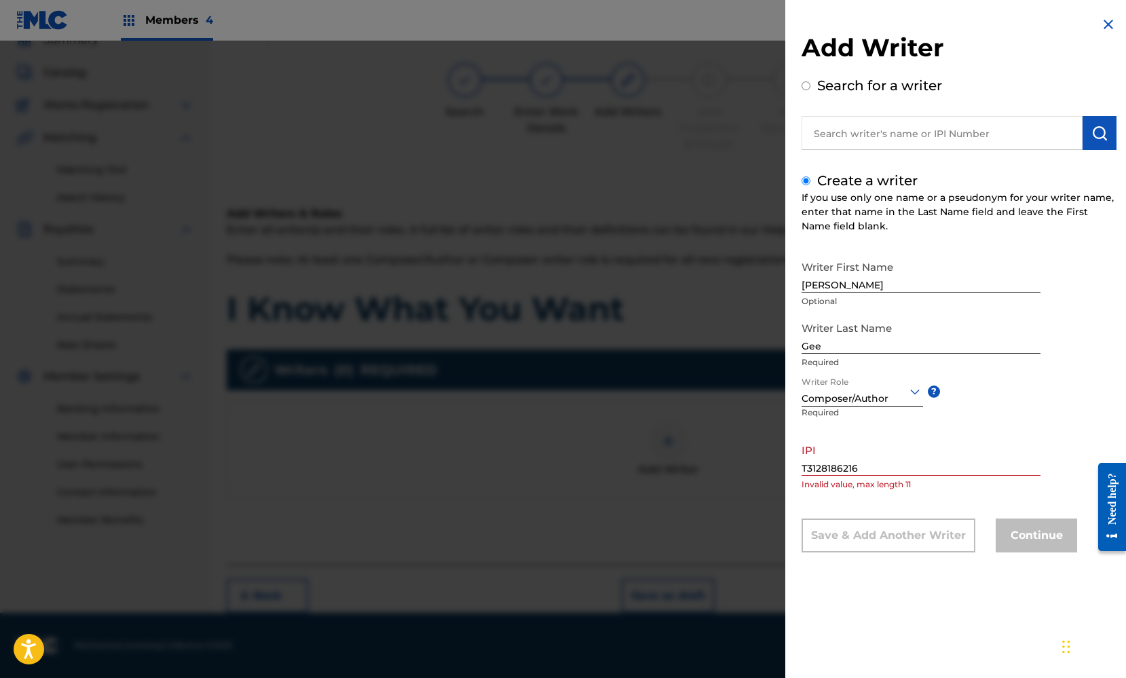
click at [1033, 537] on div "Continue" at bounding box center [1036, 536] width 81 height 34
drag, startPoint x: 867, startPoint y: 469, endPoint x: 788, endPoint y: 473, distance: 79.5
click at [788, 473] on div "Add Writer Search for a writer Create a writer If you use only one name or a ps…" at bounding box center [960, 294] width 348 height 589
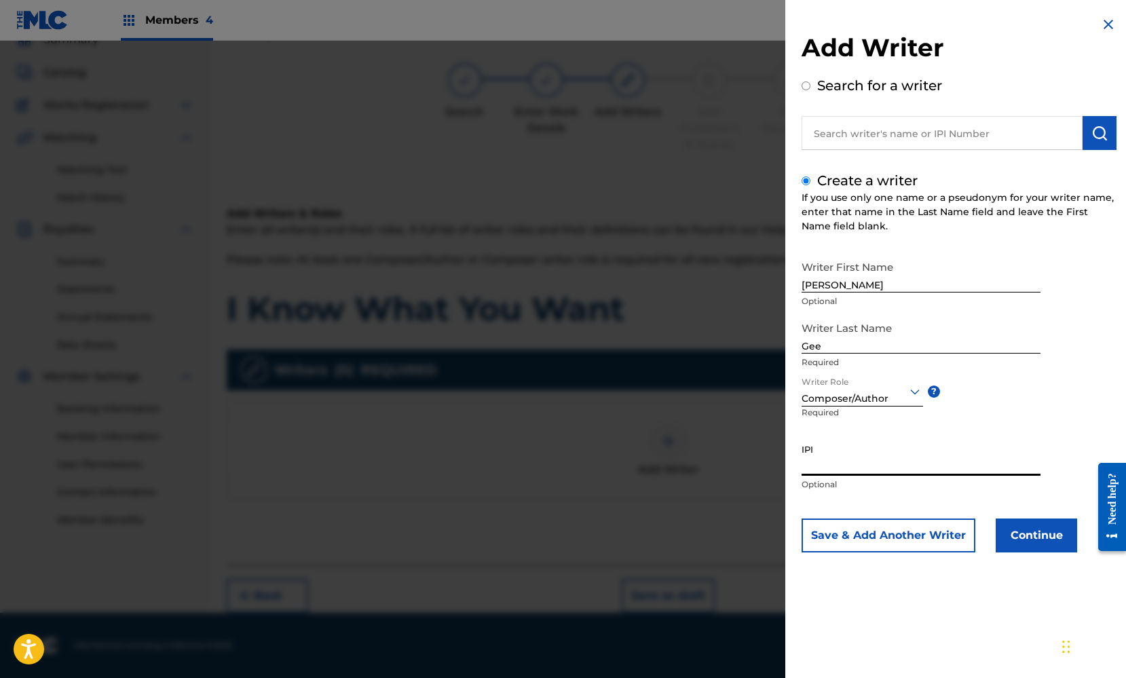
paste input "T3128186216"
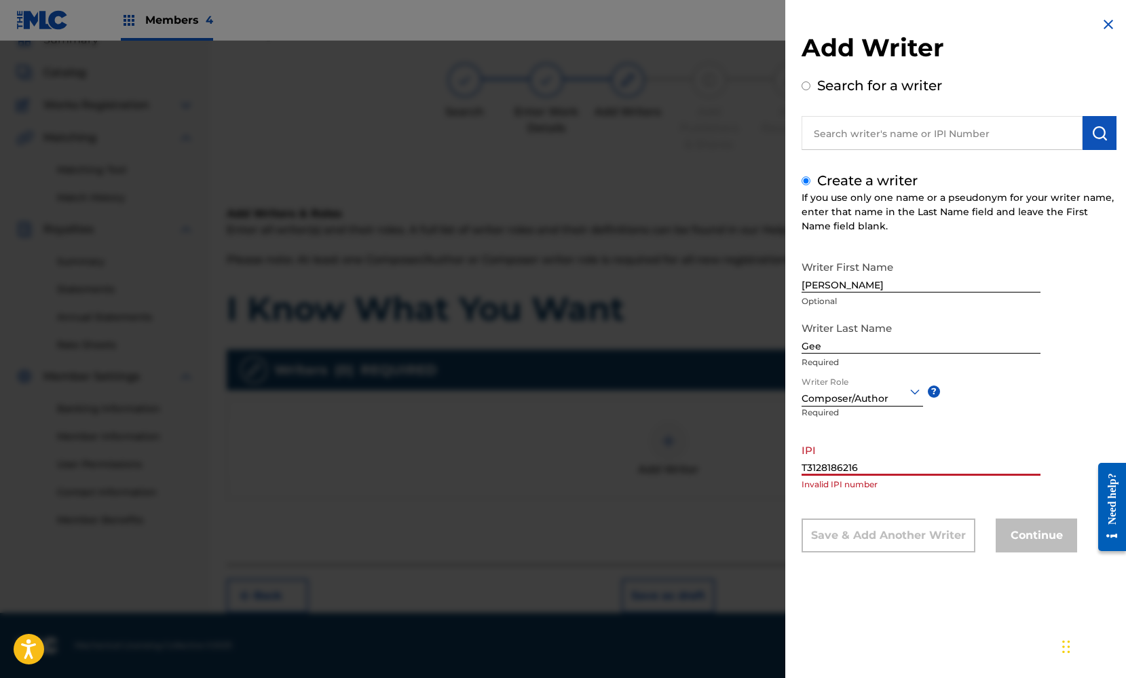
click at [998, 514] on div "Writer First Name Kyle Optional Writer Last Name Gee Required Writer Role Compo…" at bounding box center [959, 403] width 315 height 299
click at [993, 445] on input "T3128186216" at bounding box center [921, 456] width 239 height 39
drag, startPoint x: 866, startPoint y: 471, endPoint x: 760, endPoint y: 474, distance: 106.0
click at [764, 474] on div "Add Writer Search for a writer Create a writer If you use only one name or a ps…" at bounding box center [563, 360] width 1126 height 638
type input "T"
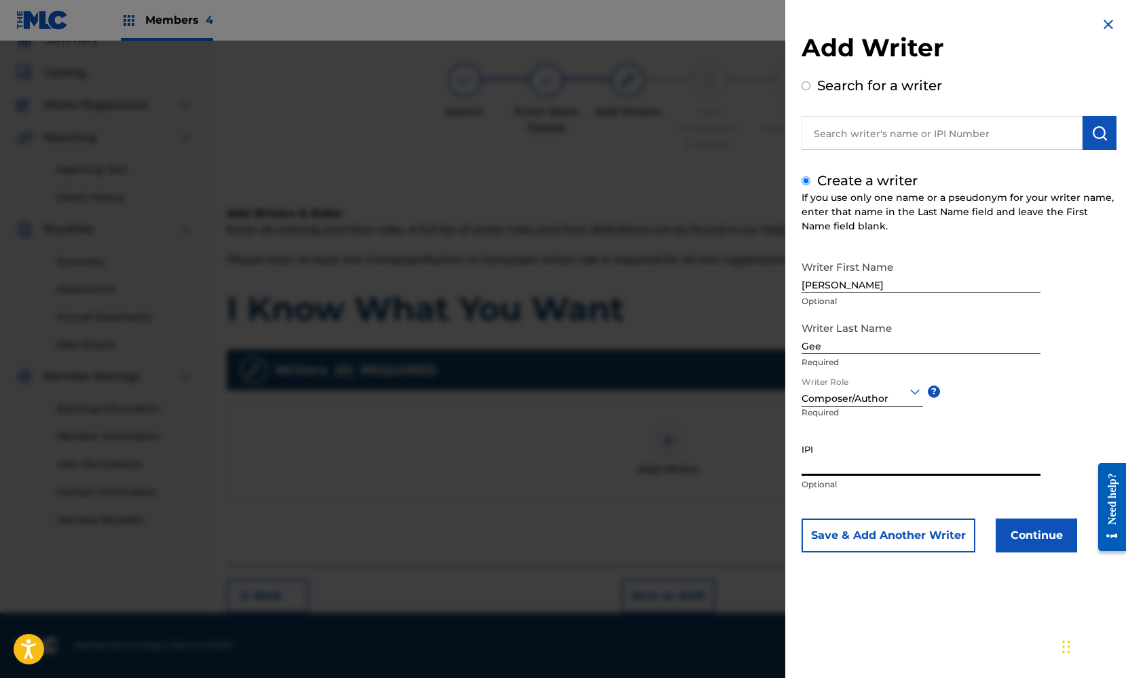
paste input "369664114"
type input "369664114"
click at [1019, 533] on button "Continue" at bounding box center [1036, 536] width 81 height 34
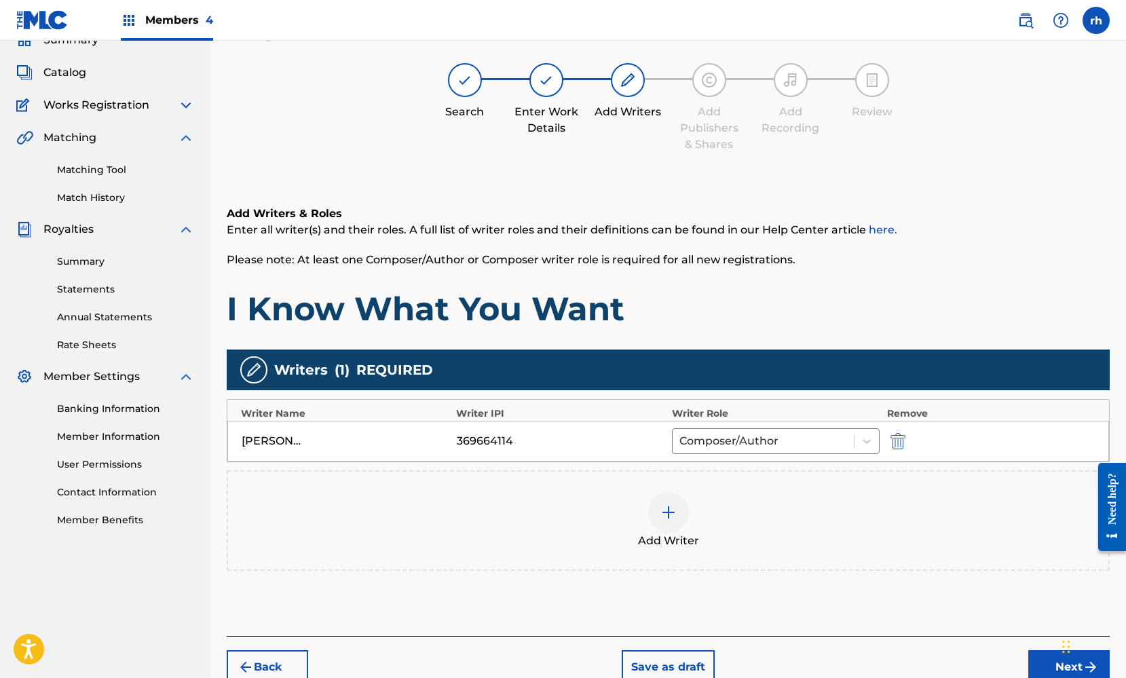
click at [1052, 664] on button "Next" at bounding box center [1069, 667] width 81 height 34
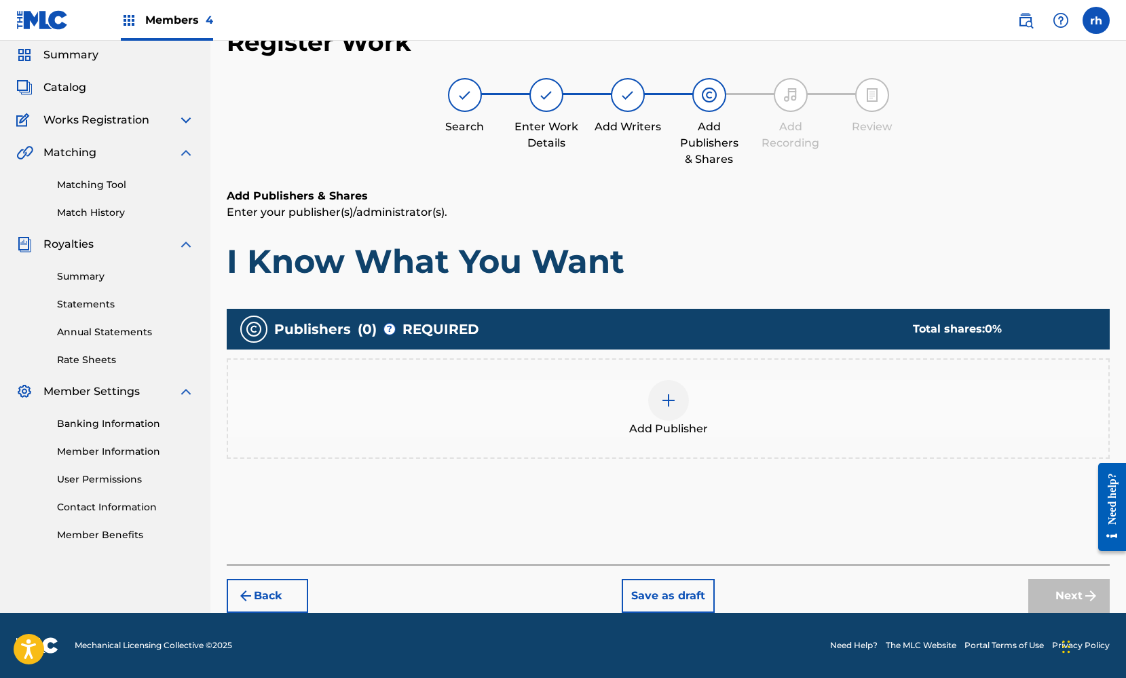
click at [674, 401] on img at bounding box center [669, 400] width 16 height 16
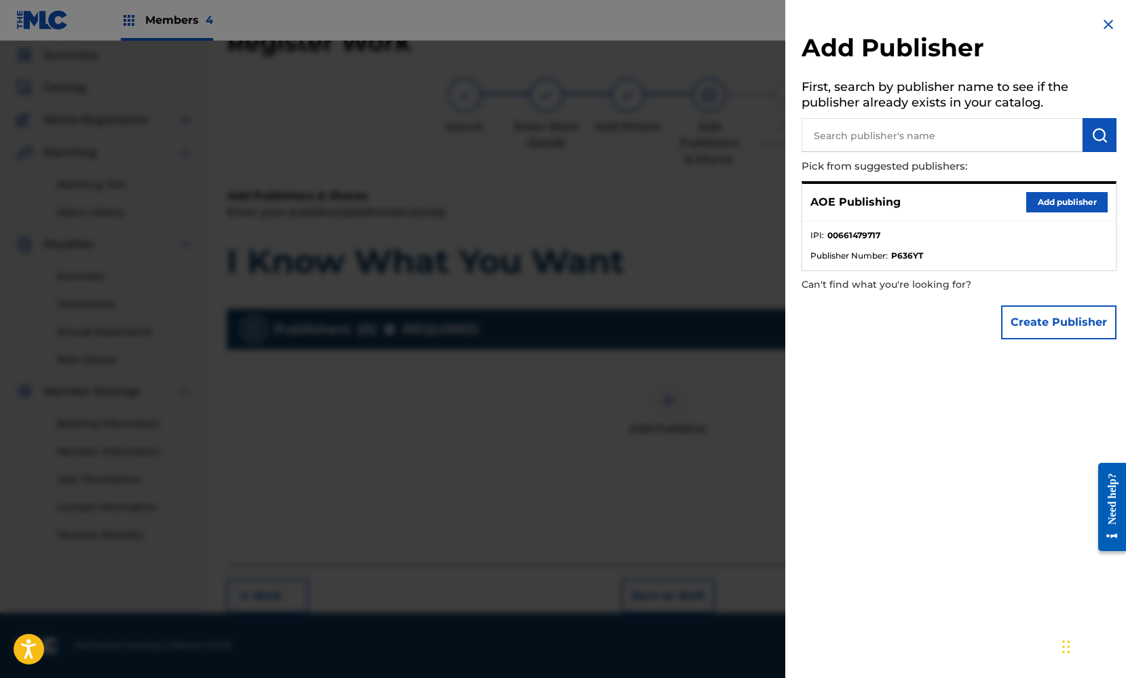
click at [1070, 202] on button "Add publisher" at bounding box center [1067, 202] width 81 height 20
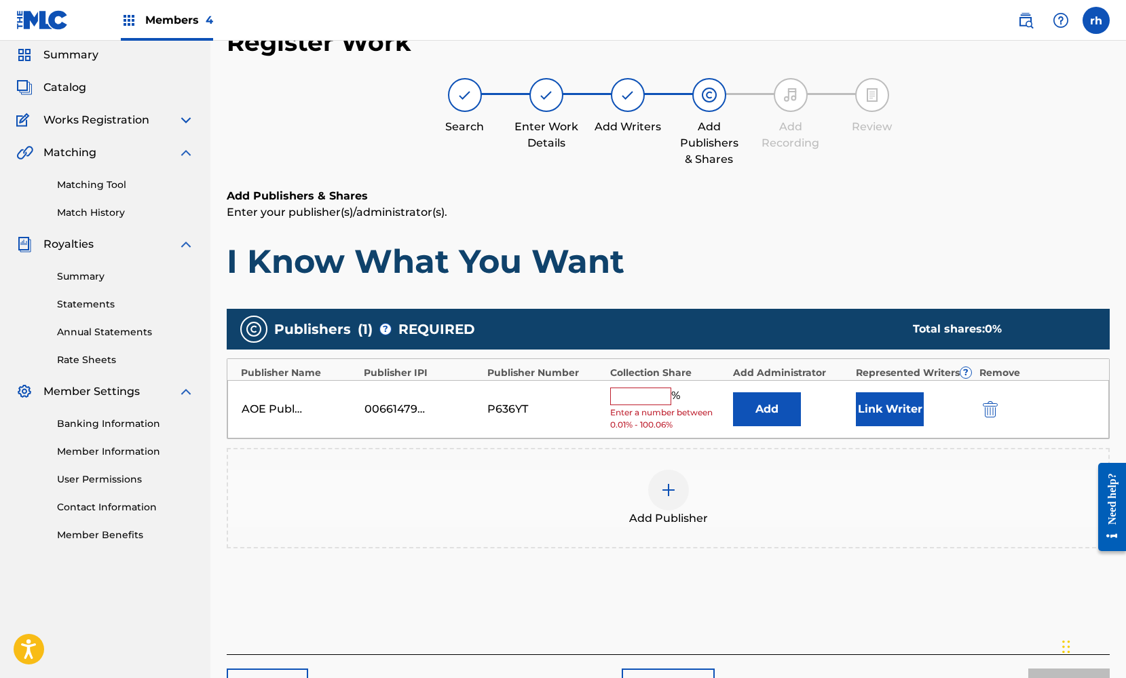
click at [636, 395] on input "text" at bounding box center [640, 397] width 61 height 18
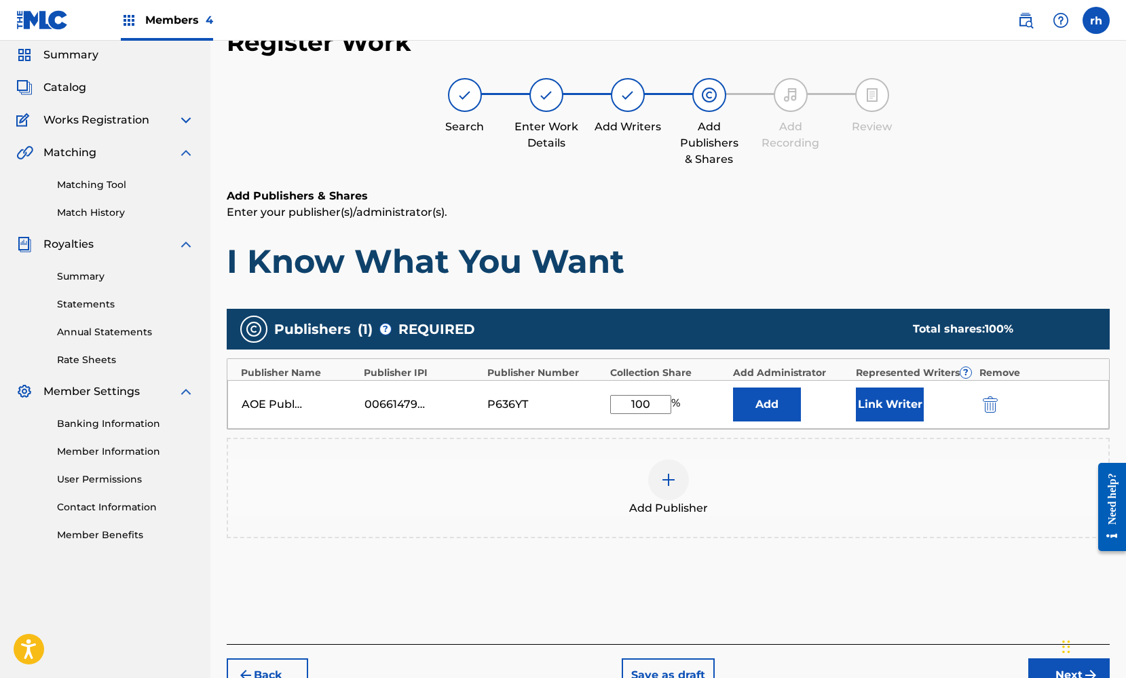
type input "100"
click at [891, 409] on button "Link Writer" at bounding box center [890, 405] width 68 height 34
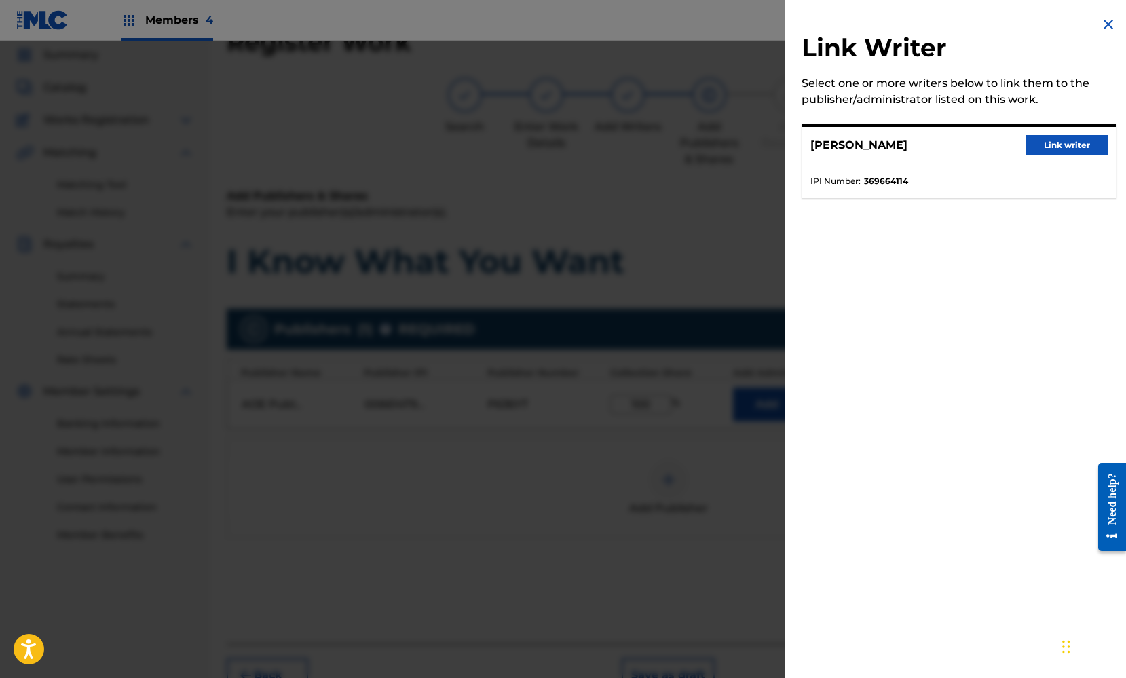
click at [1058, 142] on button "Link writer" at bounding box center [1067, 145] width 81 height 20
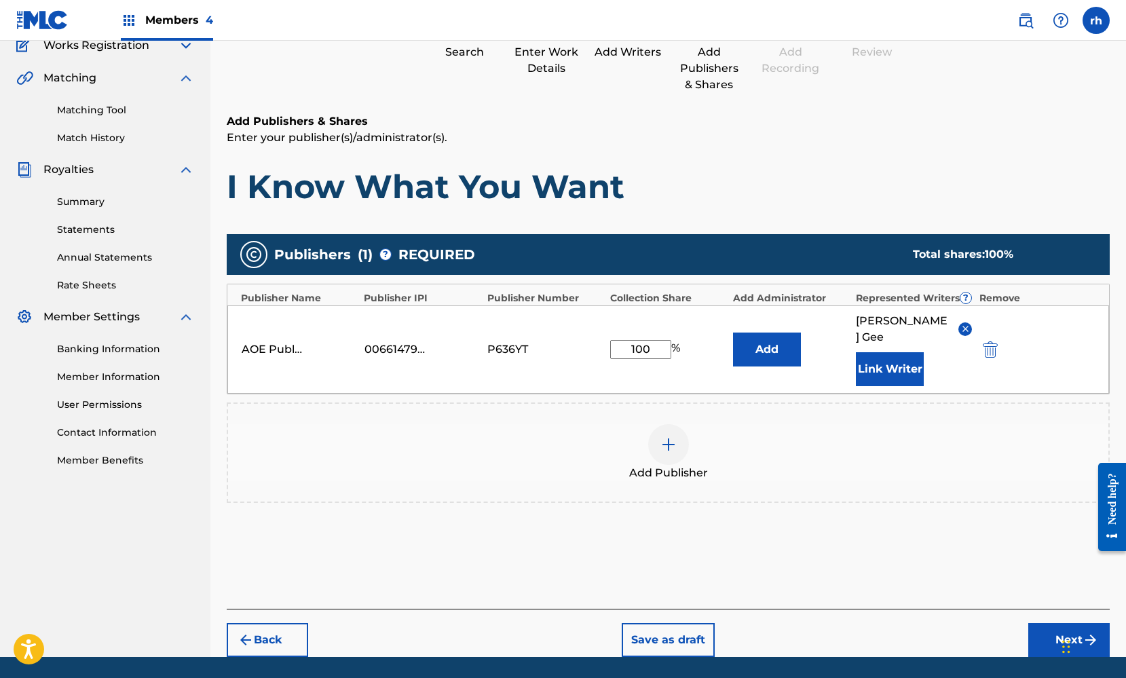
scroll to position [174, 0]
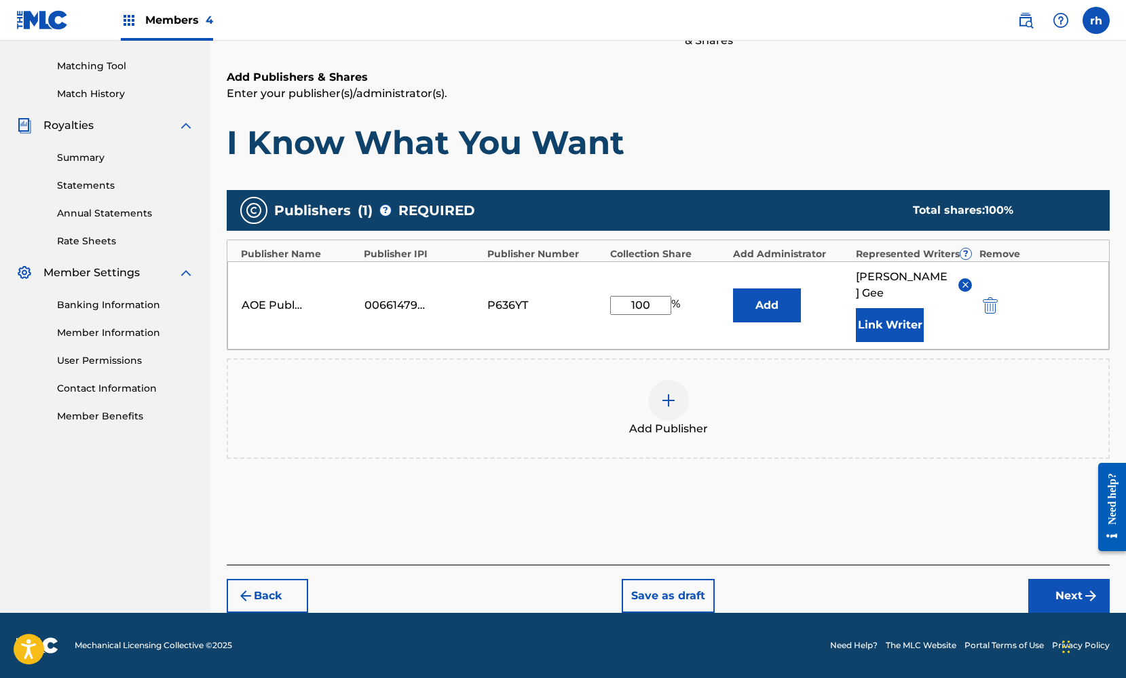
click at [1064, 579] on button "Next" at bounding box center [1069, 596] width 81 height 34
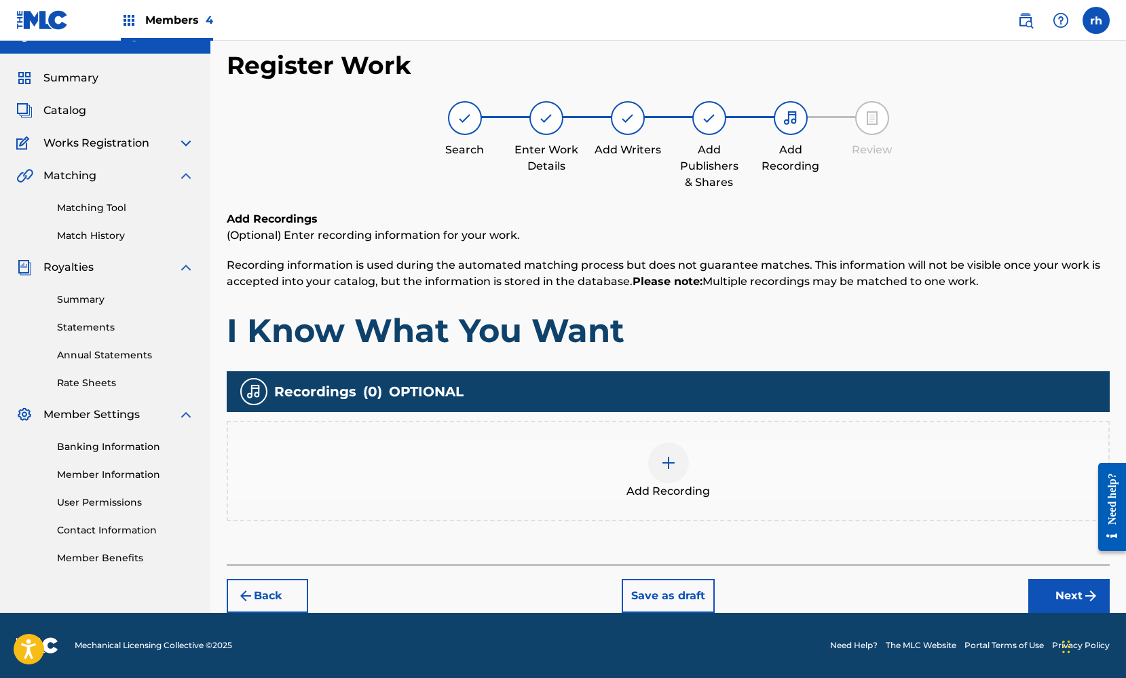
scroll to position [24, 0]
click at [1065, 596] on button "Next" at bounding box center [1069, 596] width 81 height 34
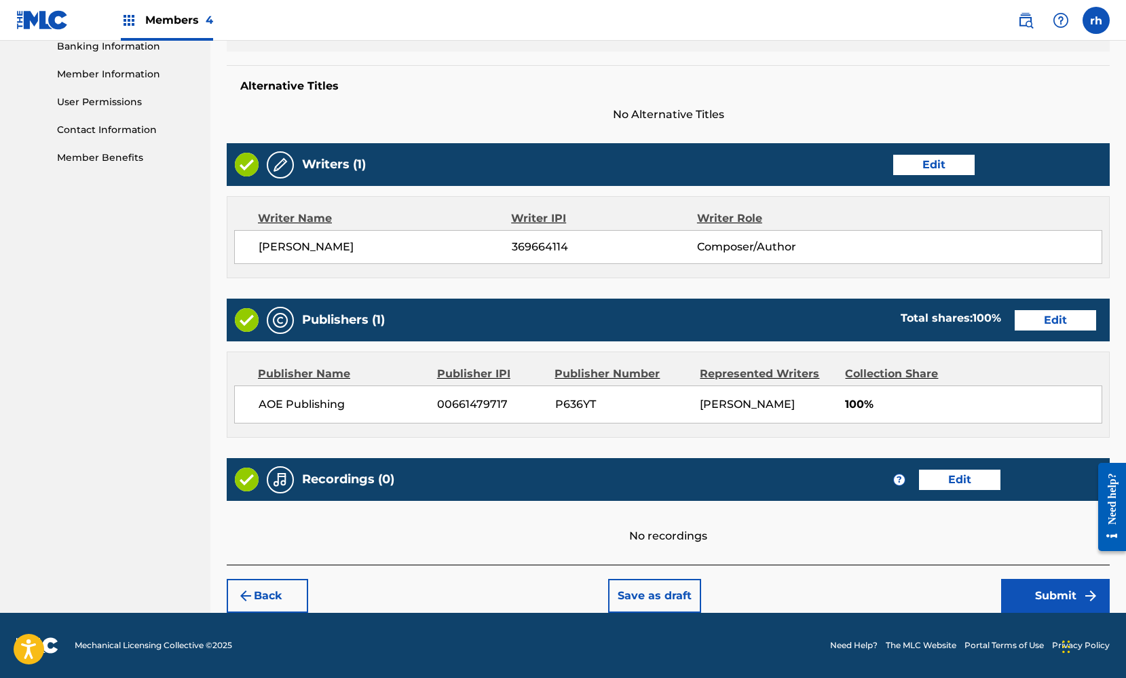
scroll to position [424, 0]
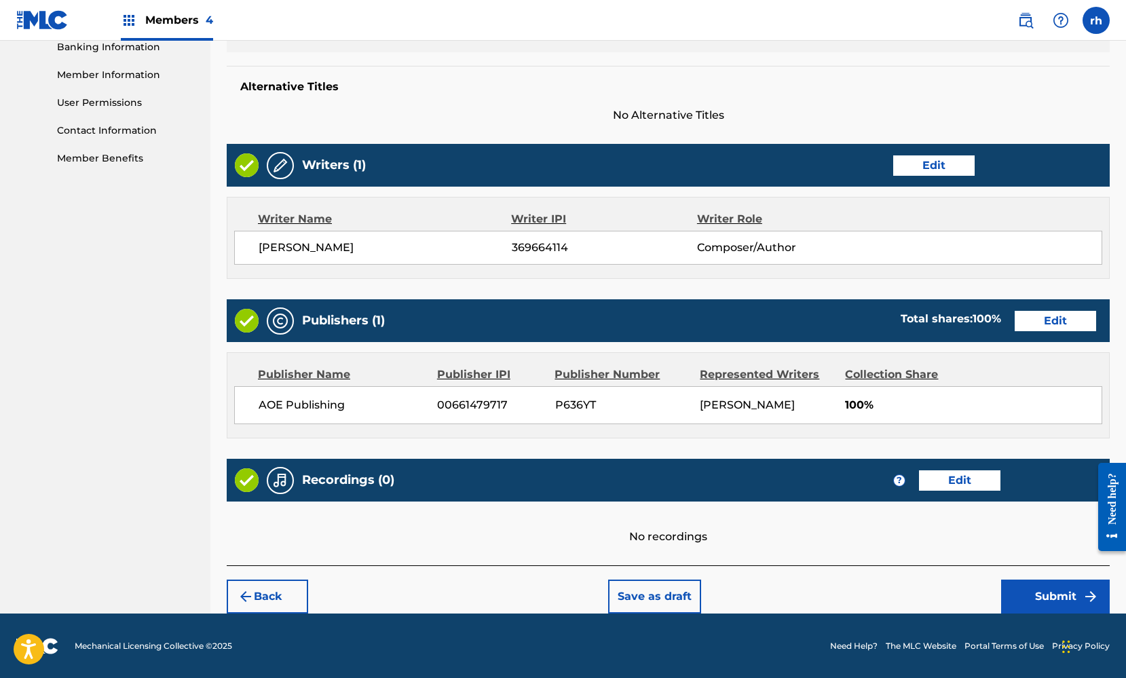
click at [1052, 588] on button "Submit" at bounding box center [1055, 597] width 109 height 34
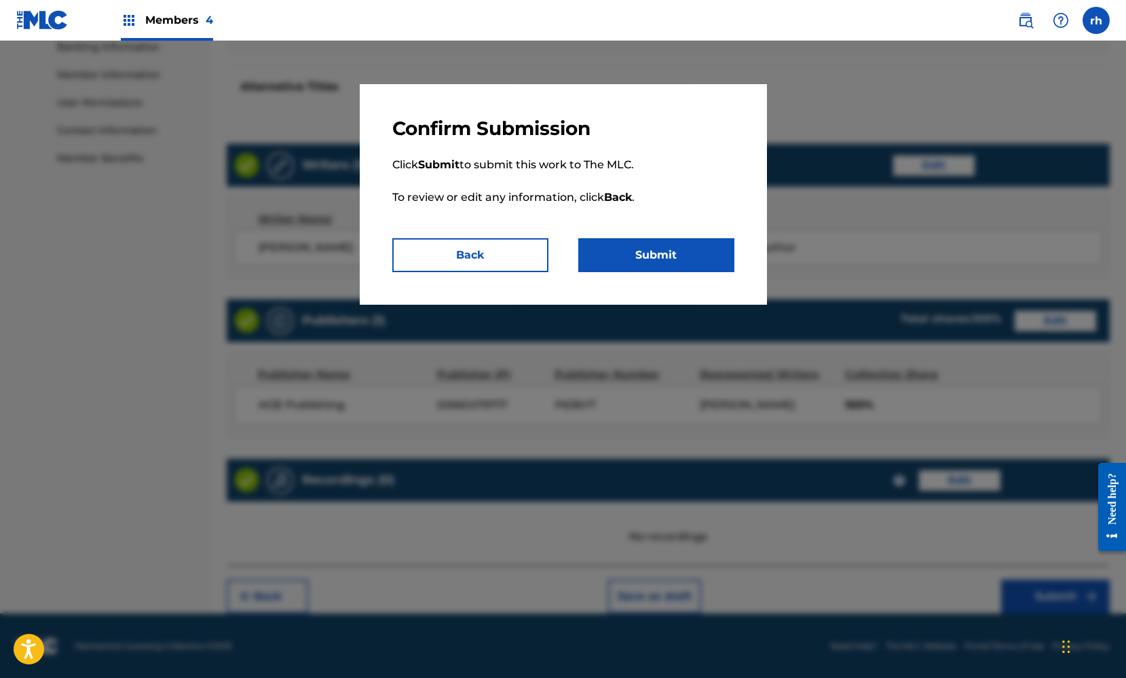
click at [699, 264] on button "Submit" at bounding box center [656, 255] width 156 height 34
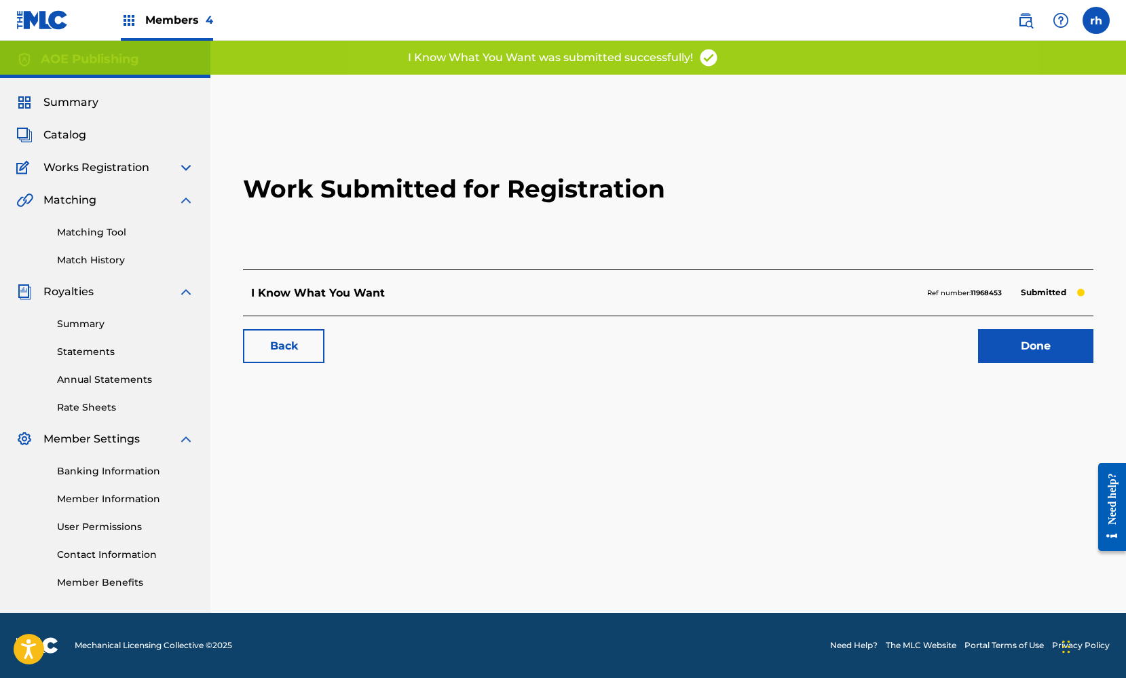
click at [1009, 350] on link "Done" at bounding box center [1035, 346] width 115 height 34
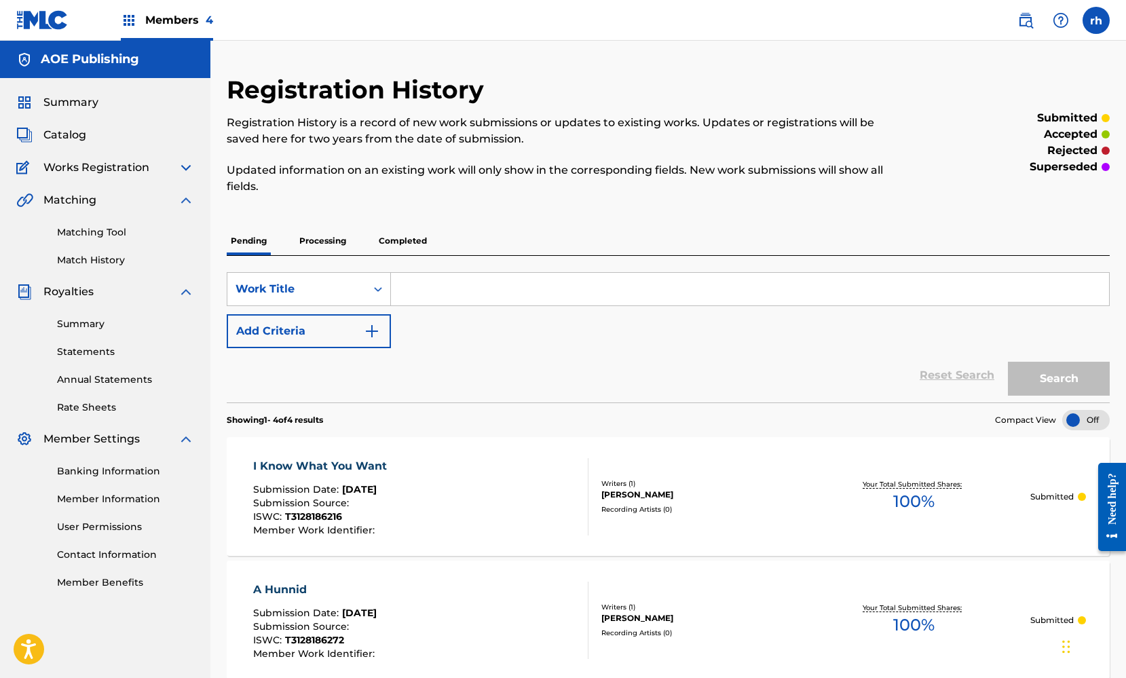
click at [84, 106] on span "Summary" at bounding box center [70, 102] width 55 height 16
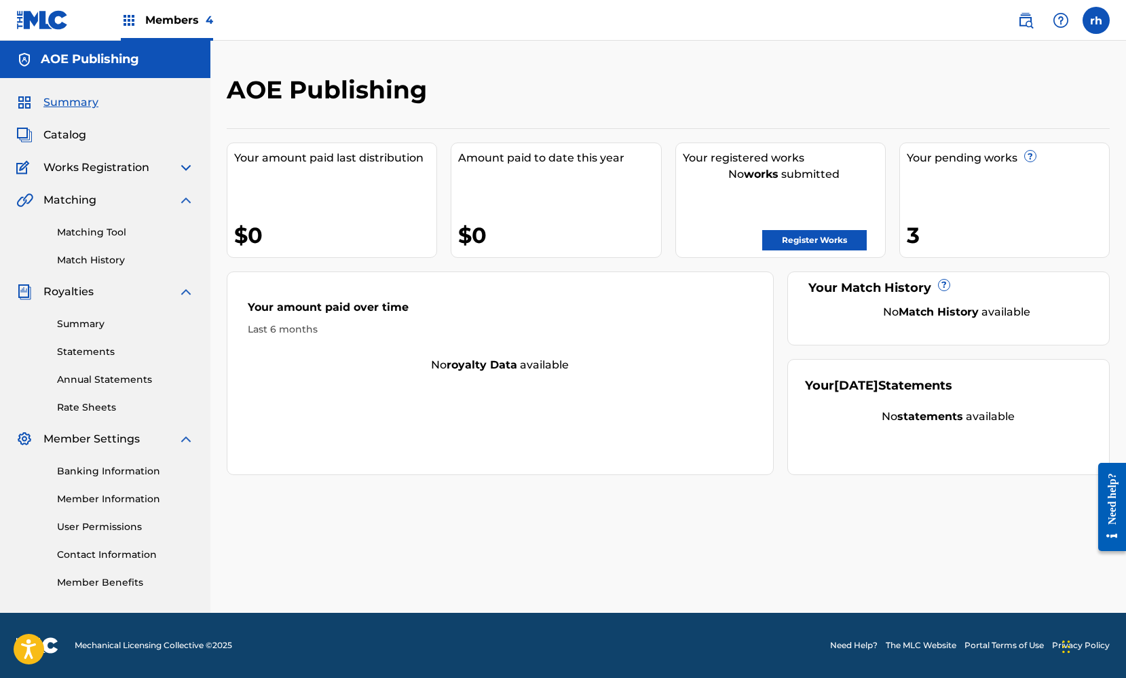
click at [69, 137] on span "Catalog" at bounding box center [64, 135] width 43 height 16
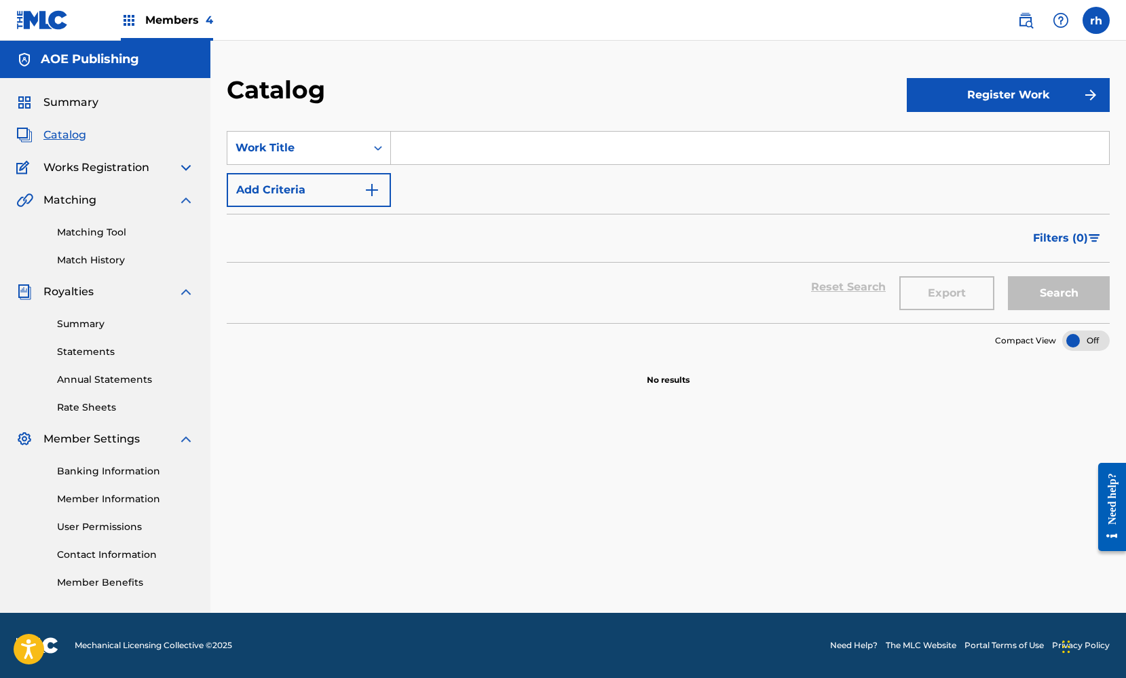
click at [966, 94] on button "Register Work" at bounding box center [1008, 95] width 203 height 34
click at [940, 139] on link "Individual" at bounding box center [1008, 139] width 203 height 33
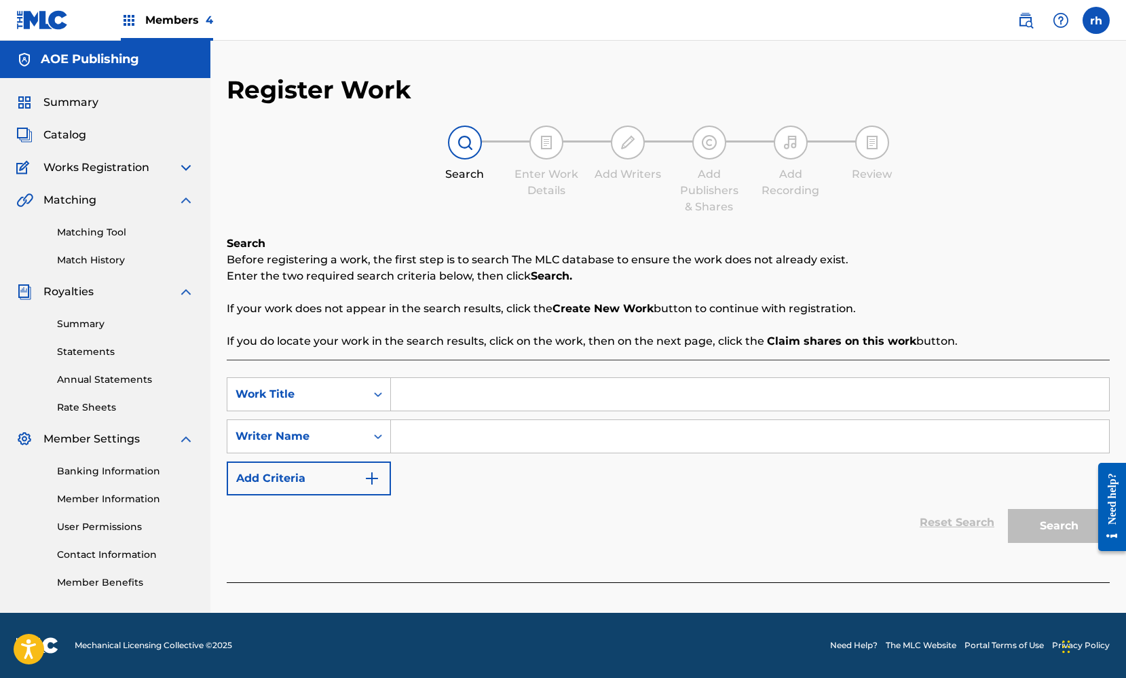
click at [519, 396] on input "Search Form" at bounding box center [750, 394] width 718 height 33
type input ".."
click at [481, 454] on div "SearchWithCriteriaf36c4354-f9ee-4ec4-904c-5c83e34d8694 Work Title .. SearchWith…" at bounding box center [668, 437] width 883 height 118
click at [485, 439] on input "Search Form" at bounding box center [750, 436] width 718 height 33
type input ".."
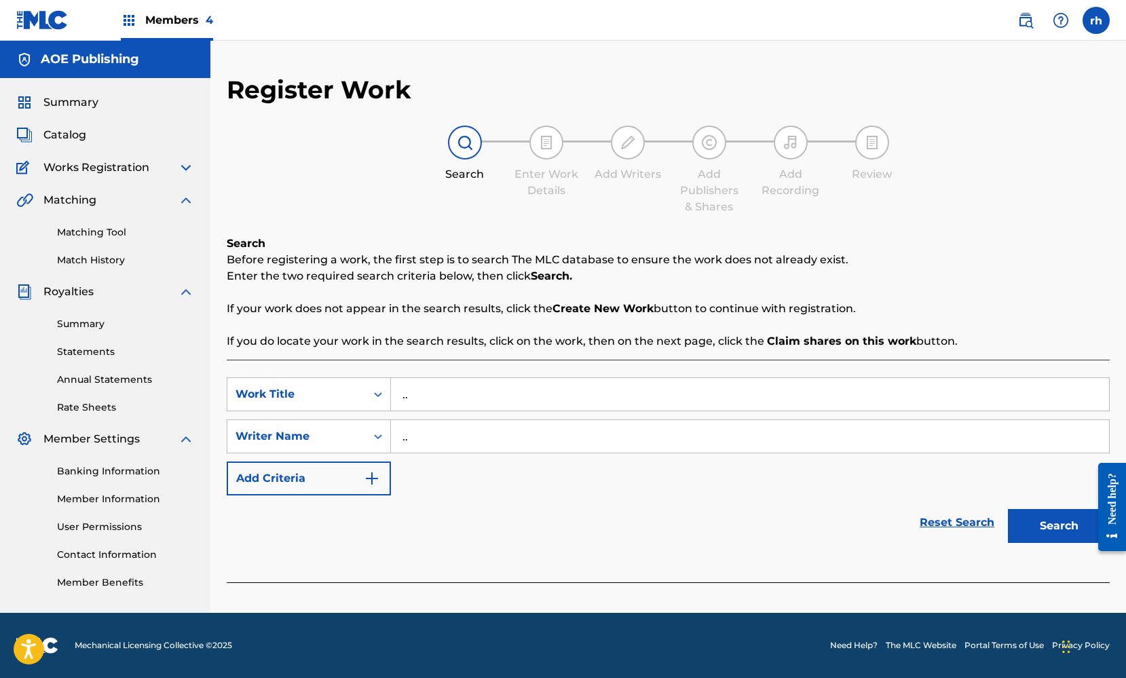
click at [1054, 526] on button "Search" at bounding box center [1059, 526] width 102 height 34
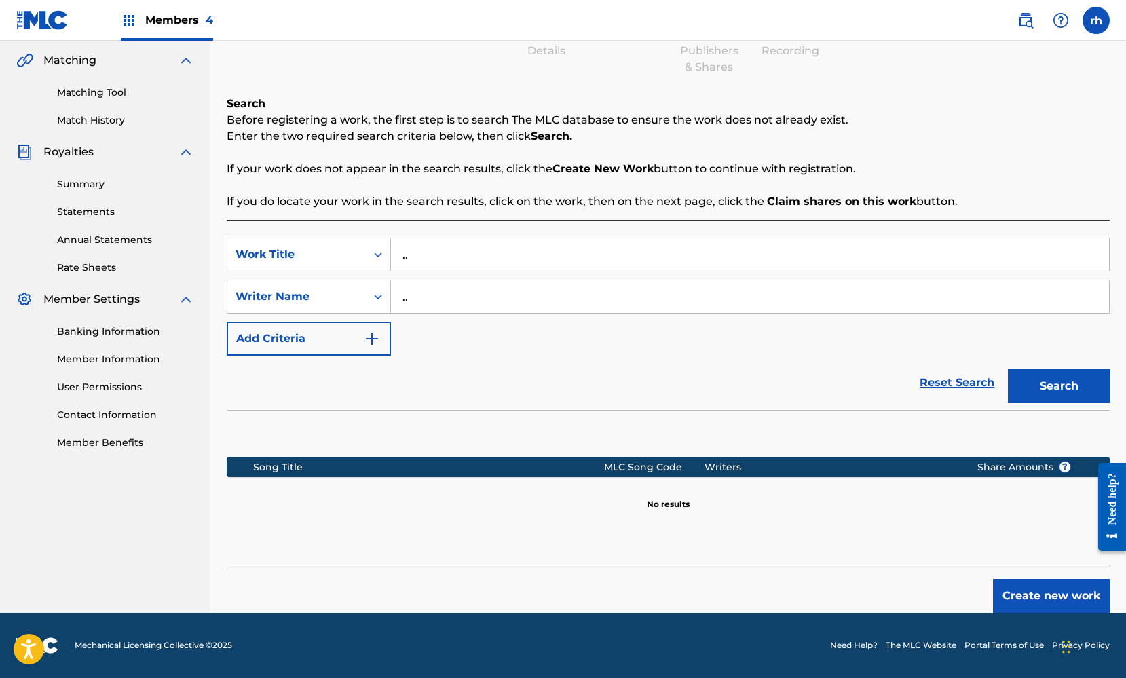
scroll to position [140, 0]
click at [1065, 592] on button "Create new work" at bounding box center [1051, 596] width 117 height 34
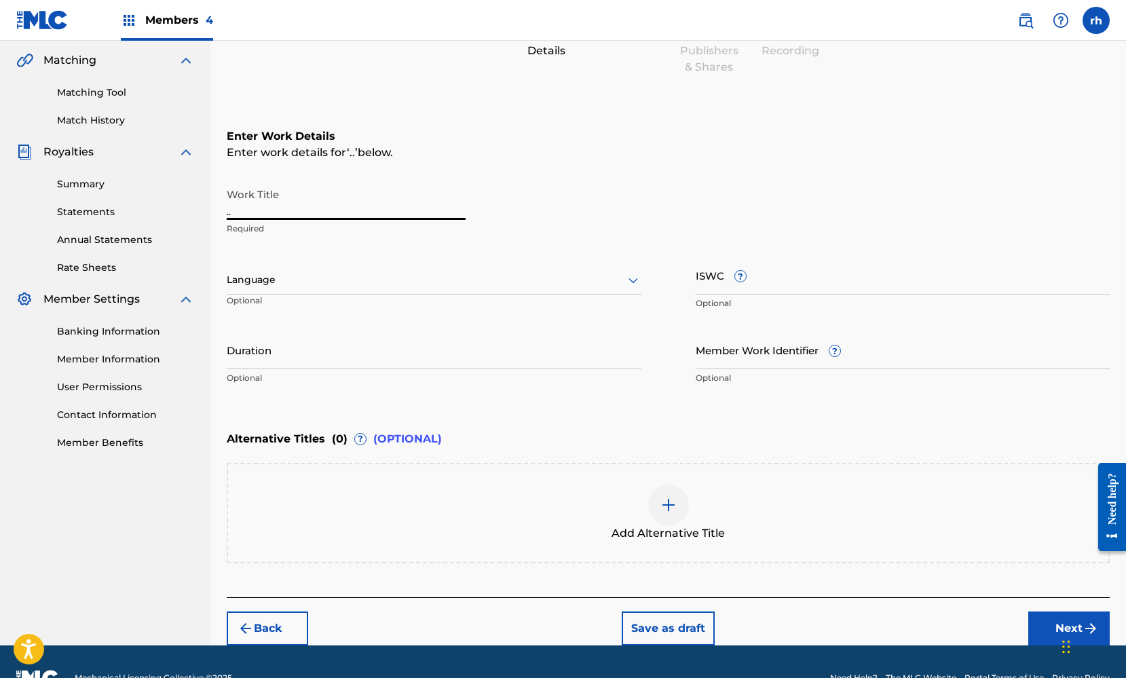
click at [296, 210] on input ".." at bounding box center [346, 200] width 239 height 39
type input "."
type input "Hot"
click at [514, 282] on div at bounding box center [434, 280] width 415 height 17
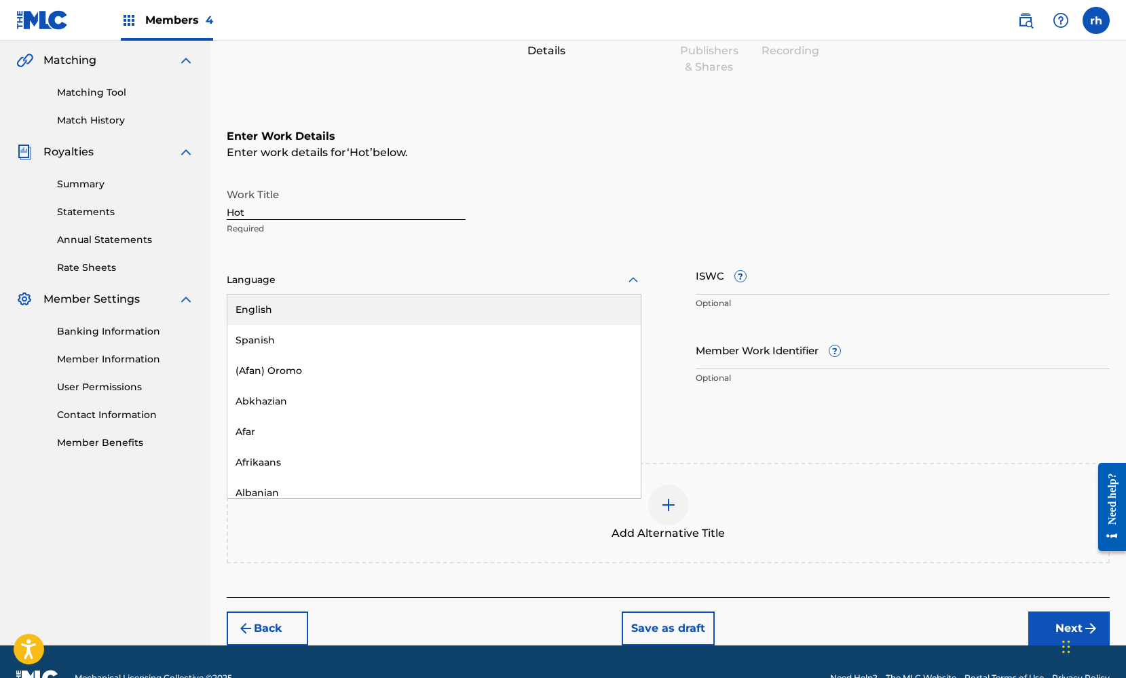
click at [473, 314] on div "English" at bounding box center [434, 310] width 414 height 31
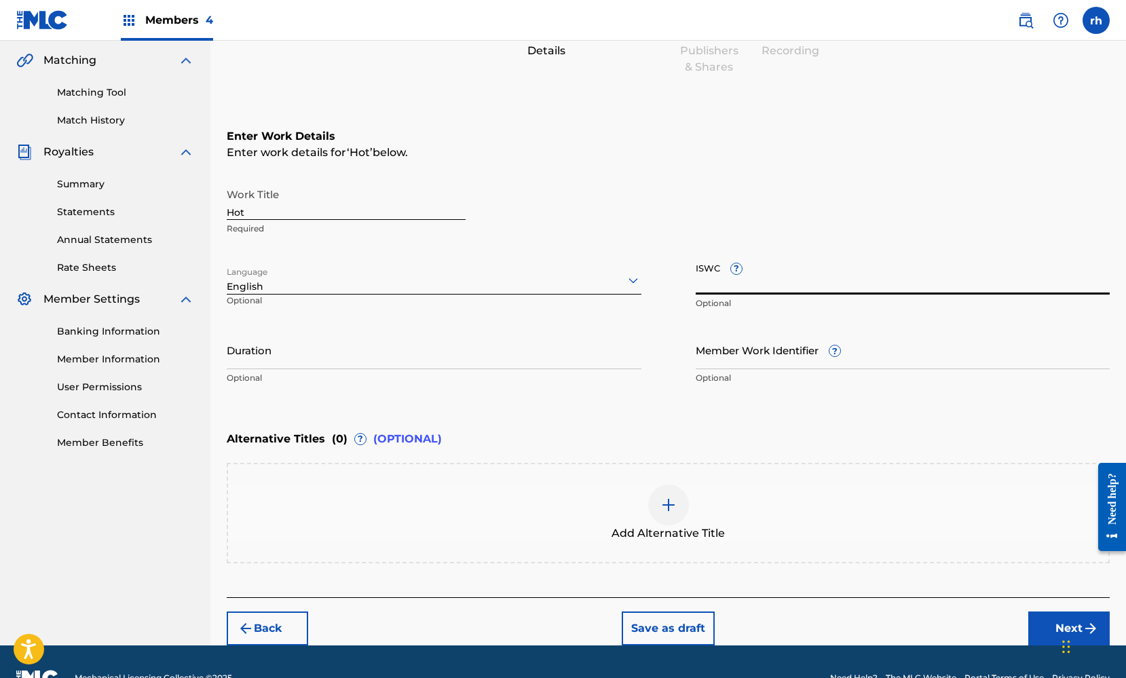
click at [769, 278] on input "ISWC ?" at bounding box center [903, 275] width 415 height 39
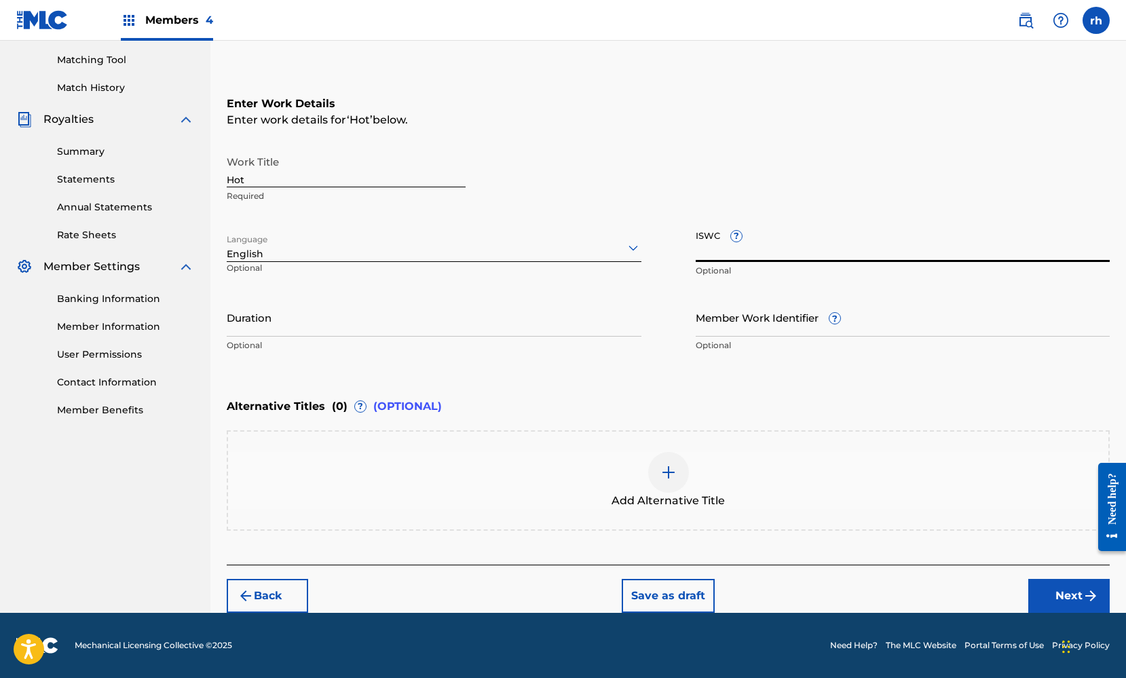
paste input "T3128190610"
type input "T3128190610"
click at [1056, 593] on button "Next" at bounding box center [1069, 596] width 81 height 34
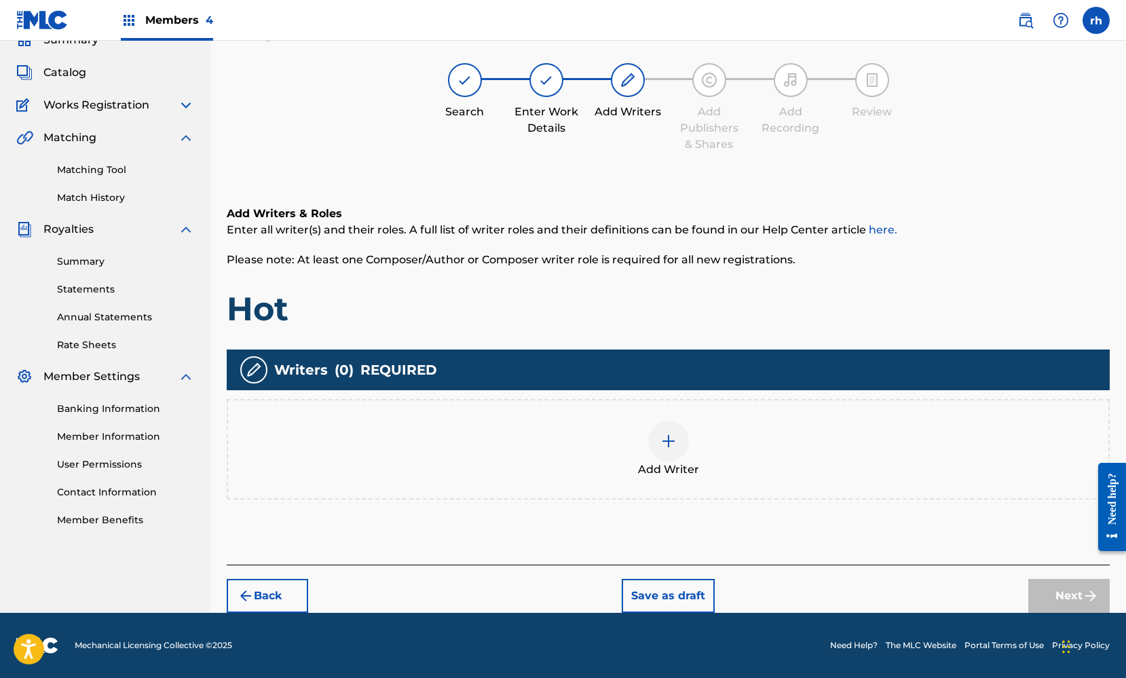
scroll to position [62, 0]
click at [663, 451] on div at bounding box center [668, 441] width 41 height 41
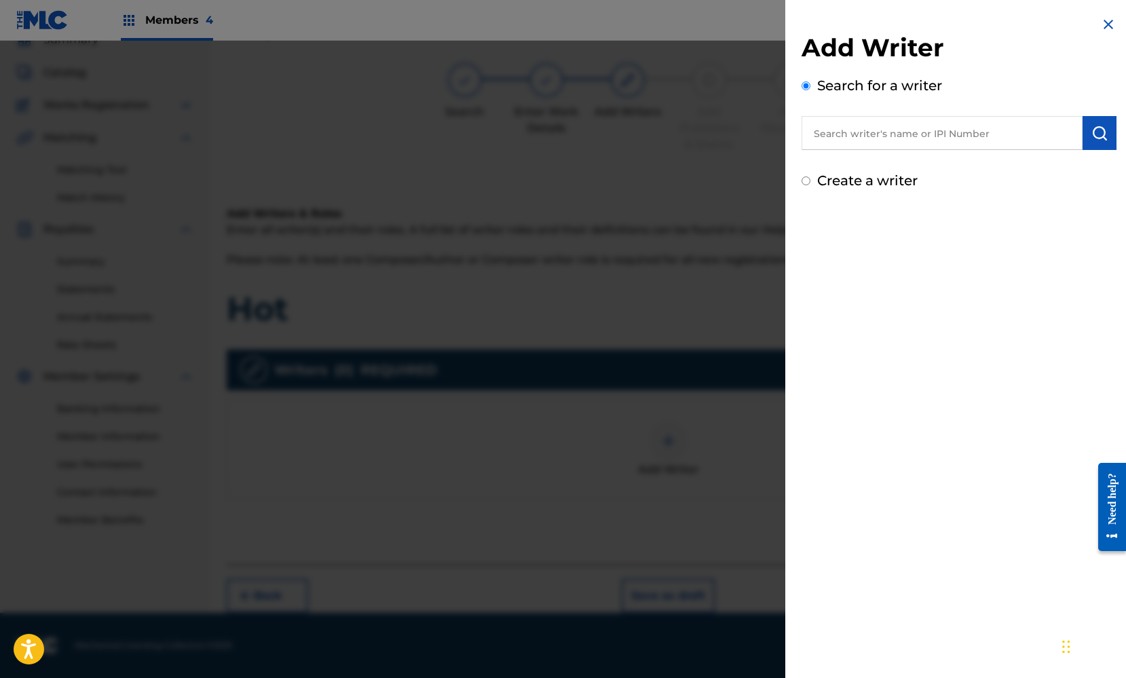
click at [816, 178] on div "Create a writer" at bounding box center [959, 180] width 315 height 20
click at [809, 181] on input "Create a writer" at bounding box center [806, 181] width 9 height 9
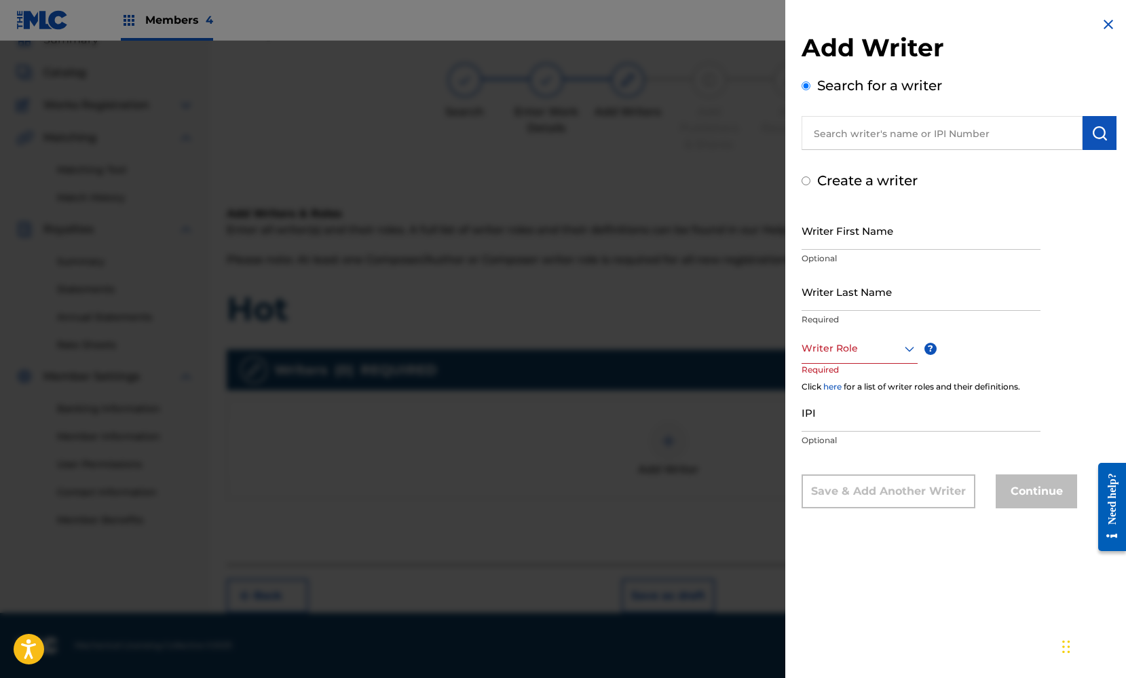
radio input "false"
radio input "true"
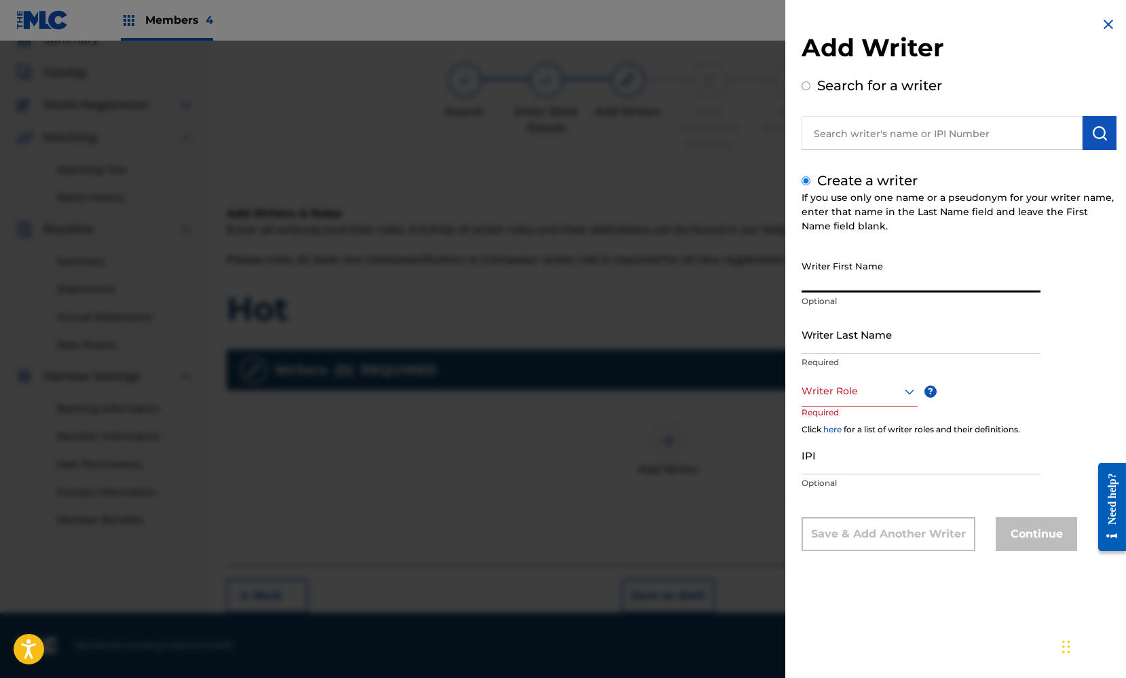
click at [852, 269] on input "Writer First Name" at bounding box center [921, 273] width 239 height 39
type input "[PERSON_NAME]"
click at [936, 306] on p "Optional" at bounding box center [921, 301] width 239 height 12
click at [831, 343] on input "Writer Last Name" at bounding box center [921, 334] width 239 height 39
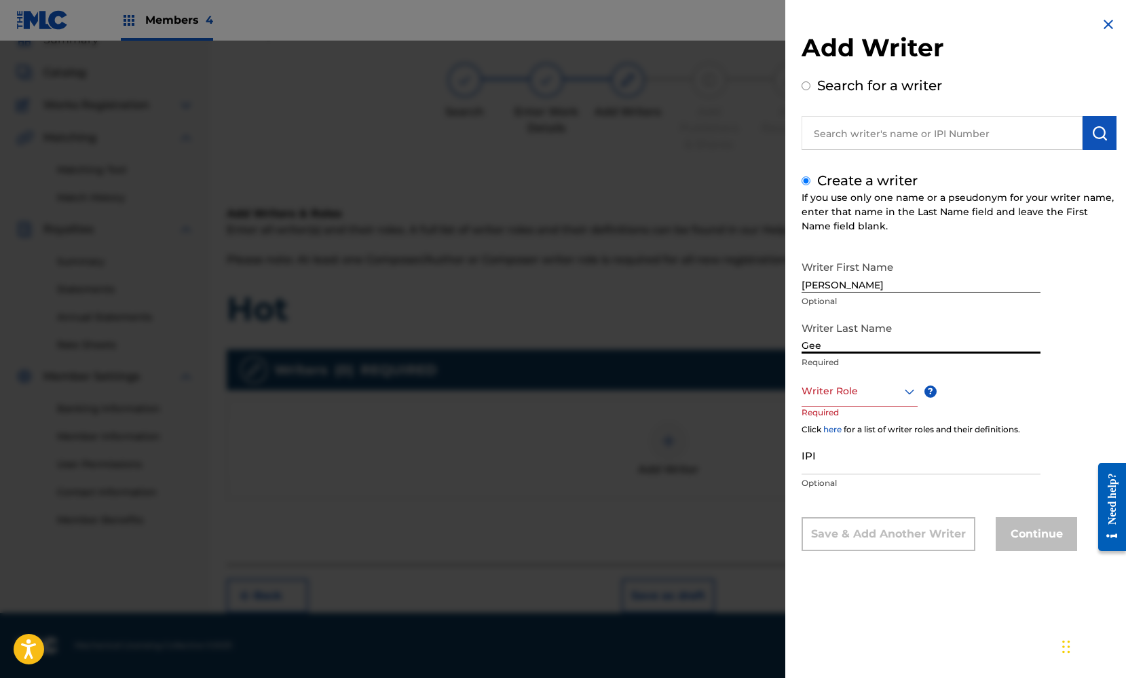
type input "Gee"
click at [878, 395] on div at bounding box center [860, 391] width 116 height 17
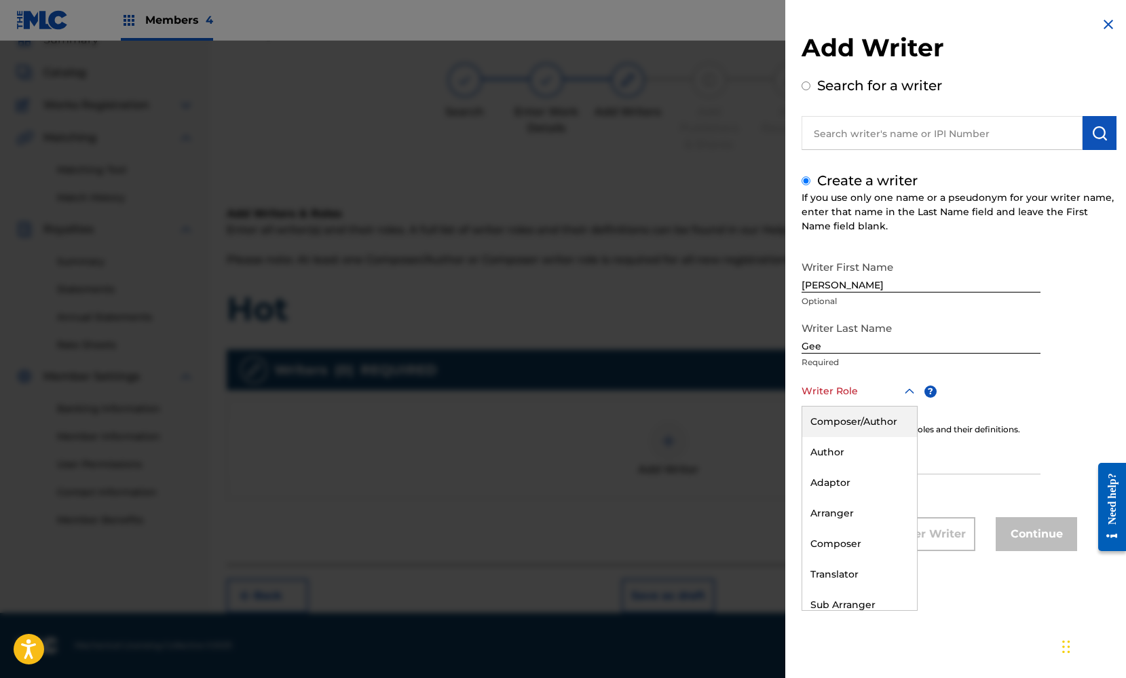
click at [865, 422] on div "Composer/Author" at bounding box center [860, 422] width 115 height 31
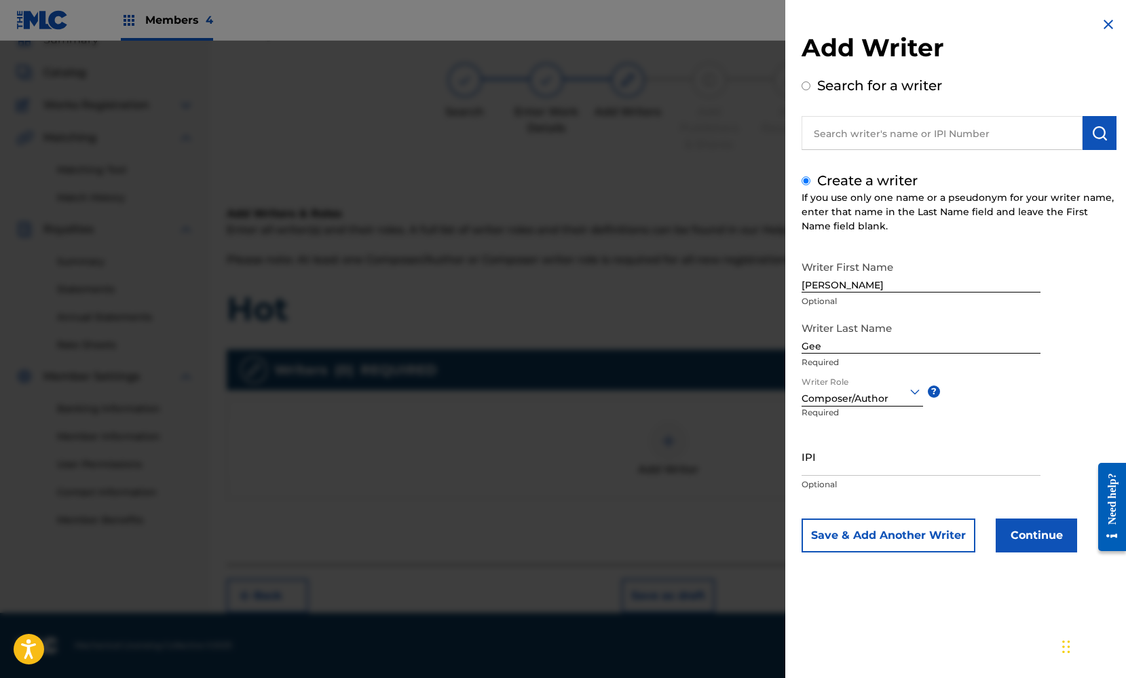
click at [833, 467] on input "IPI" at bounding box center [921, 456] width 239 height 39
paste input "T3128190610"
type input "T3128190610"
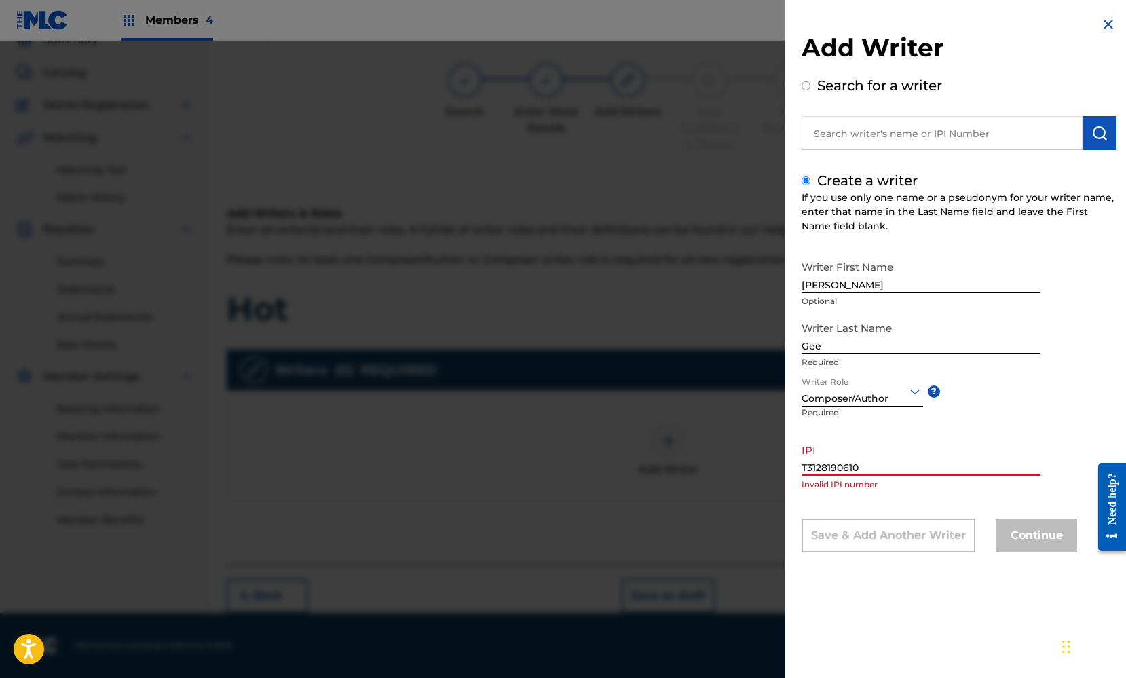
drag, startPoint x: 862, startPoint y: 470, endPoint x: 780, endPoint y: 462, distance: 82.6
click at [786, 461] on div "Add Writer Search for a writer Create a writer If you use only one name or a ps…" at bounding box center [960, 294] width 348 height 589
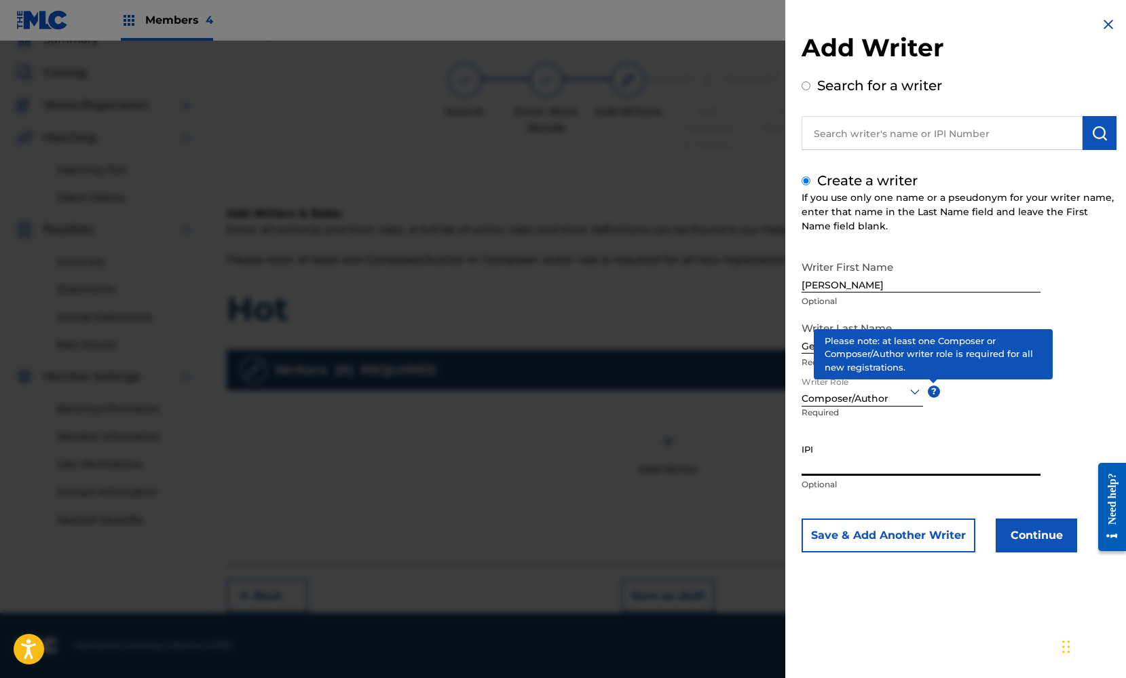
paste input "369664114"
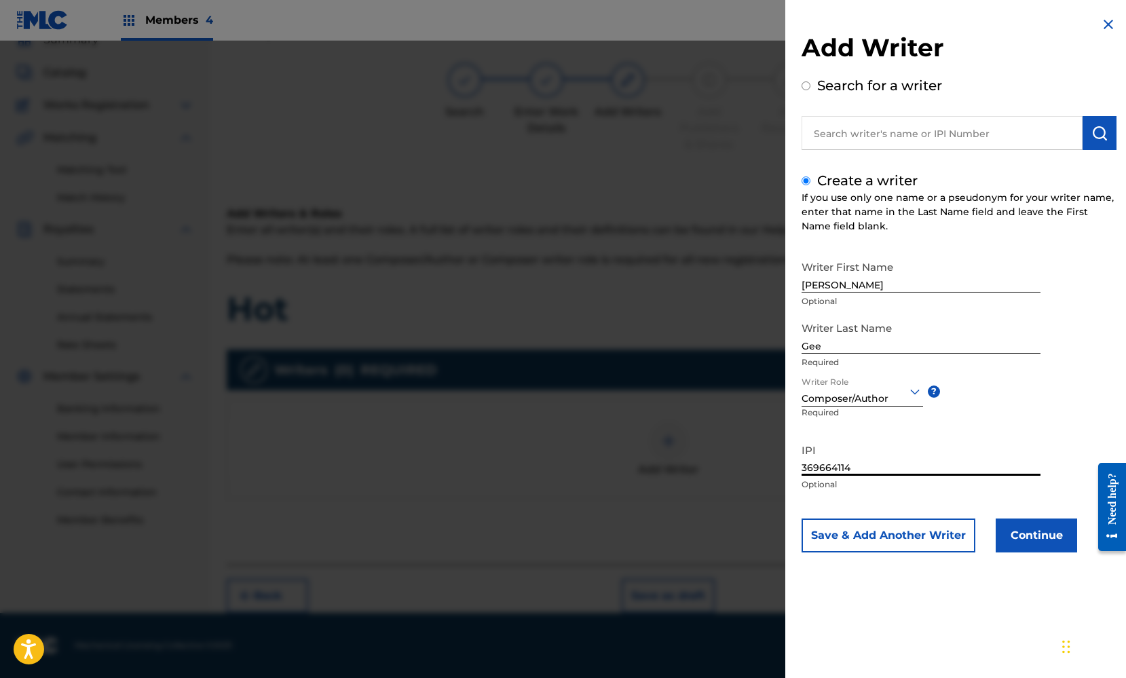
type input "369664114"
click at [1033, 535] on button "Continue" at bounding box center [1036, 536] width 81 height 34
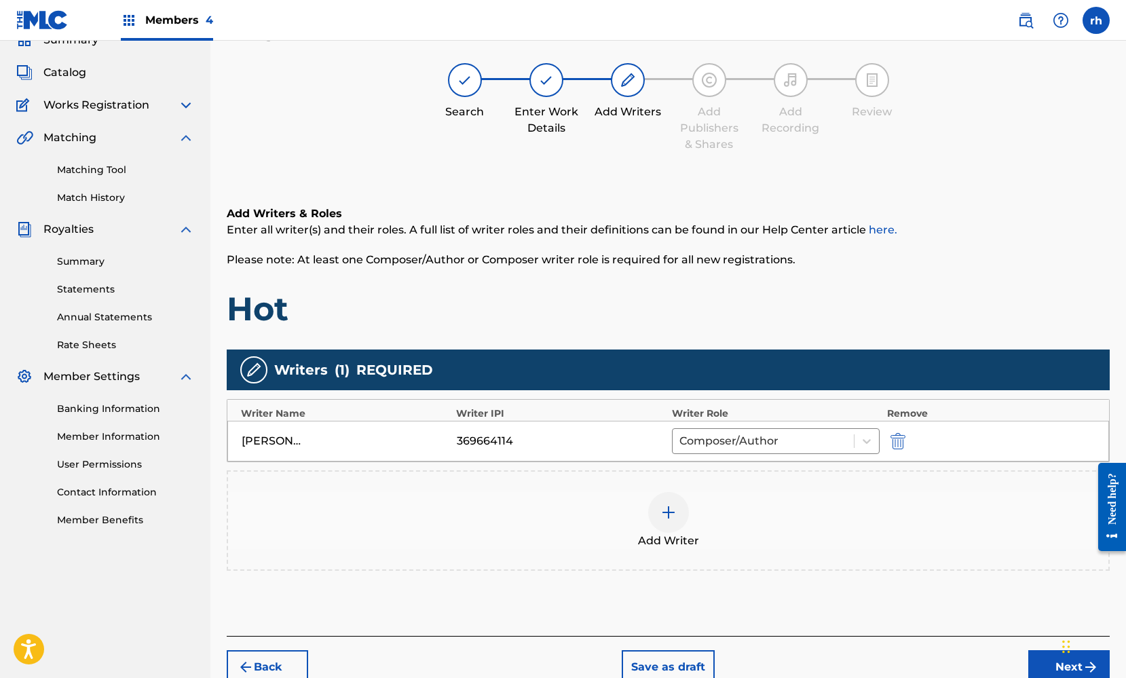
click at [671, 515] on img at bounding box center [669, 512] width 16 height 16
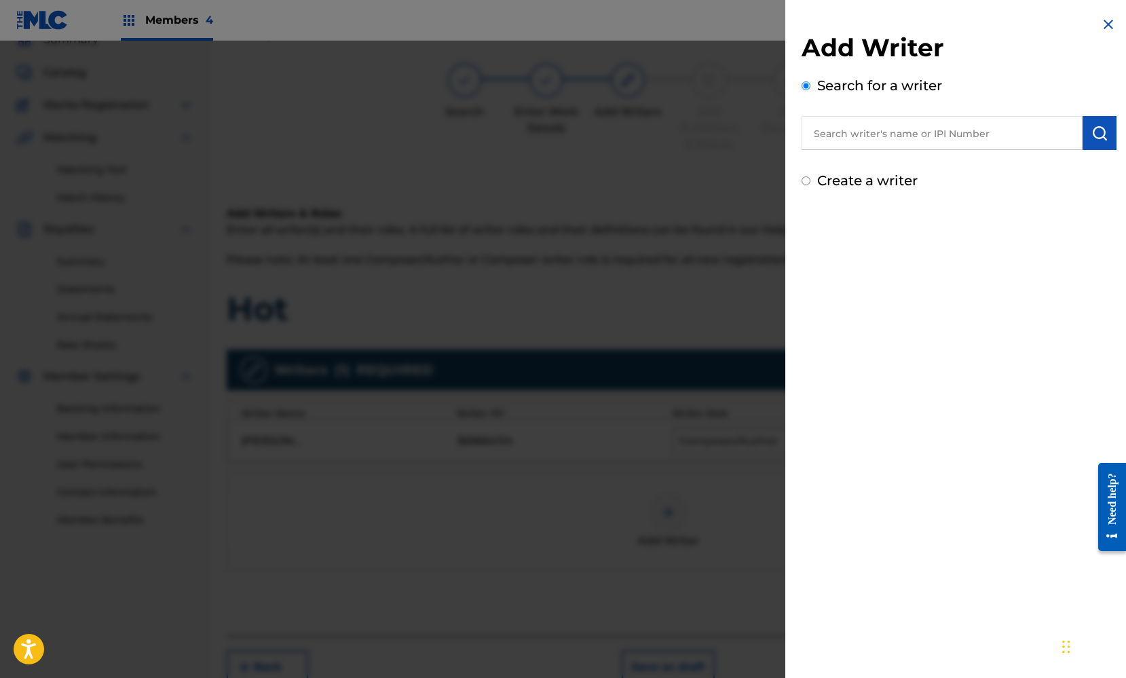
click at [809, 179] on input "Create a writer" at bounding box center [806, 181] width 9 height 9
radio input "false"
radio input "true"
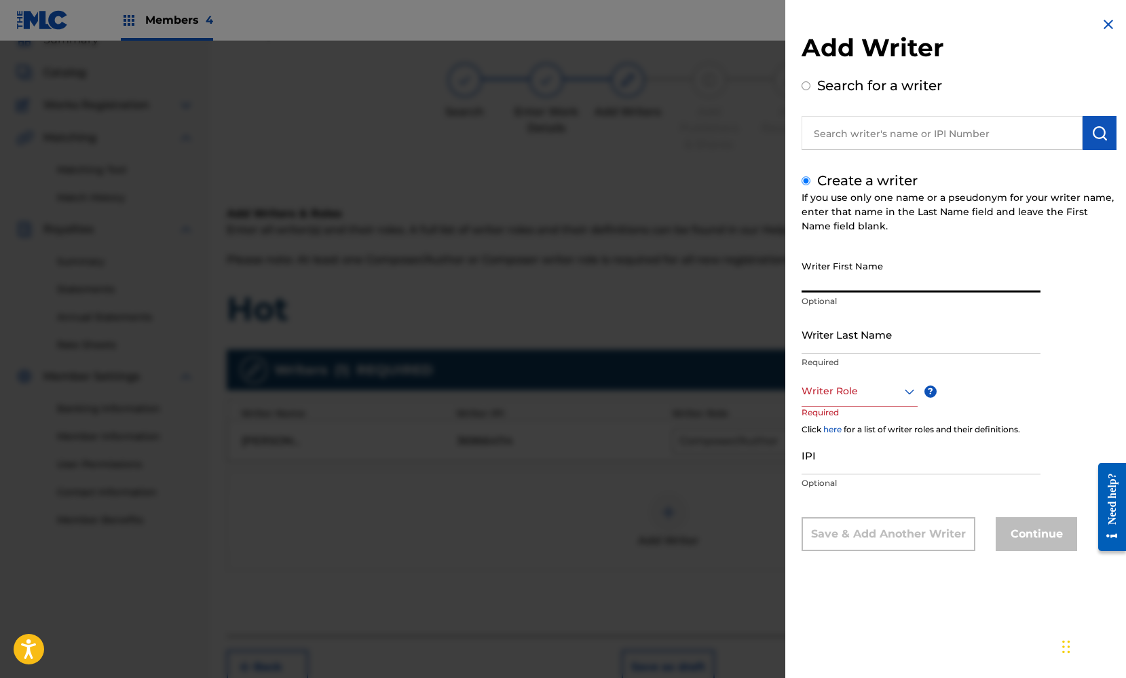
click at [825, 269] on input "Writer First Name" at bounding box center [921, 273] width 239 height 39
type input "[PERSON_NAME]"
click at [888, 341] on input "Writer Last Name" at bounding box center [921, 334] width 239 height 39
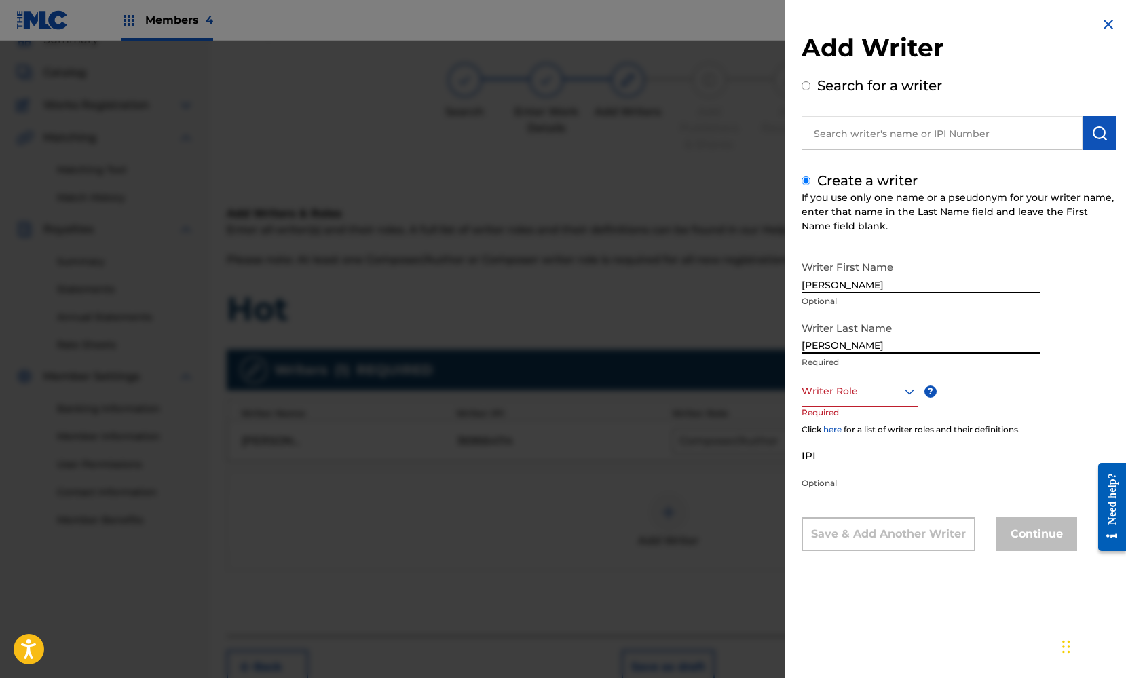
type input "[PERSON_NAME]"
click at [1023, 385] on div "Writer First Name Roland Optional Writer Last Name Hayes Required Writer Role ?…" at bounding box center [959, 402] width 315 height 297
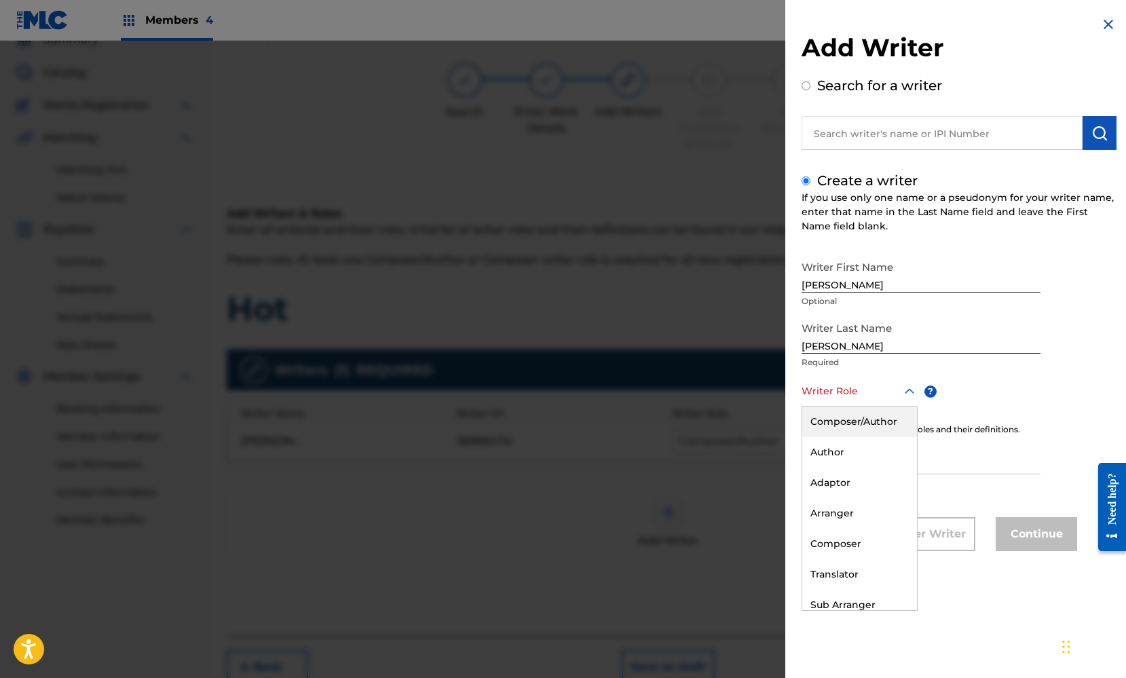
click at [873, 397] on div at bounding box center [860, 391] width 116 height 17
click at [871, 420] on div "Composer/Author" at bounding box center [860, 422] width 115 height 31
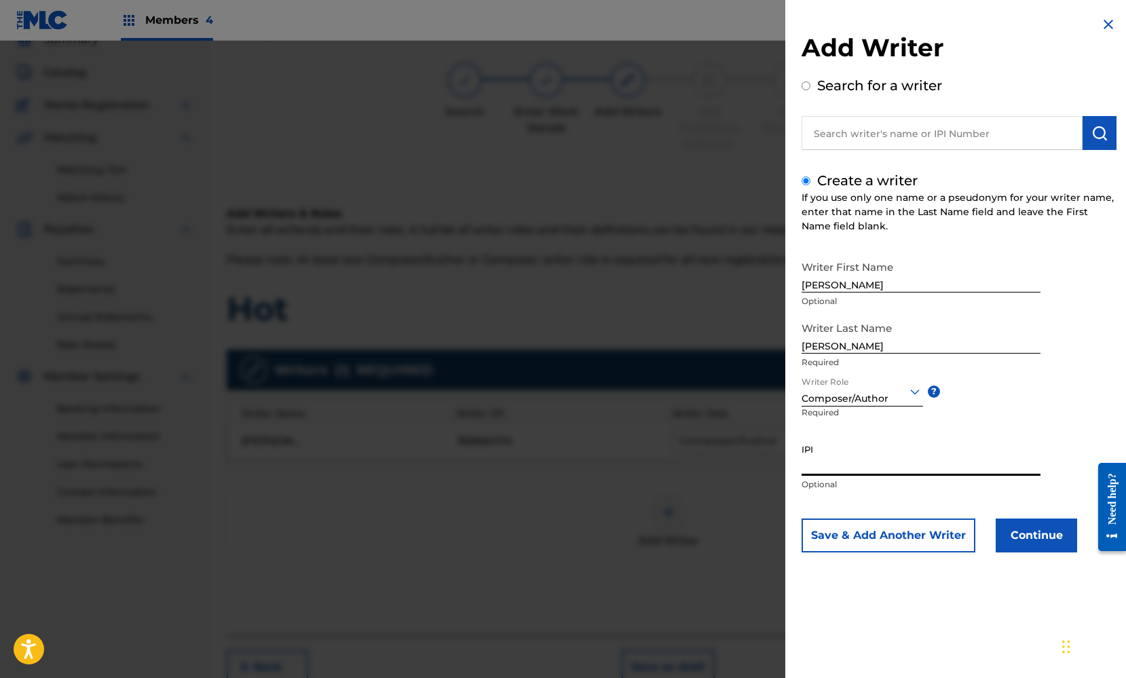
click at [826, 464] on input "IPI" at bounding box center [921, 456] width 239 height 39
paste input "339243852"
type input "339243852"
click at [1023, 534] on button "Continue" at bounding box center [1036, 536] width 81 height 34
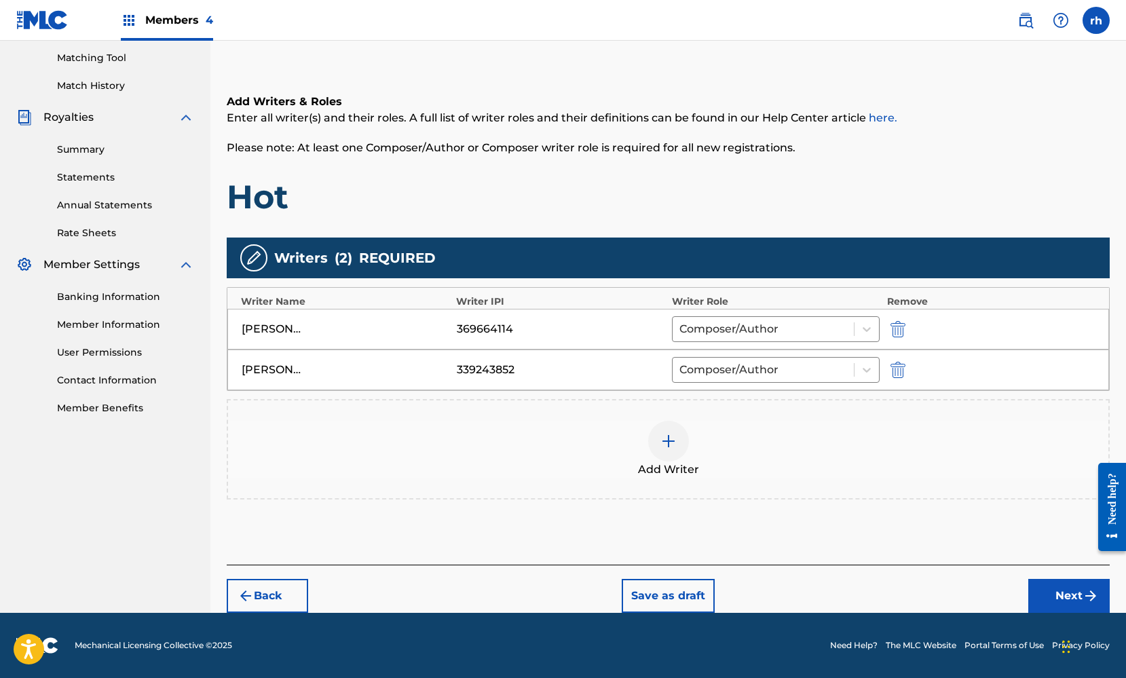
click at [1052, 593] on button "Next" at bounding box center [1069, 596] width 81 height 34
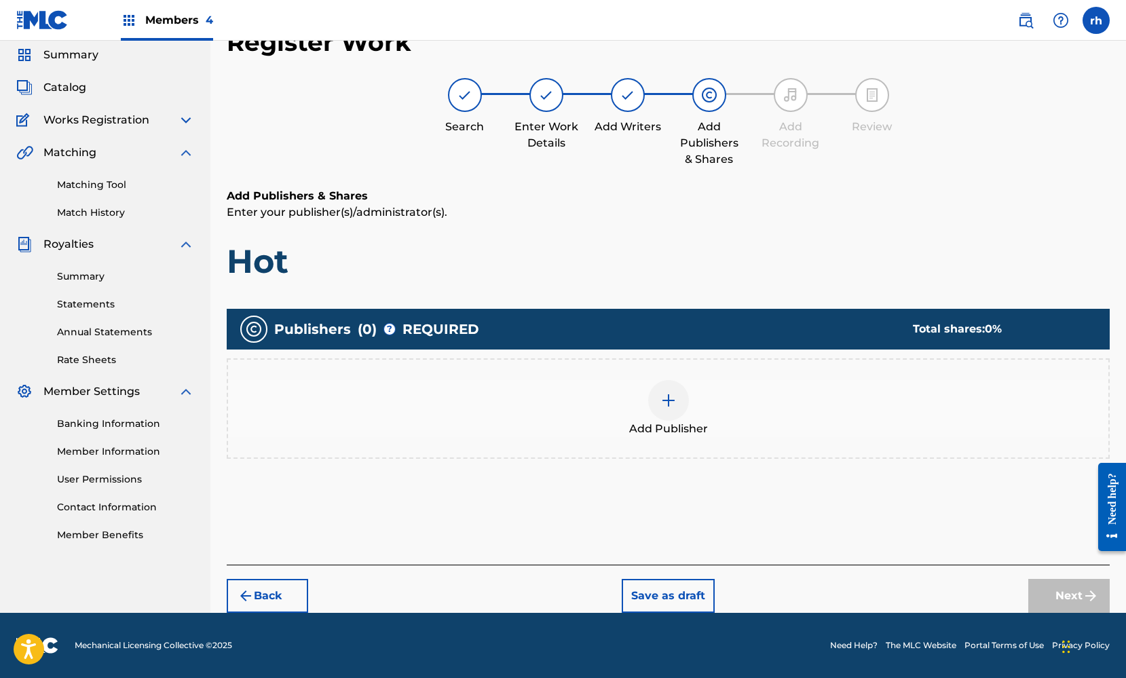
scroll to position [48, 0]
click at [679, 403] on div at bounding box center [668, 400] width 41 height 41
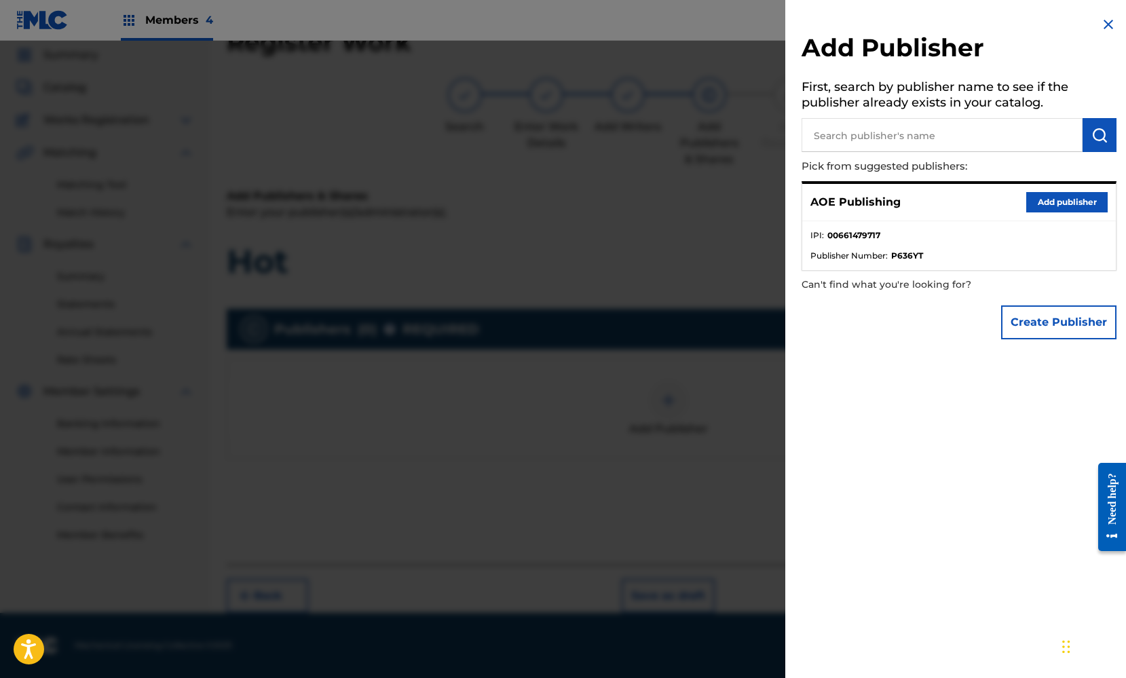
click at [1061, 202] on button "Add publisher" at bounding box center [1067, 202] width 81 height 20
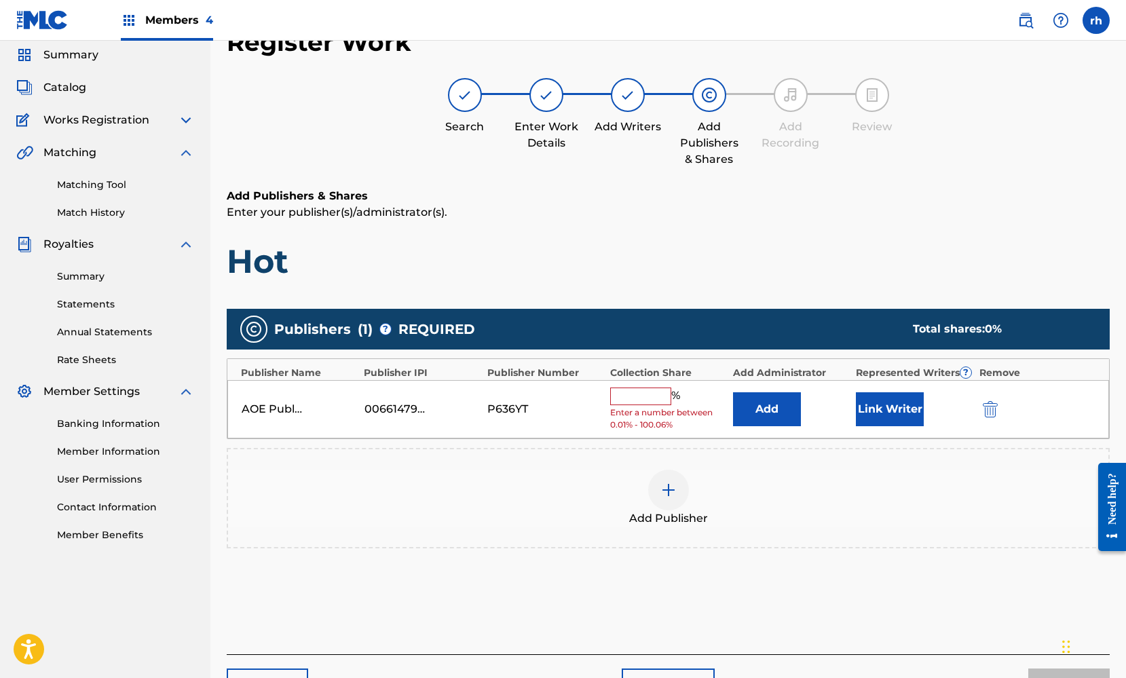
click at [652, 395] on input "text" at bounding box center [640, 397] width 61 height 18
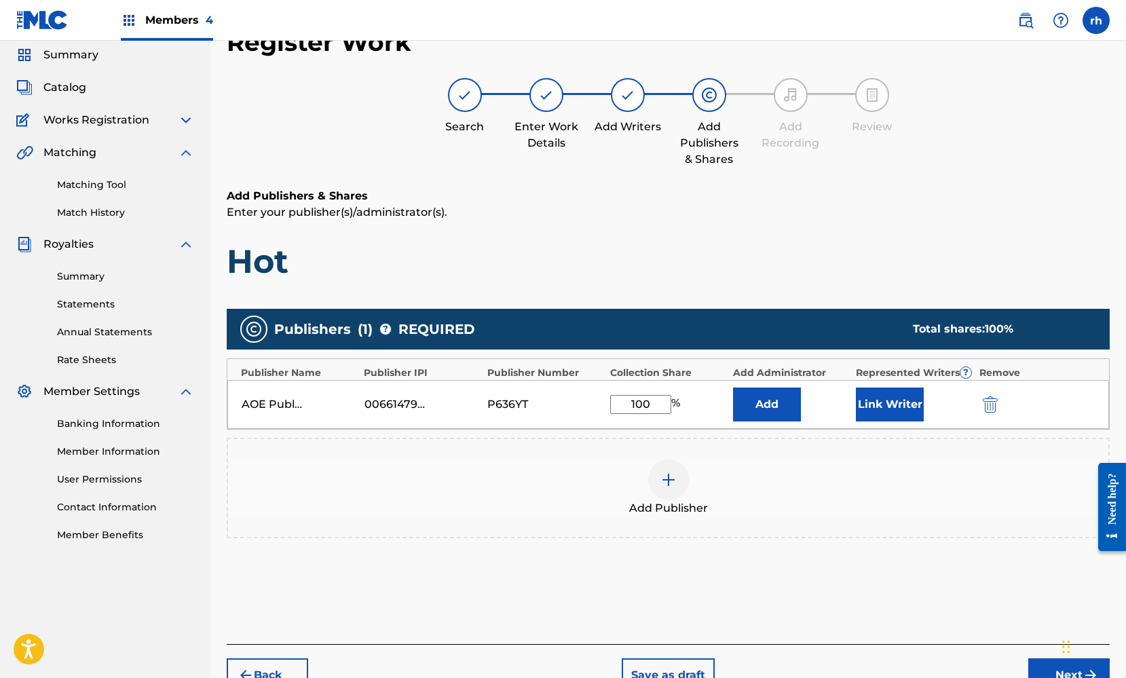
type input "100"
click at [888, 412] on button "Link Writer" at bounding box center [890, 405] width 68 height 34
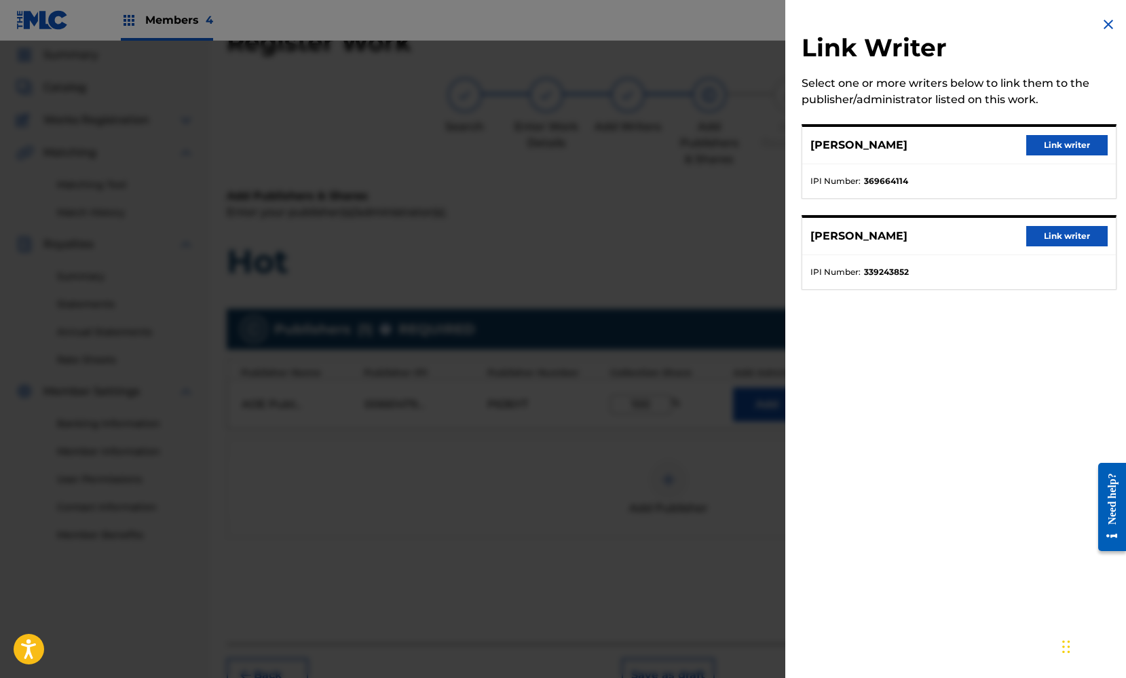
click at [1054, 144] on button "Link writer" at bounding box center [1067, 145] width 81 height 20
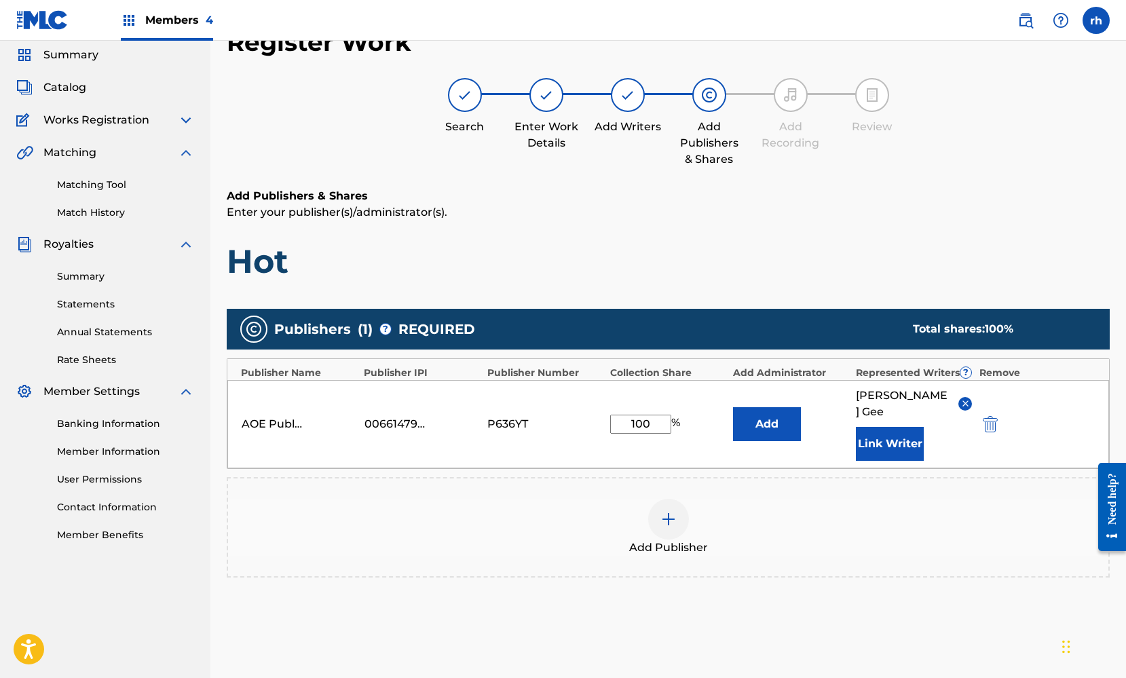
click at [884, 427] on button "Link Writer" at bounding box center [890, 444] width 68 height 34
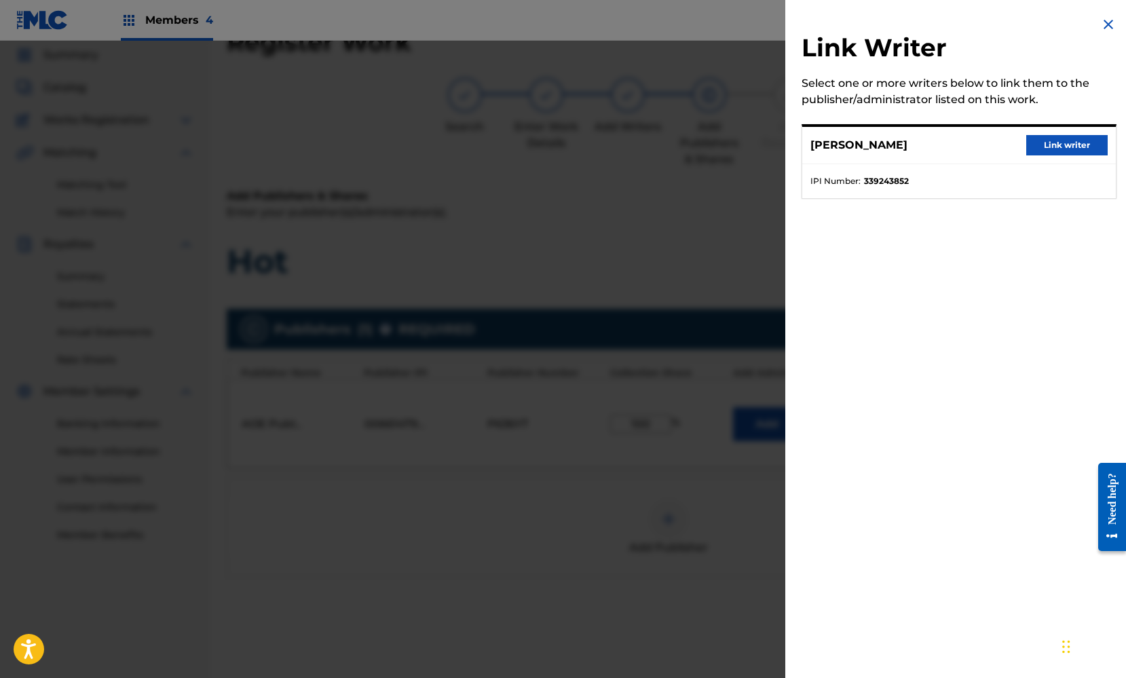
click at [1062, 147] on button "Link writer" at bounding box center [1067, 145] width 81 height 20
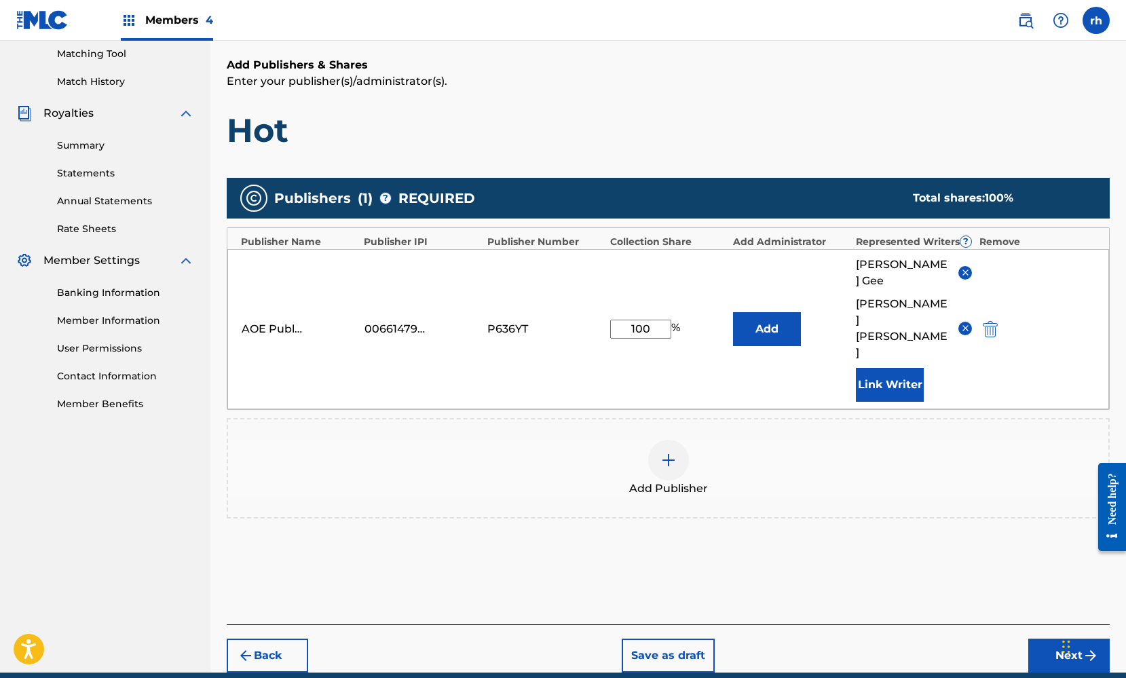
scroll to position [173, 0]
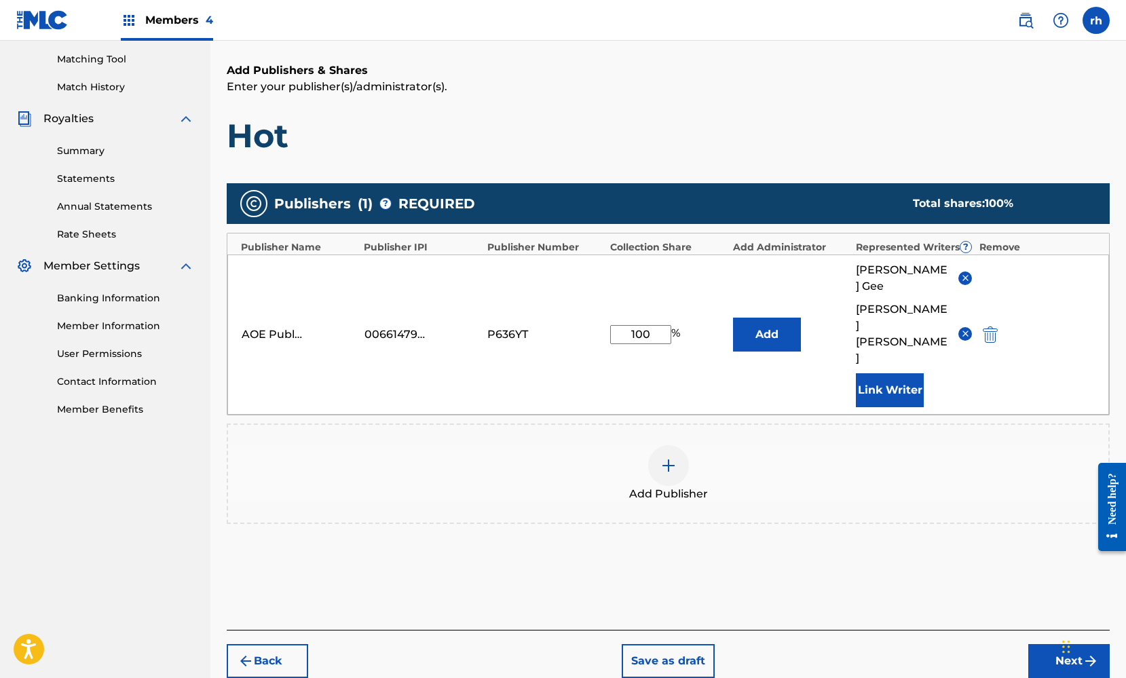
click at [1065, 644] on button "Next" at bounding box center [1069, 661] width 81 height 34
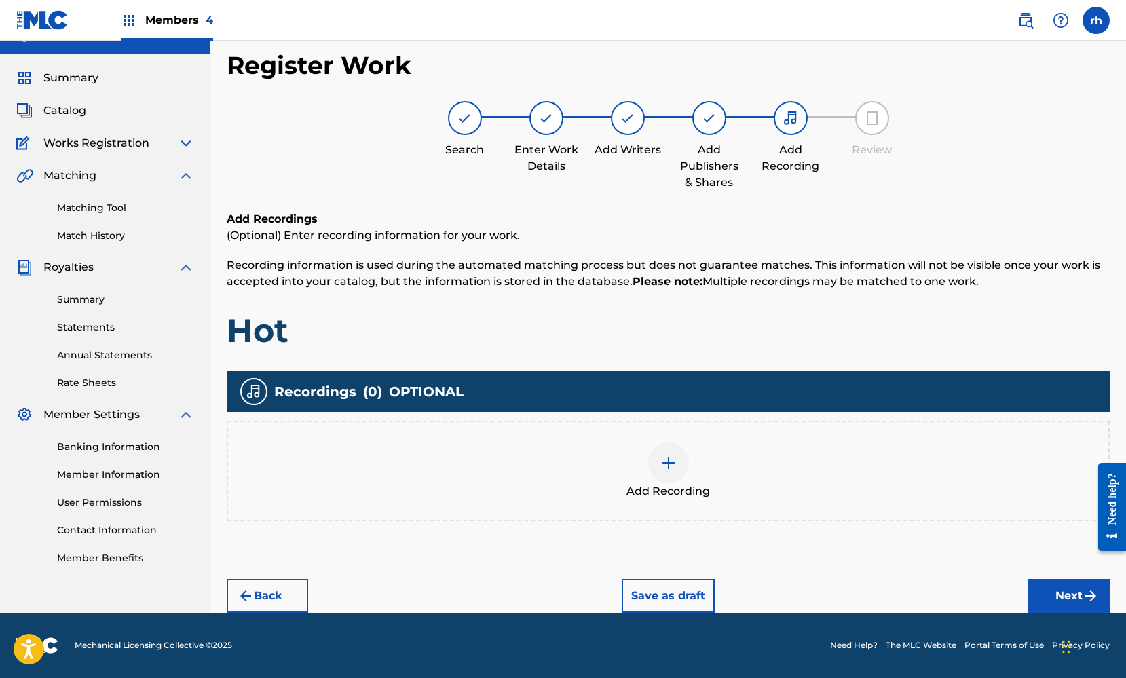
click at [1058, 591] on button "Next" at bounding box center [1069, 596] width 81 height 34
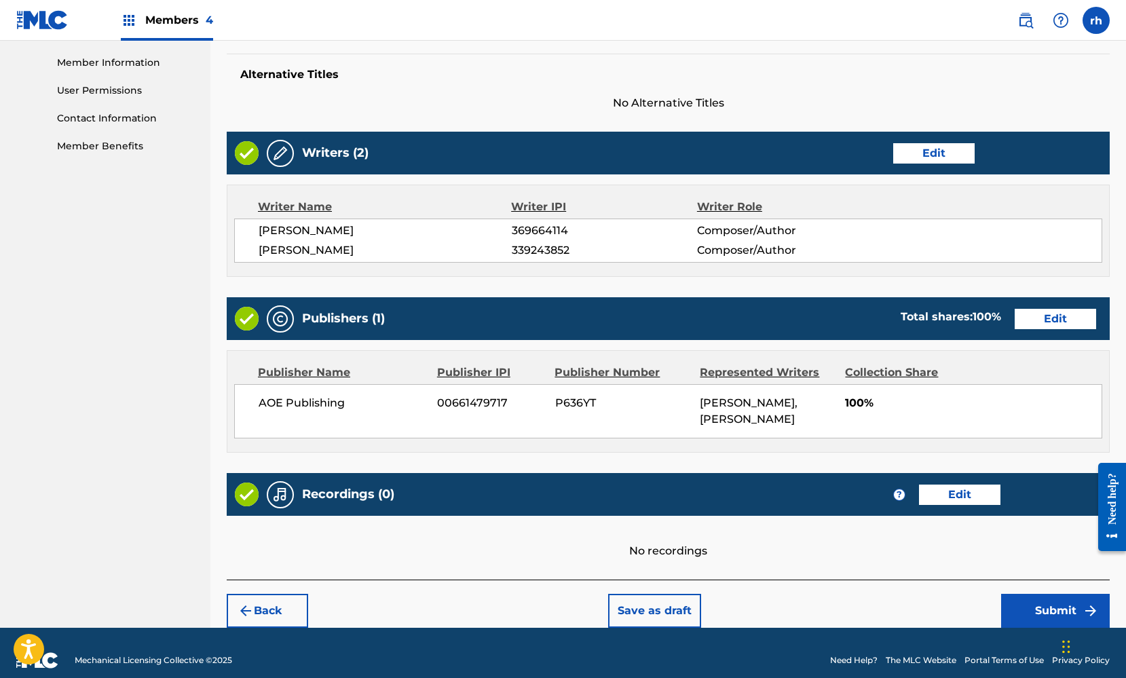
scroll to position [434, 0]
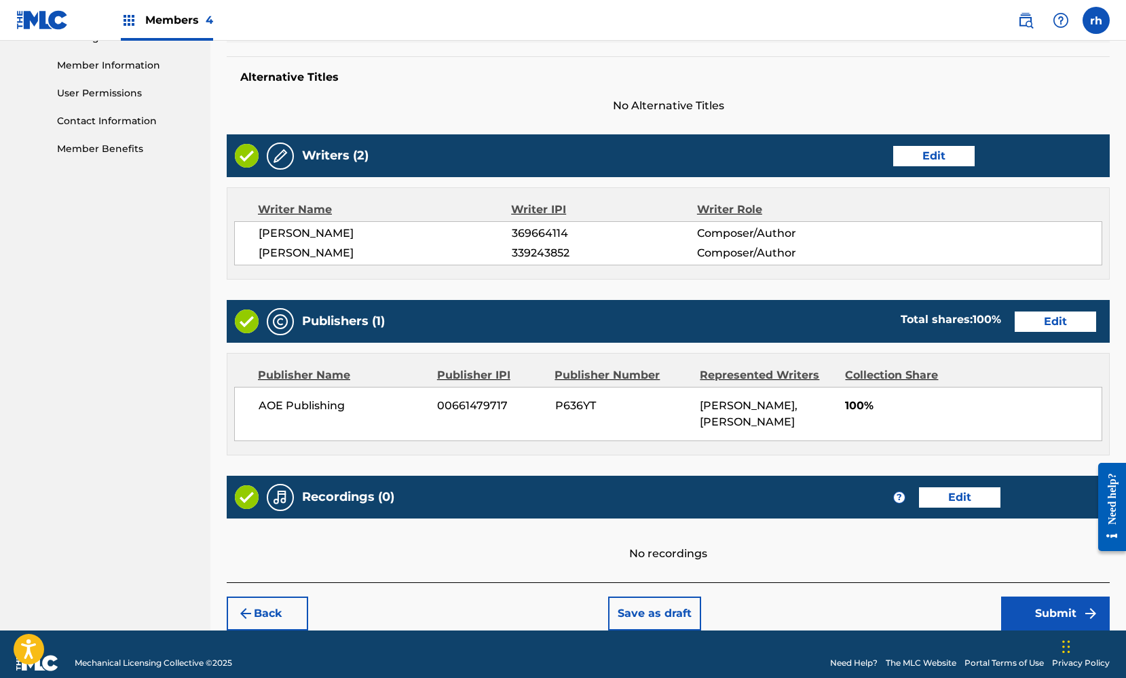
click at [1047, 597] on button "Submit" at bounding box center [1055, 614] width 109 height 34
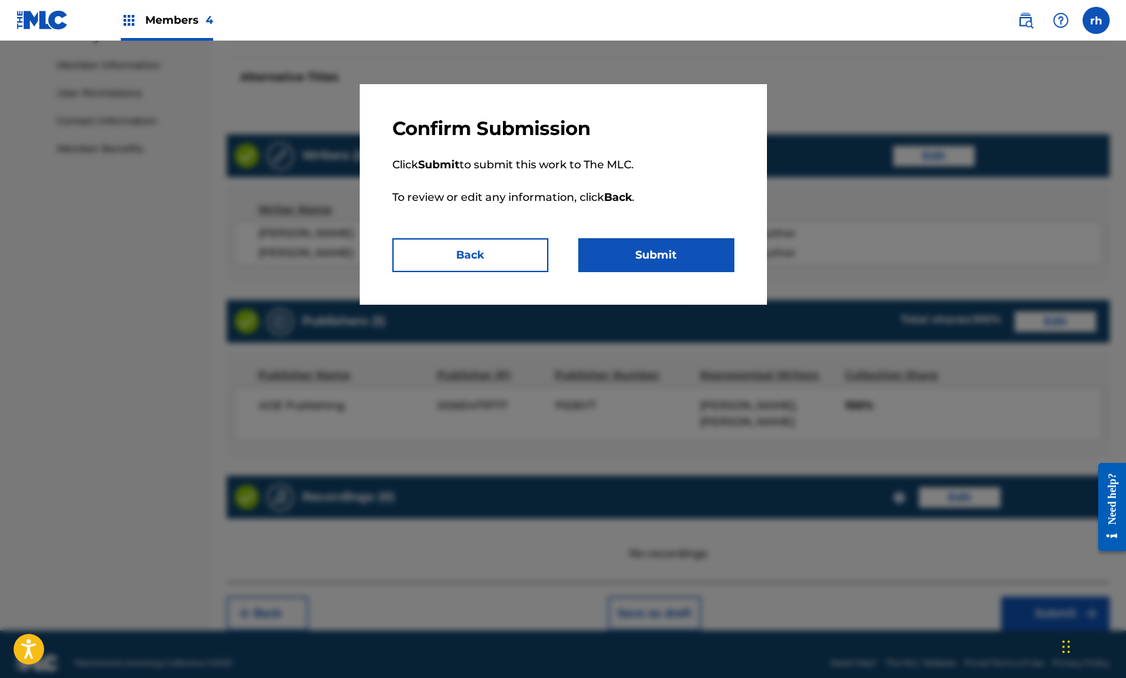
click at [708, 265] on button "Submit" at bounding box center [656, 255] width 156 height 34
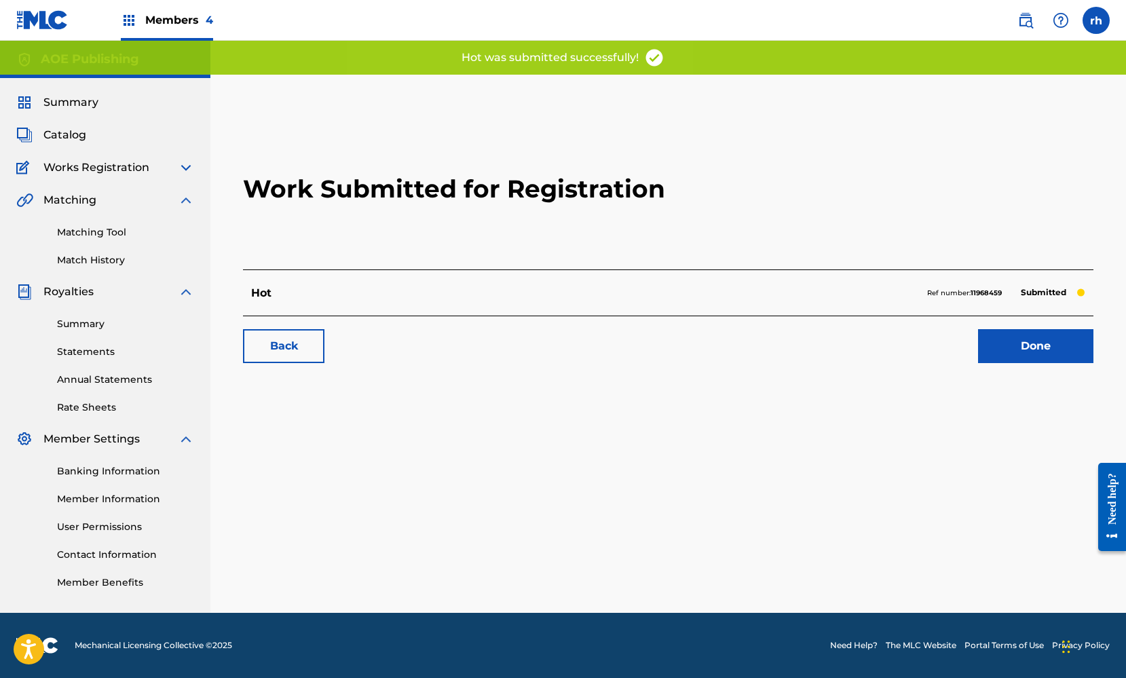
click at [1032, 352] on link "Done" at bounding box center [1035, 346] width 115 height 34
